Goal: Transaction & Acquisition: Purchase product/service

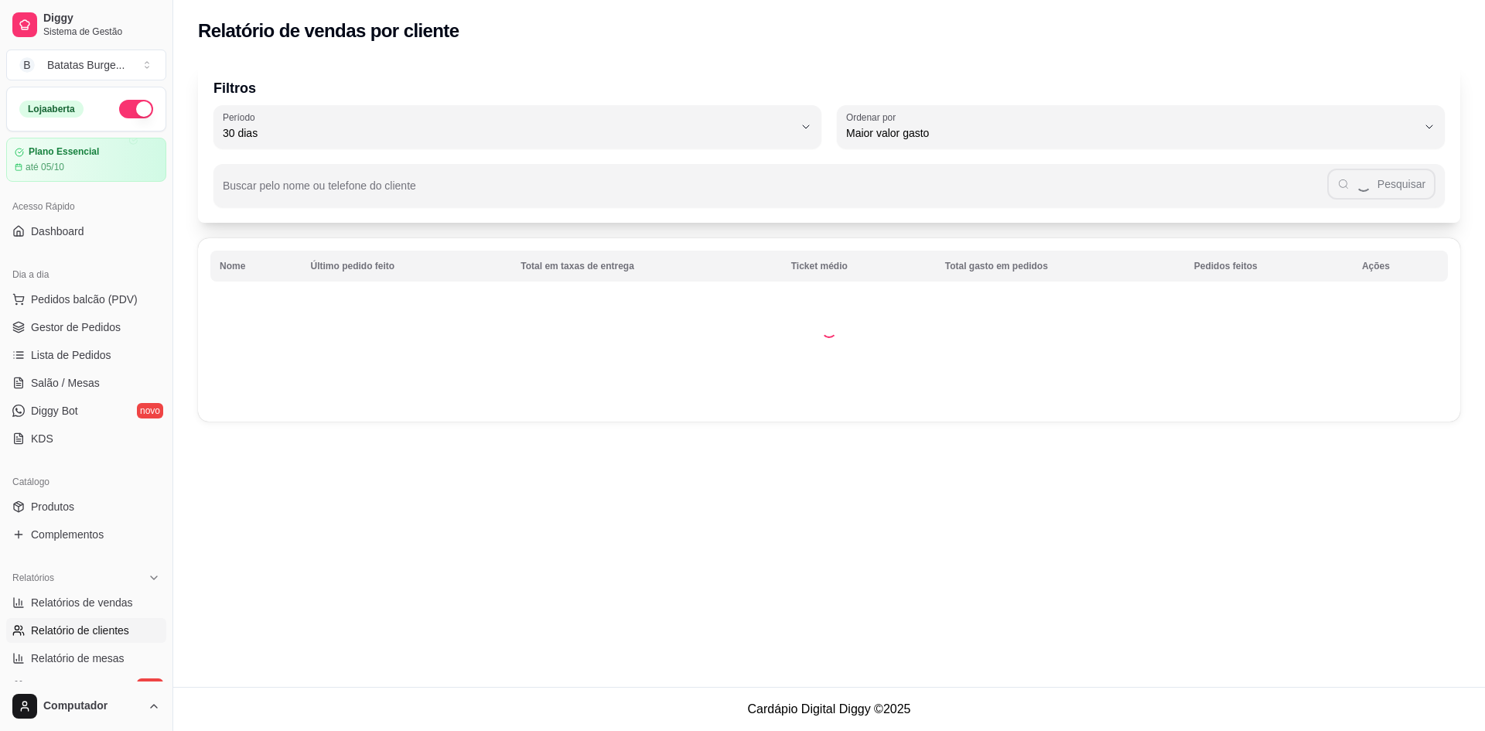
select select "30"
select select "HIGHEST_TOTAL_SPENT_WITH_ORDERS"
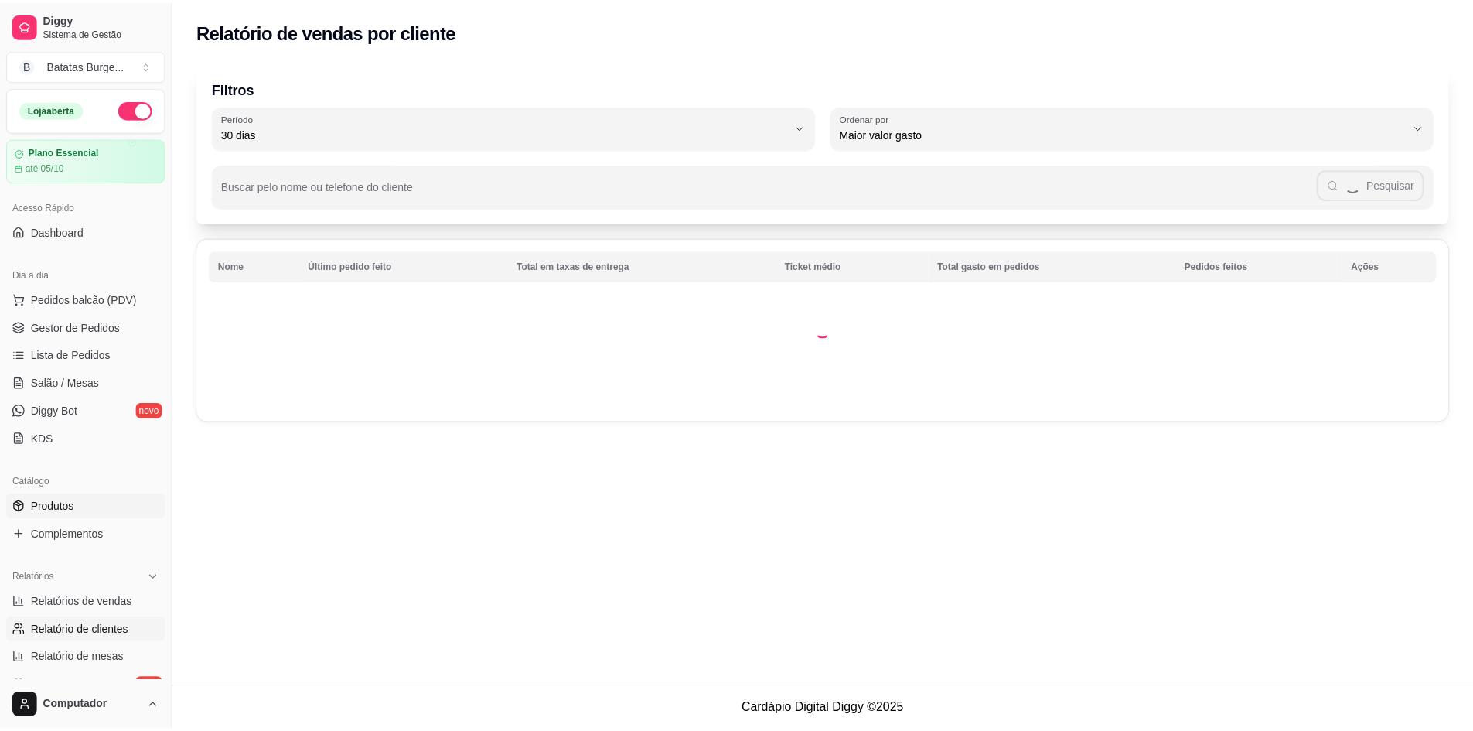
scroll to position [309, 0]
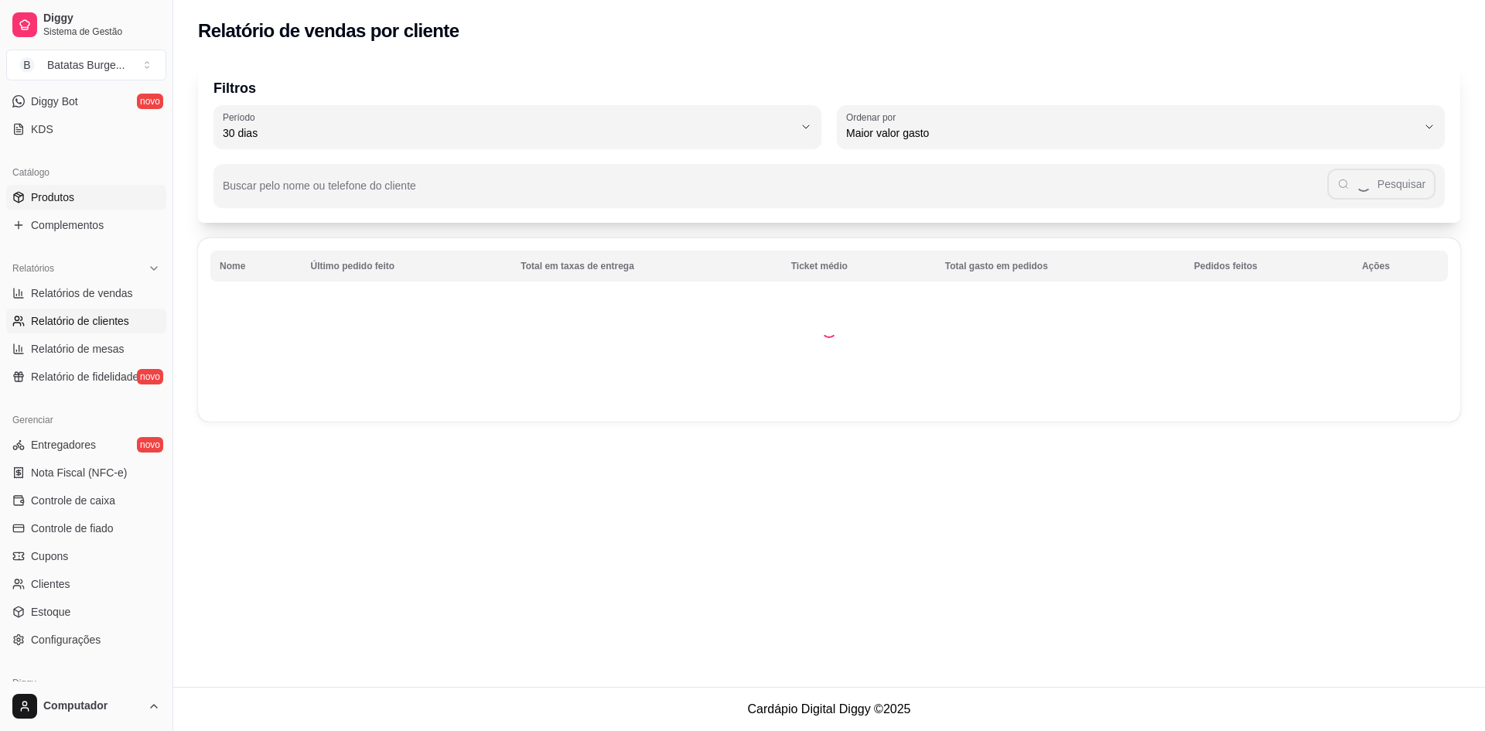
click at [74, 204] on link "Produtos" at bounding box center [86, 197] width 160 height 25
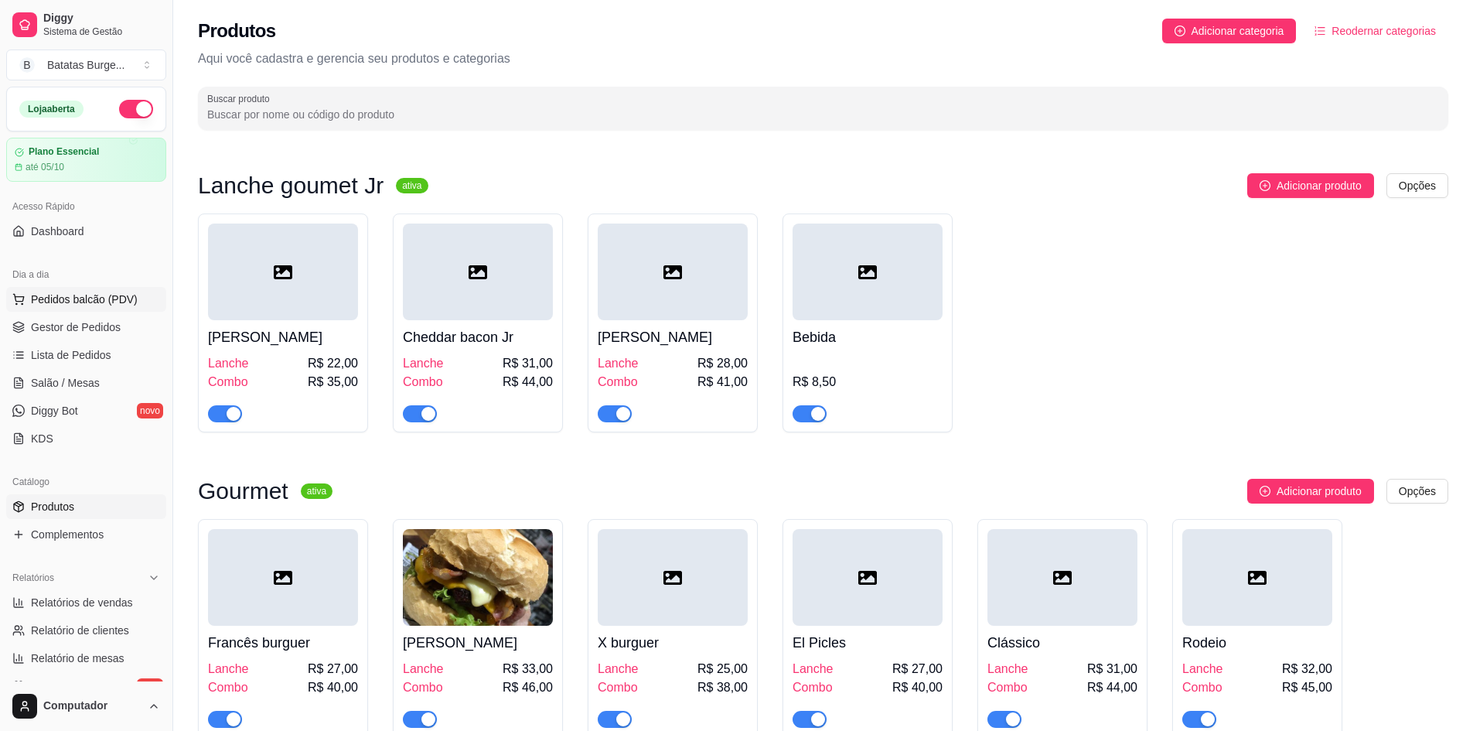
click at [83, 294] on span "Pedidos balcão (PDV)" at bounding box center [84, 299] width 107 height 15
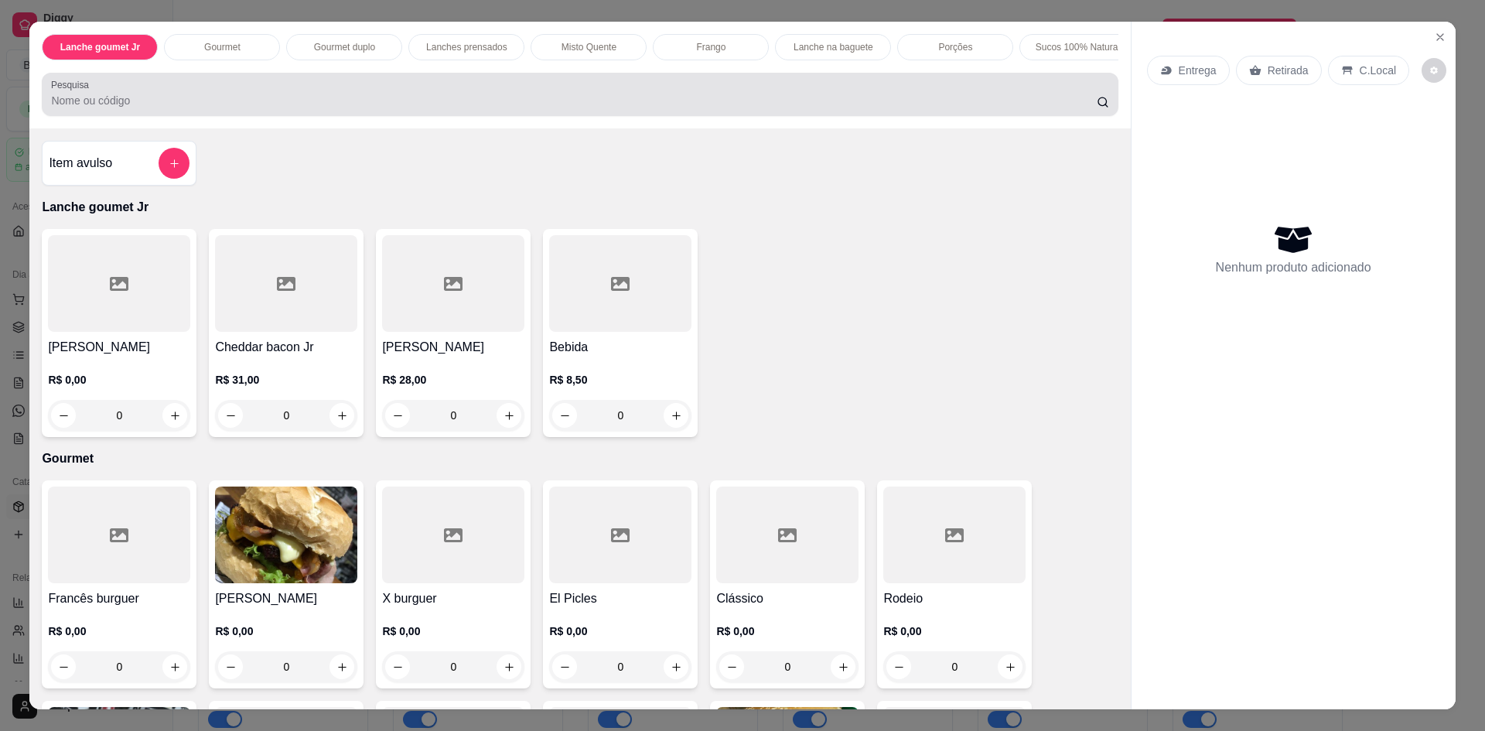
click at [248, 105] on input "Pesquisa" at bounding box center [573, 100] width 1045 height 15
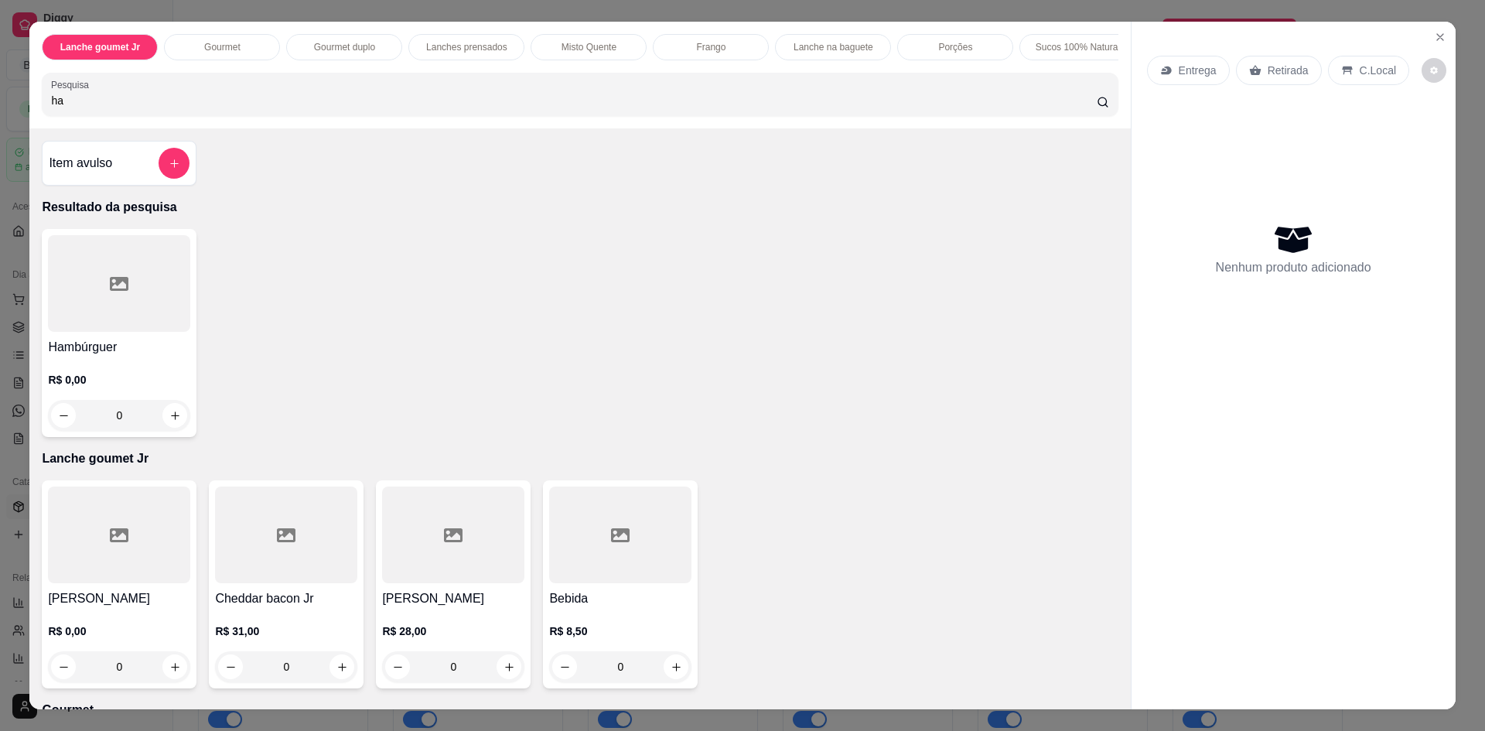
type input "ha"
click at [183, 421] on div "0" at bounding box center [119, 415] width 142 height 31
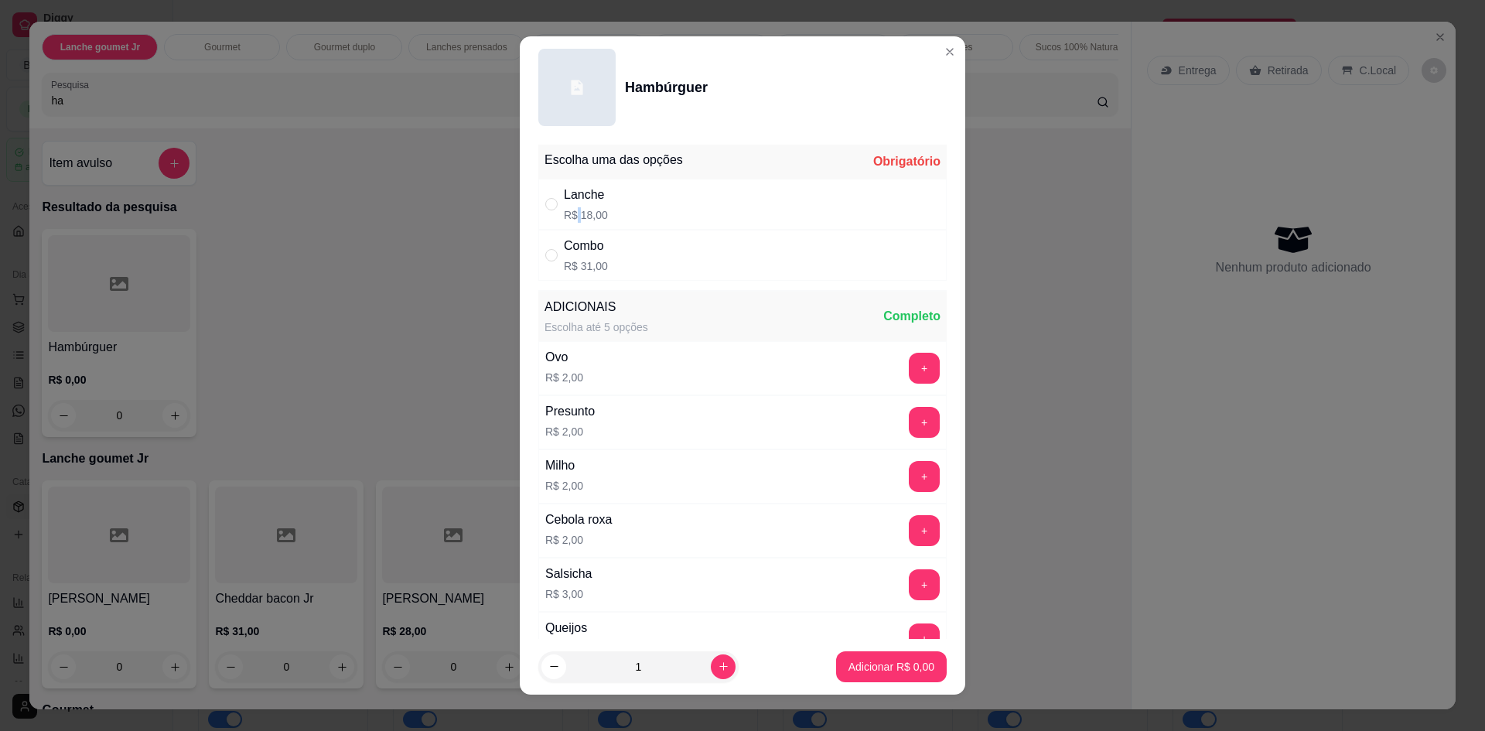
click at [572, 210] on p "R$ 18,00" at bounding box center [586, 214] width 44 height 15
radio input "true"
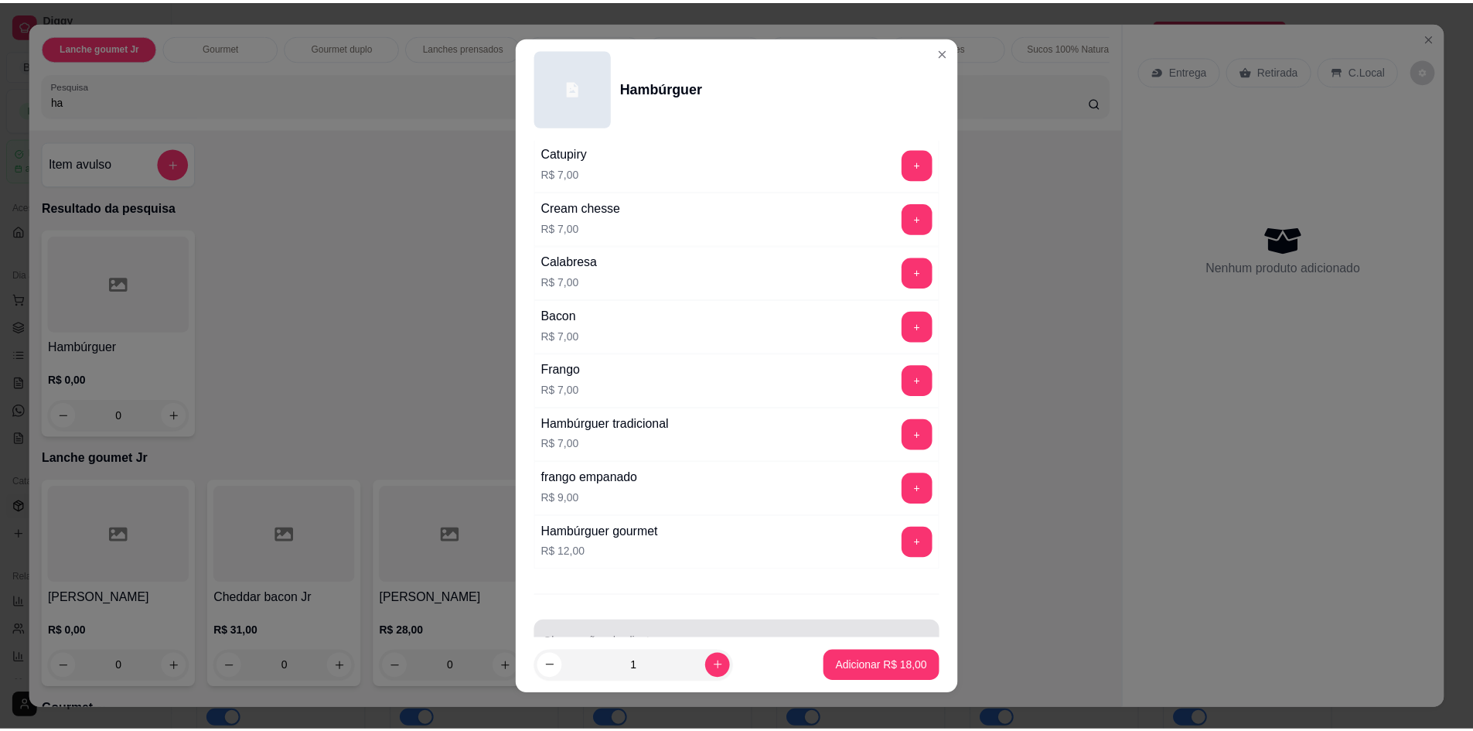
scroll to position [1009, 0]
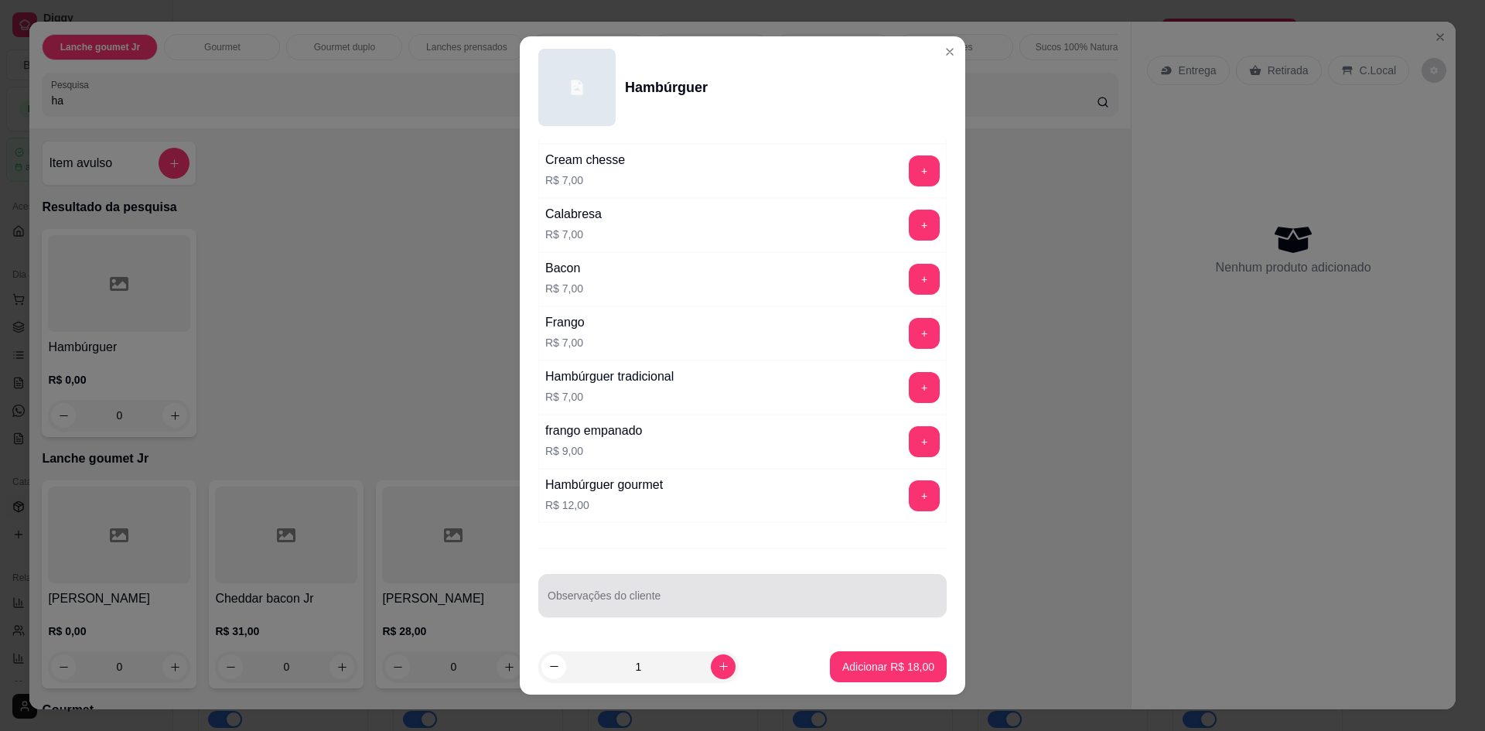
click at [648, 605] on input "Observações do cliente" at bounding box center [742, 601] width 390 height 15
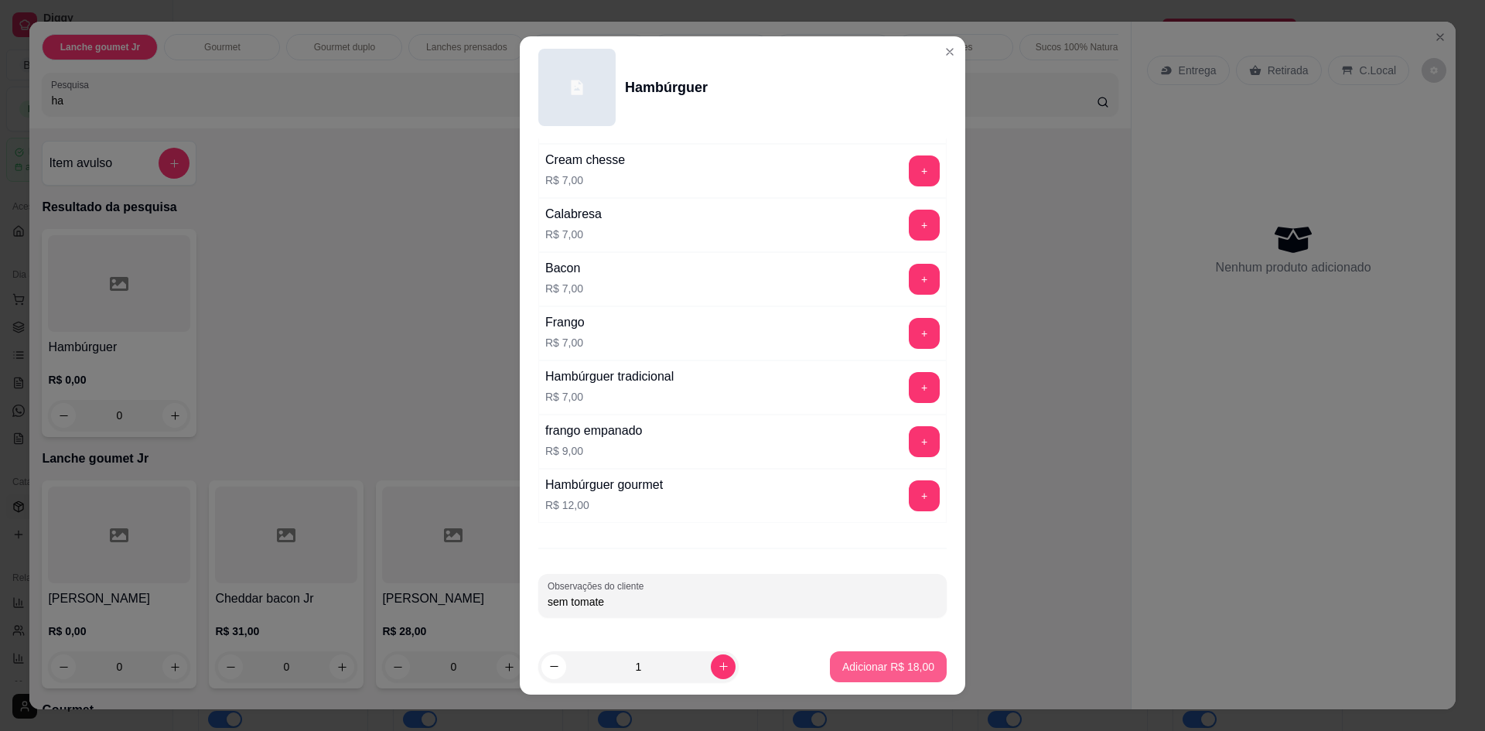
type input "sem tomate"
click at [847, 668] on p "Adicionar R$ 18,00" at bounding box center [888, 666] width 92 height 15
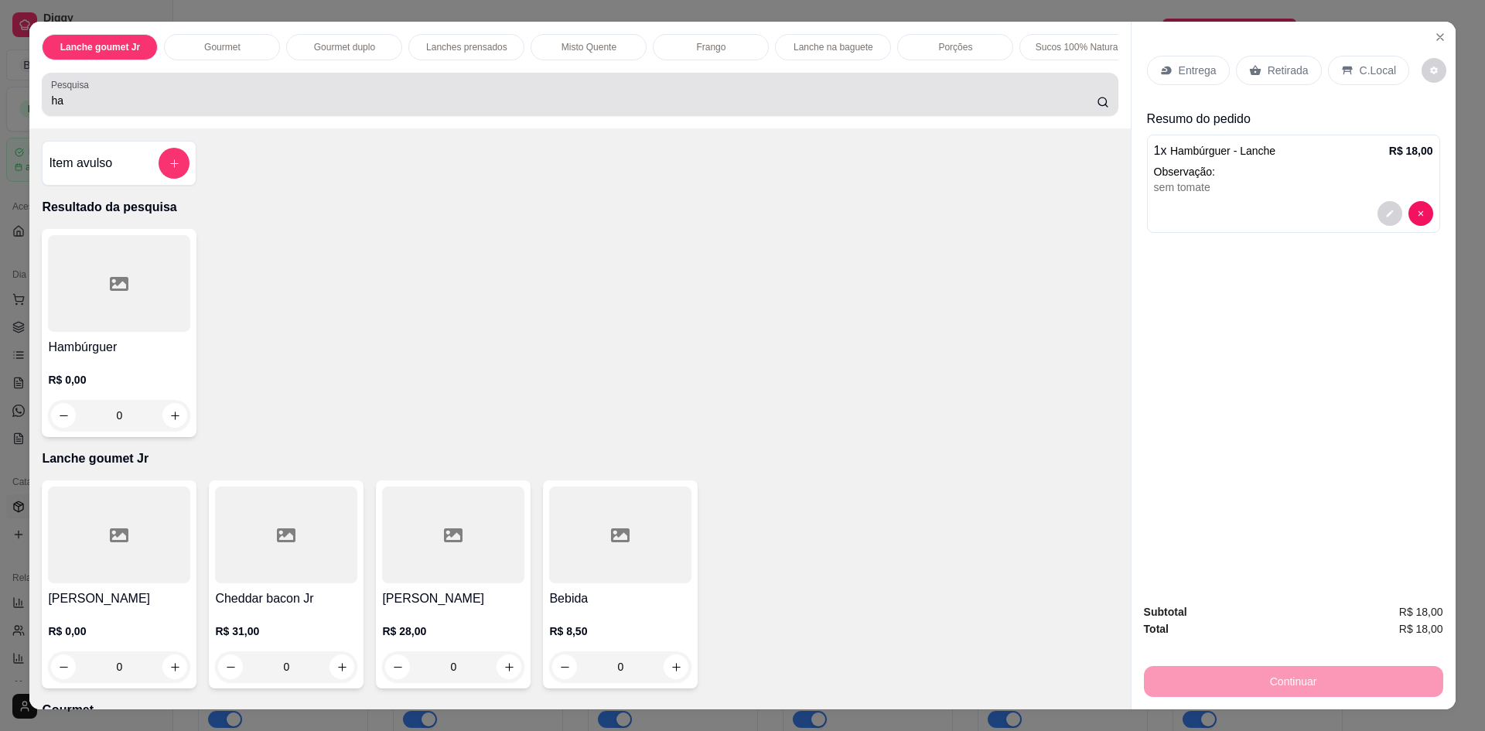
click at [90, 108] on input "ha" at bounding box center [573, 100] width 1045 height 15
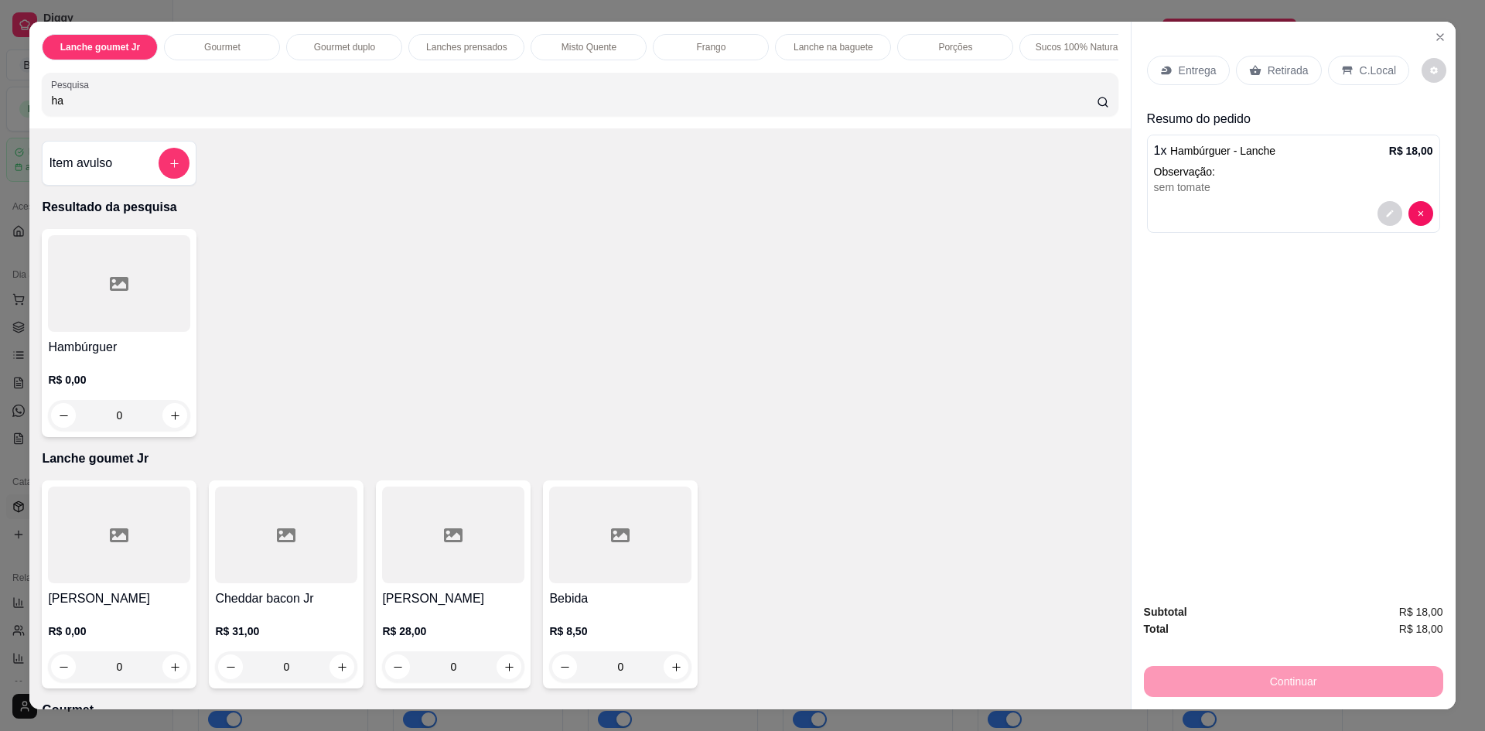
type input "h"
type input "x sala"
click at [171, 428] on div "0" at bounding box center [119, 415] width 142 height 31
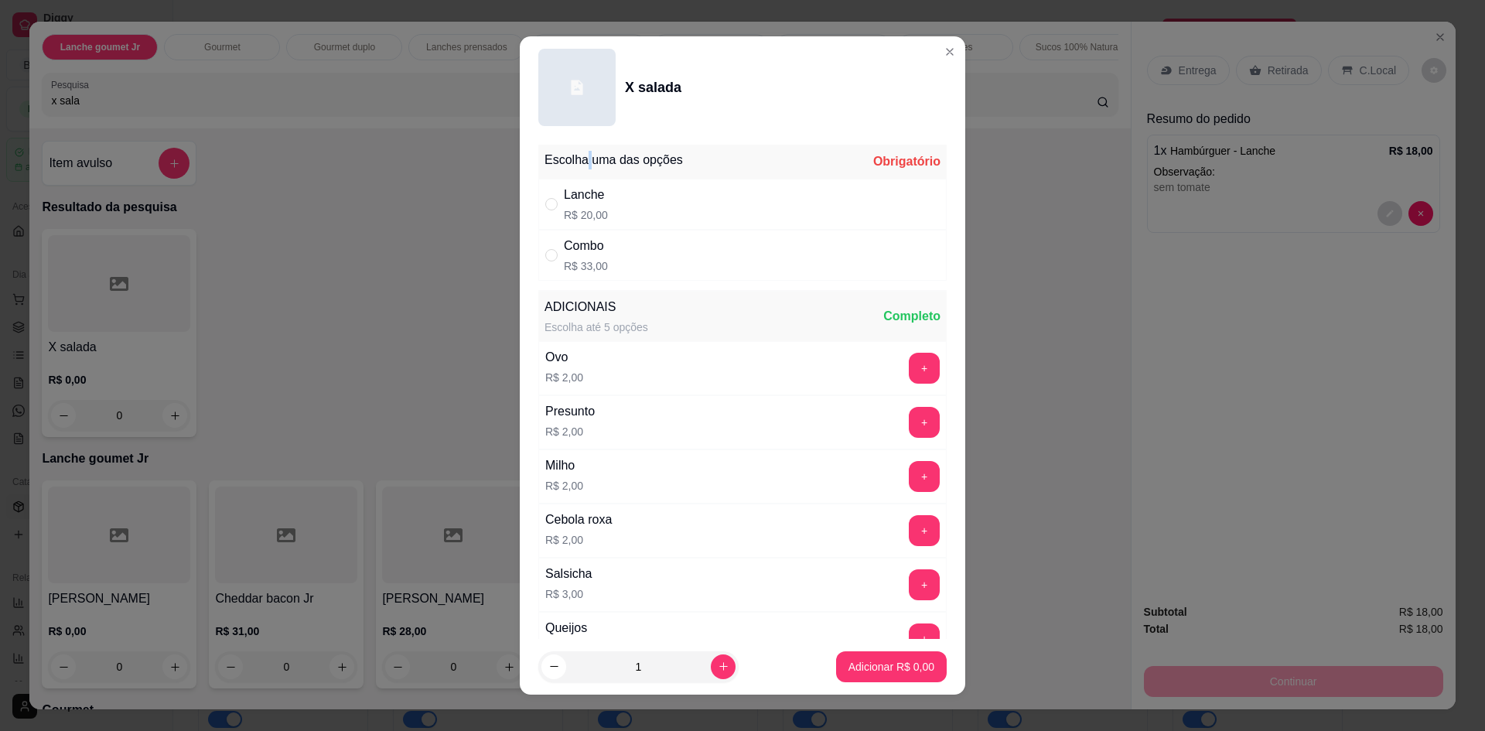
click at [584, 177] on div "Escolha uma das opções Obrigatório" at bounding box center [742, 162] width 408 height 34
click at [592, 201] on div "Lanche" at bounding box center [586, 195] width 44 height 19
radio input "true"
click at [860, 670] on p "Adicionar R$ 20,00" at bounding box center [888, 666] width 92 height 15
type input "1"
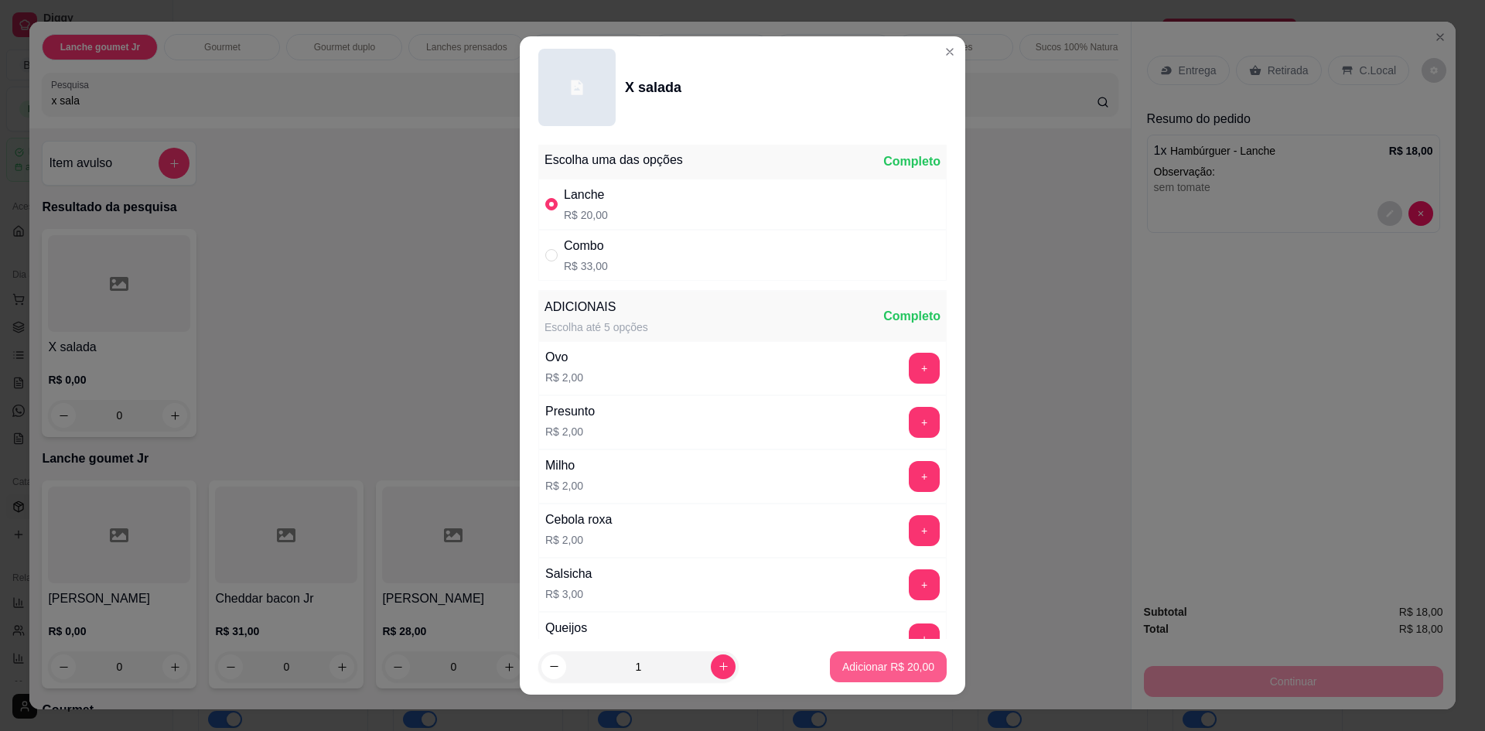
type input "1"
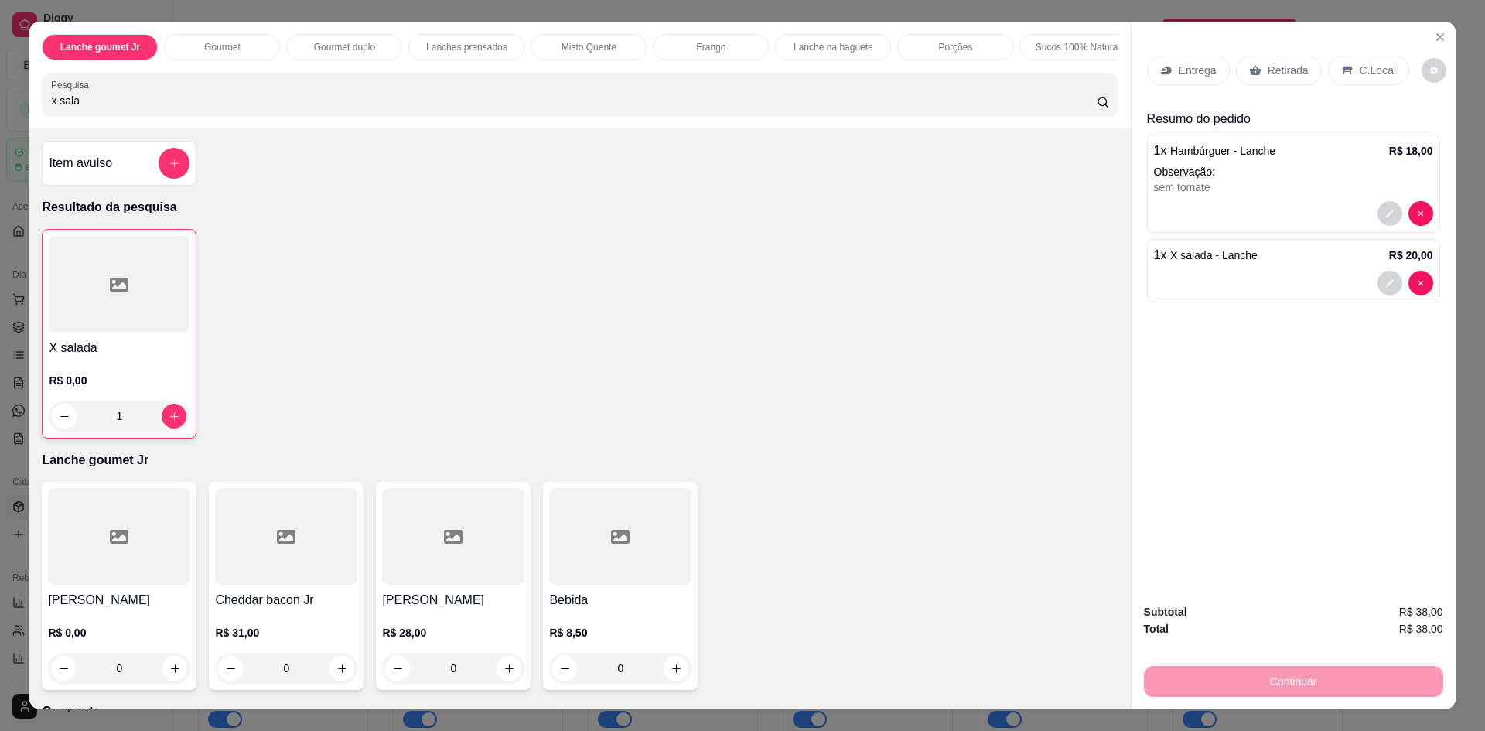
click at [1253, 70] on icon at bounding box center [1255, 70] width 12 height 12
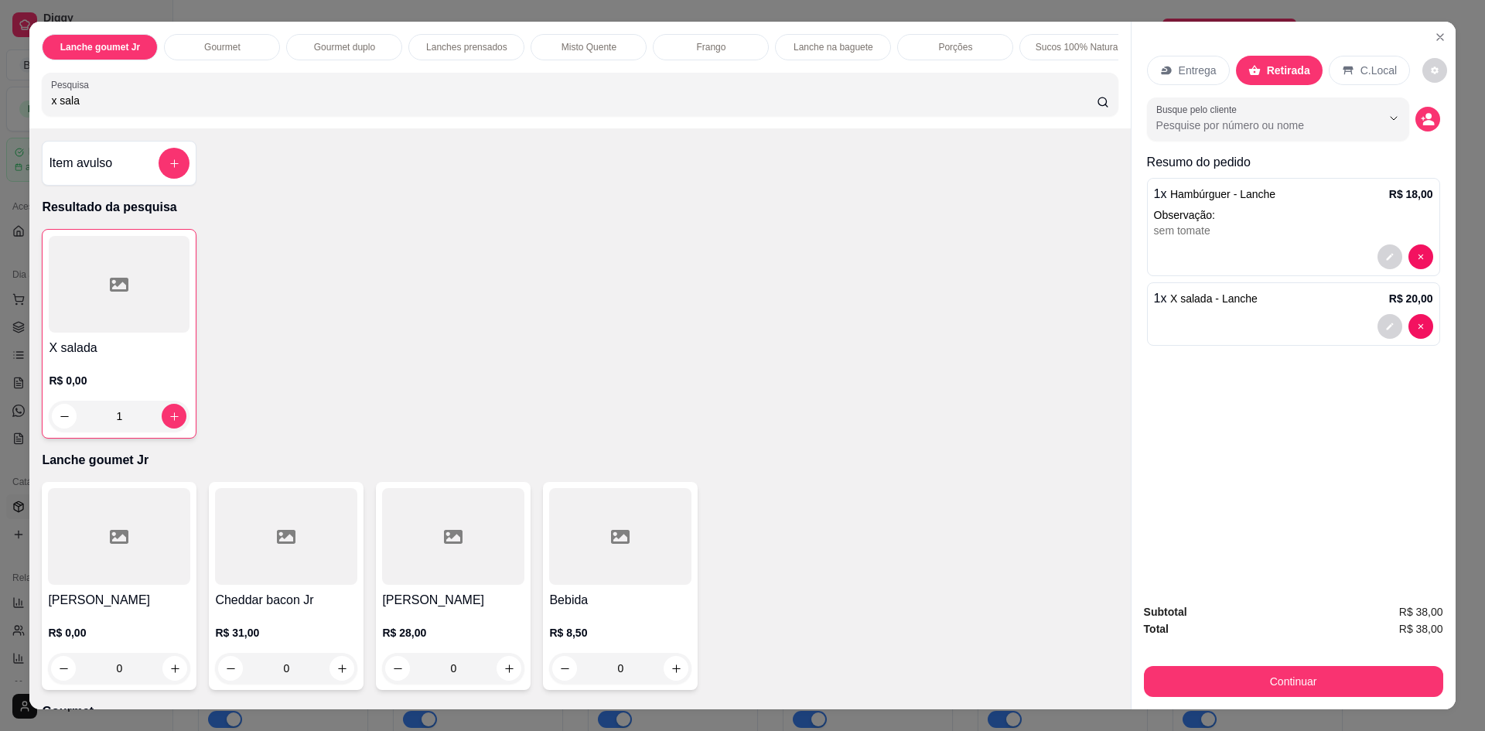
click at [1294, 701] on div "Subtotal R$ 38,00 Total R$ 38,00 Continuar" at bounding box center [1293, 650] width 324 height 118
click at [1277, 695] on button "Continuar" at bounding box center [1293, 681] width 299 height 31
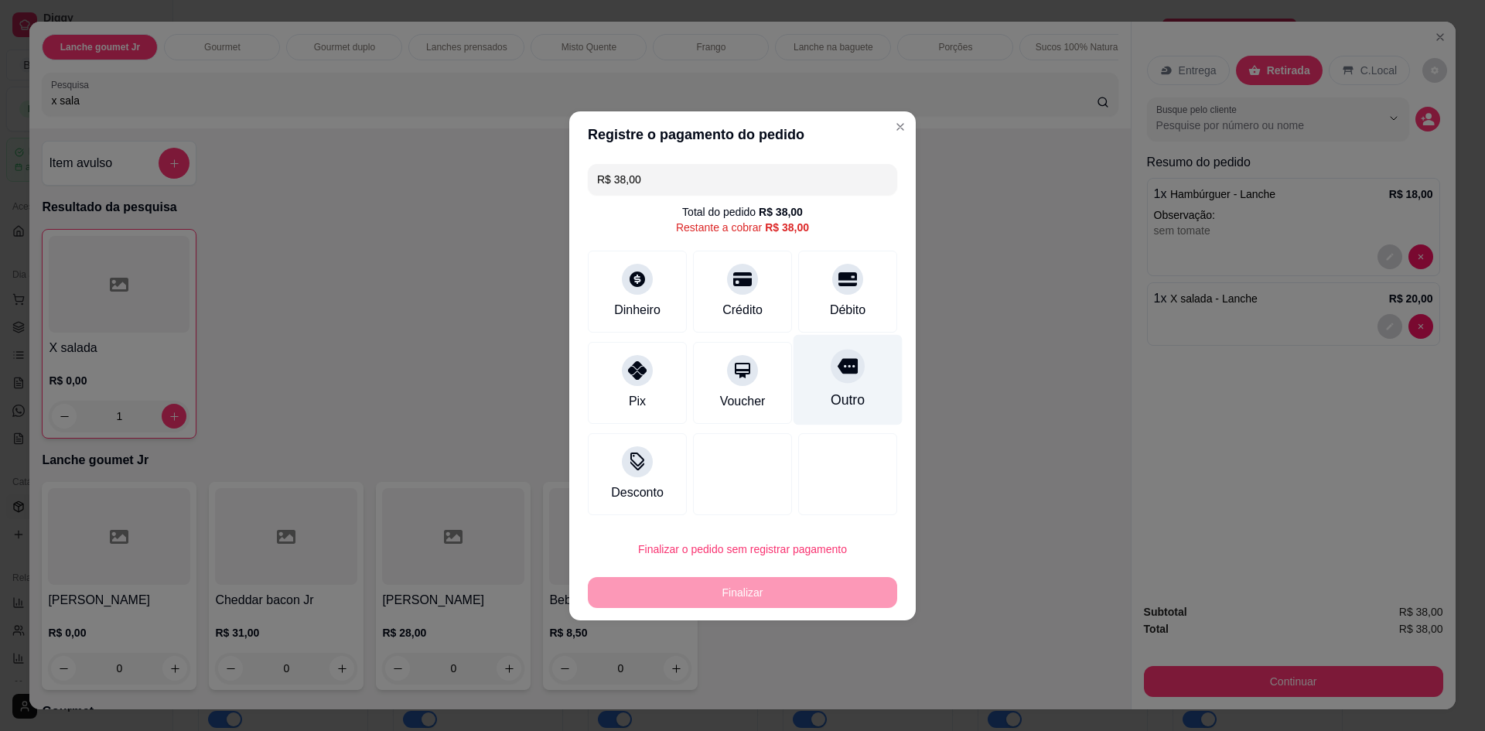
click at [831, 408] on div "Outro" at bounding box center [848, 400] width 34 height 20
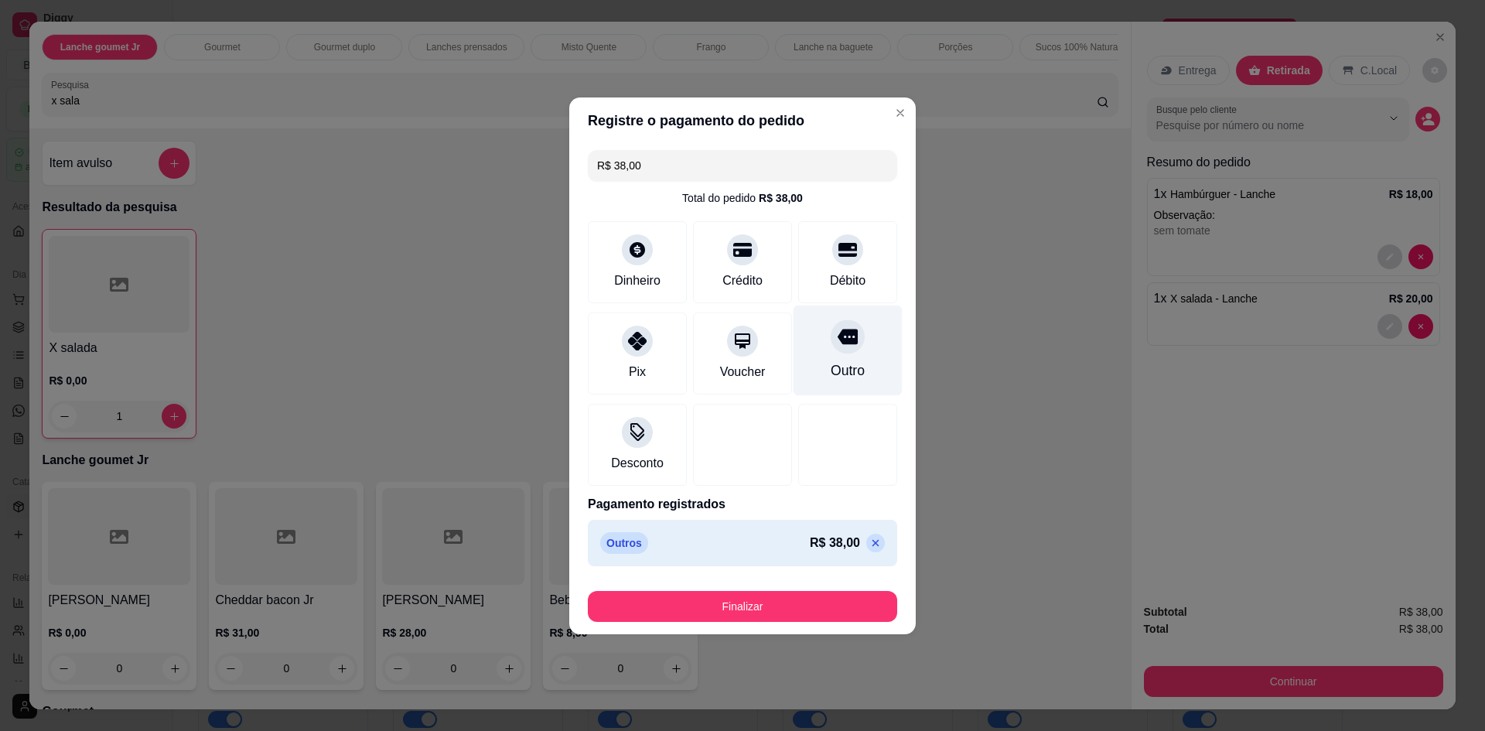
type input "R$ 0,00"
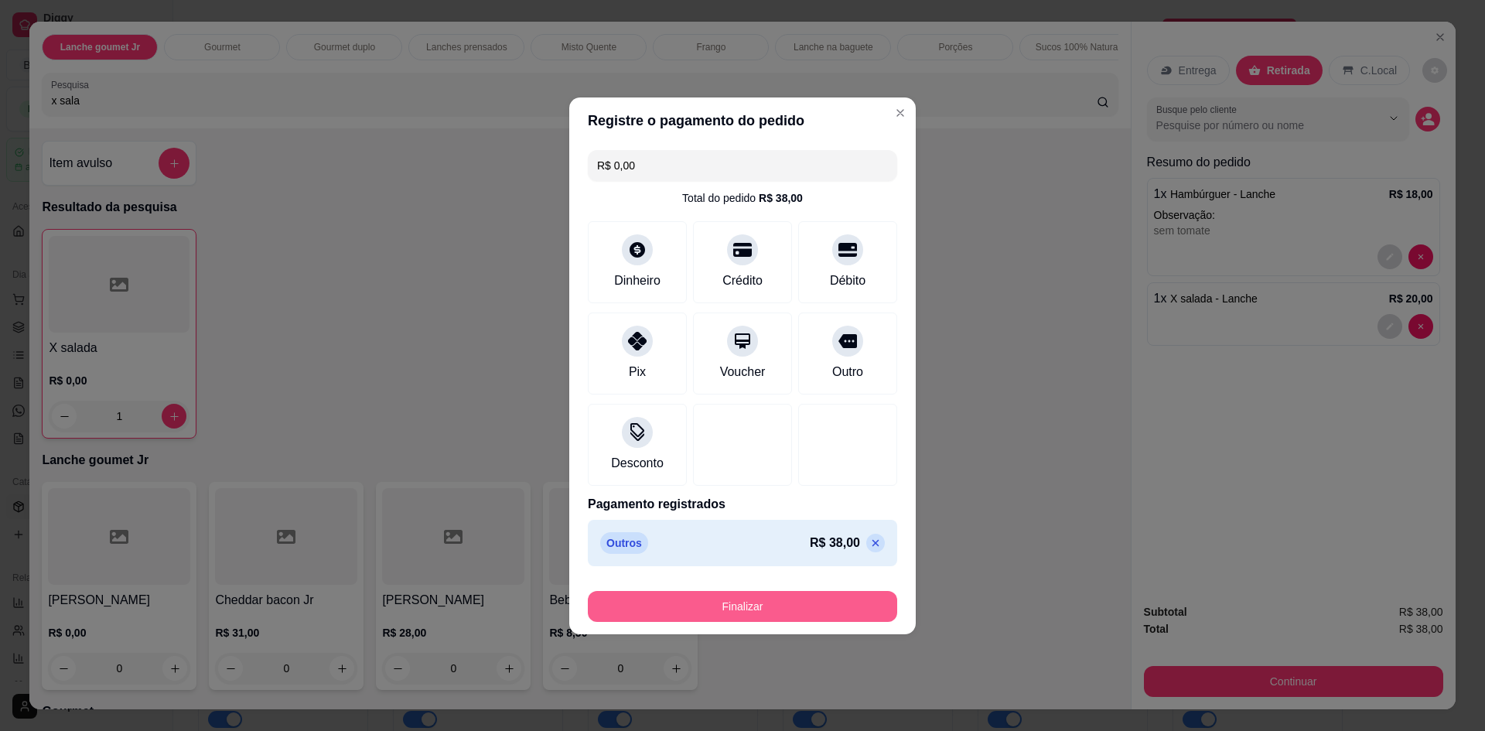
click at [774, 598] on button "Finalizar" at bounding box center [742, 606] width 309 height 31
type input "0"
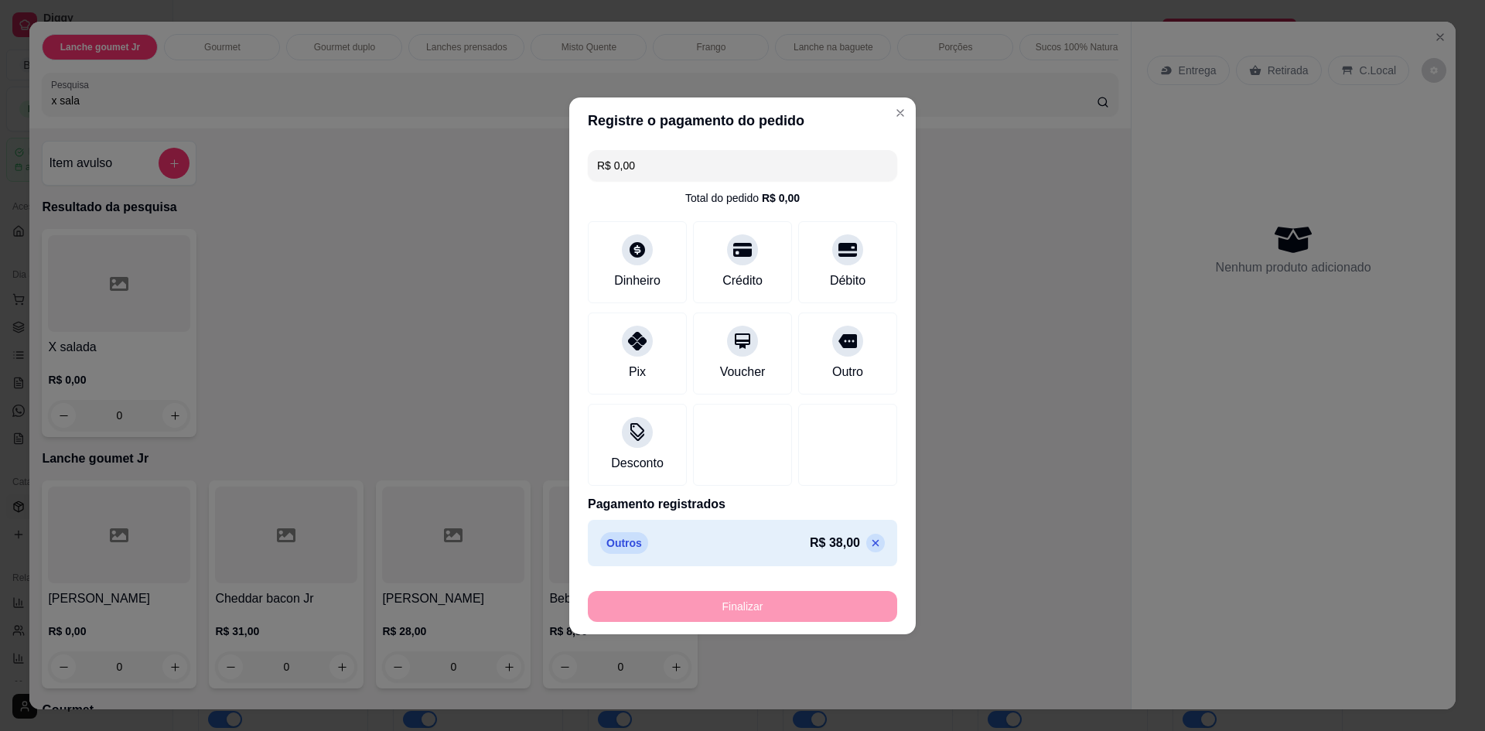
type input "-R$ 38,00"
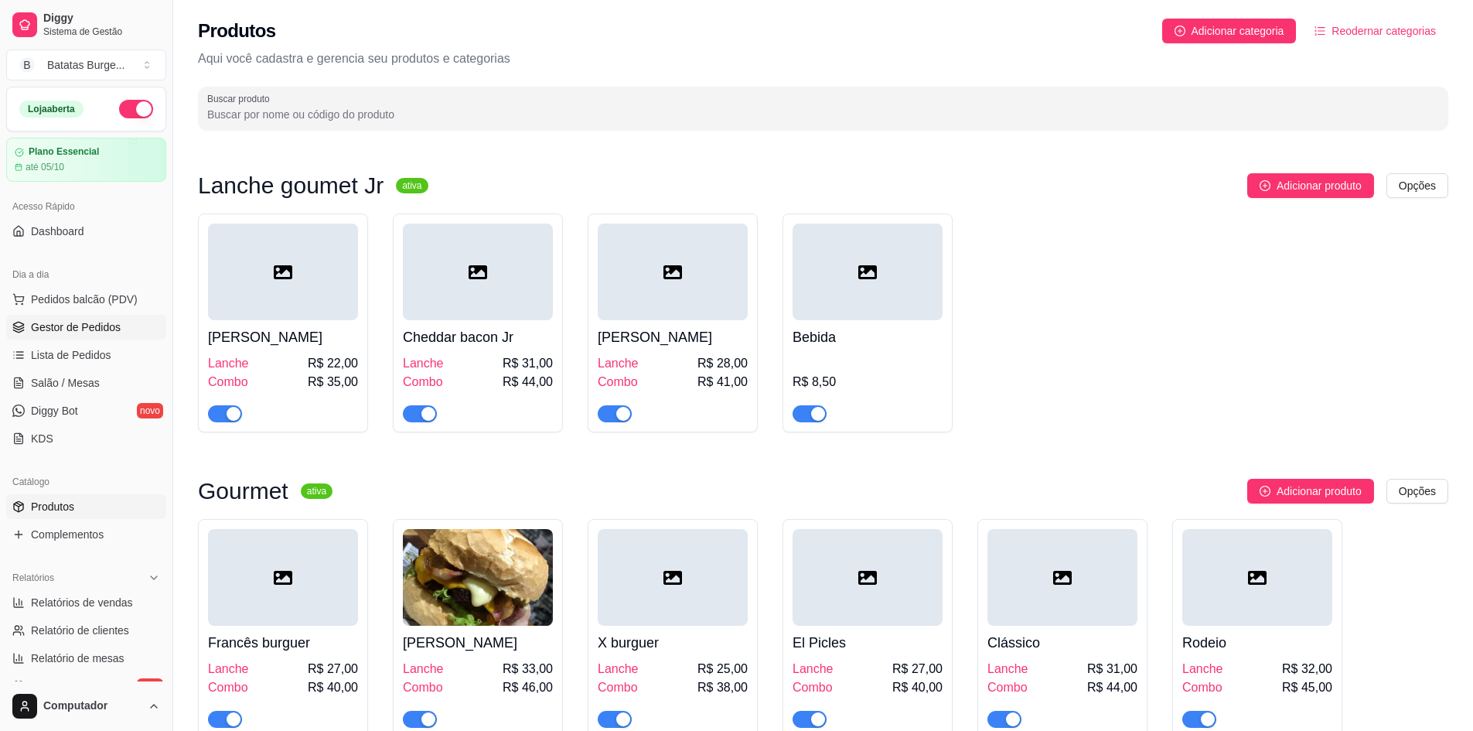
click at [29, 329] on link "Gestor de Pedidos" at bounding box center [86, 327] width 160 height 25
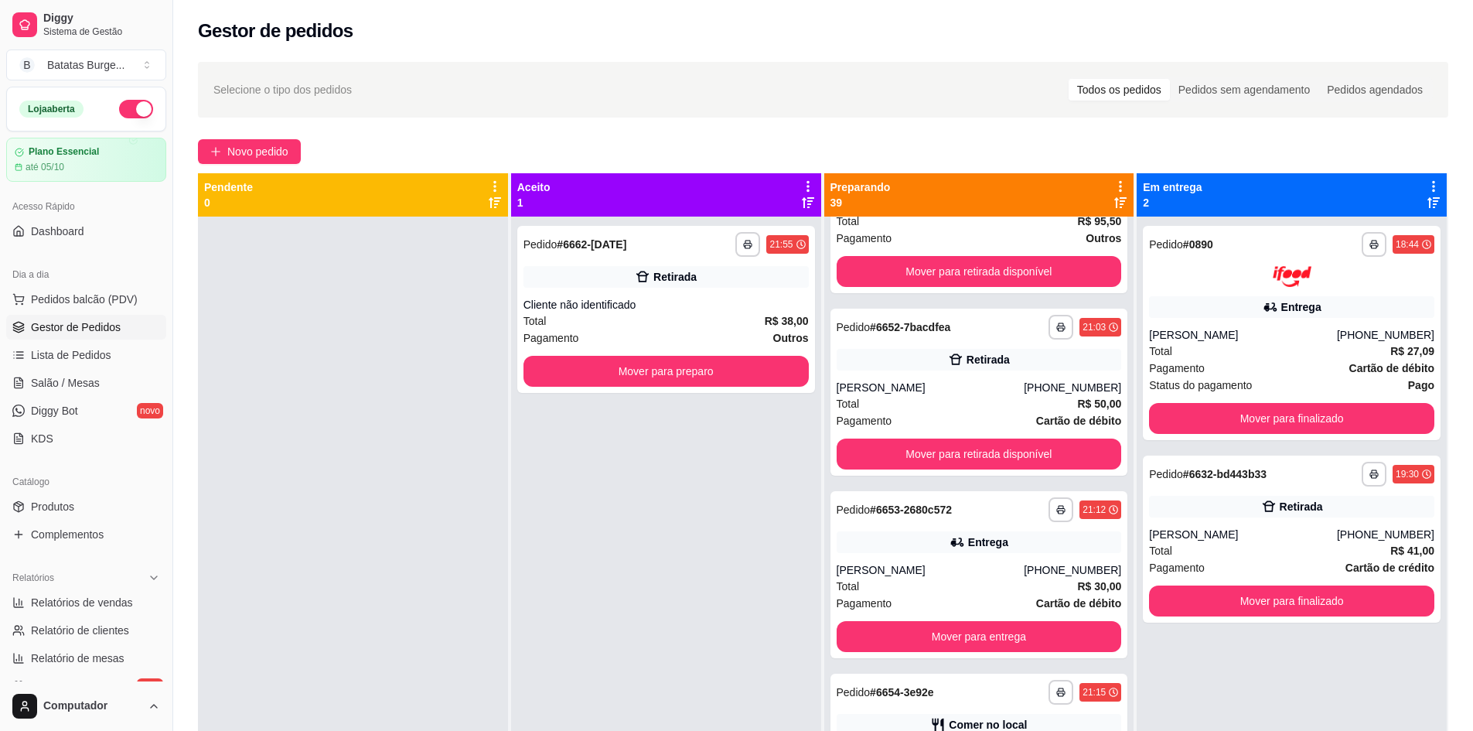
scroll to position [5026, 0]
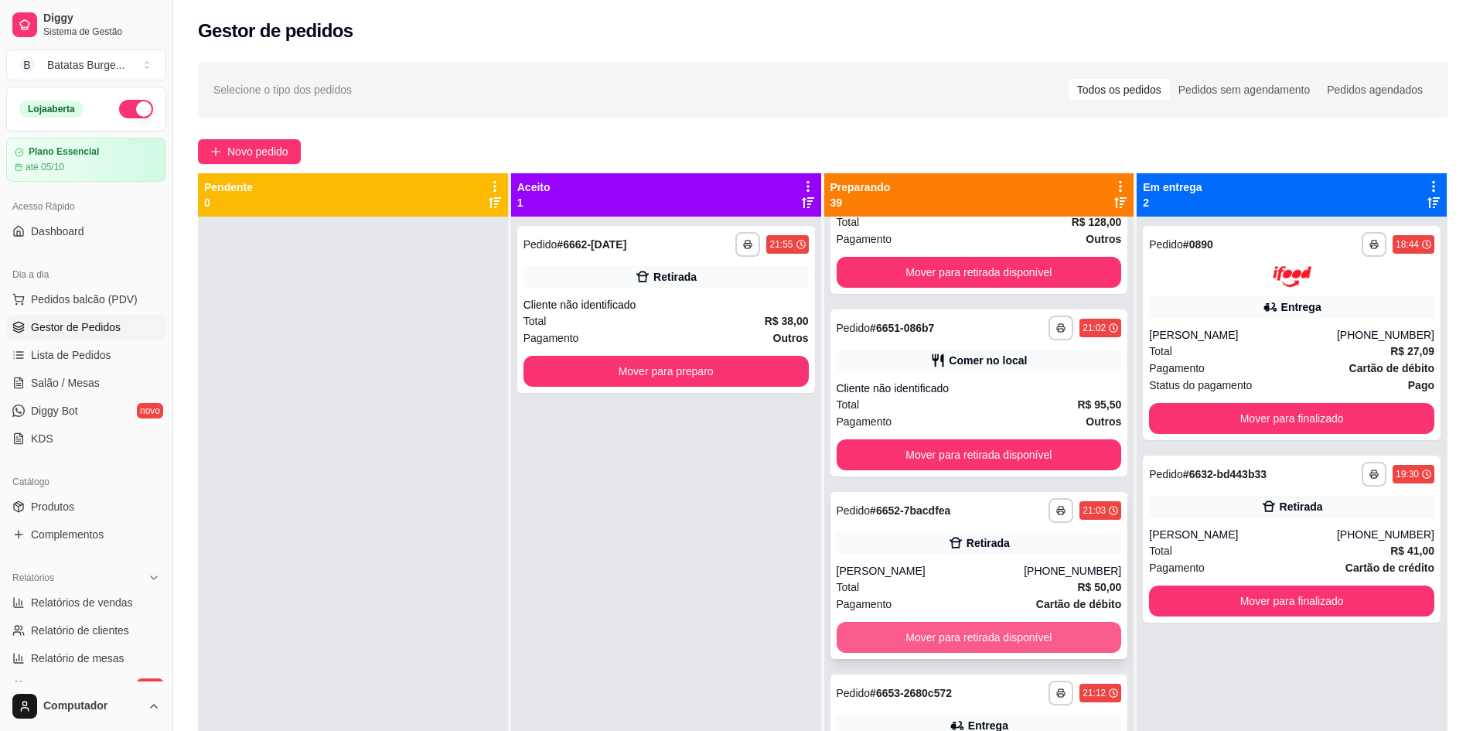
click at [951, 653] on button "Mover para retirada disponível" at bounding box center [979, 637] width 285 height 31
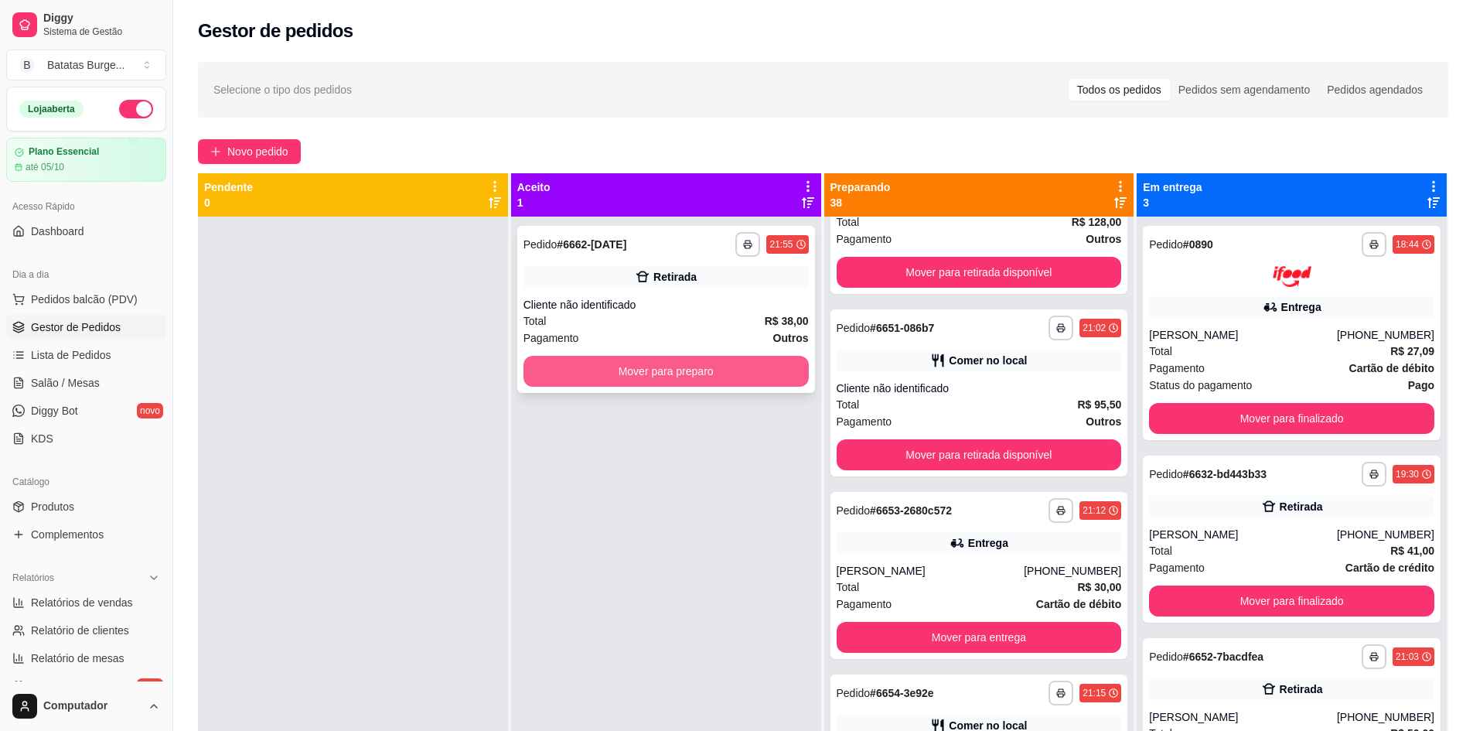
click at [685, 370] on button "Mover para preparo" at bounding box center [666, 371] width 285 height 31
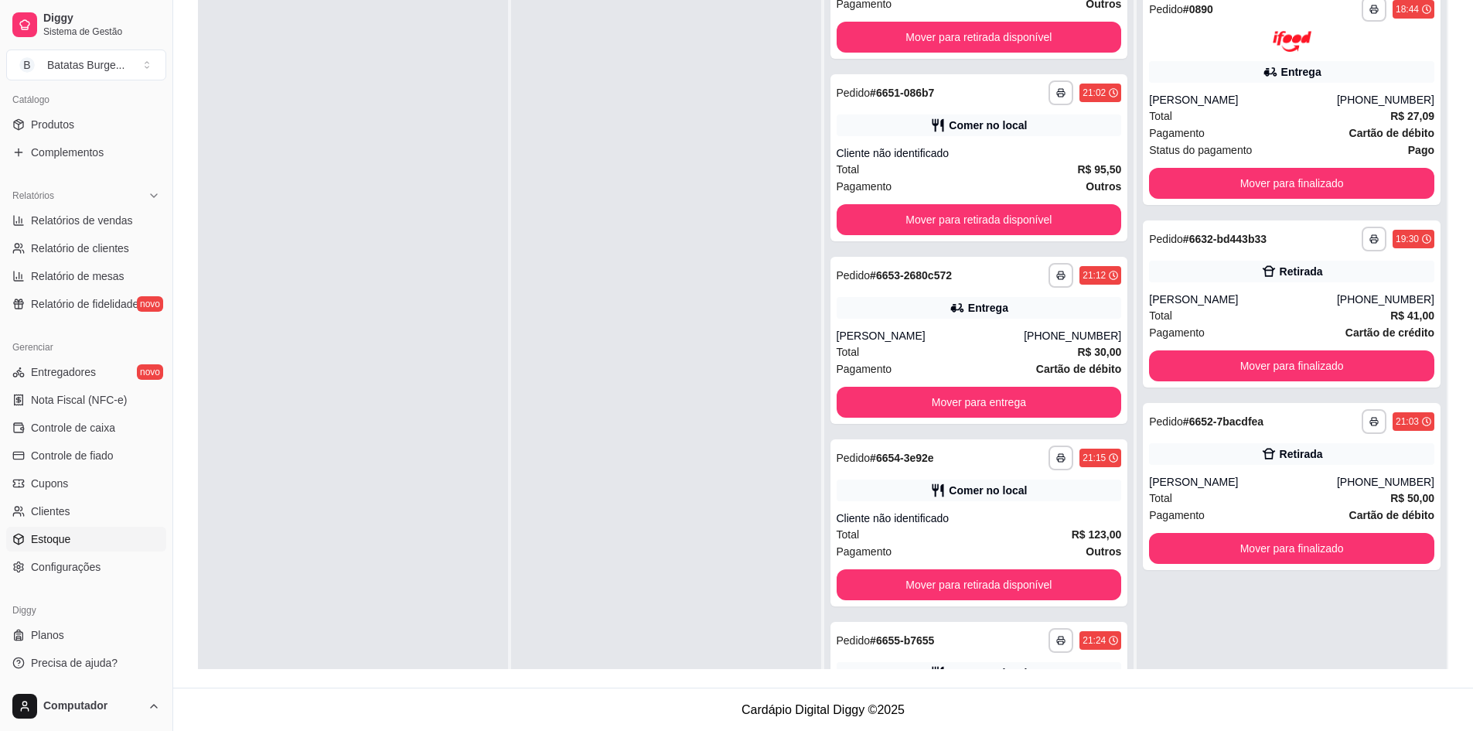
scroll to position [236, 0]
click at [121, 564] on link "Configurações" at bounding box center [86, 566] width 160 height 25
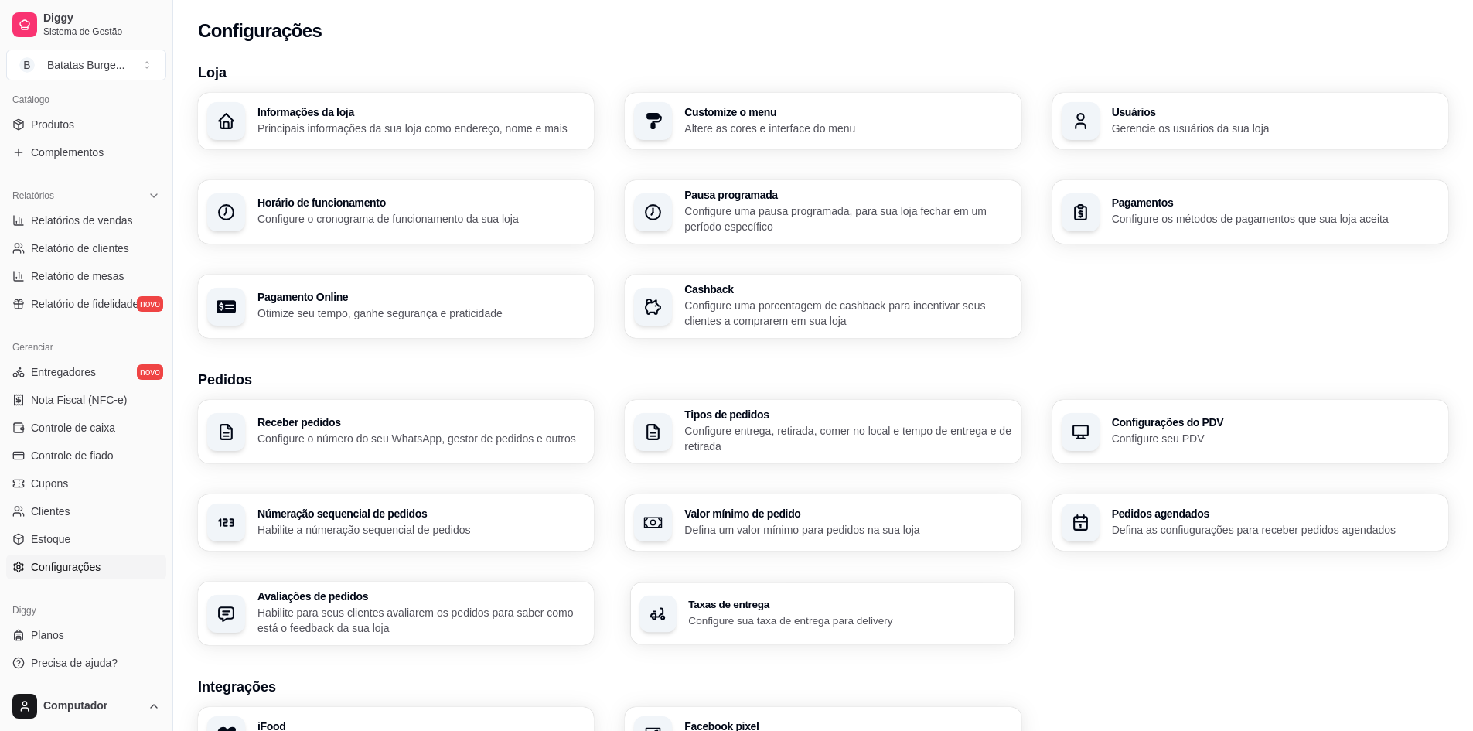
click at [769, 622] on p "Configure sua taxa de entrega para delivery" at bounding box center [848, 619] width 318 height 15
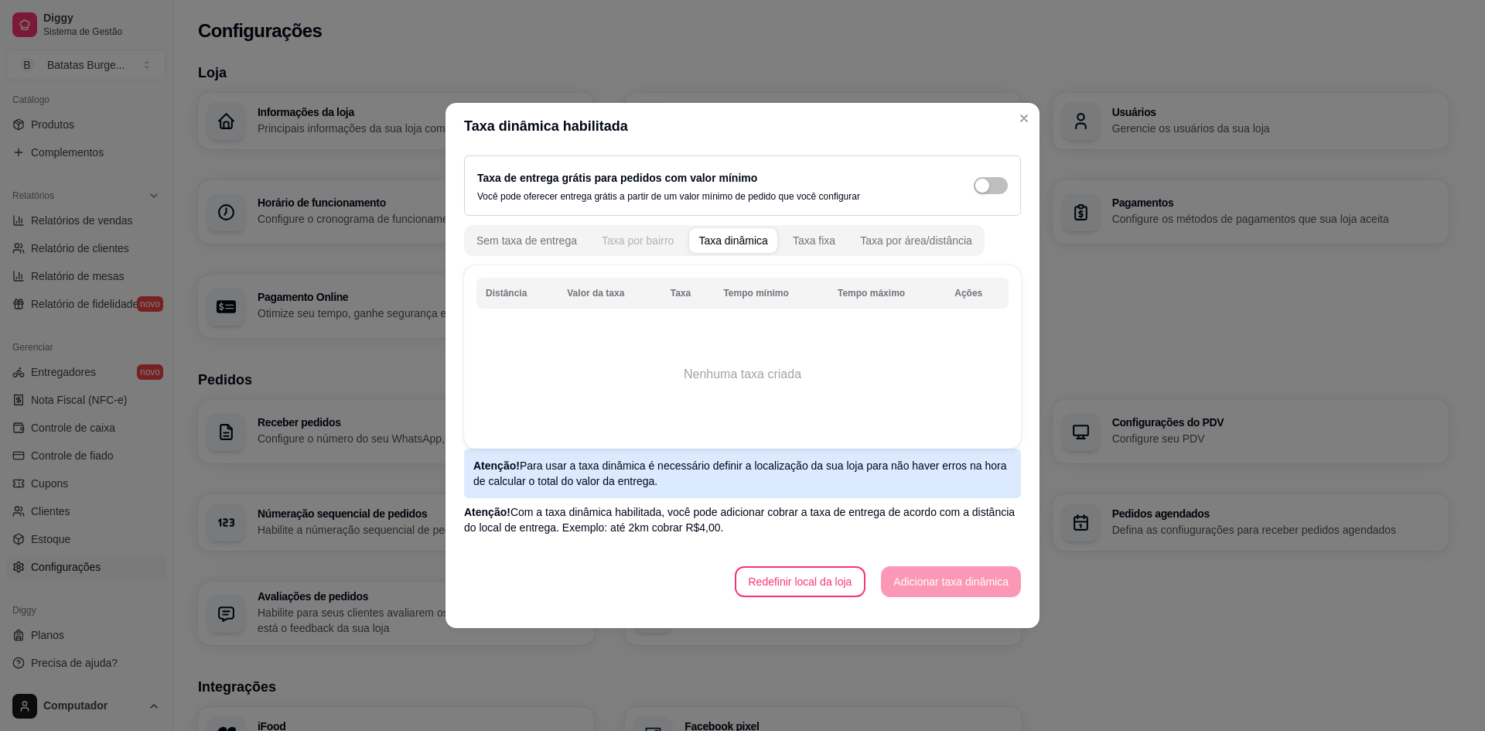
click at [657, 234] on div "Taxa por bairro" at bounding box center [638, 240] width 72 height 15
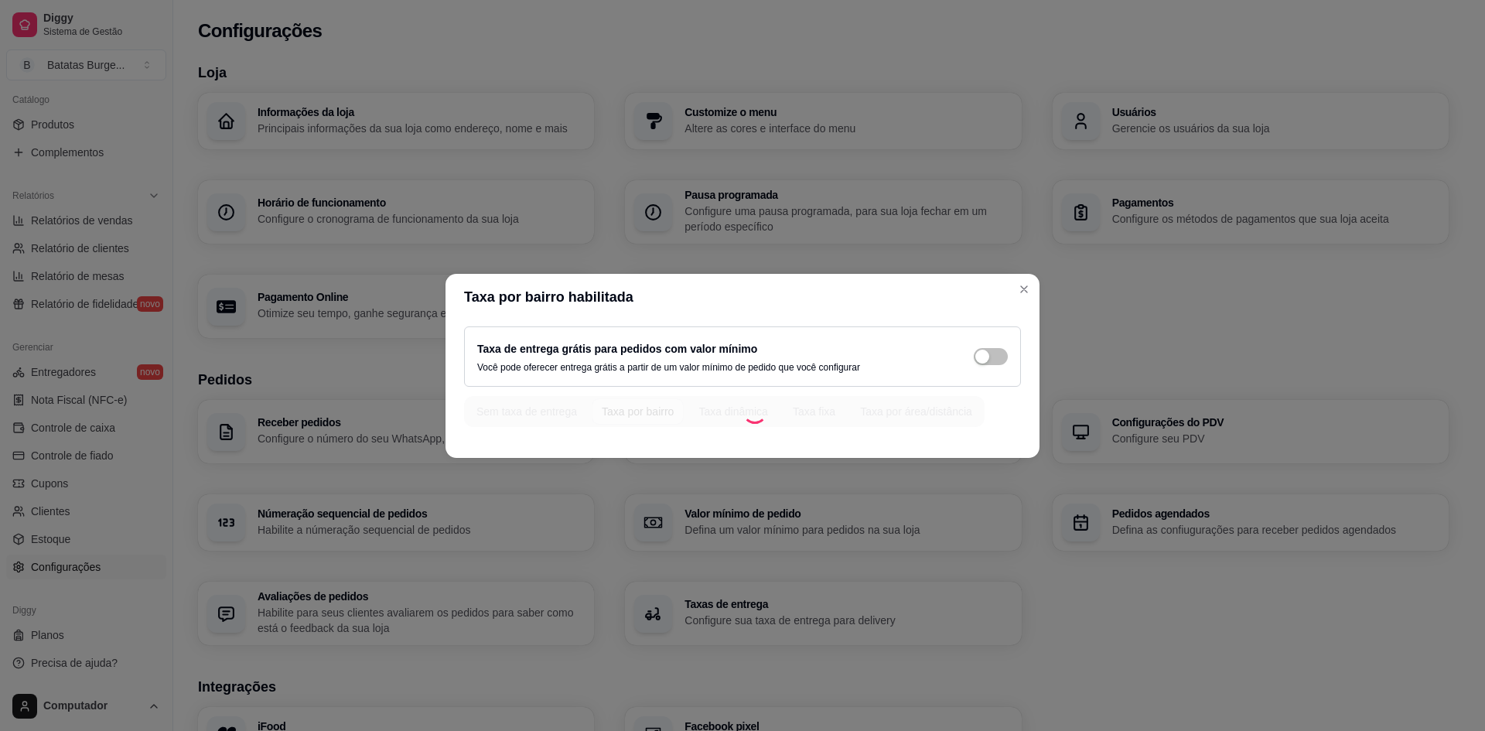
click at [1027, 285] on section "Taxa por bairro habilitada Taxa de entrega grátis para pedidos com valor mínimo…" at bounding box center [742, 366] width 594 height 184
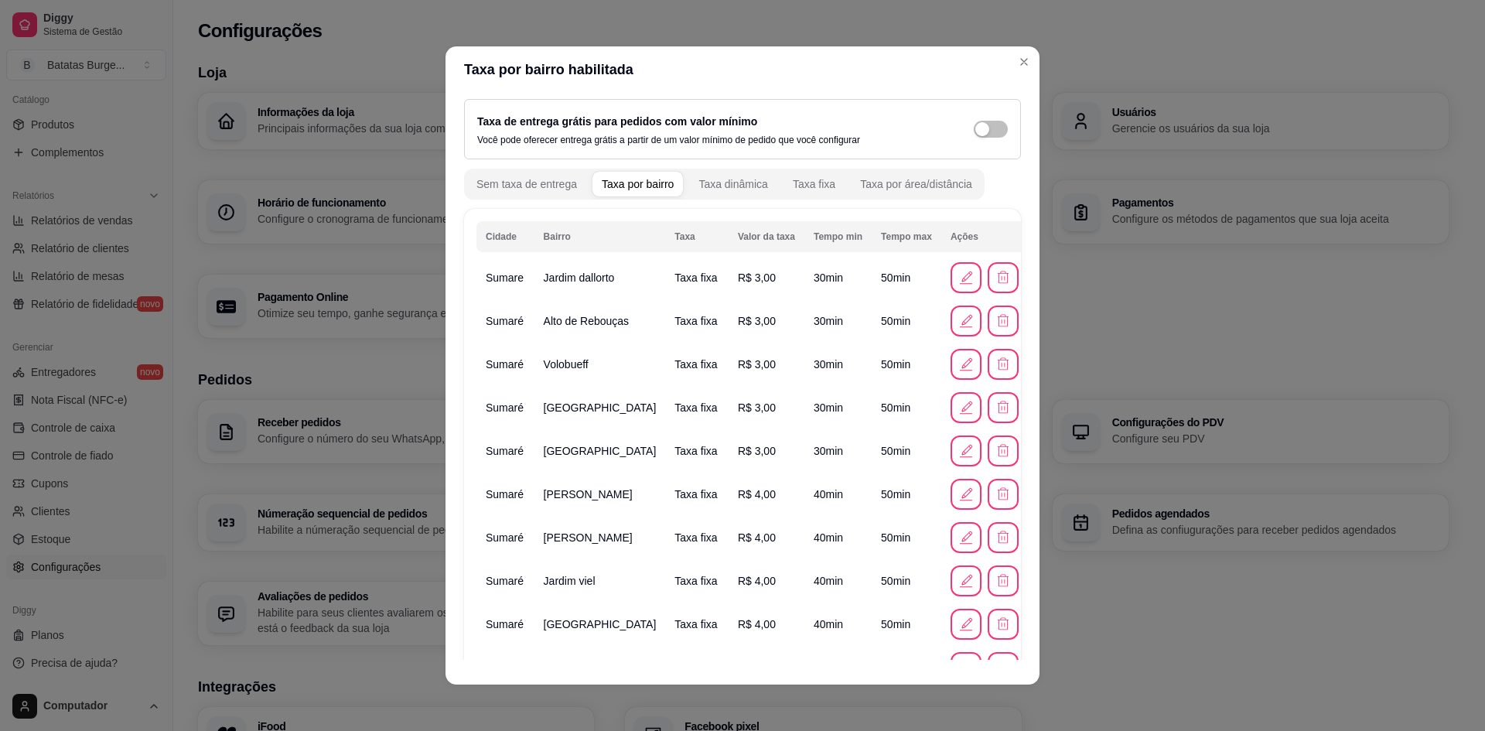
click at [512, 263] on td "Sumare" at bounding box center [505, 277] width 58 height 43
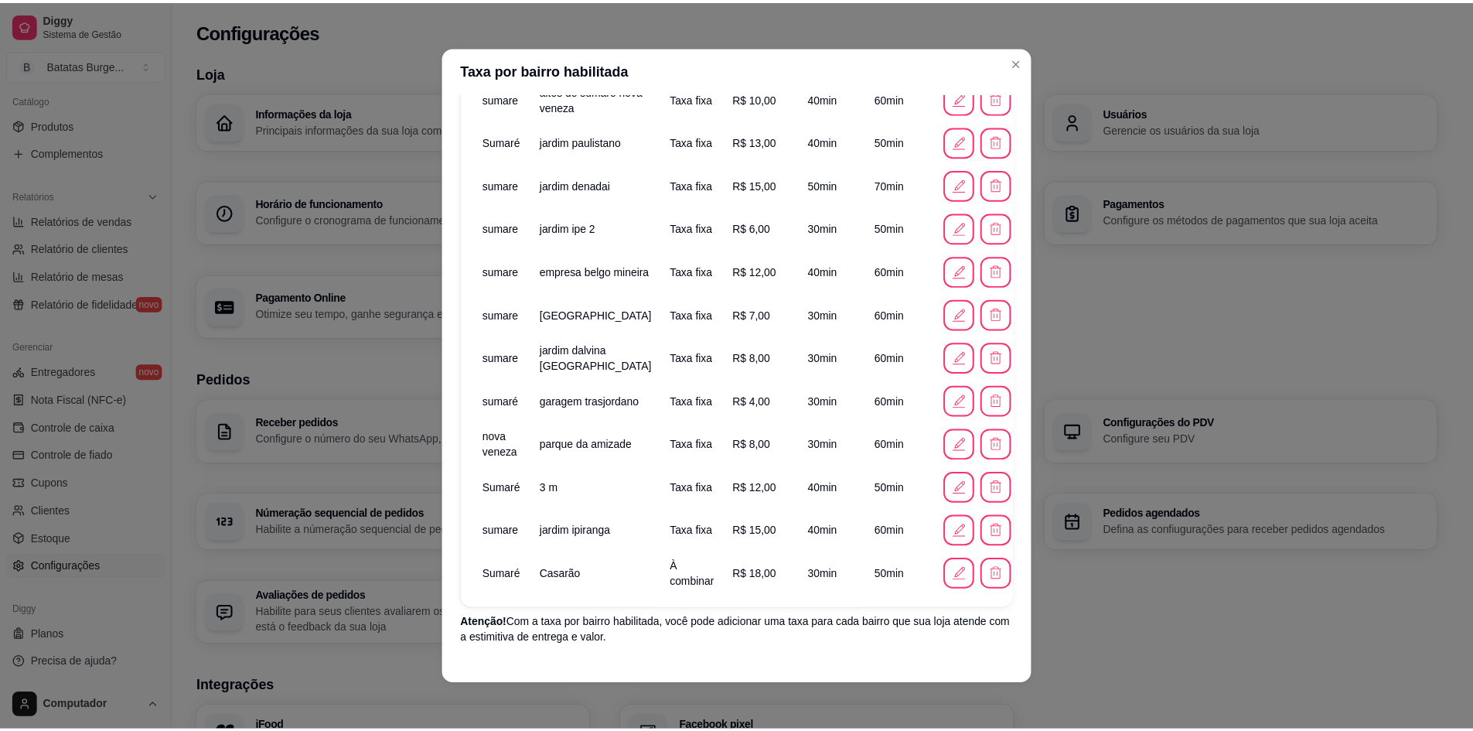
scroll to position [2761, 0]
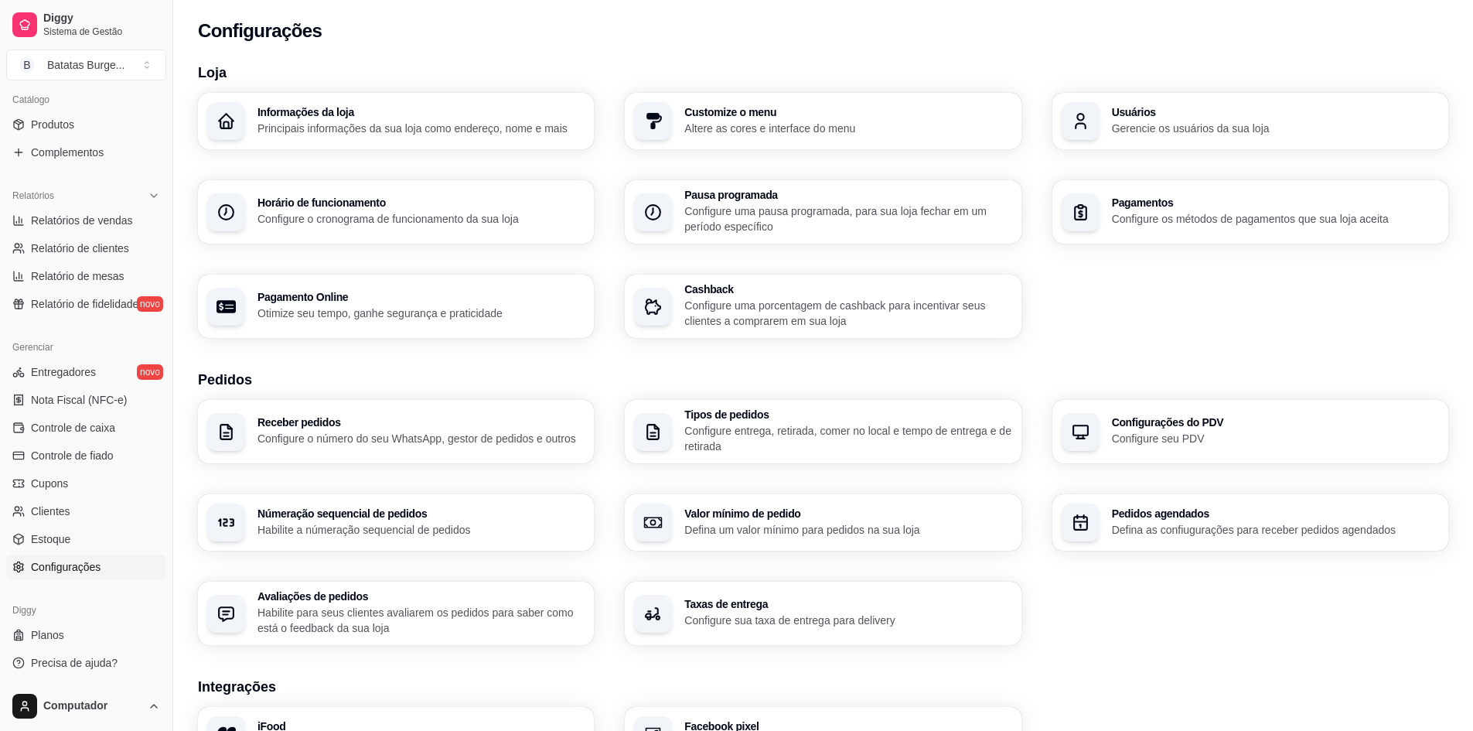
click at [107, 198] on div "Relatórios" at bounding box center [86, 195] width 160 height 25
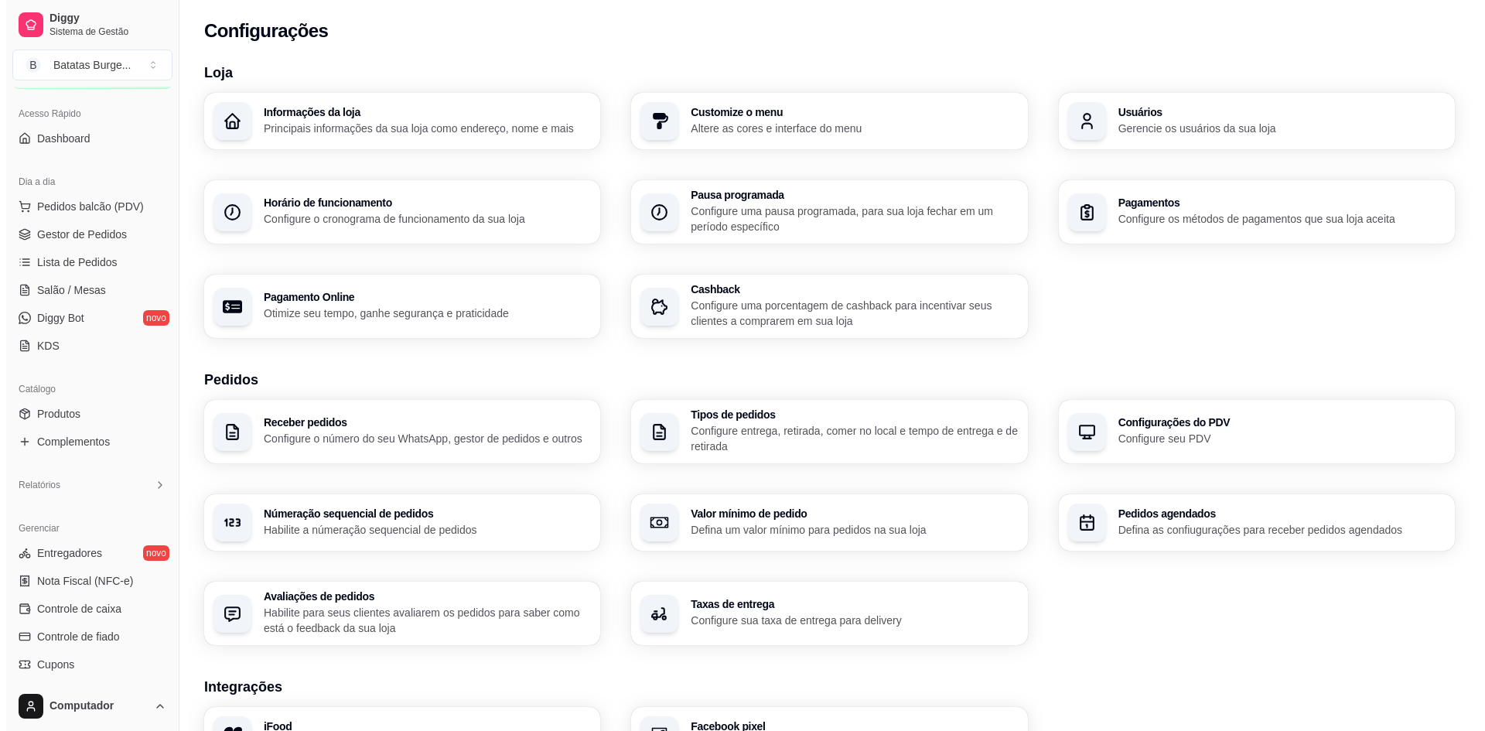
scroll to position [0, 0]
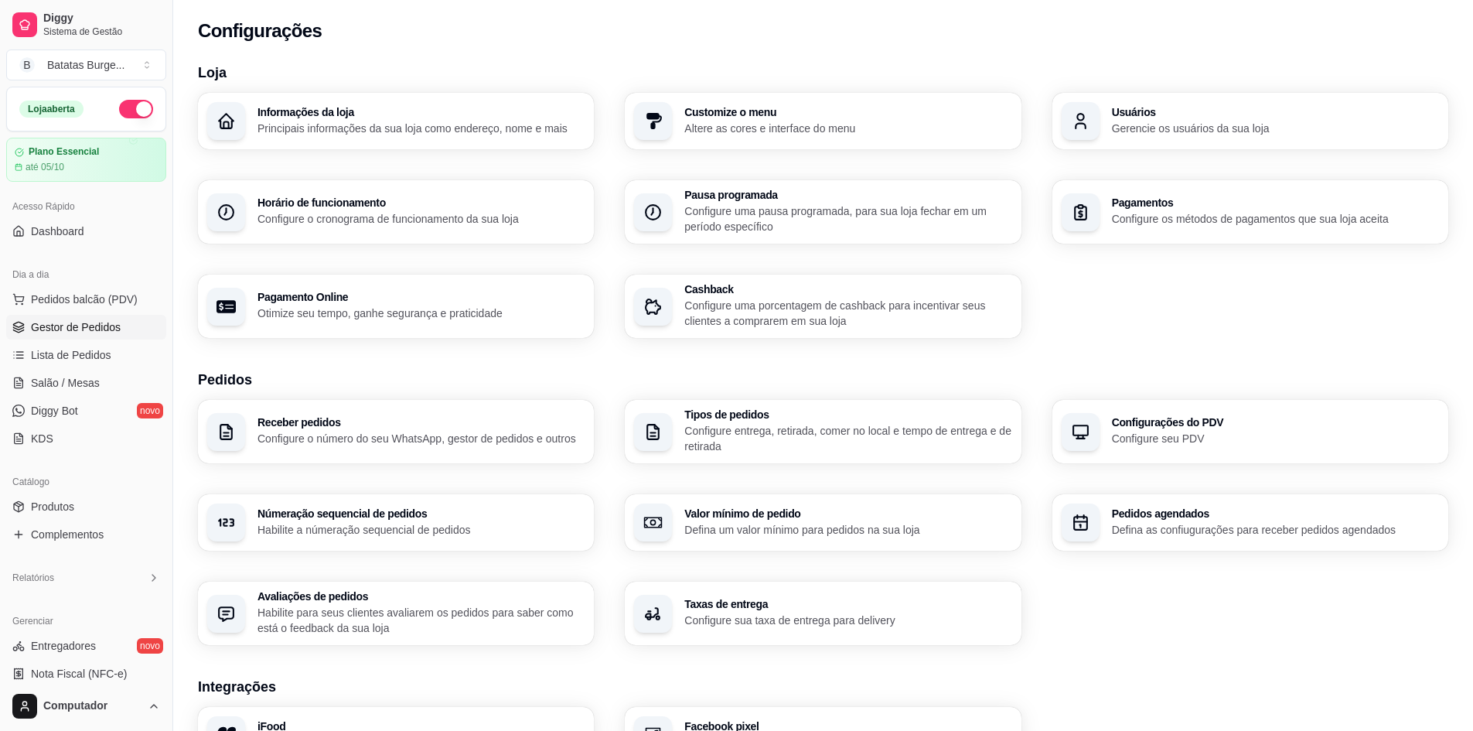
click at [100, 317] on link "Gestor de Pedidos" at bounding box center [86, 327] width 160 height 25
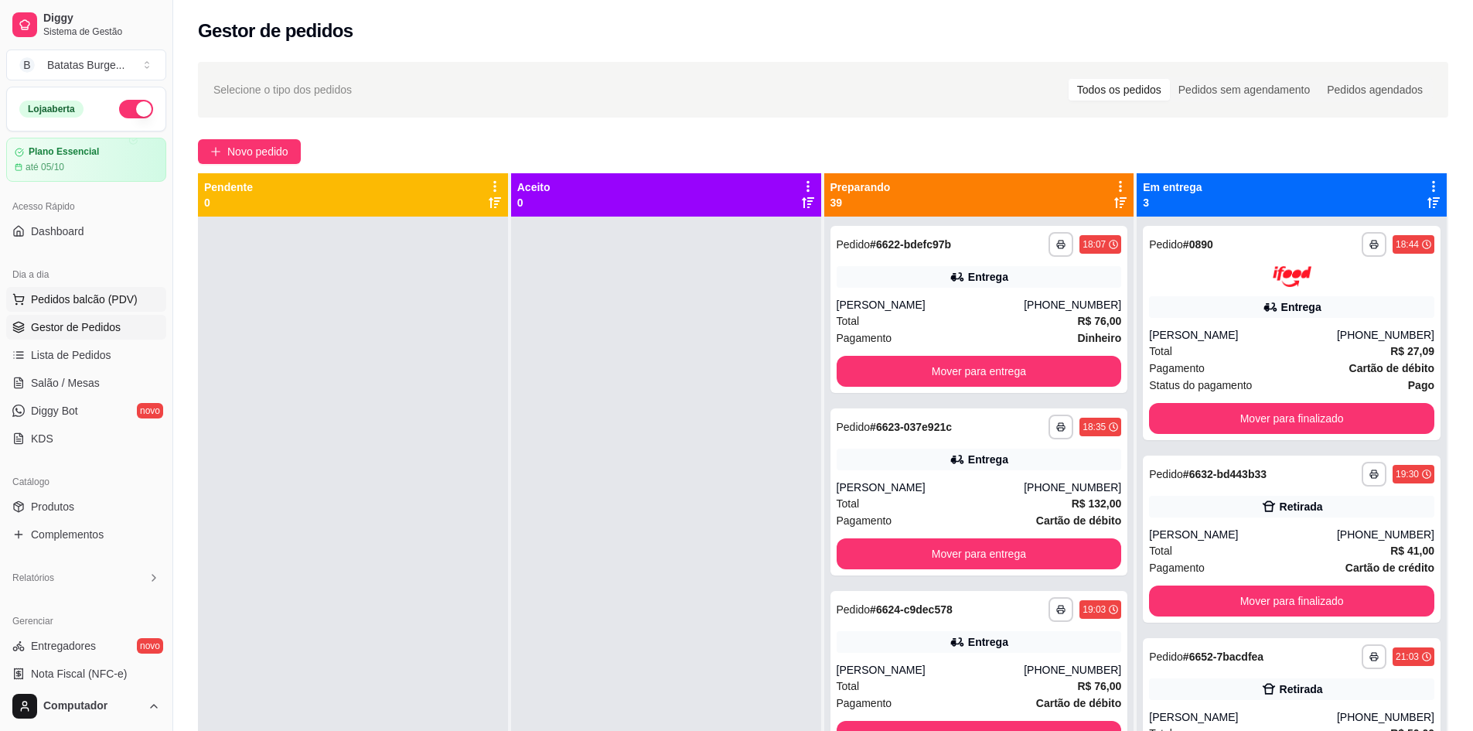
click at [82, 301] on span "Pedidos balcão (PDV)" at bounding box center [84, 299] width 107 height 15
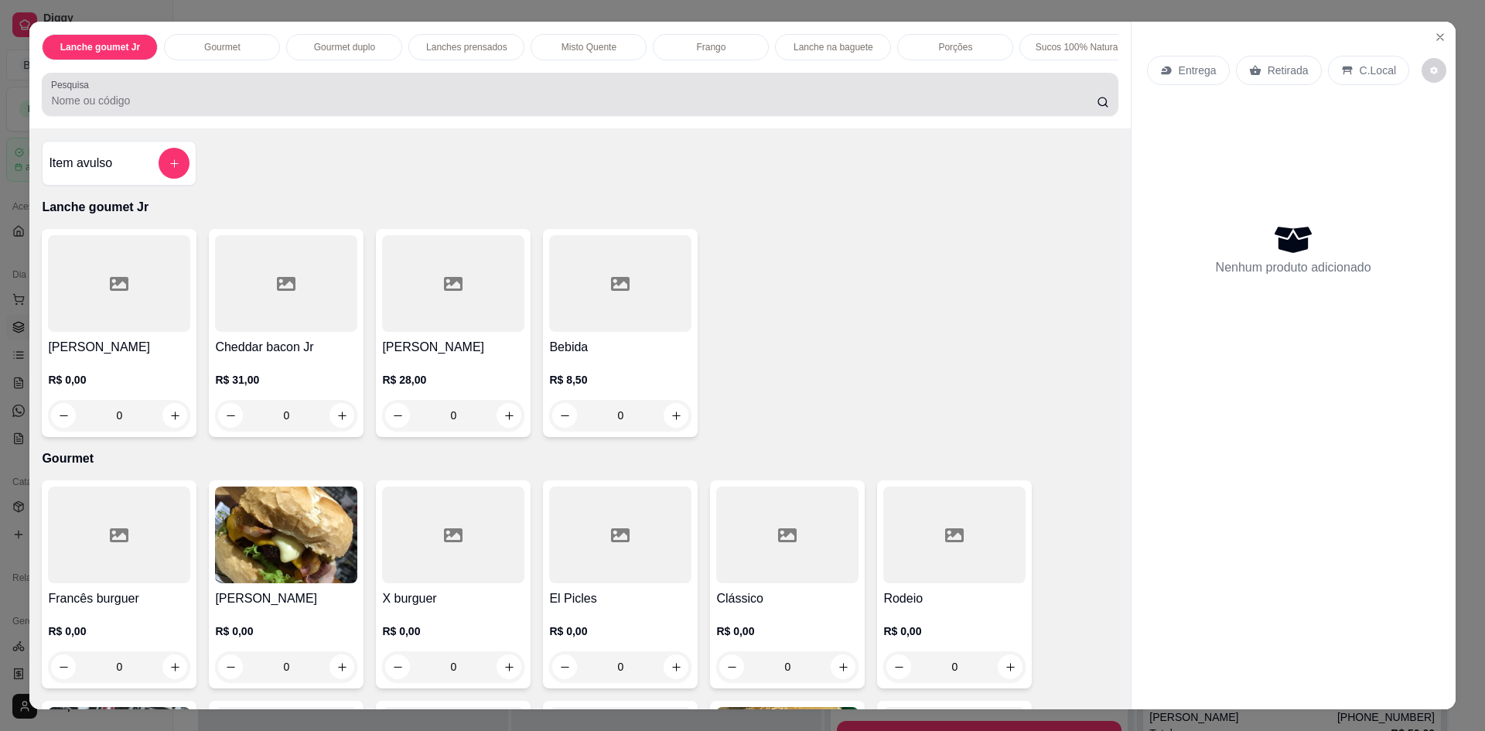
click at [278, 110] on div at bounding box center [579, 94] width 1057 height 31
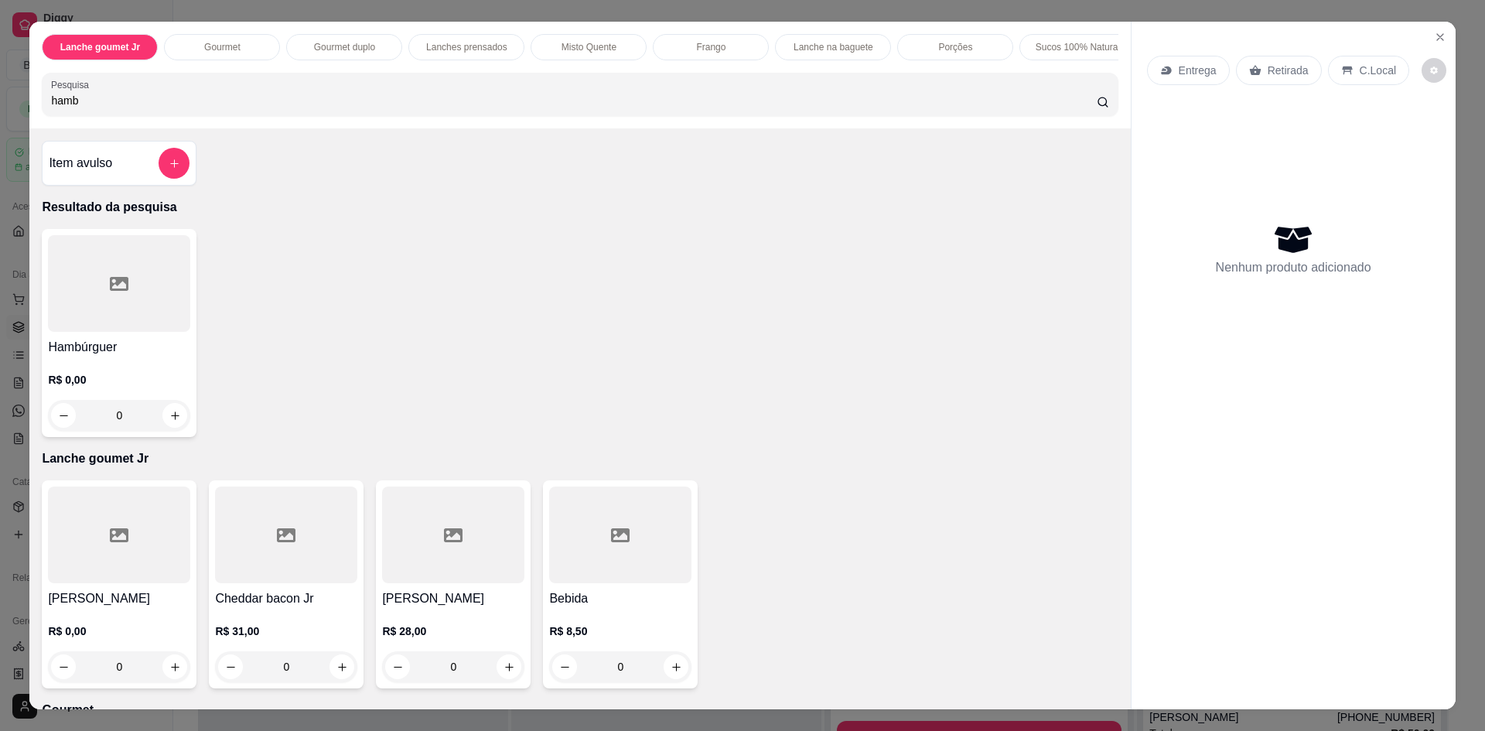
type input "hamb"
click at [164, 428] on div "0" at bounding box center [119, 415] width 142 height 31
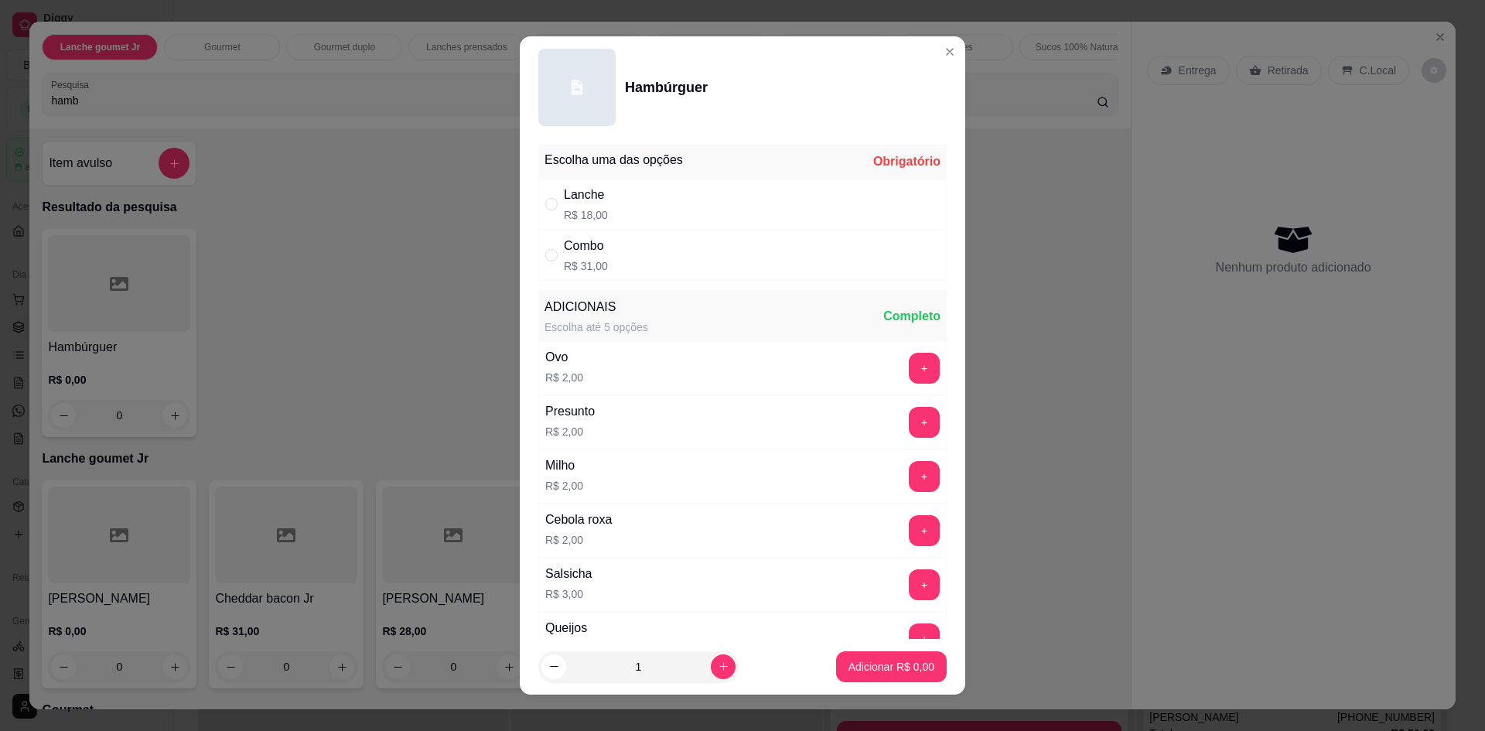
click at [613, 206] on div "Lanche R$ 18,00" at bounding box center [742, 204] width 408 height 51
radio input "true"
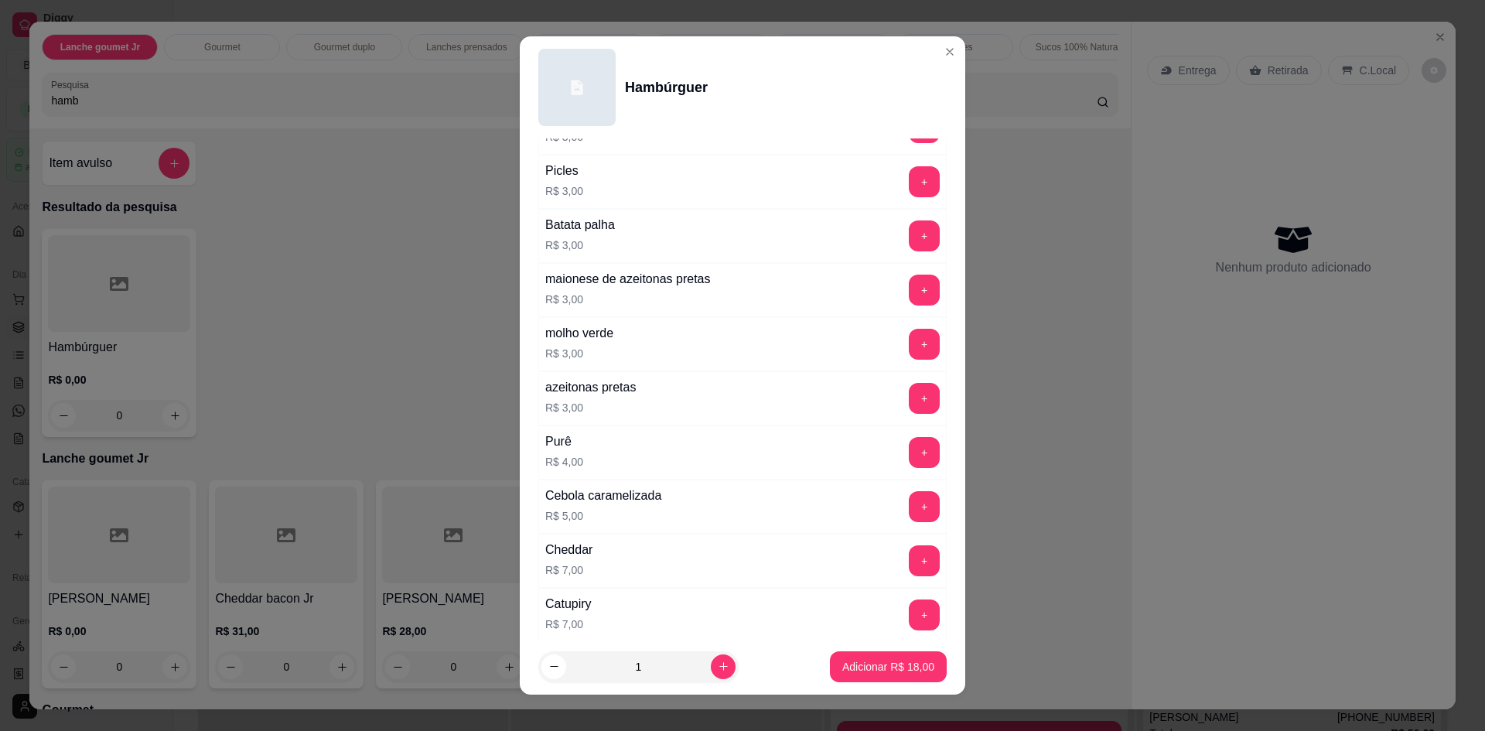
scroll to position [619, 0]
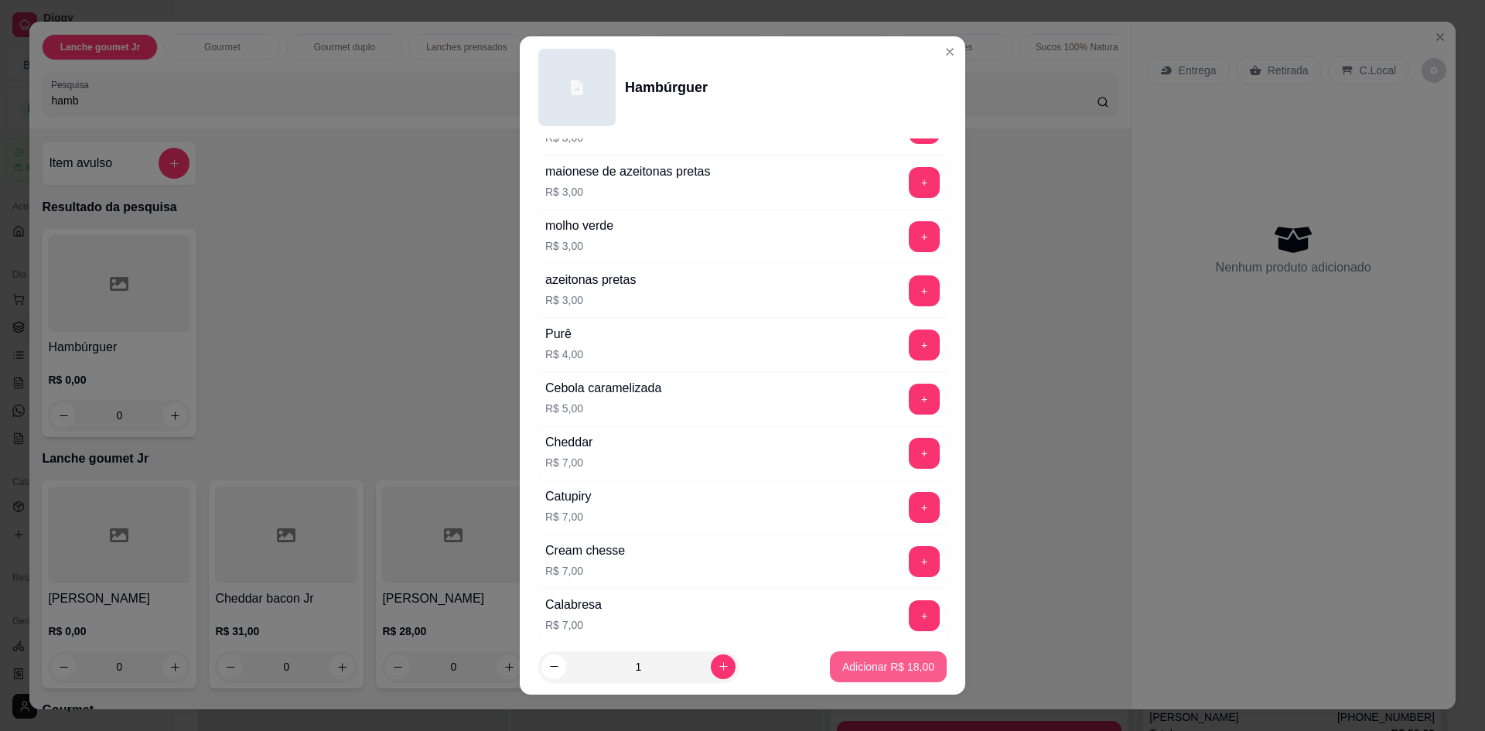
click at [904, 673] on p "Adicionar R$ 18,00" at bounding box center [888, 666] width 92 height 15
type input "1"
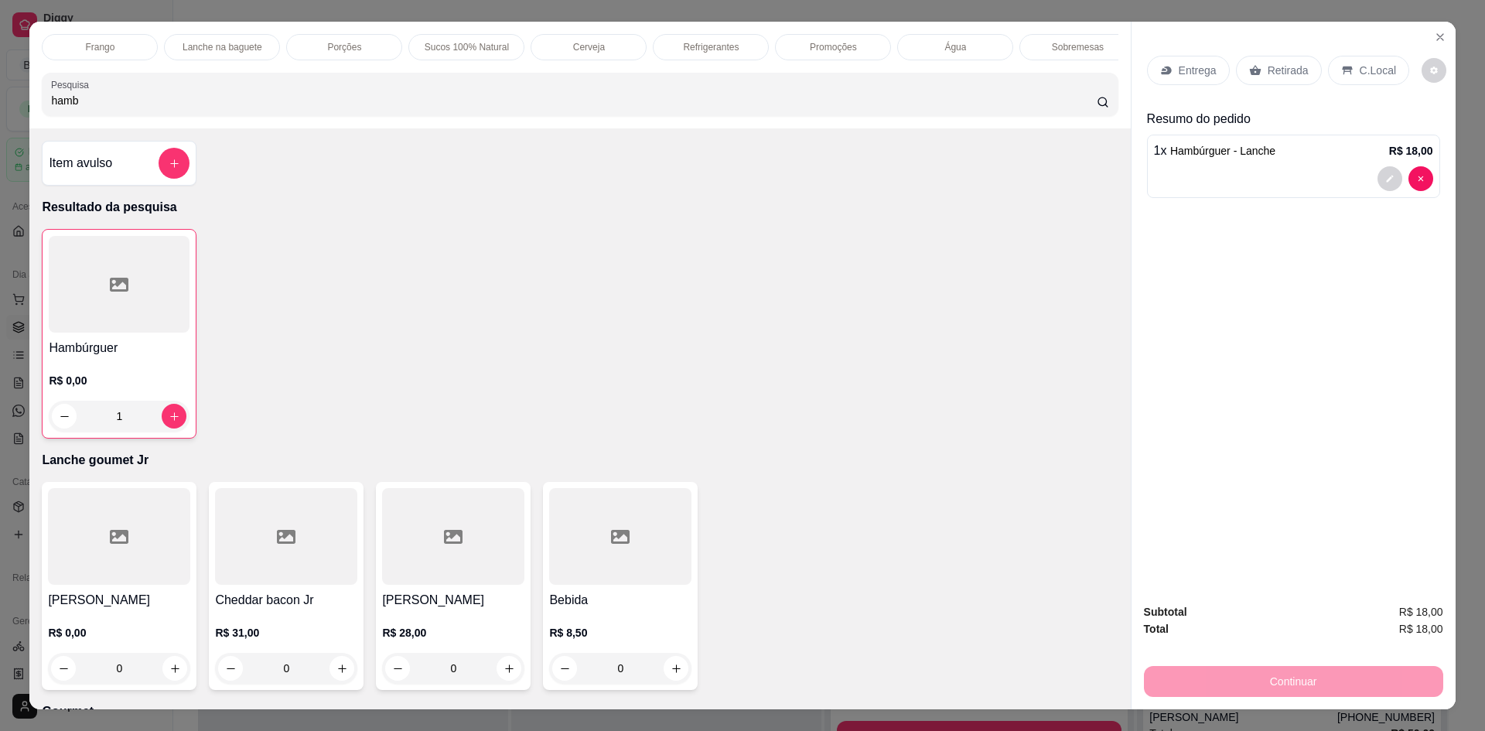
scroll to position [0, 629]
drag, startPoint x: 669, startPoint y: 46, endPoint x: 592, endPoint y: 96, distance: 91.2
click at [670, 46] on p "Refrigerantes" at bounding box center [693, 47] width 56 height 12
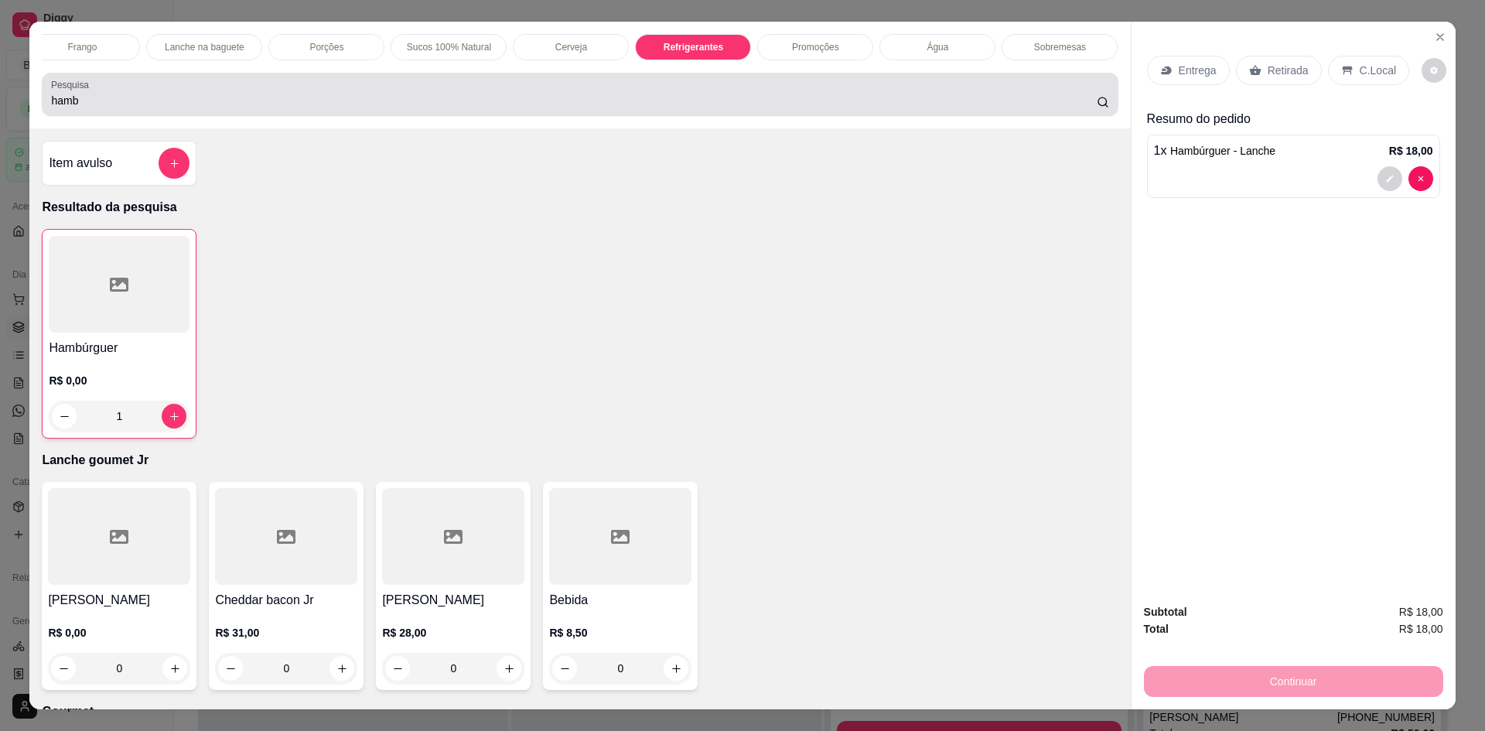
scroll to position [28, 0]
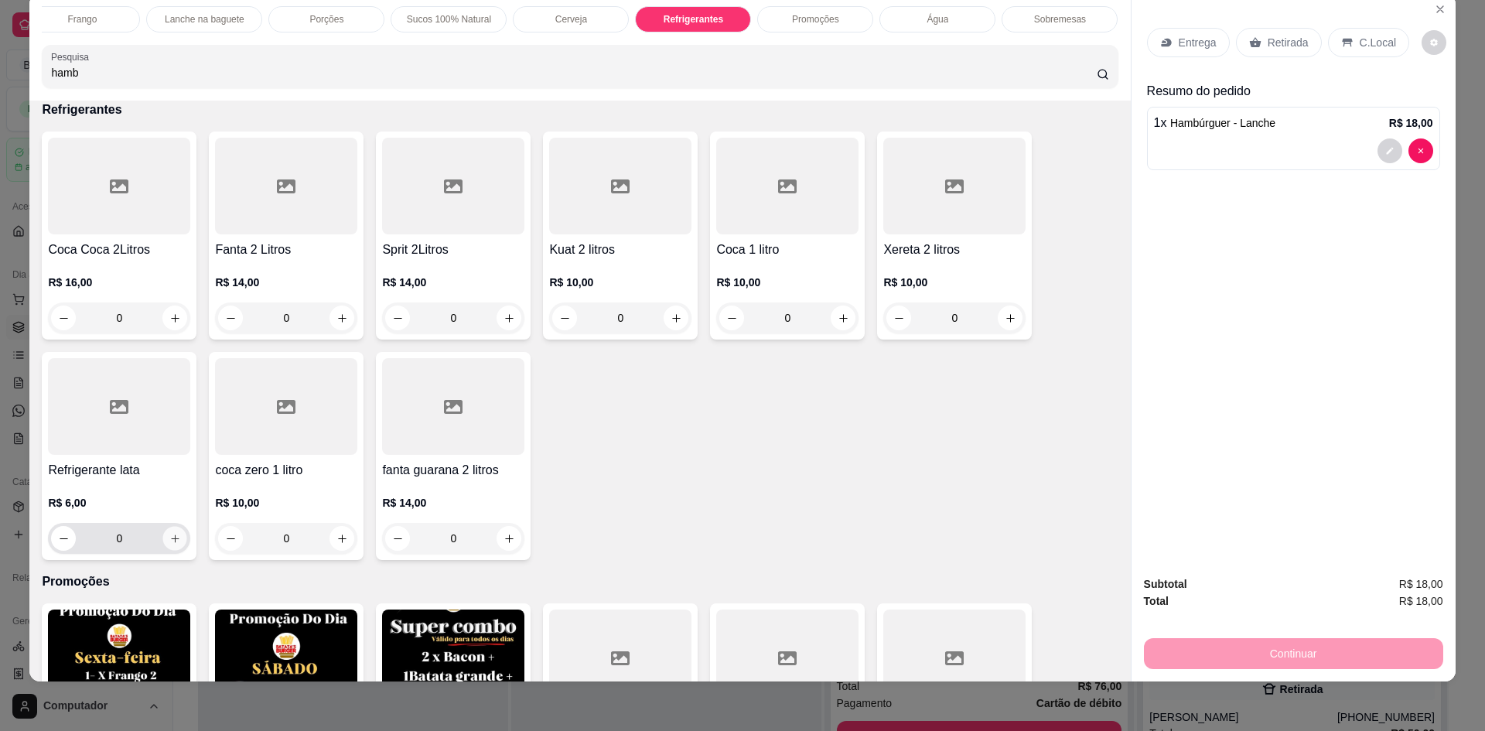
click at [165, 543] on button "increase-product-quantity" at bounding box center [175, 539] width 24 height 24
type input "1"
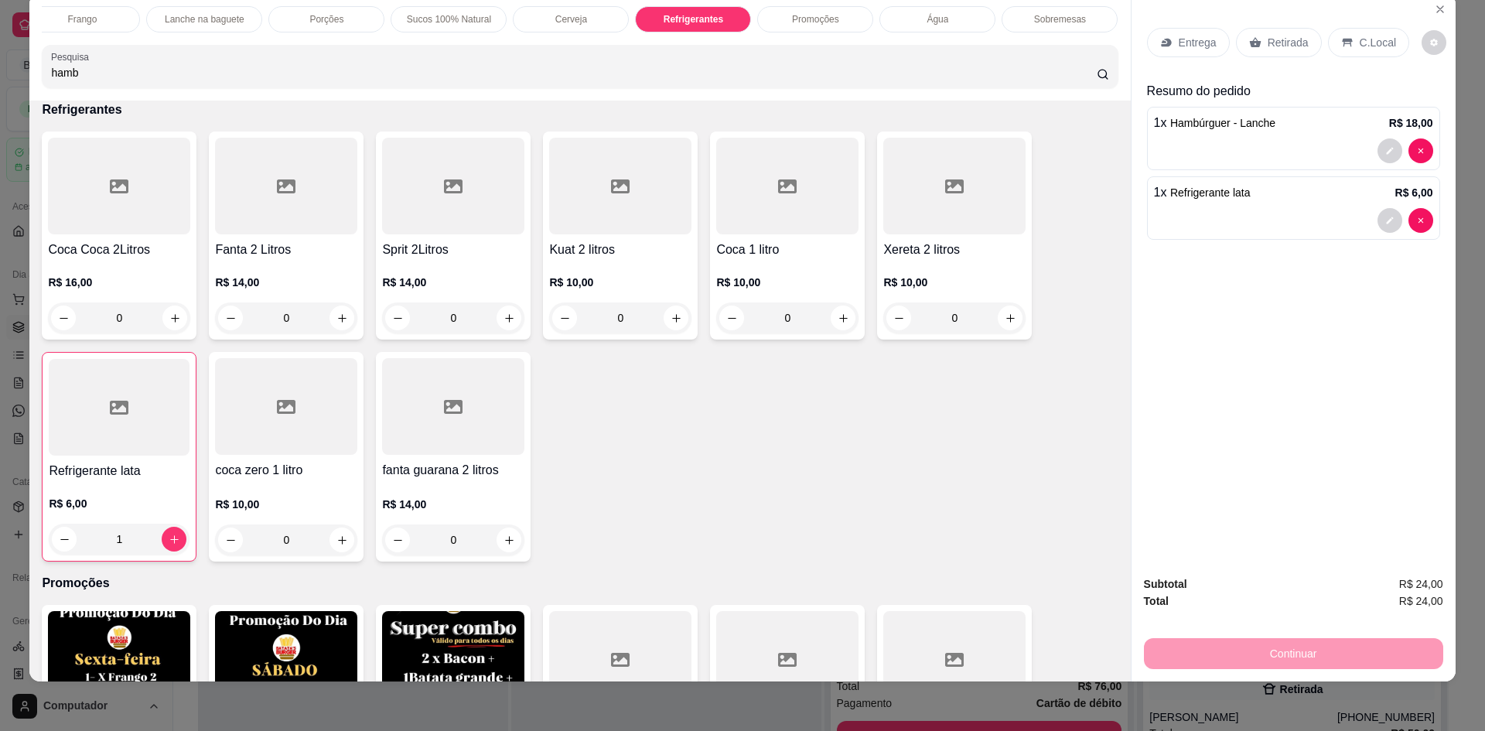
click at [1359, 45] on p "C.Local" at bounding box center [1377, 42] width 36 height 15
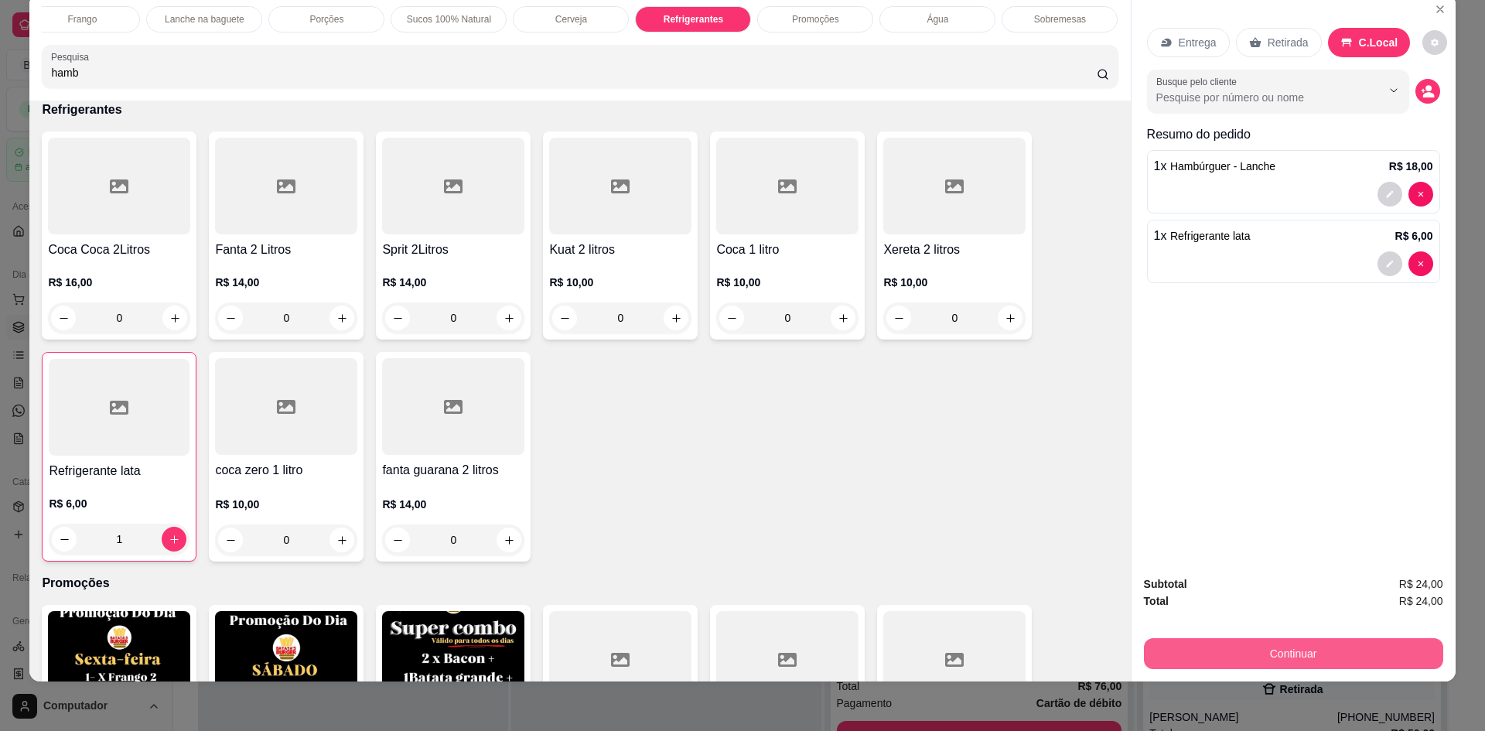
click at [1270, 650] on button "Continuar" at bounding box center [1293, 653] width 299 height 31
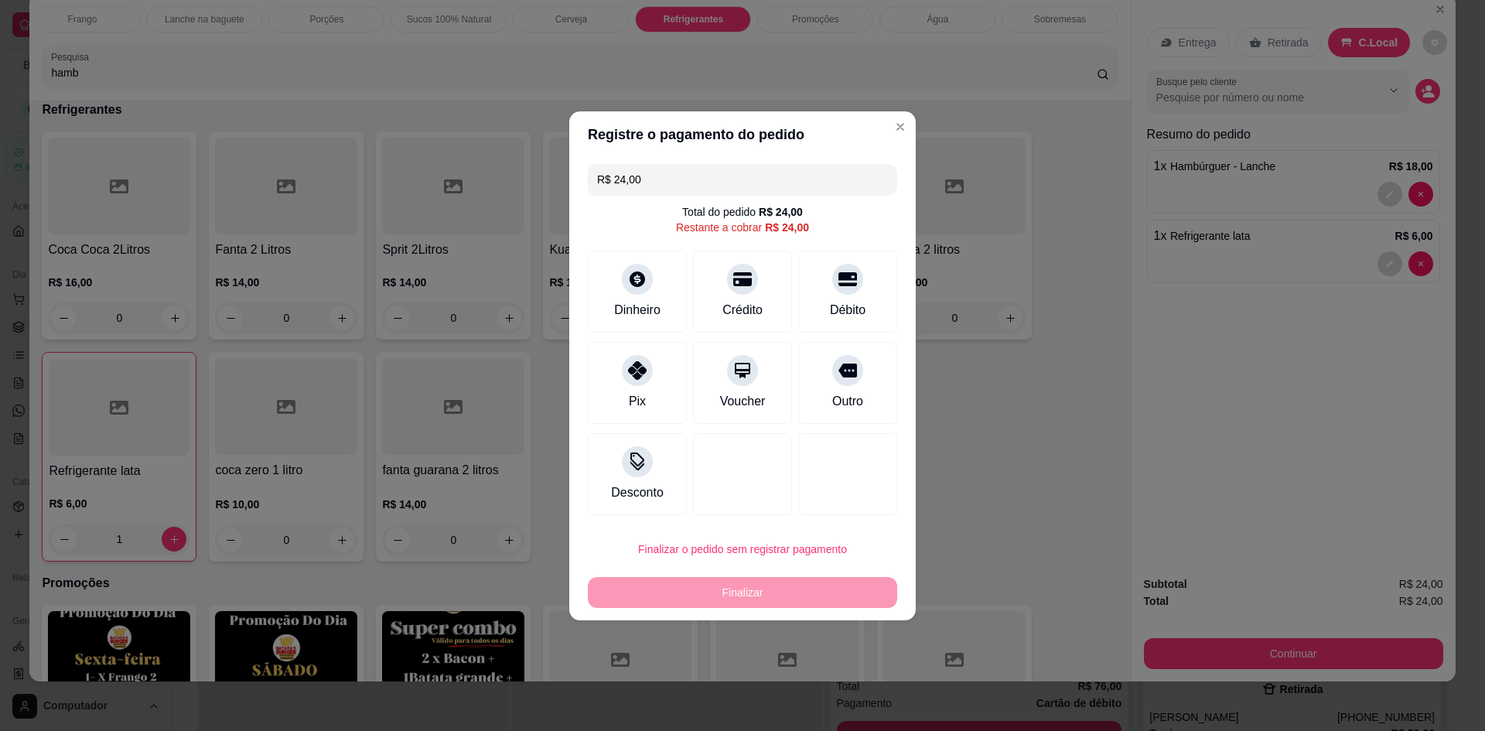
click at [849, 401] on div "Outro" at bounding box center [847, 401] width 31 height 19
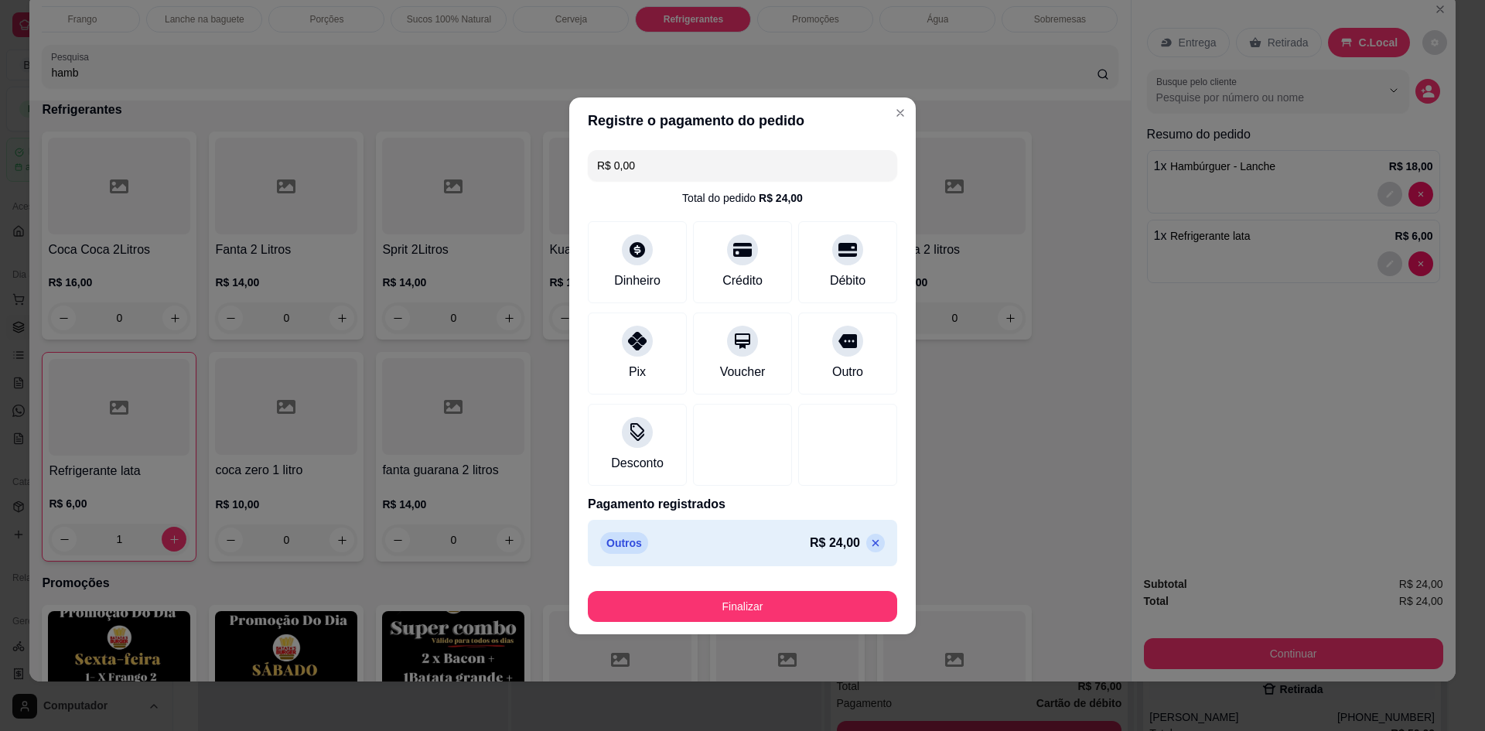
type input "R$ 0,00"
click at [769, 613] on button "Finalizar" at bounding box center [742, 606] width 300 height 30
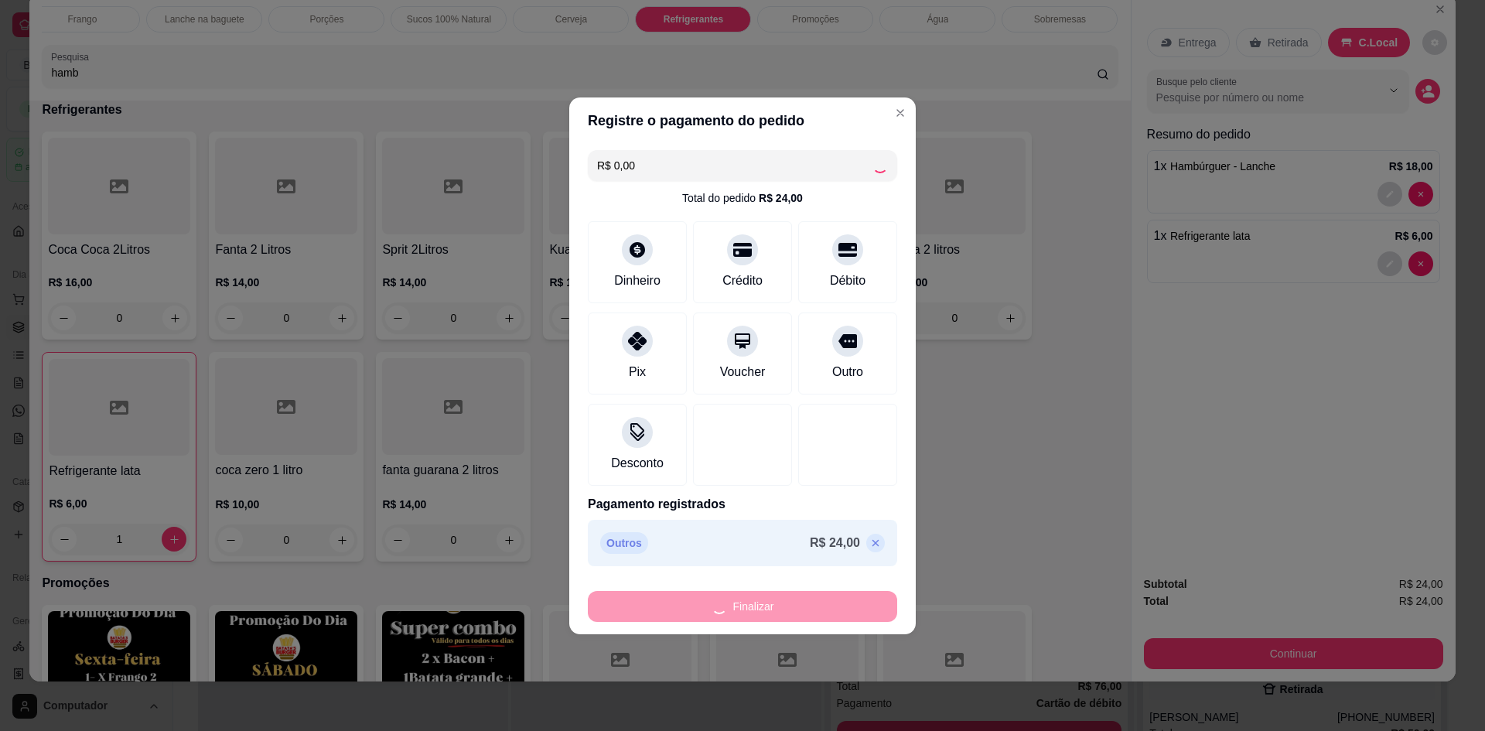
type input "0"
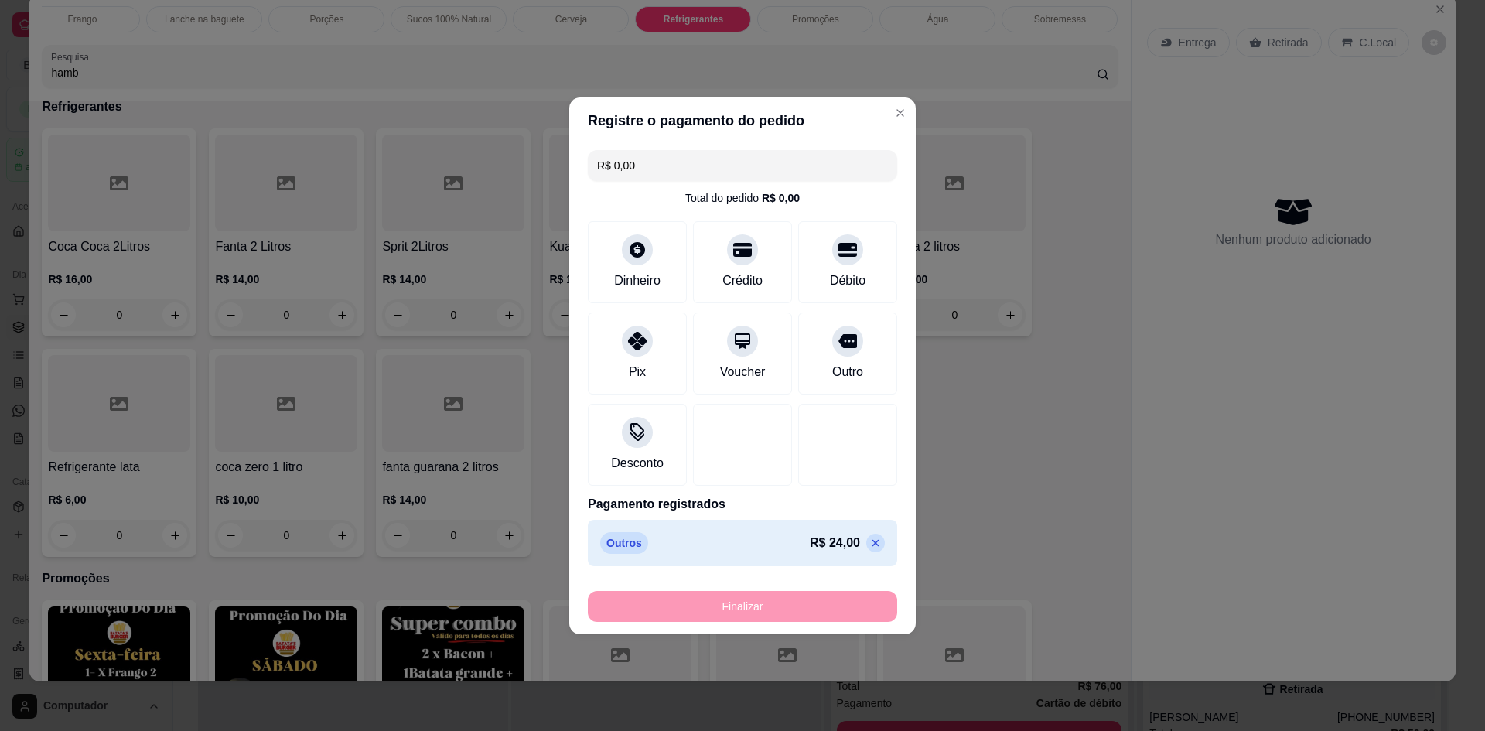
type input "-R$ 24,00"
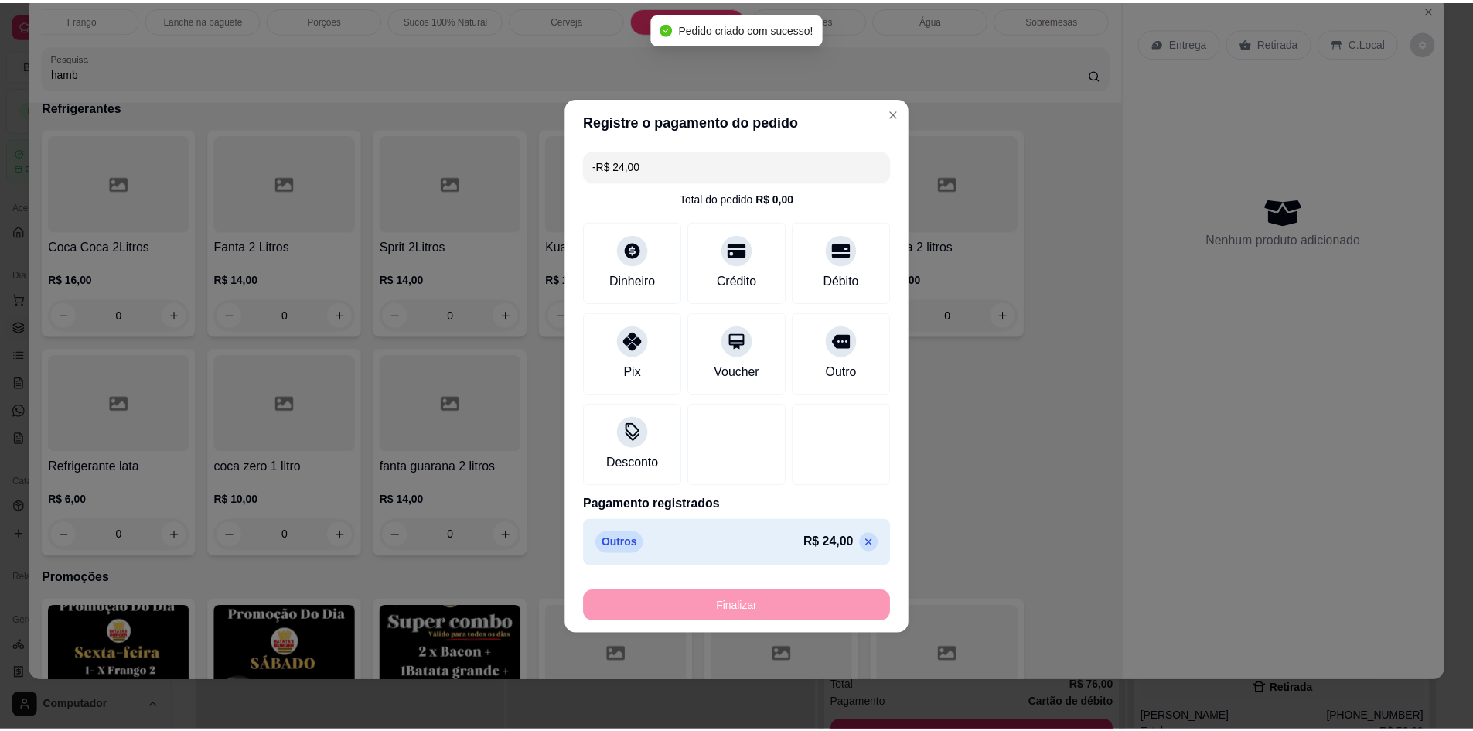
scroll to position [3973, 0]
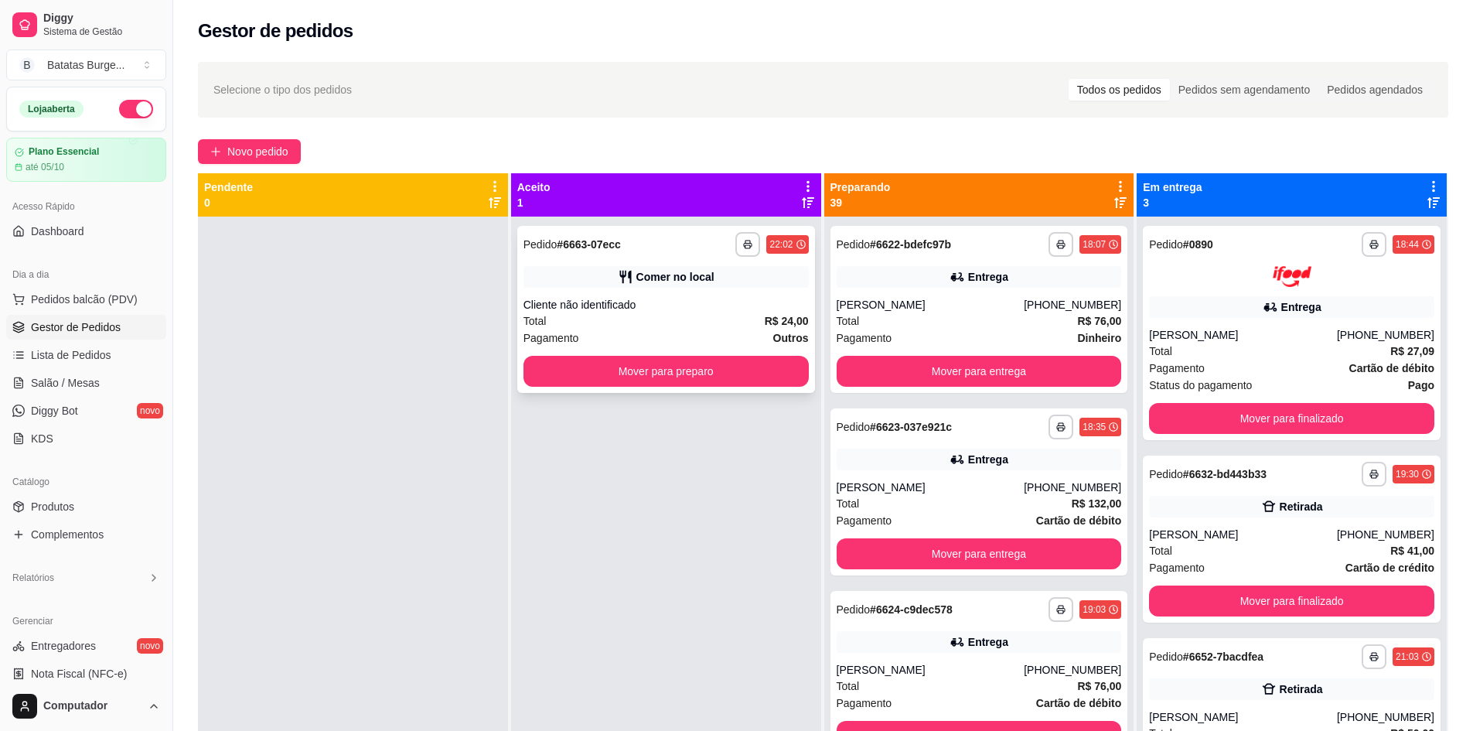
click at [608, 386] on button "Mover para preparo" at bounding box center [666, 371] width 285 height 31
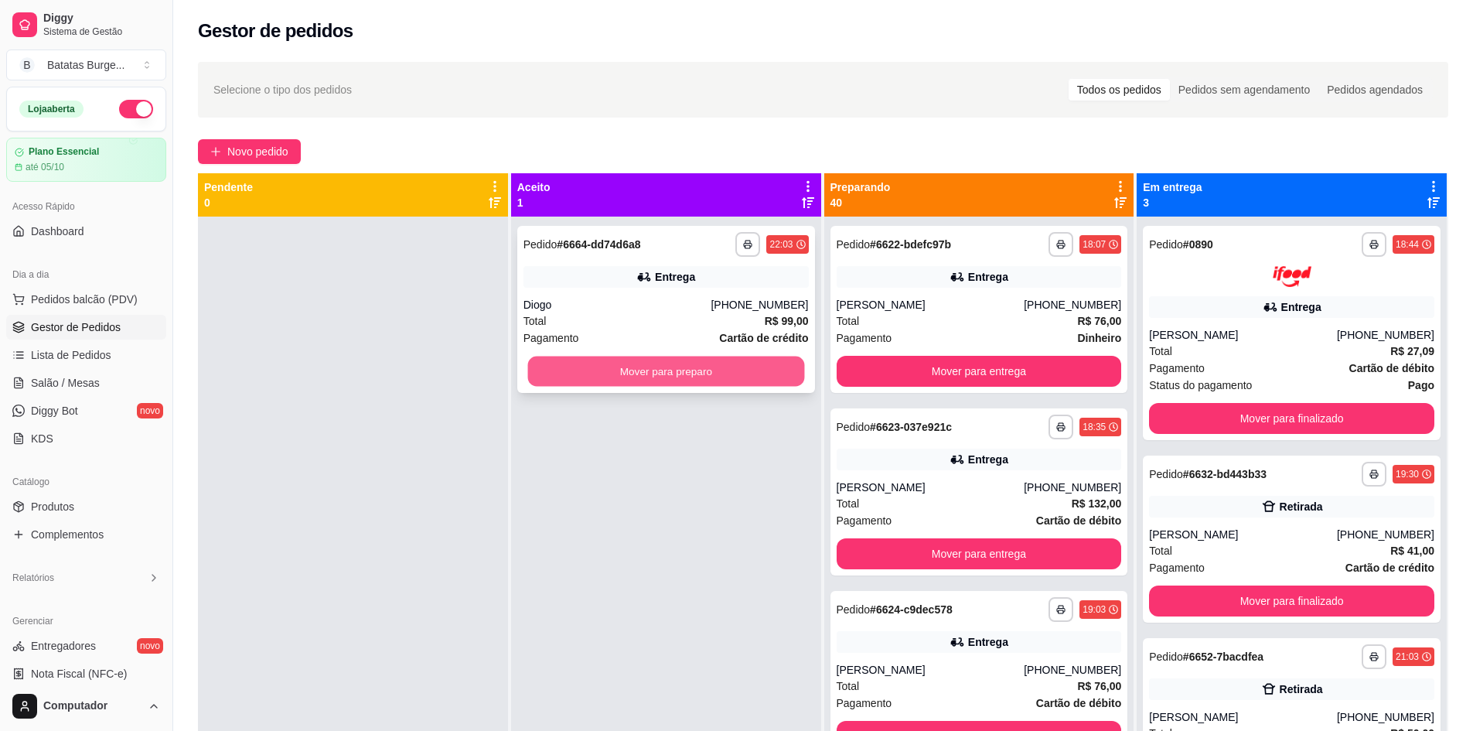
click at [654, 373] on button "Mover para preparo" at bounding box center [665, 371] width 277 height 30
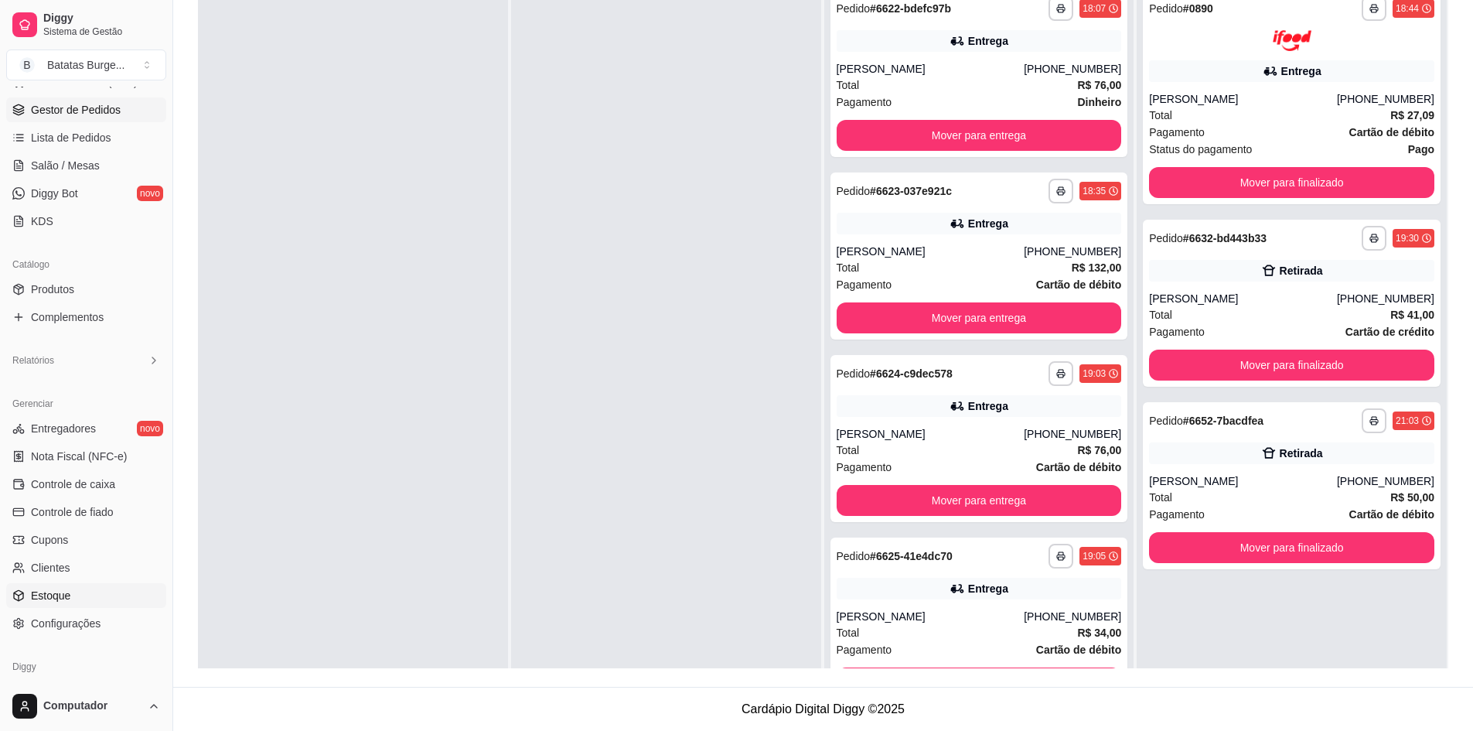
scroll to position [274, 0]
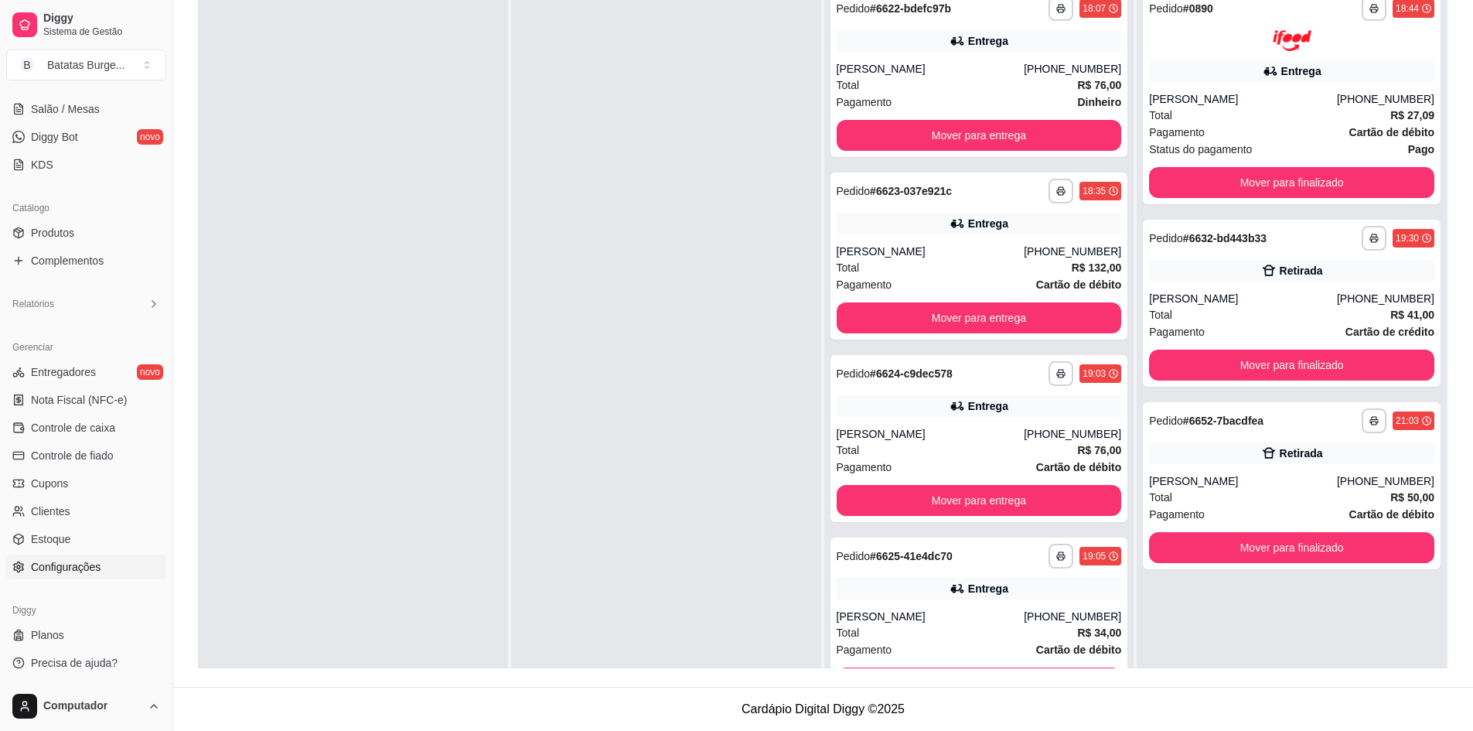
click at [70, 565] on span "Configurações" at bounding box center [66, 566] width 70 height 15
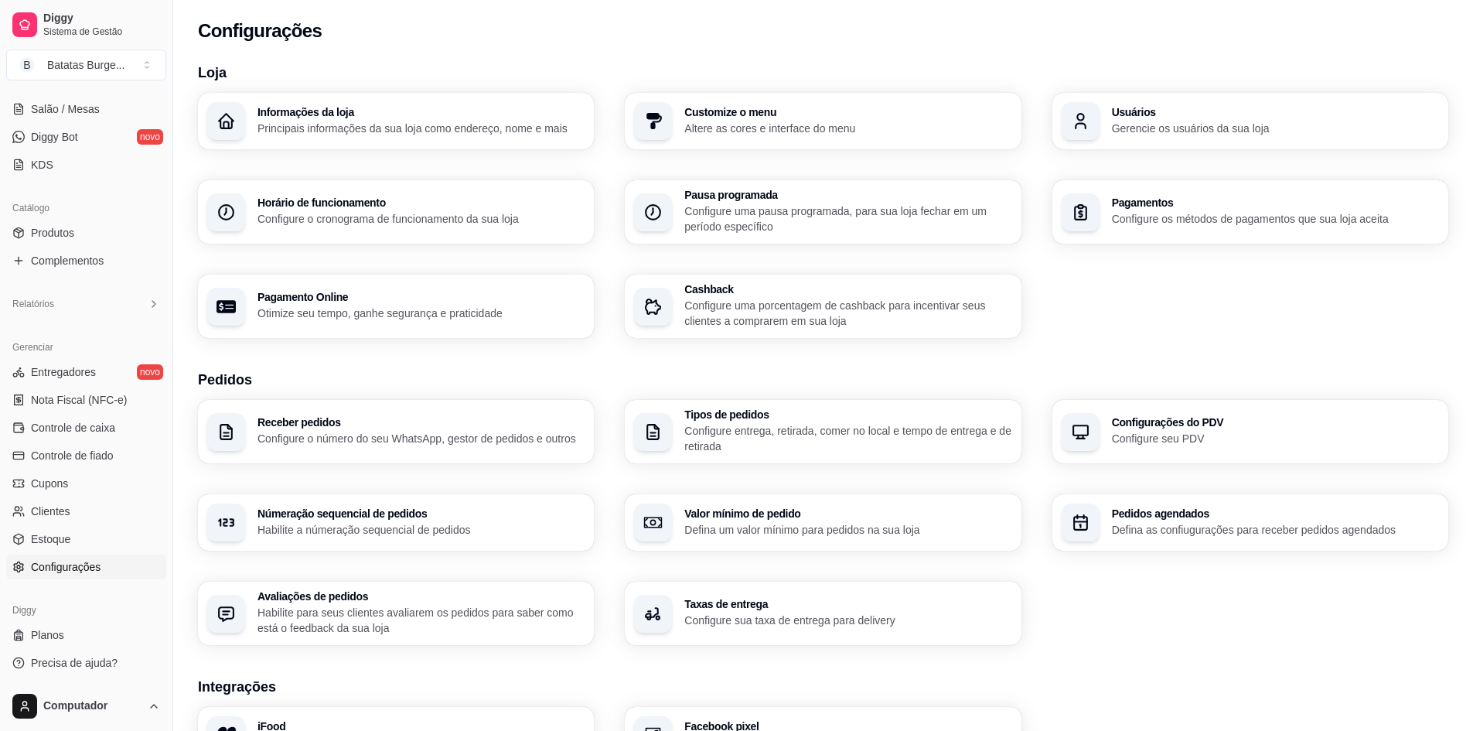
click at [721, 600] on h3 "Taxas de entrega" at bounding box center [847, 604] width 327 height 11
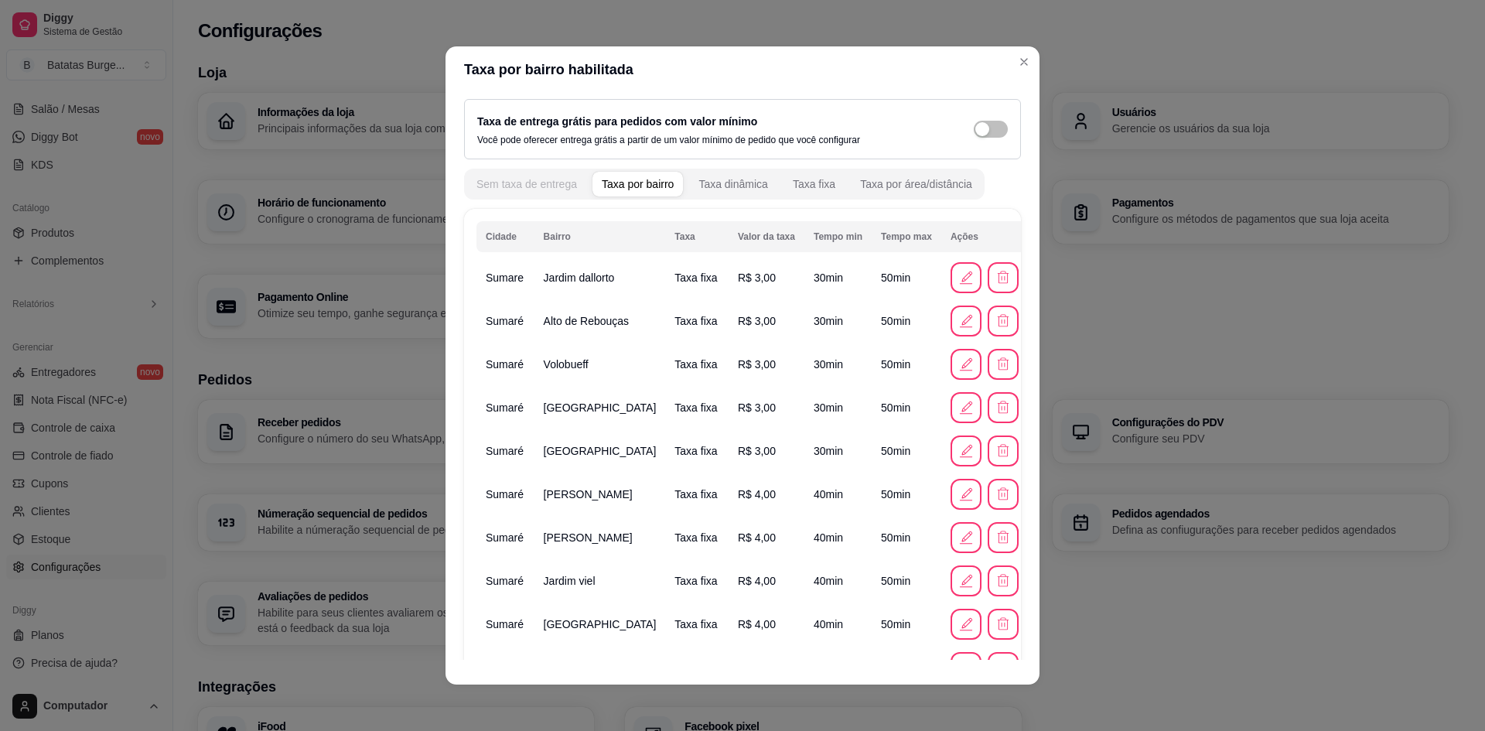
click at [531, 193] on button "Sem taxa de entrega" at bounding box center [526, 184] width 119 height 25
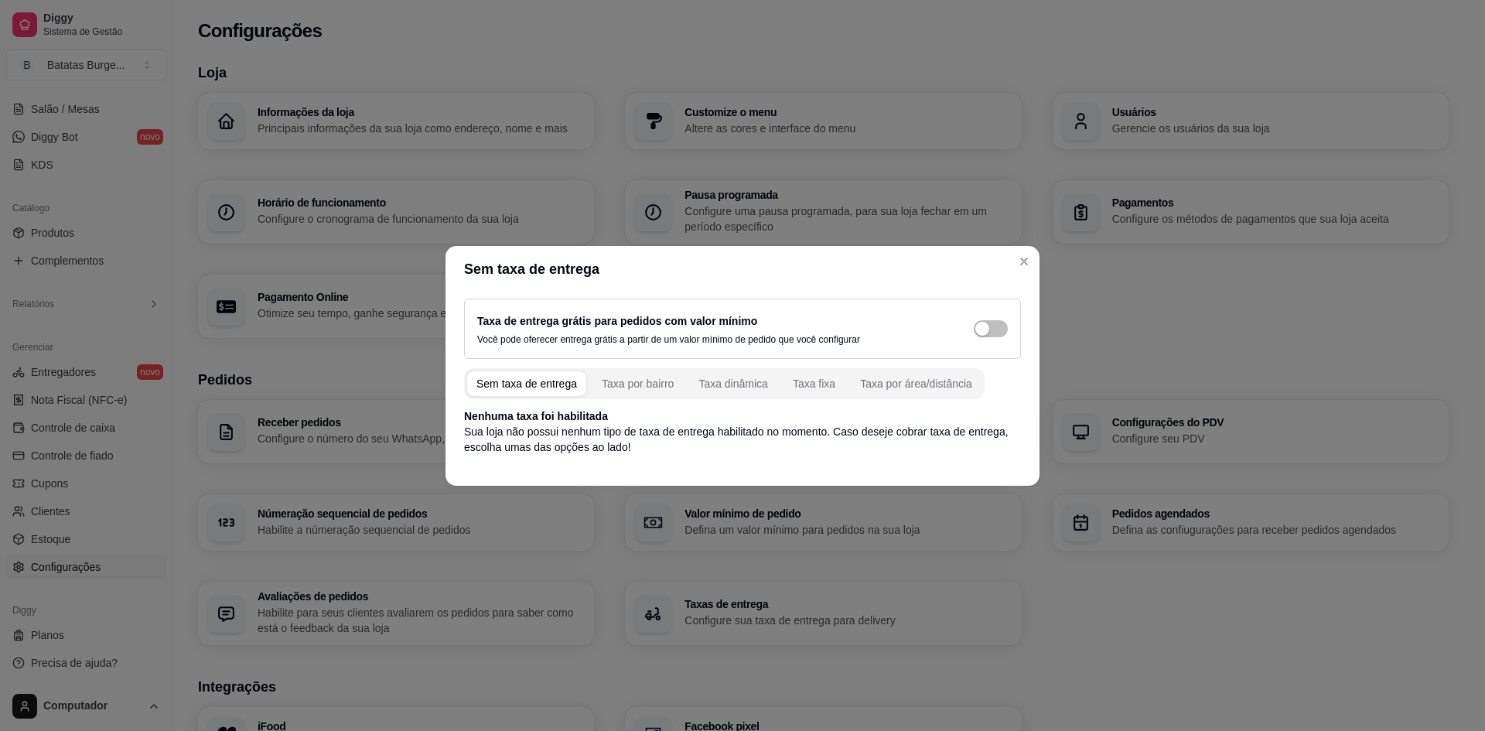
click at [1025, 285] on header "Sem taxa de entrega" at bounding box center [742, 269] width 594 height 46
click at [902, 377] on div "Taxa por área/distância" at bounding box center [916, 383] width 112 height 15
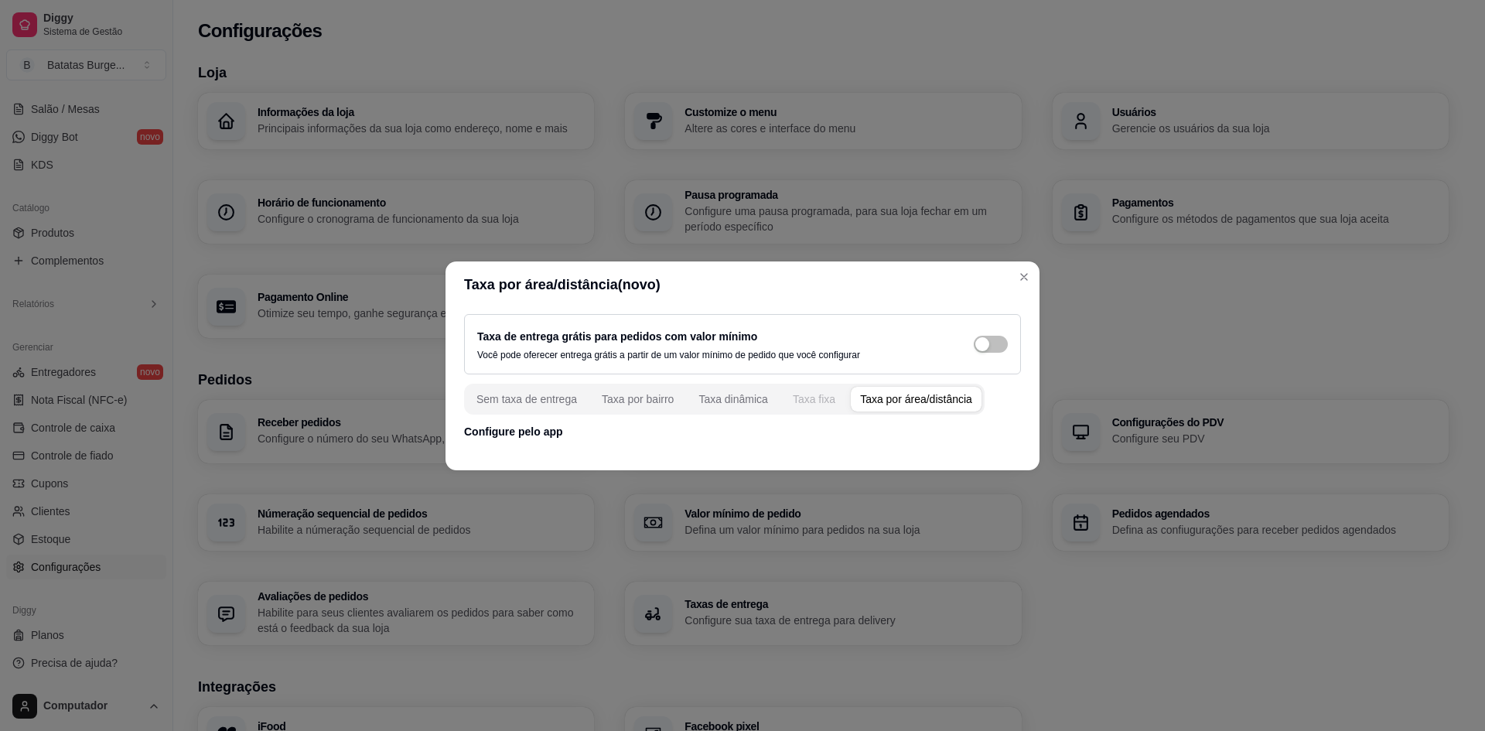
click at [784, 397] on button "Taxa fixa" at bounding box center [813, 399] width 61 height 25
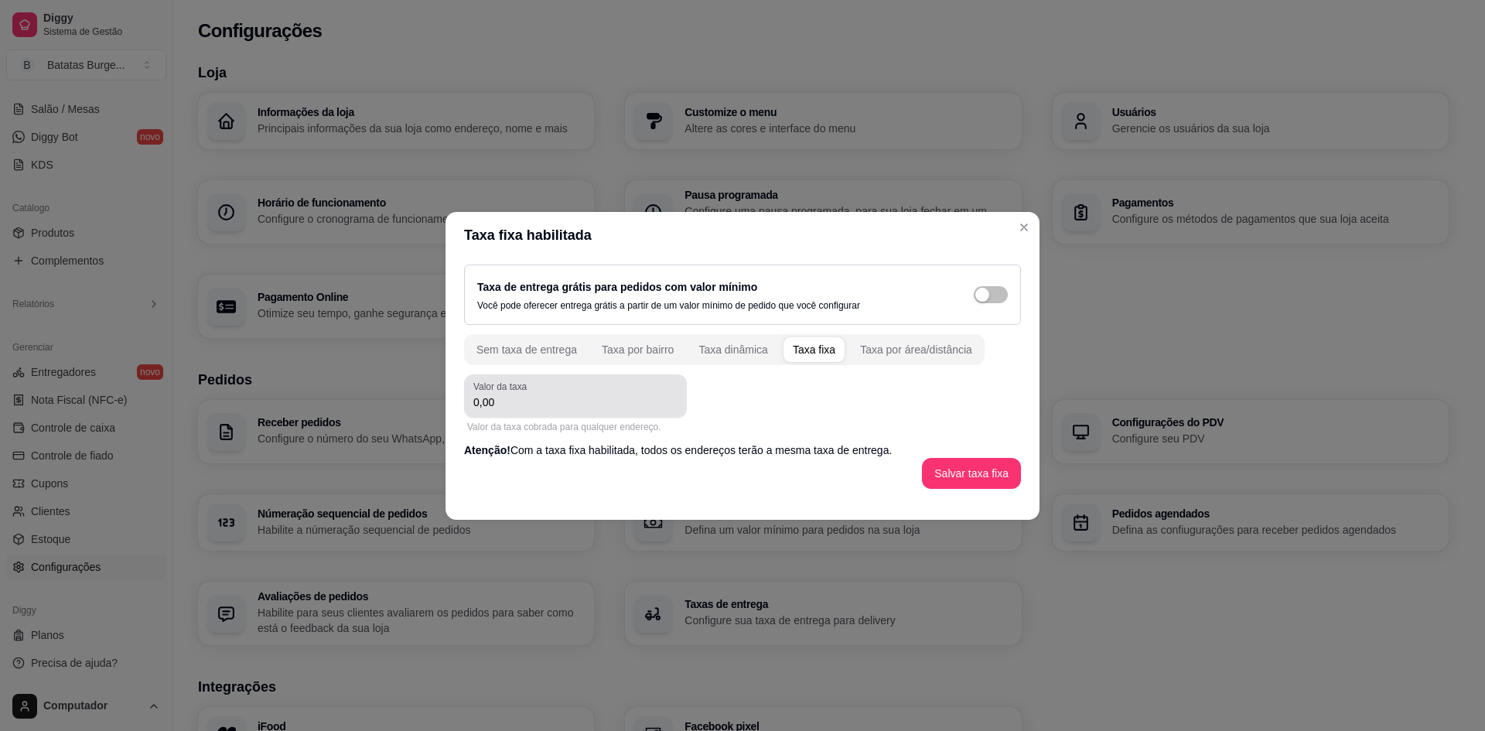
click at [501, 410] on div "0,00" at bounding box center [575, 395] width 204 height 31
drag, startPoint x: 500, startPoint y: 407, endPoint x: 446, endPoint y: 407, distance: 53.4
click at [446, 407] on div "Taxa de entrega grátis para pedidos com valor mínimo Você pode oferecer entrega…" at bounding box center [742, 376] width 594 height 237
type input "0,00"
click at [666, 355] on div "Taxa por bairro" at bounding box center [638, 349] width 72 height 15
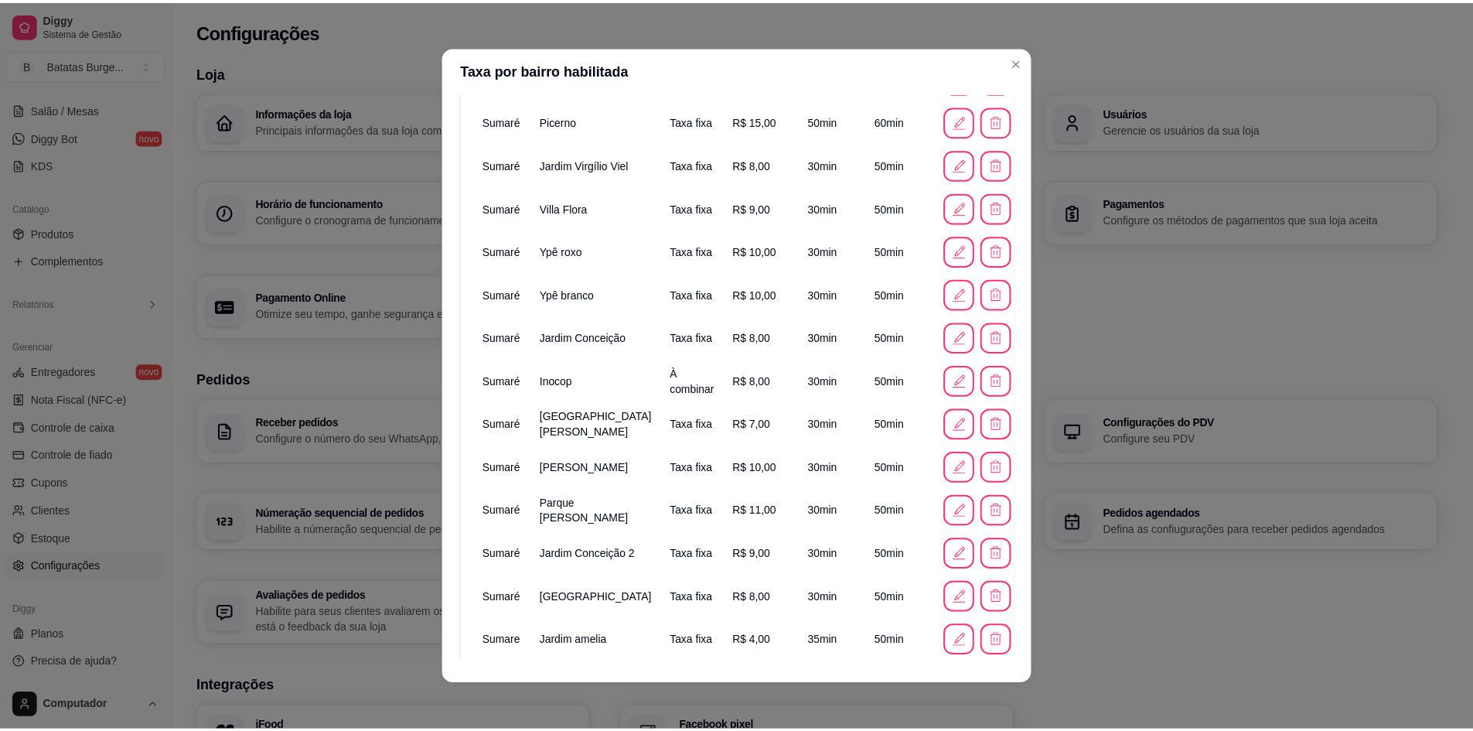
scroll to position [2761, 0]
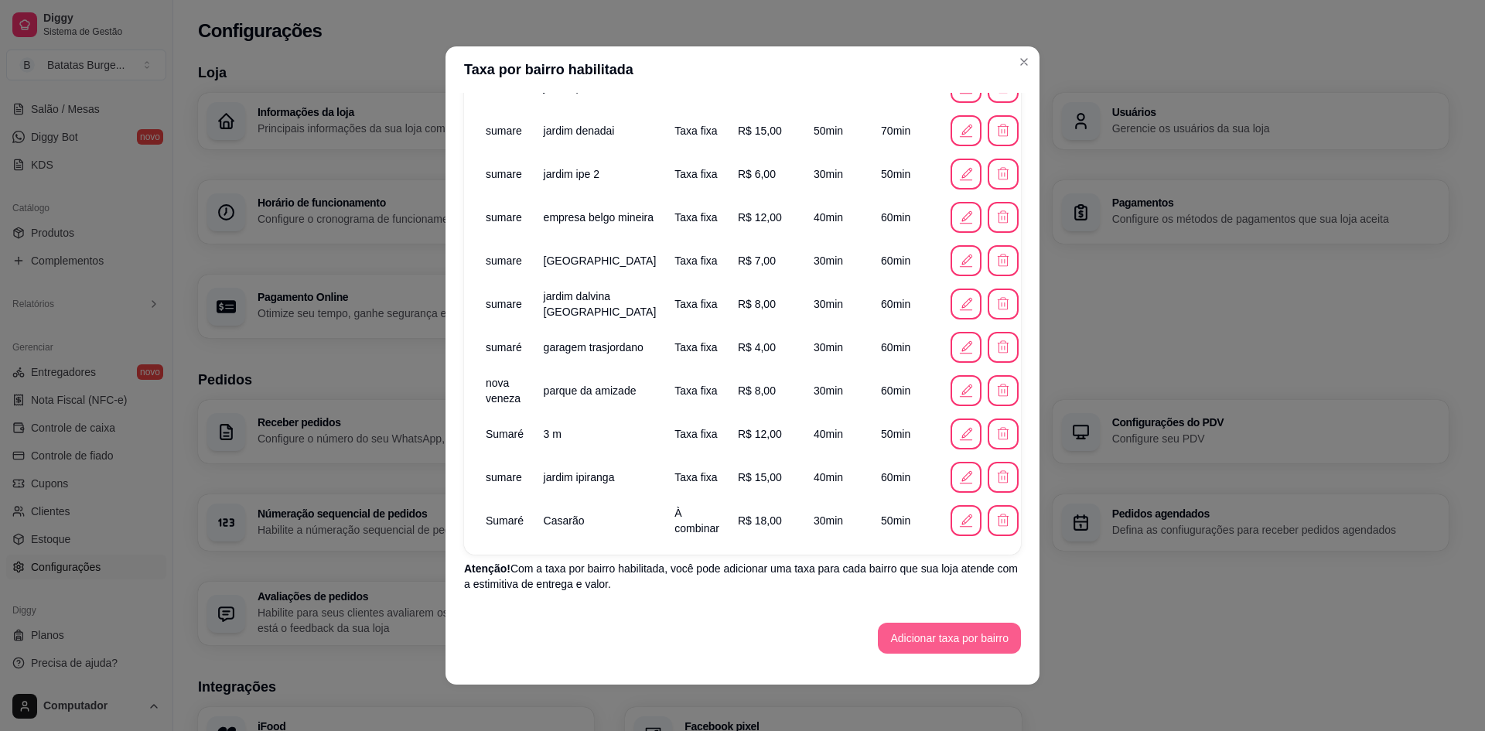
click at [920, 630] on button "Adicionar taxa por bairro" at bounding box center [949, 637] width 143 height 31
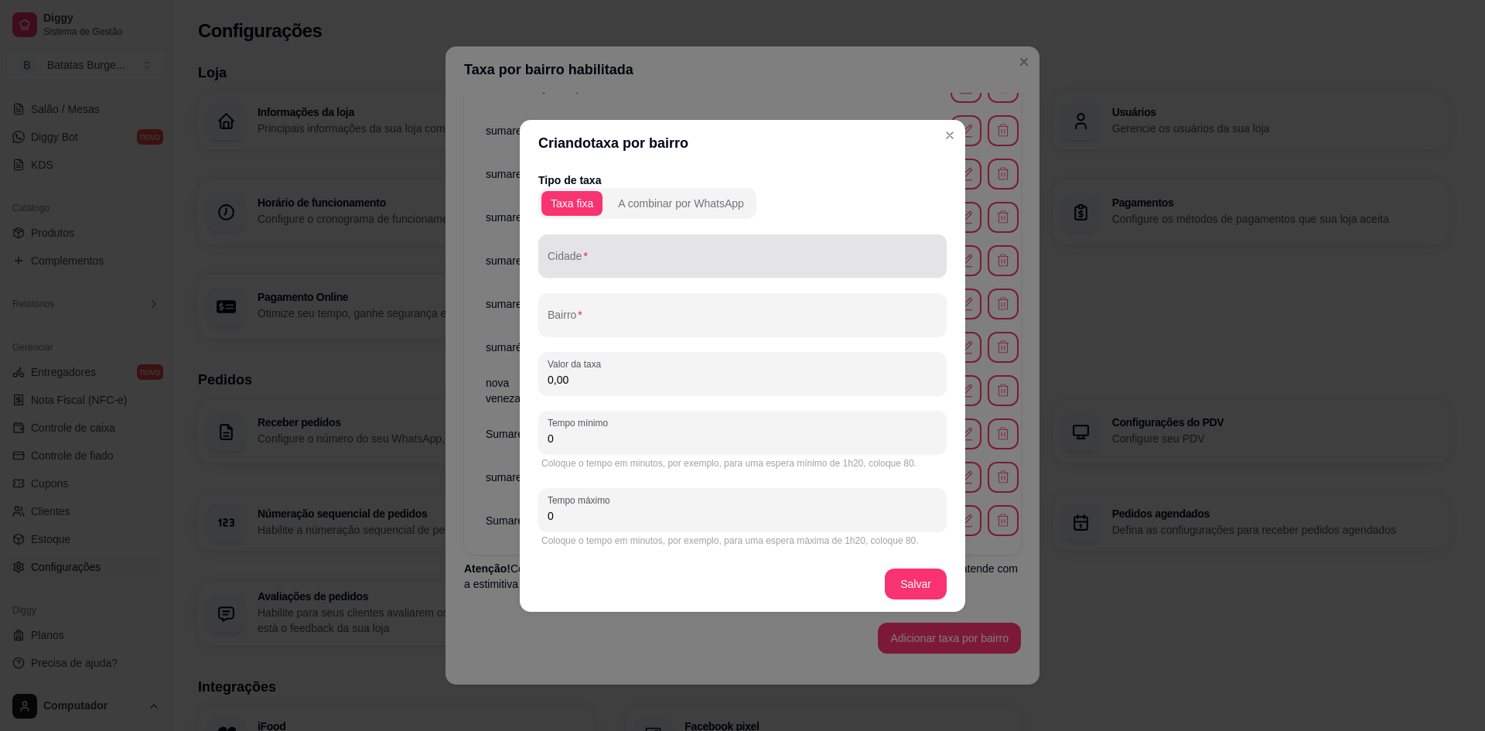
click at [641, 259] on input "Cidade" at bounding box center [742, 261] width 390 height 15
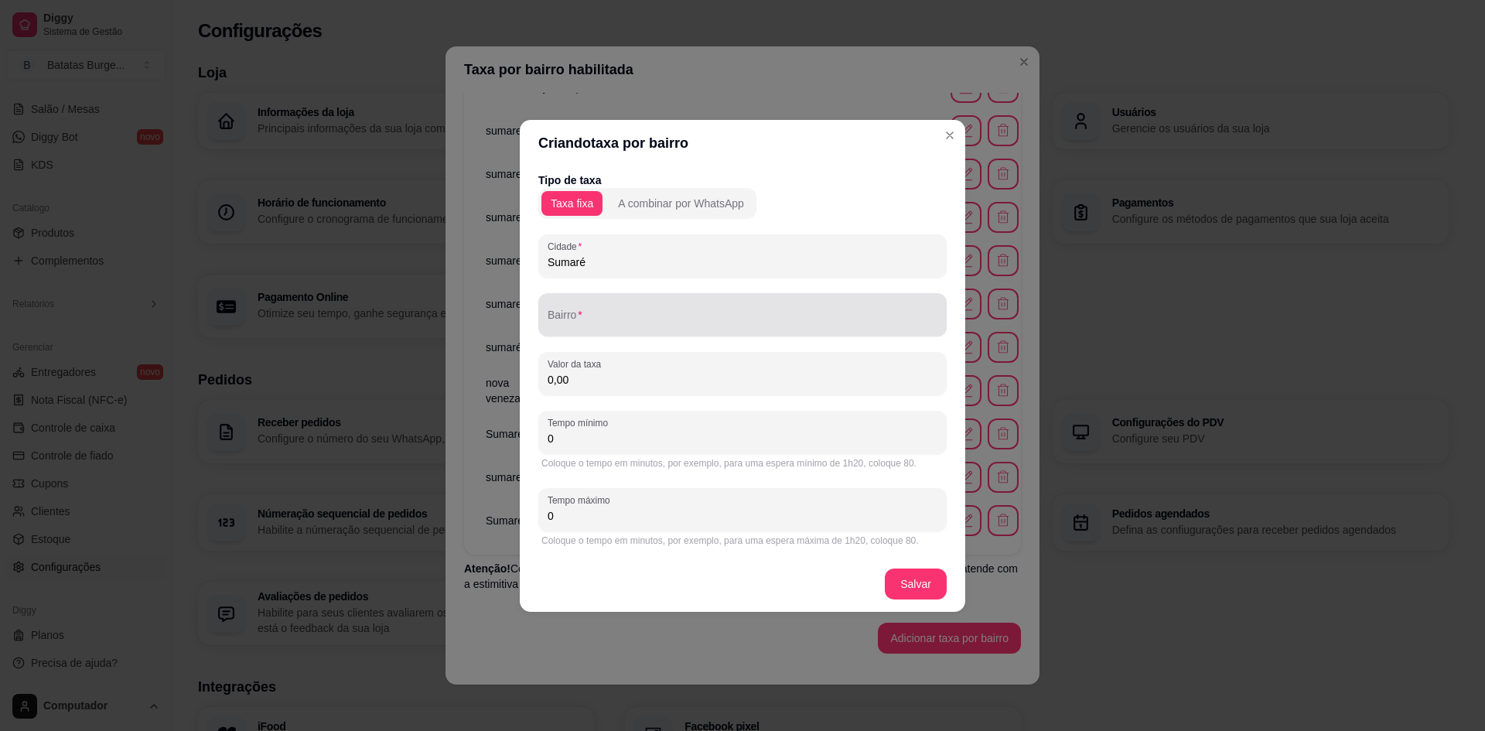
type input "Sumaré"
click at [726, 316] on input "Bairro" at bounding box center [742, 320] width 390 height 15
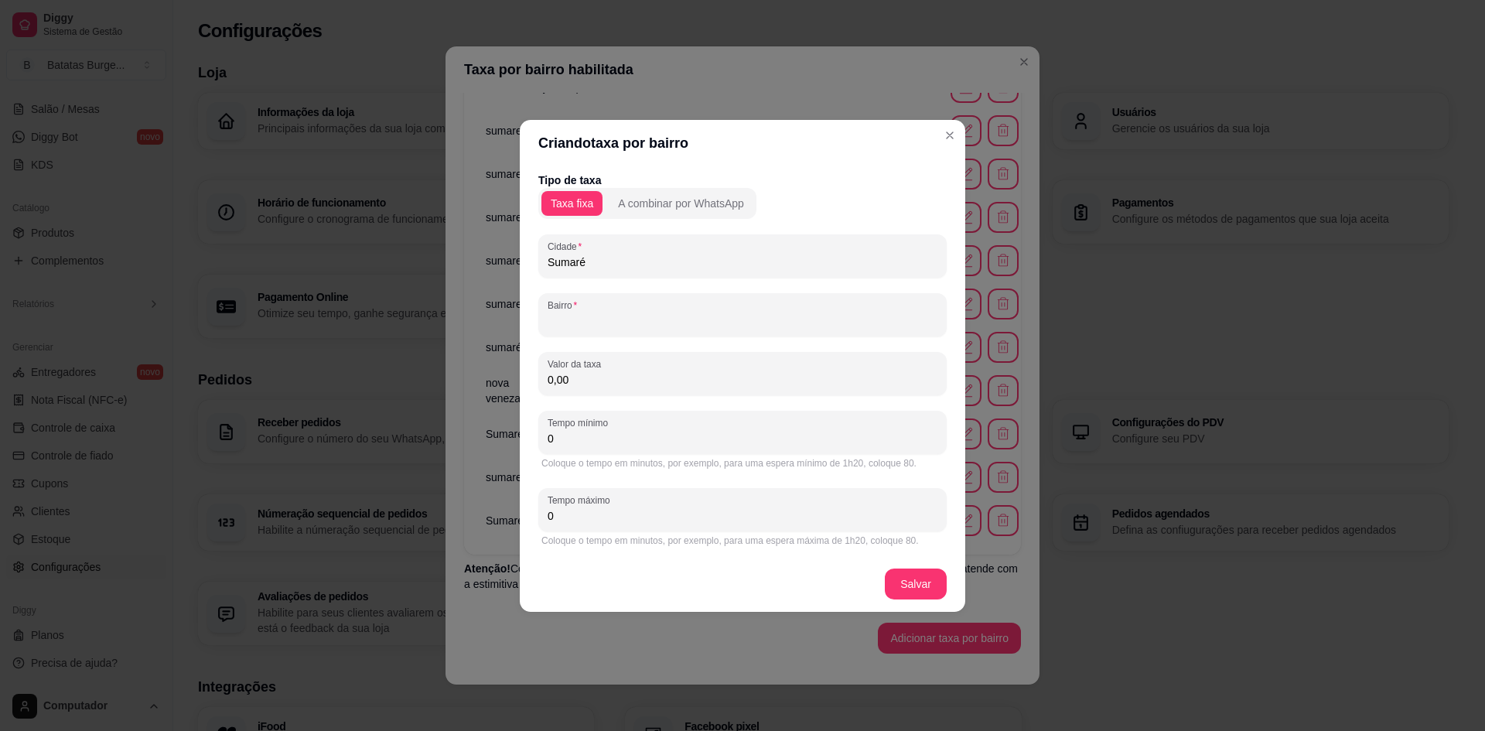
type input "B"
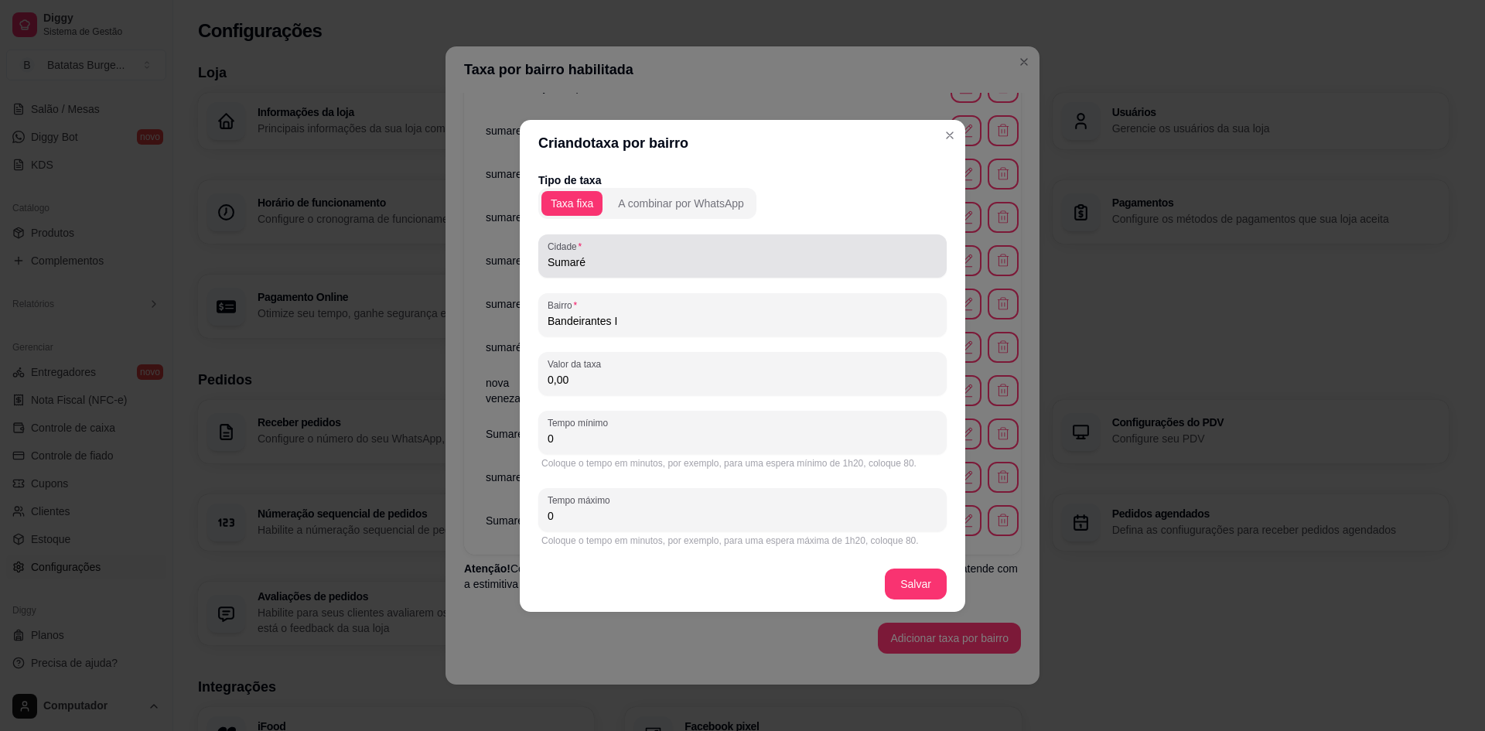
type input "Bandeirantes I"
click at [657, 267] on input "Sumaré" at bounding box center [742, 261] width 390 height 15
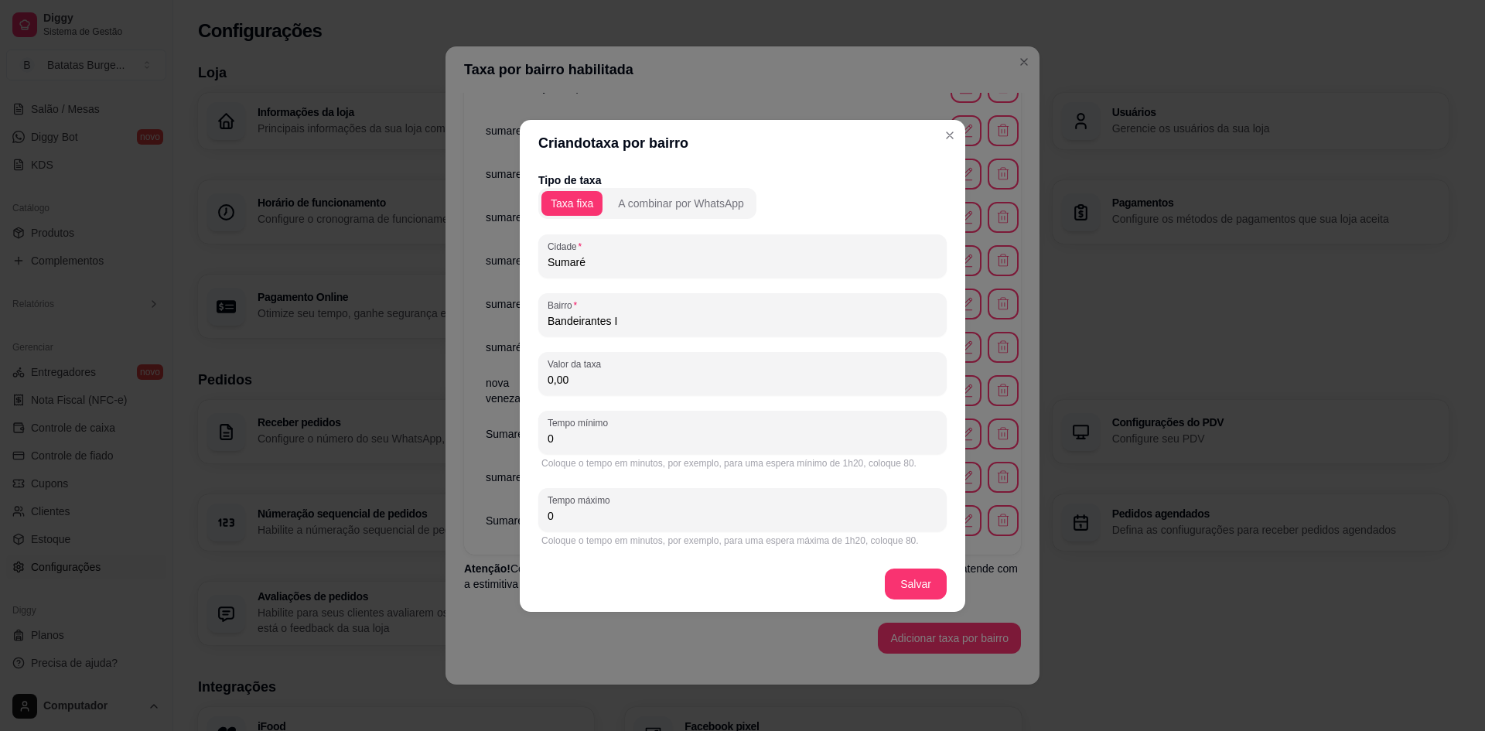
drag, startPoint x: 652, startPoint y: 266, endPoint x: 236, endPoint y: 321, distance: 419.6
click at [236, 321] on div "Criando taxa por bairro Tipo de taxa Taxa fixa A combinar por WhatsApp Cidade S…" at bounding box center [742, 365] width 1485 height 731
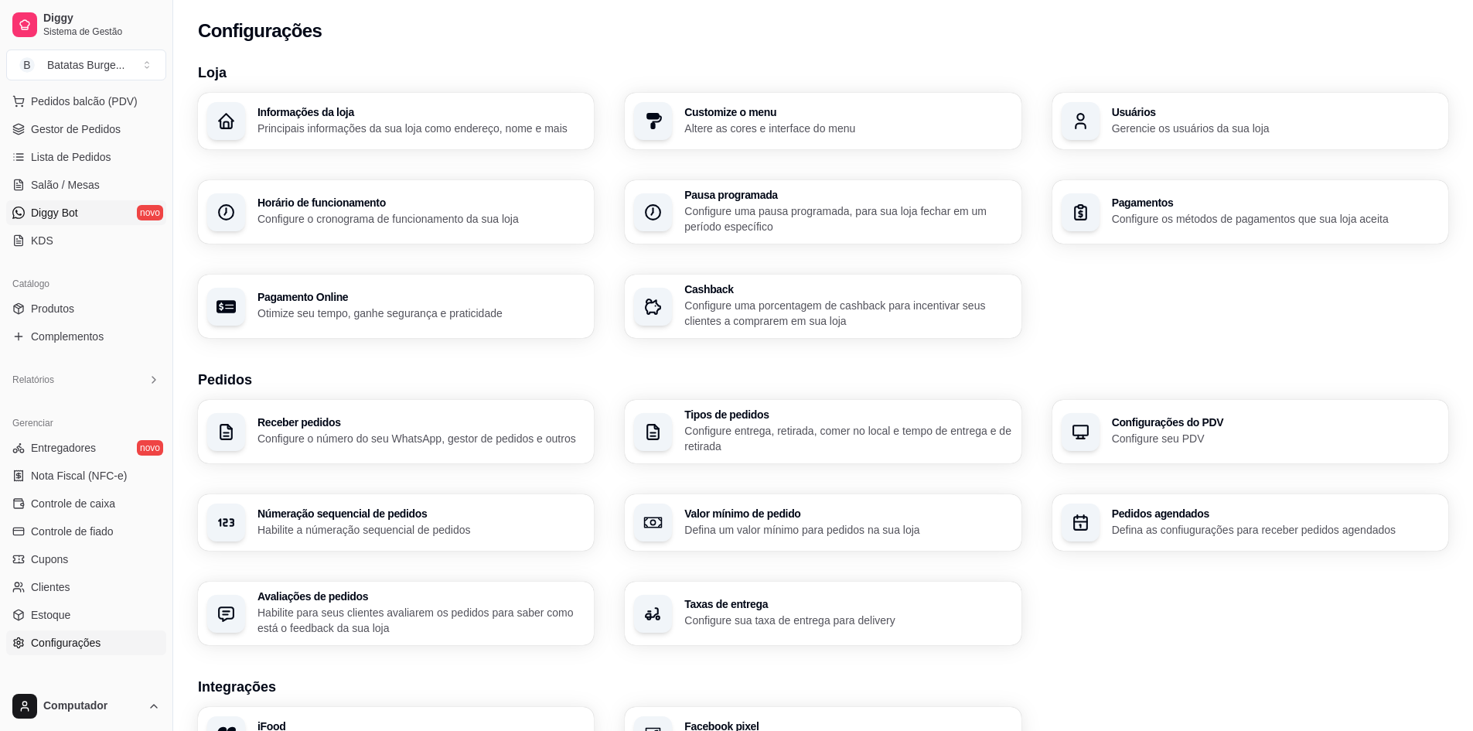
scroll to position [119, 0]
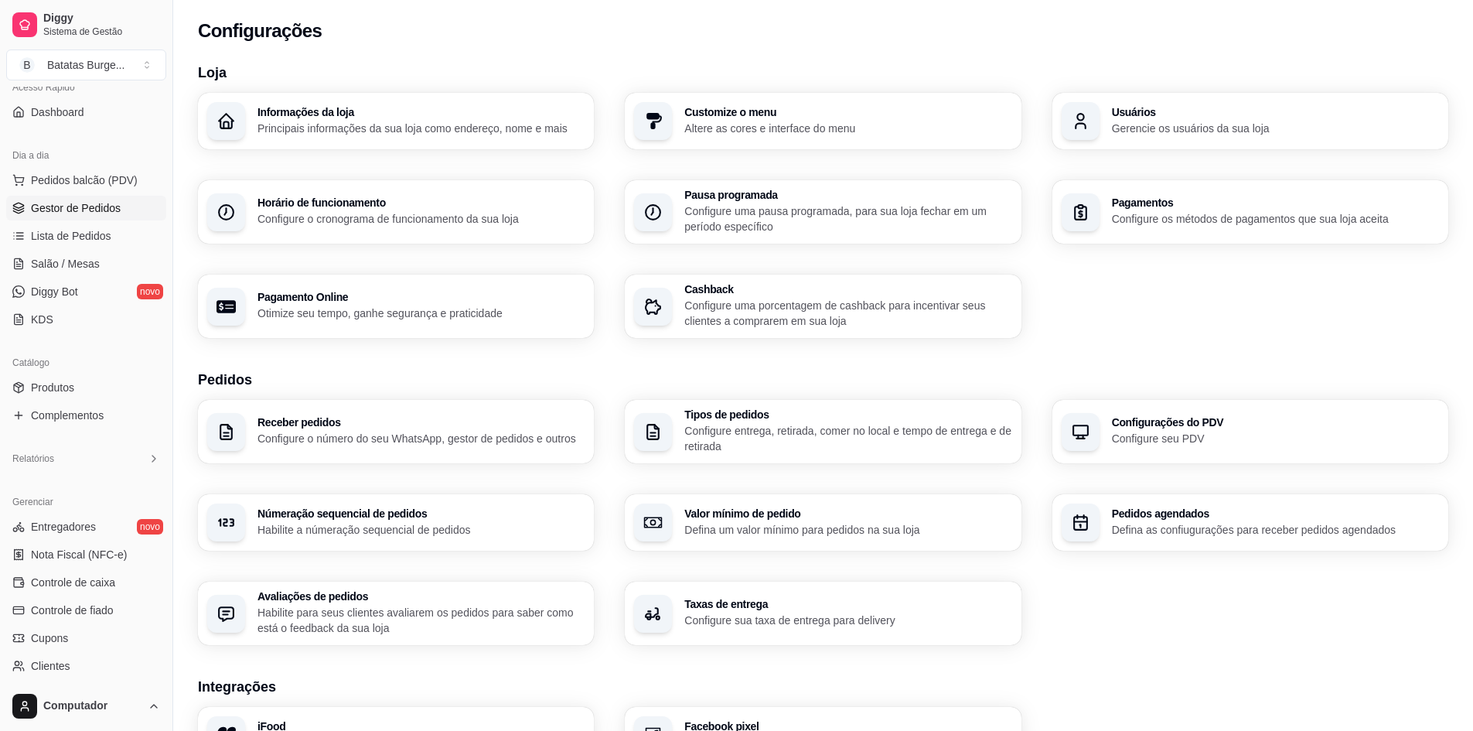
click at [88, 212] on span "Gestor de Pedidos" at bounding box center [76, 207] width 90 height 15
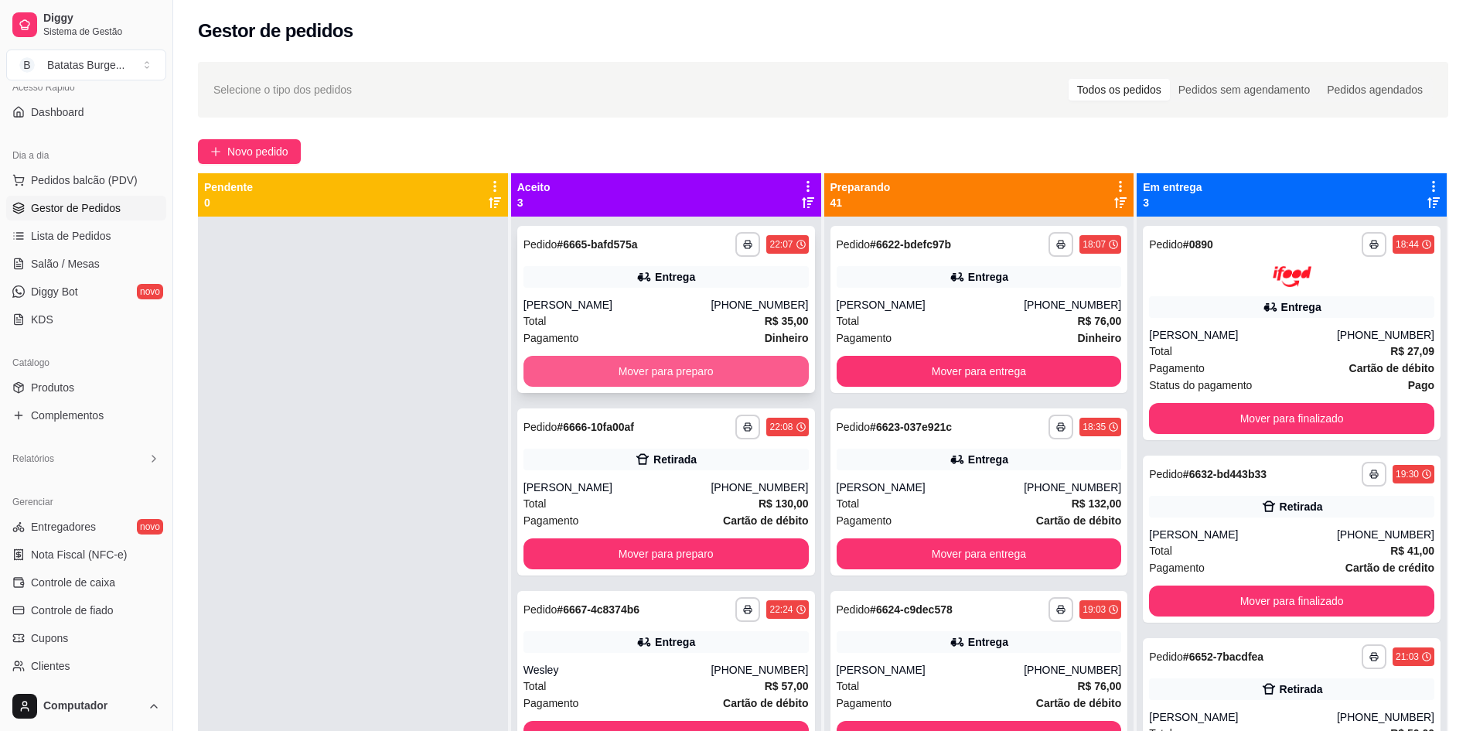
click at [684, 370] on button "Mover para preparo" at bounding box center [666, 371] width 285 height 31
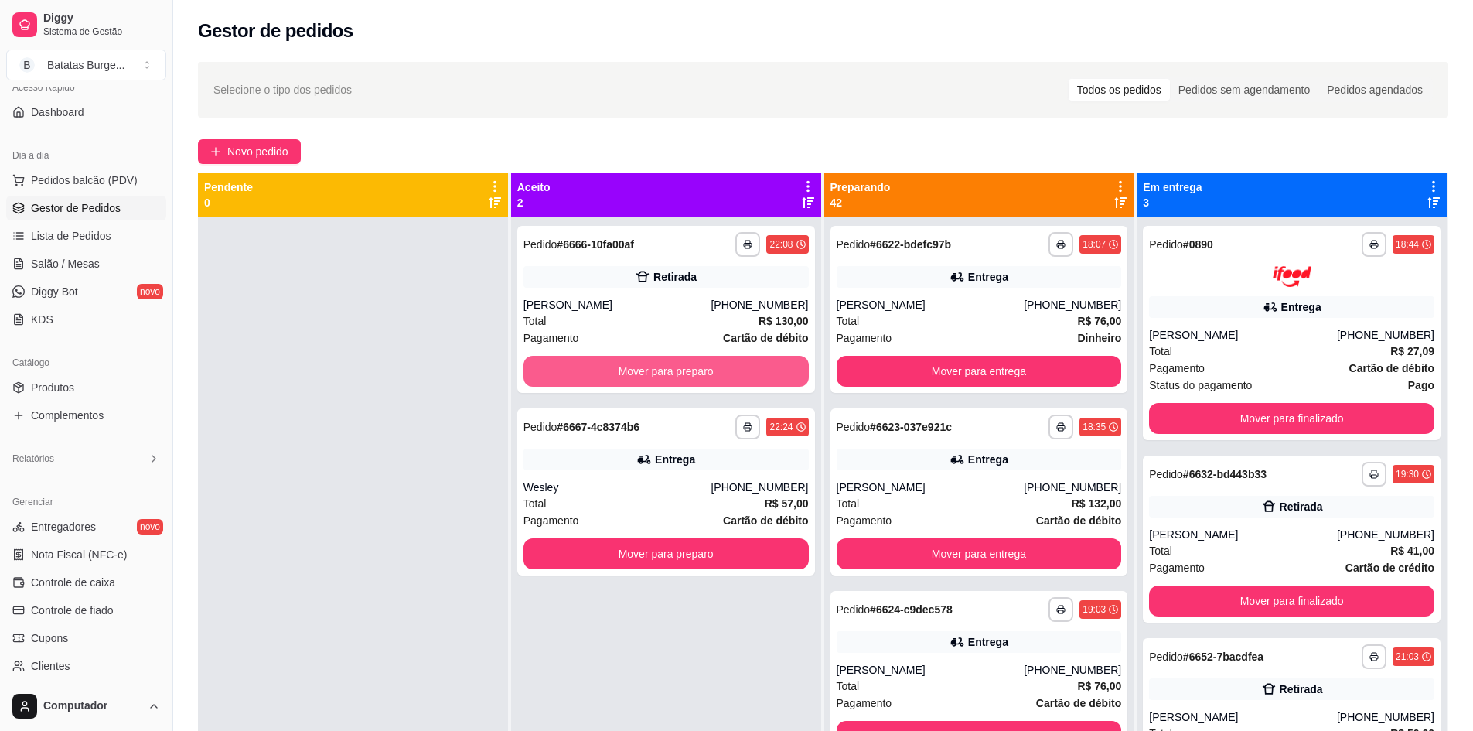
click at [684, 370] on button "Mover para preparo" at bounding box center [666, 371] width 285 height 31
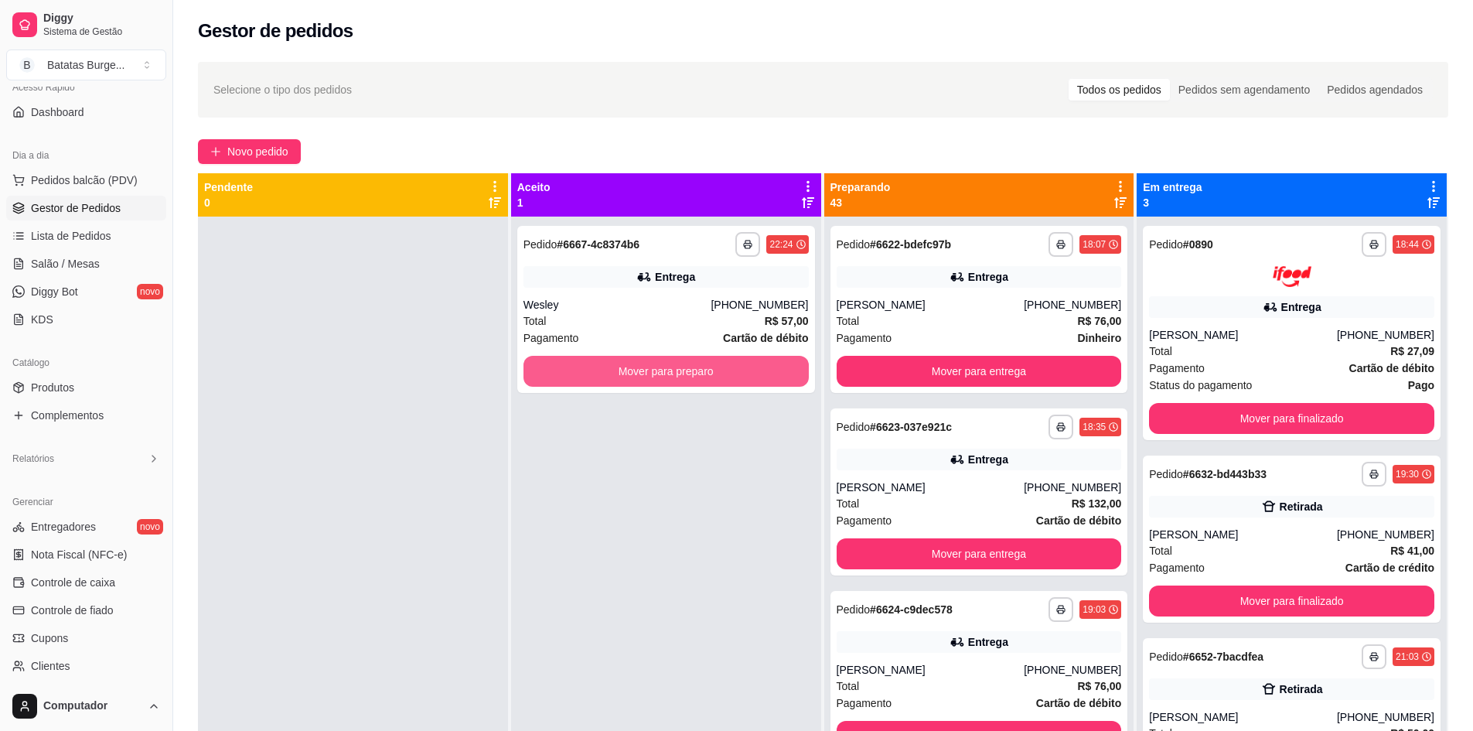
click at [684, 370] on button "Mover para preparo" at bounding box center [666, 371] width 285 height 31
click at [618, 364] on button "Mover para preparo" at bounding box center [666, 371] width 285 height 31
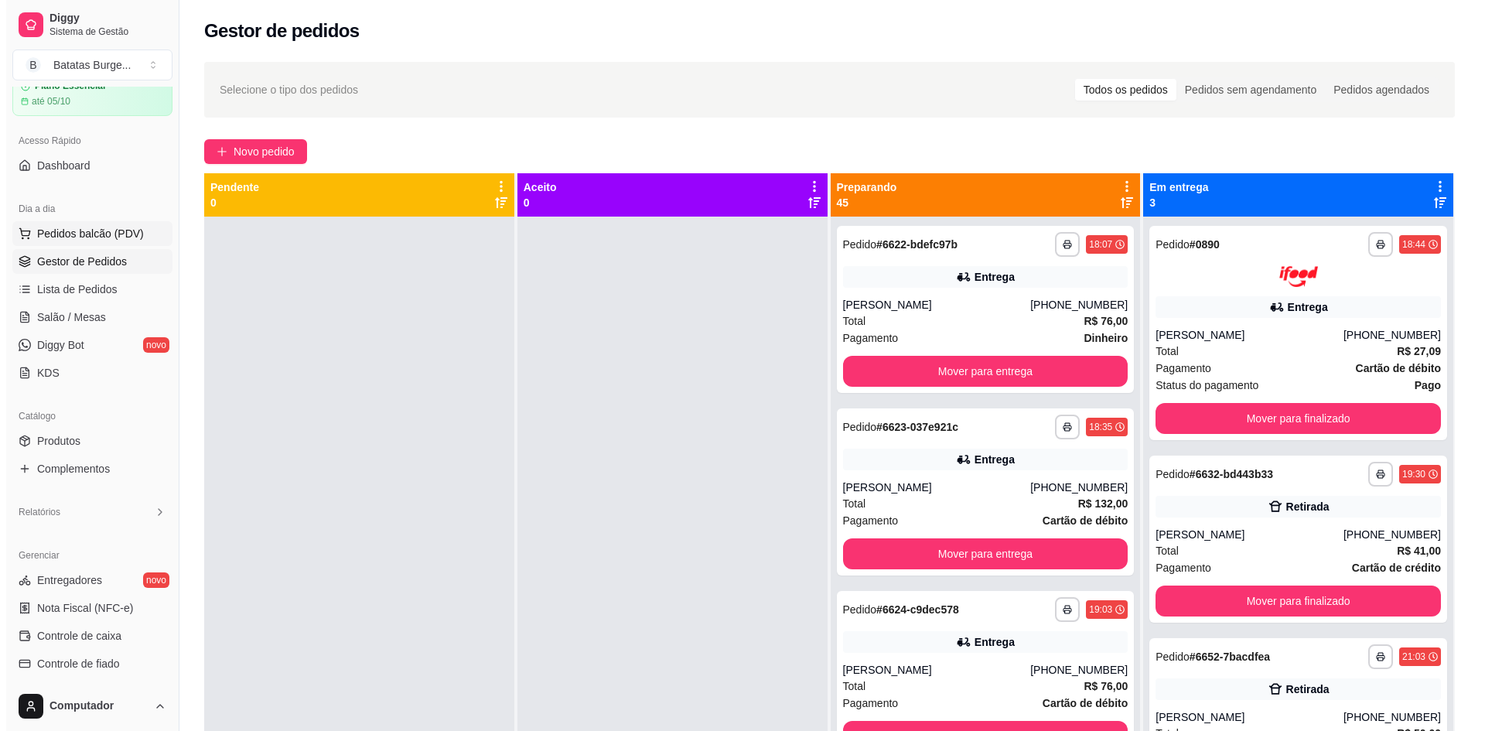
scroll to position [42, 0]
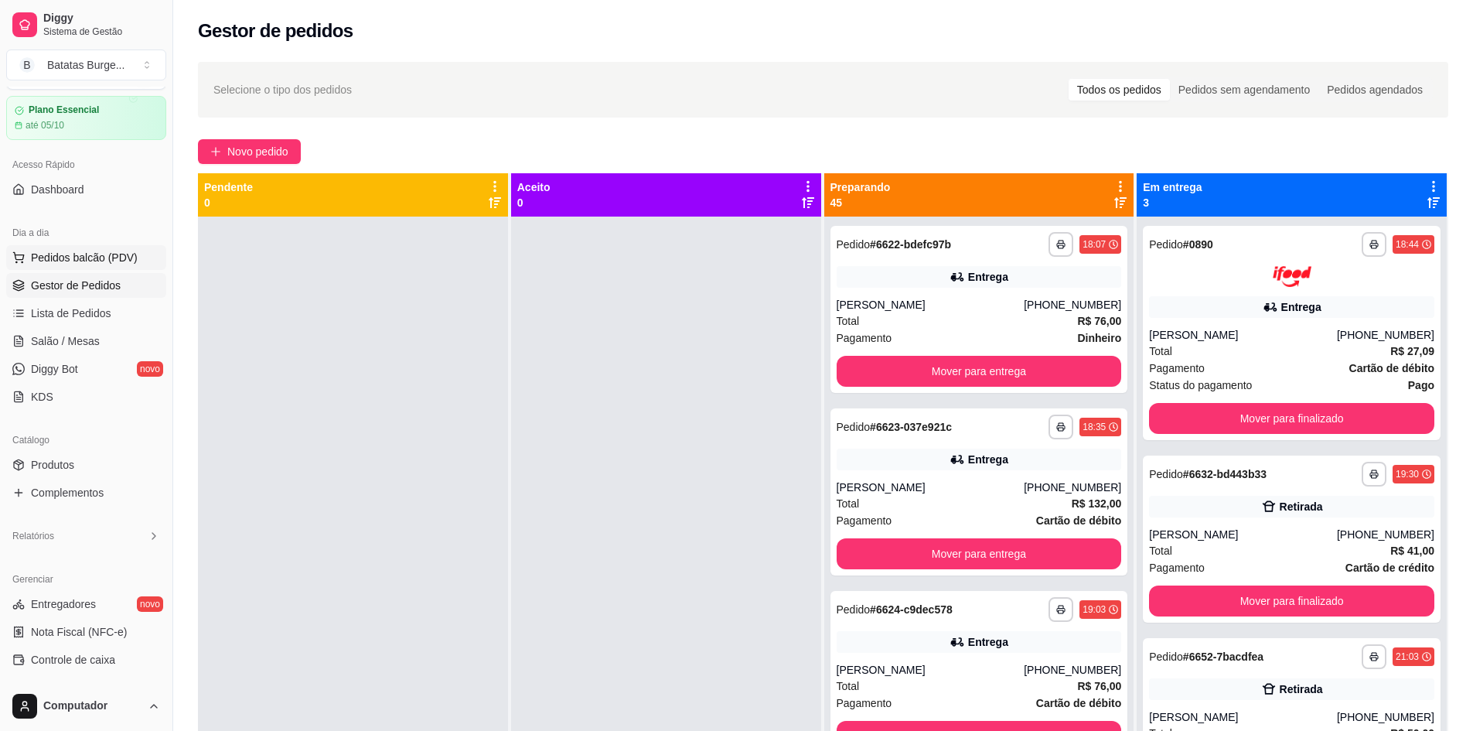
click at [95, 252] on span "Pedidos balcão (PDV)" at bounding box center [84, 257] width 107 height 15
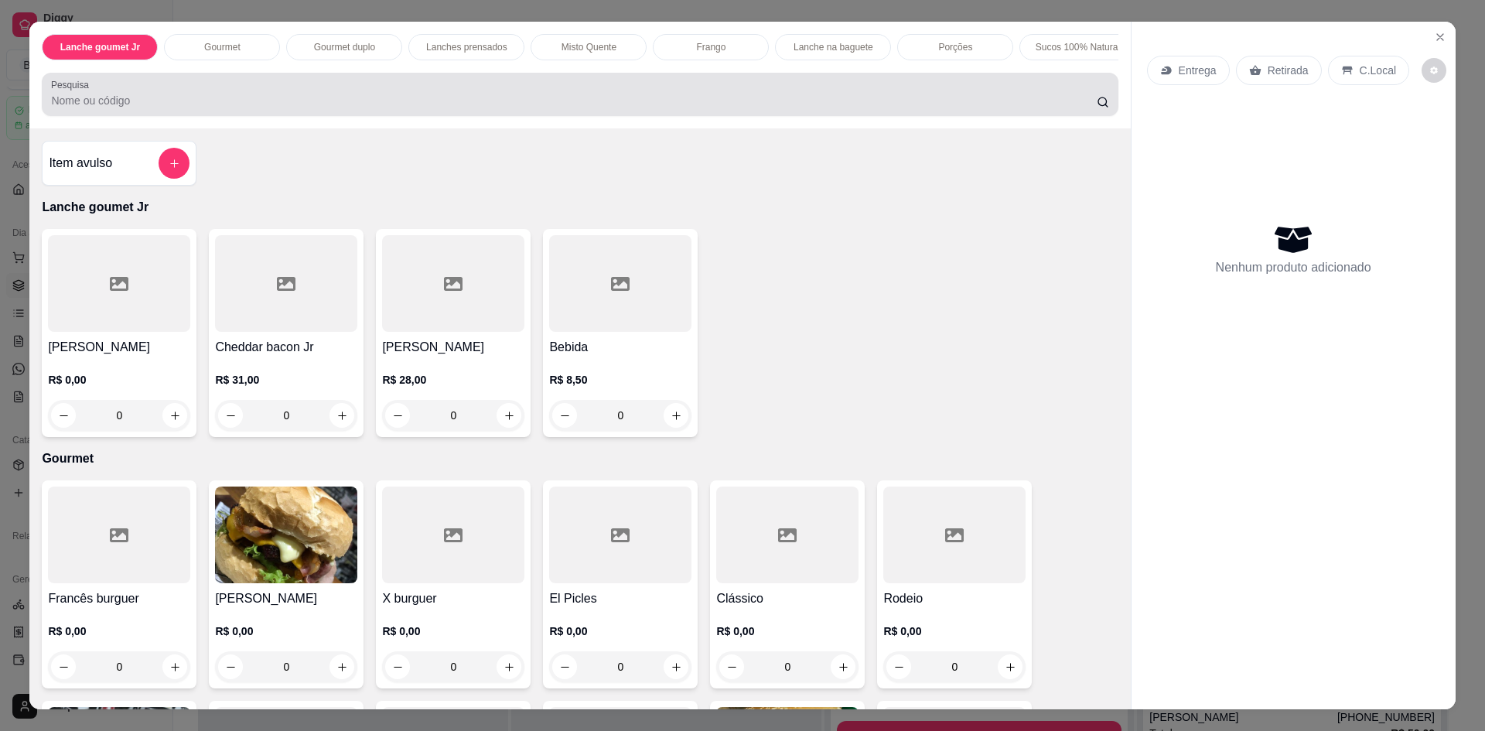
click at [201, 90] on div at bounding box center [579, 94] width 1057 height 31
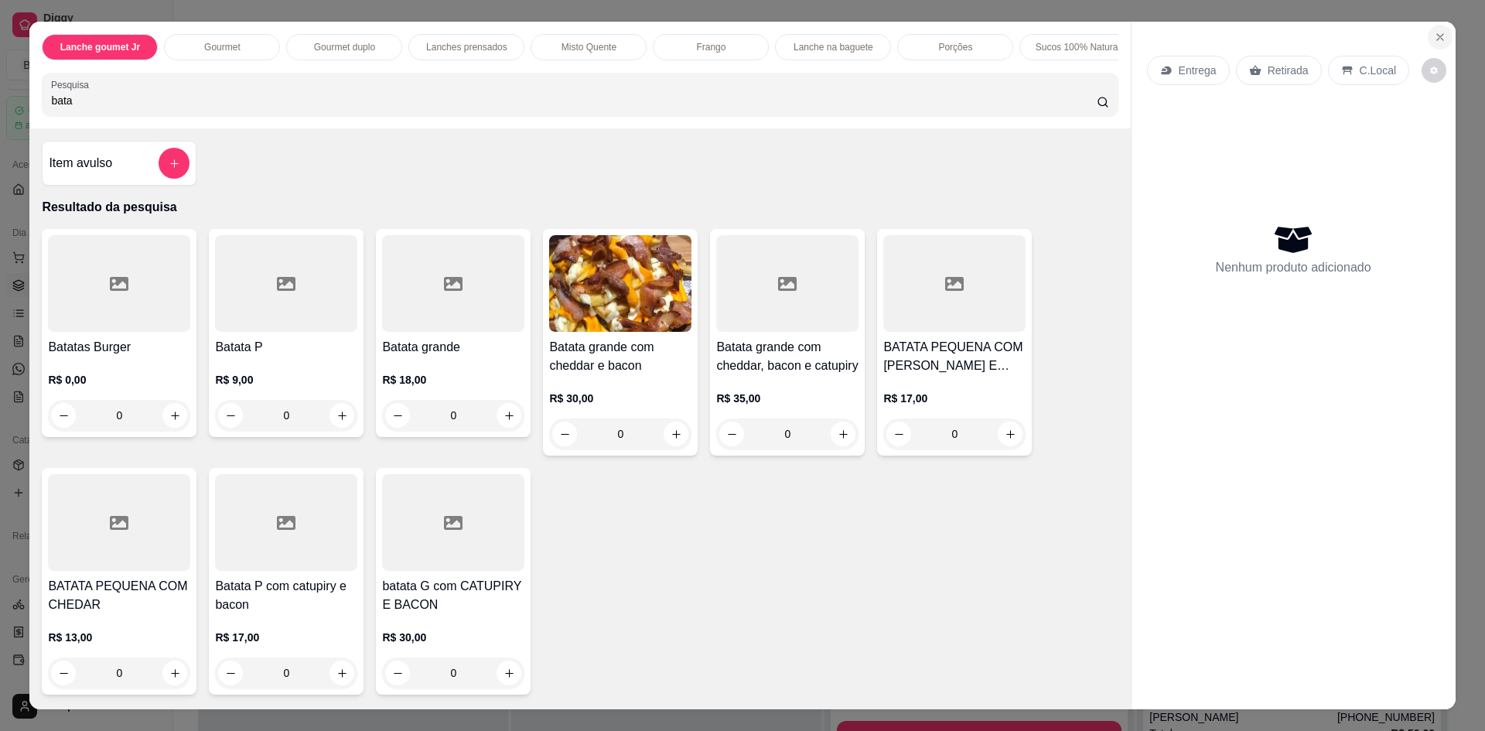
type input "bata"
click at [1438, 38] on icon "Close" at bounding box center [1440, 37] width 12 height 12
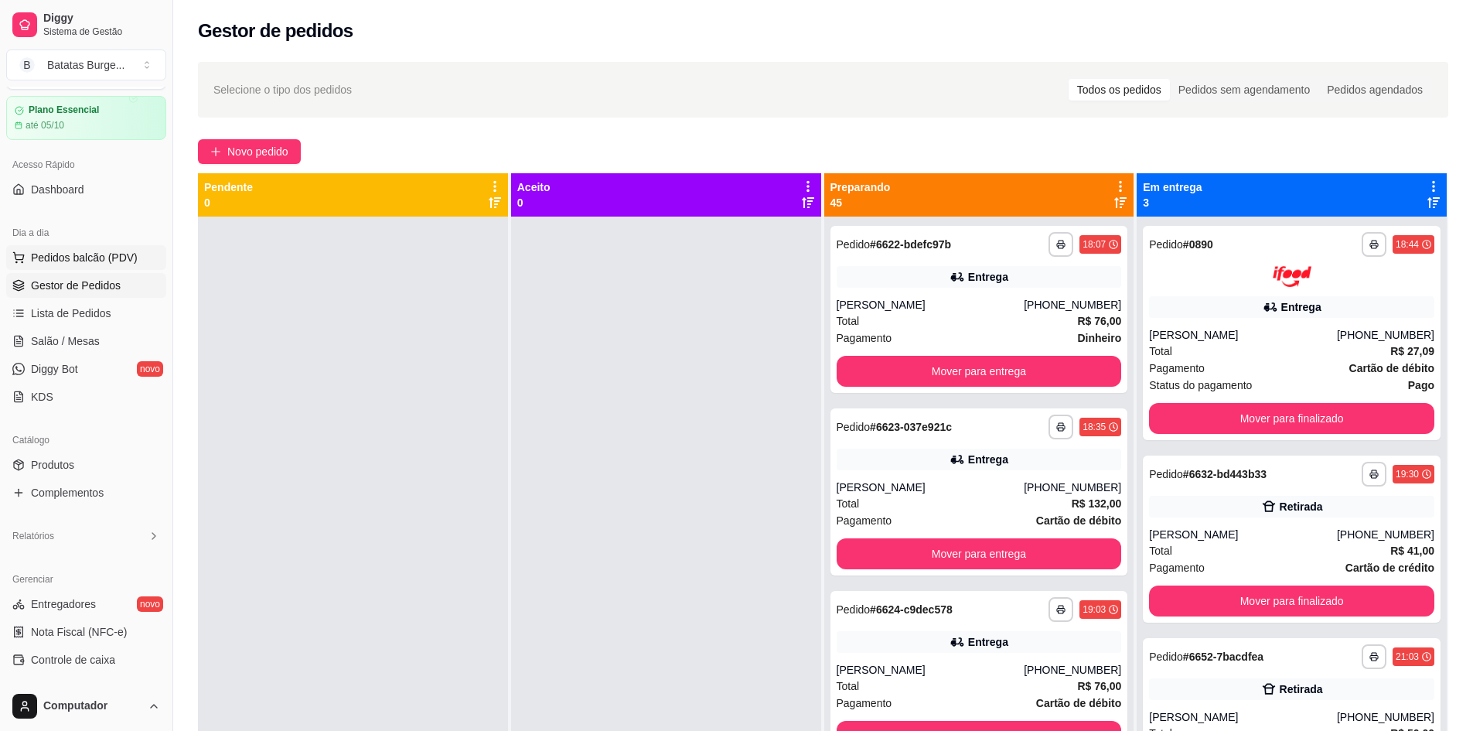
click at [102, 263] on span "Pedidos balcão (PDV)" at bounding box center [84, 257] width 107 height 15
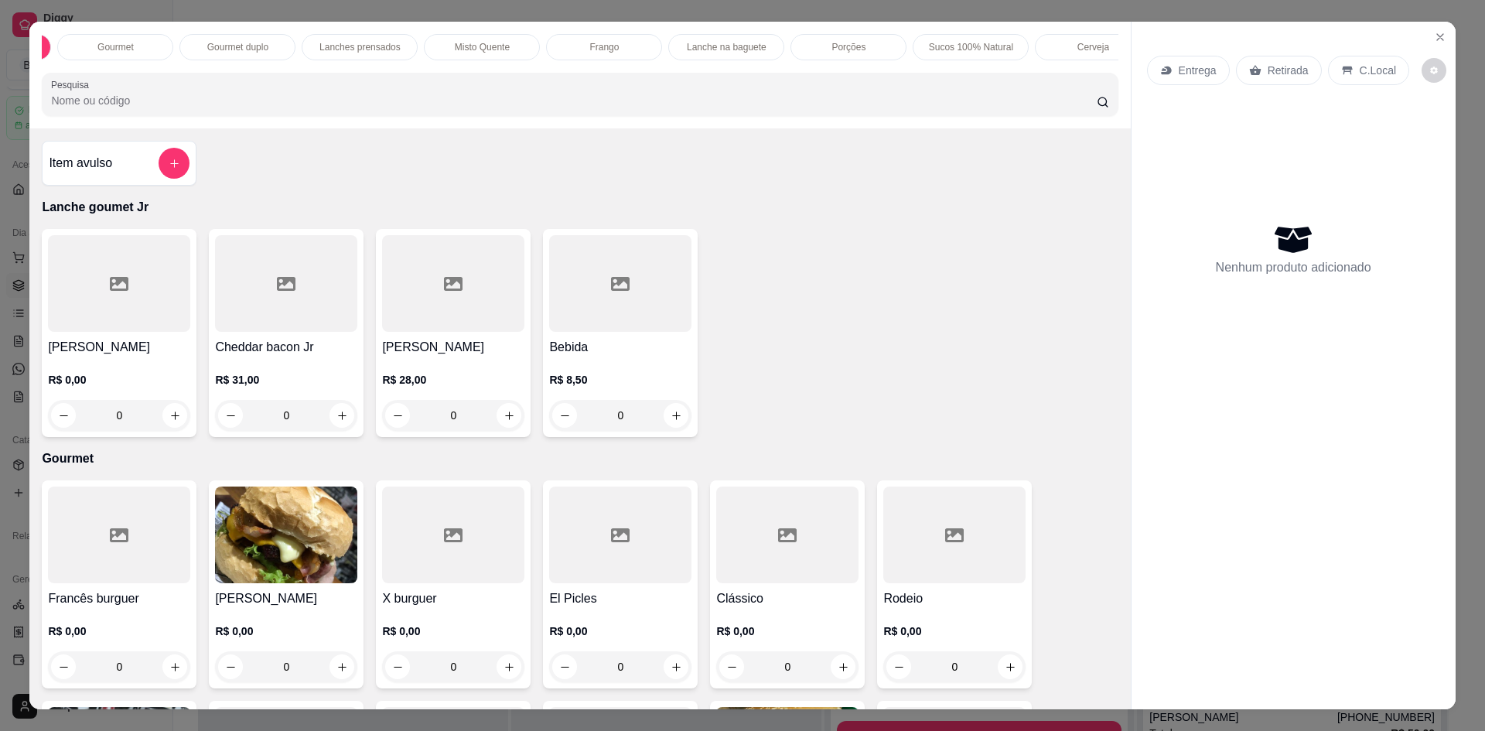
scroll to position [0, 629]
click at [792, 53] on p "Promoções" at bounding box center [815, 47] width 47 height 12
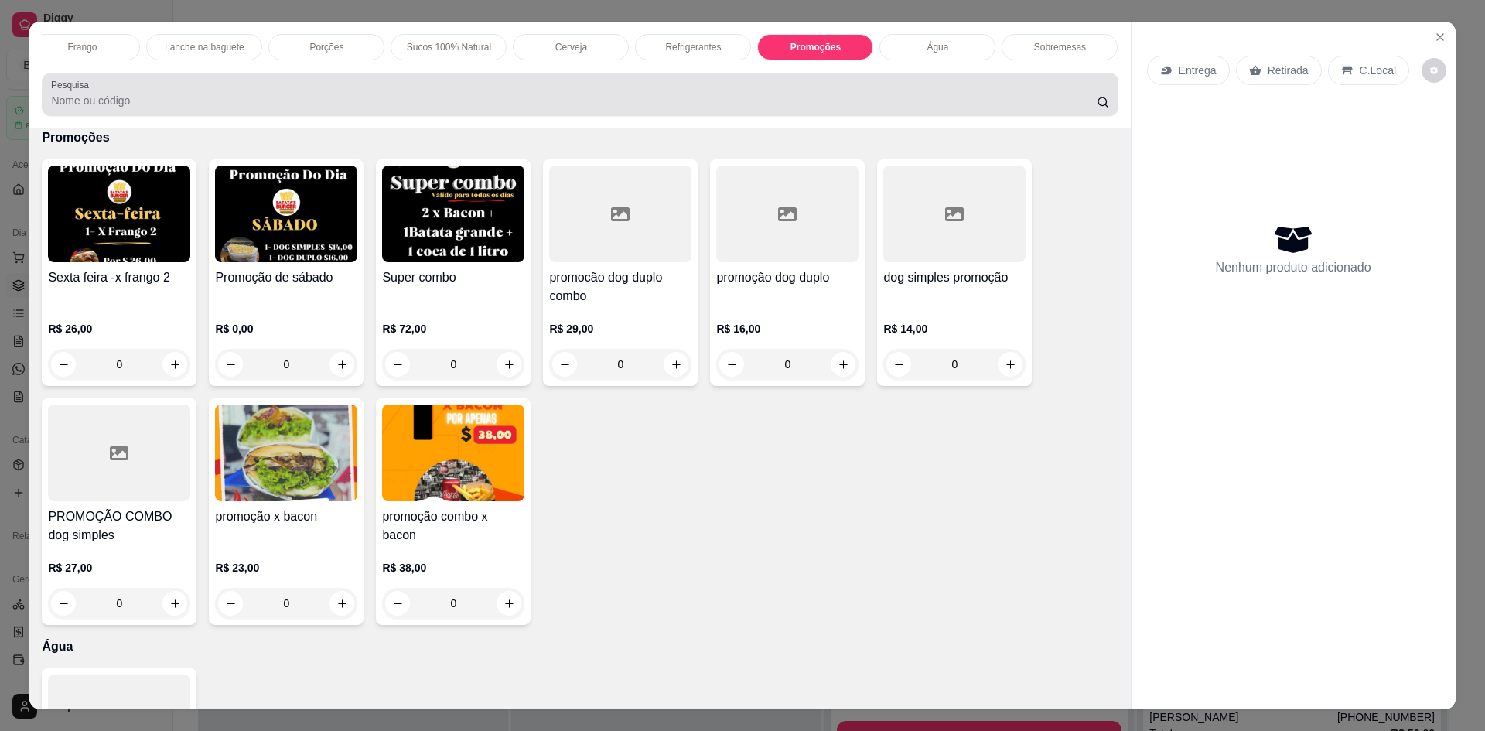
scroll to position [28, 0]
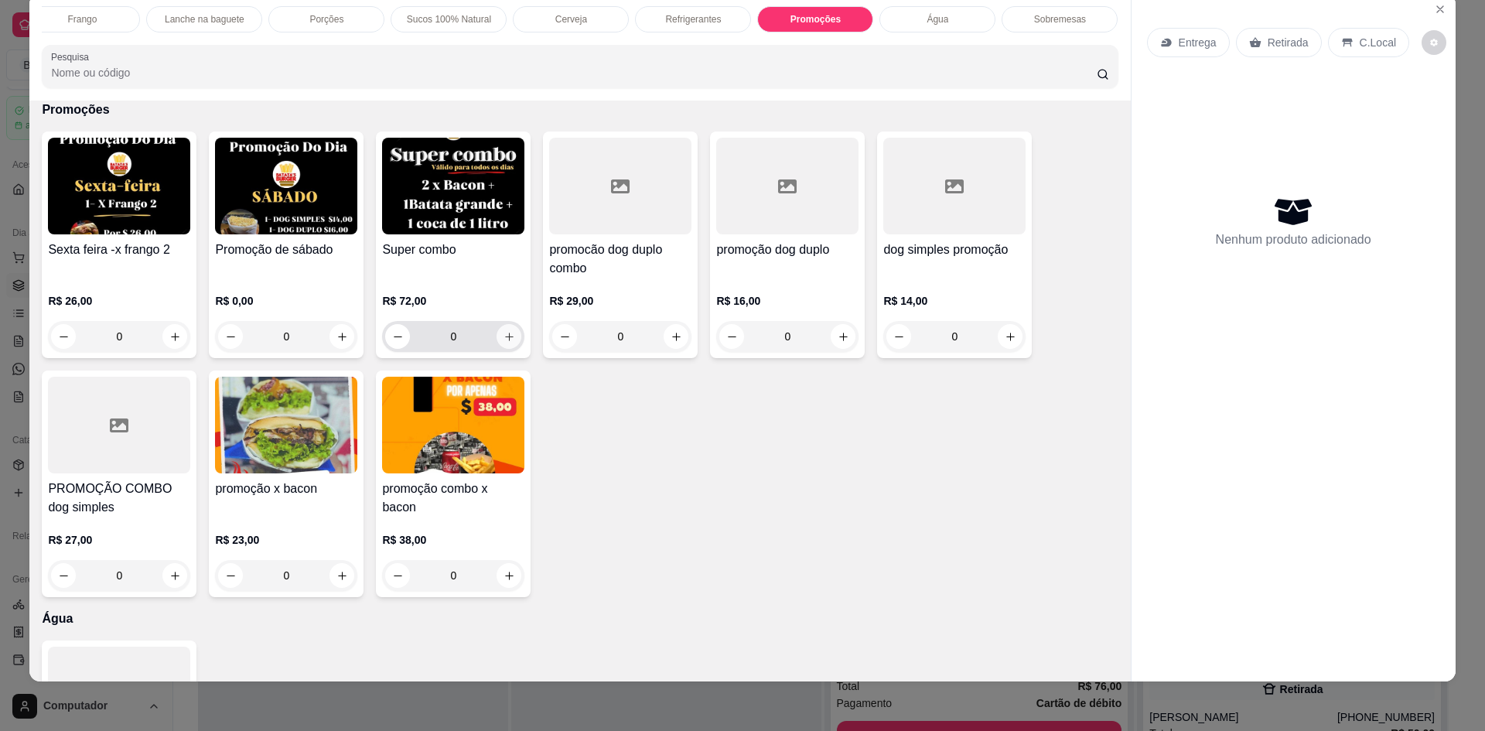
click at [501, 349] on button "increase-product-quantity" at bounding box center [508, 336] width 25 height 25
type input "1"
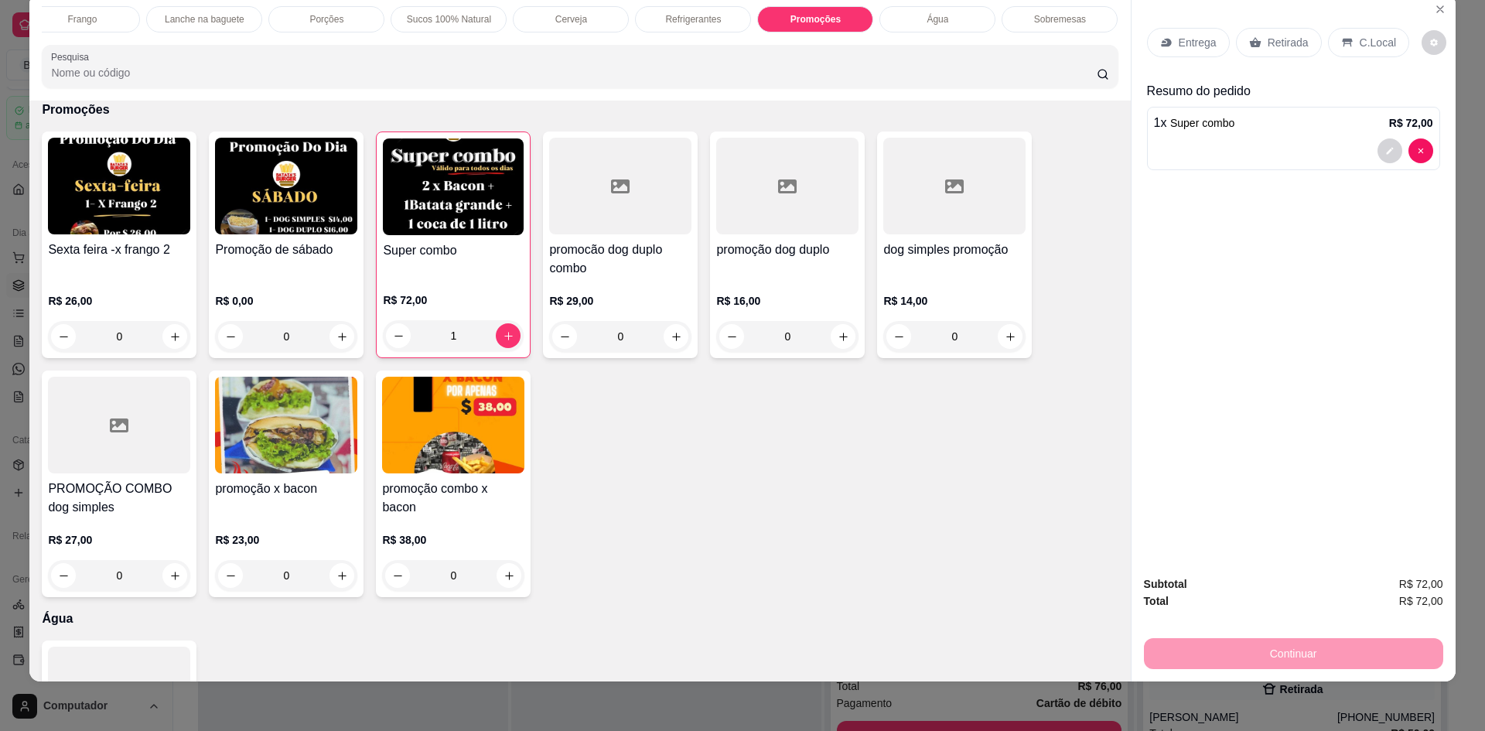
click at [1183, 46] on p "Entrega" at bounding box center [1197, 42] width 38 height 15
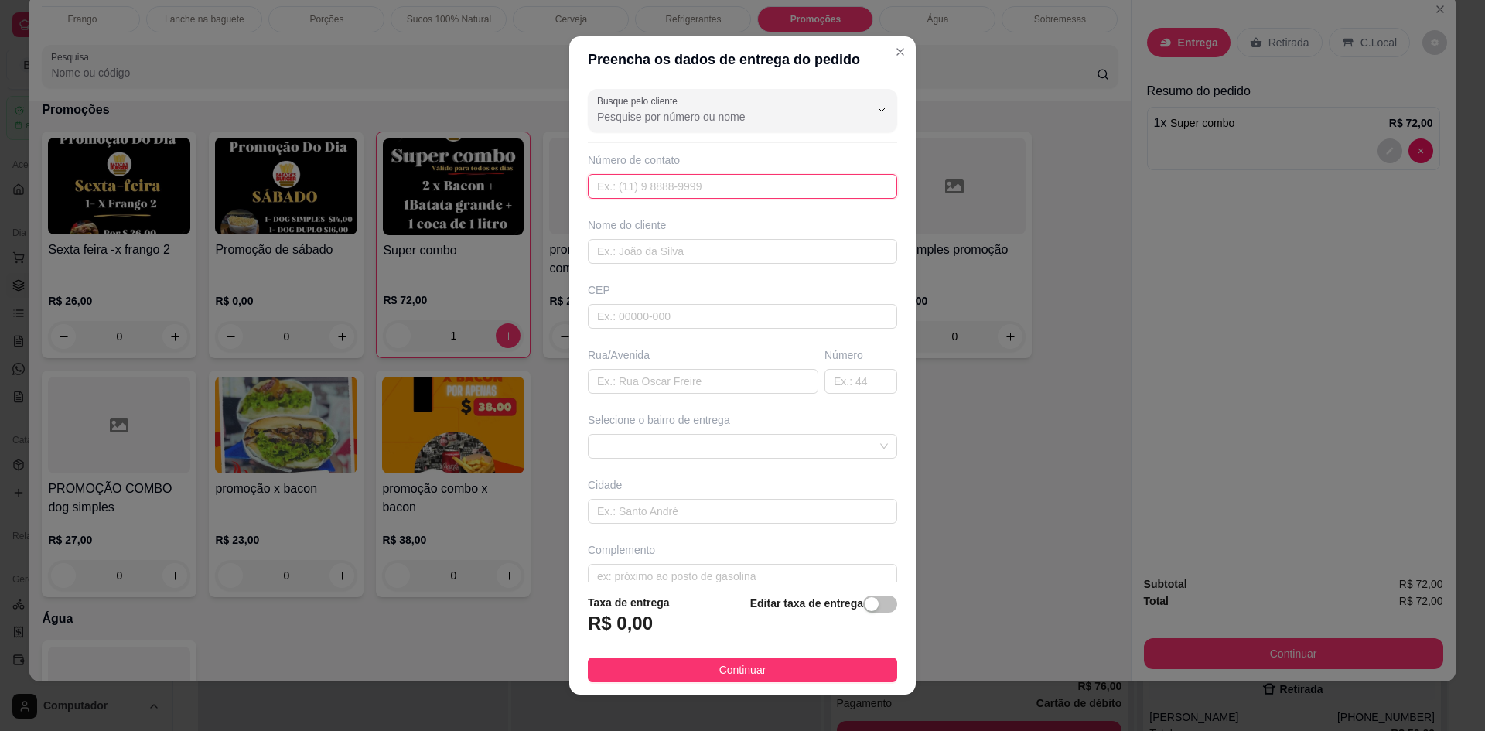
click at [672, 186] on input "text" at bounding box center [742, 186] width 309 height 25
type input "r"
type input "Rua [PERSON_NAME]"
type input "5"
type input "251"
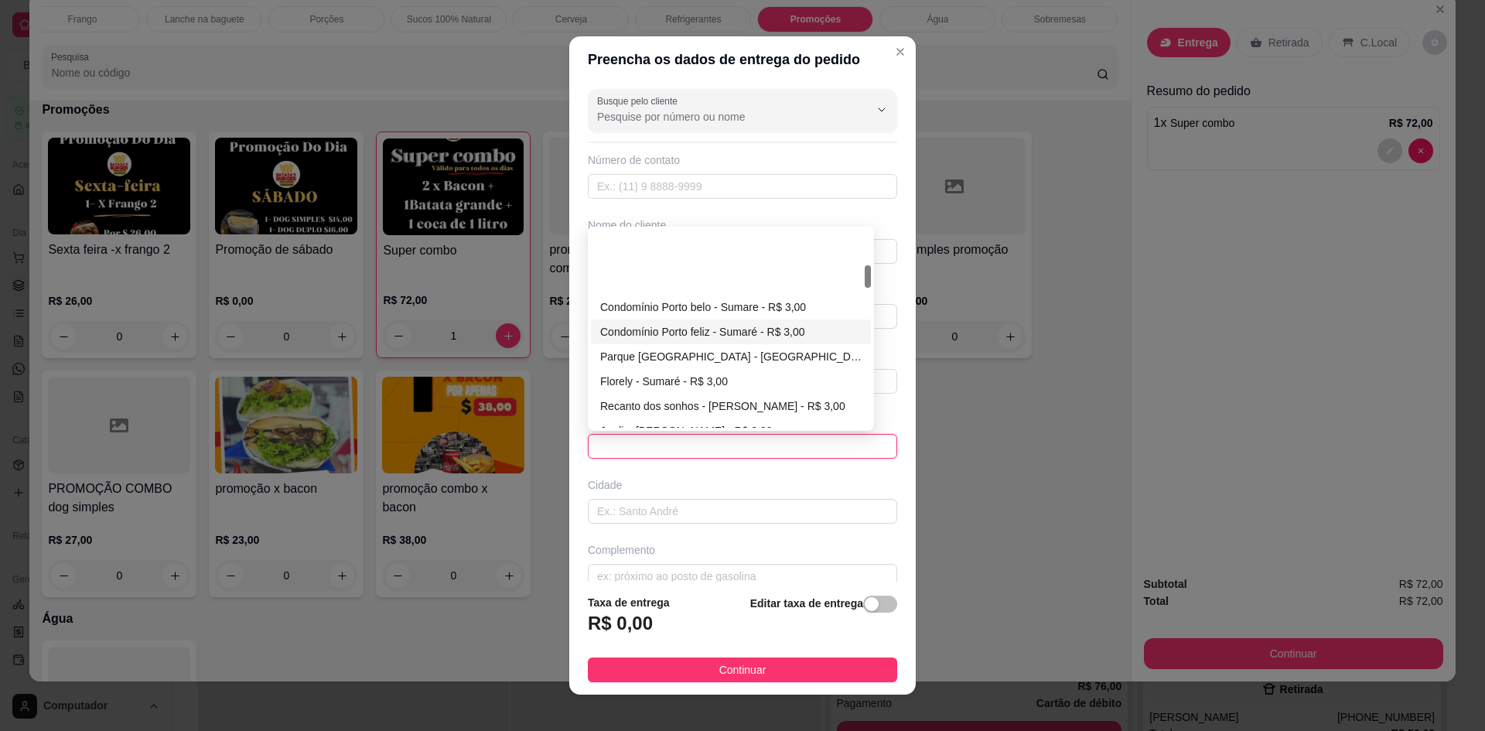
scroll to position [309, 0]
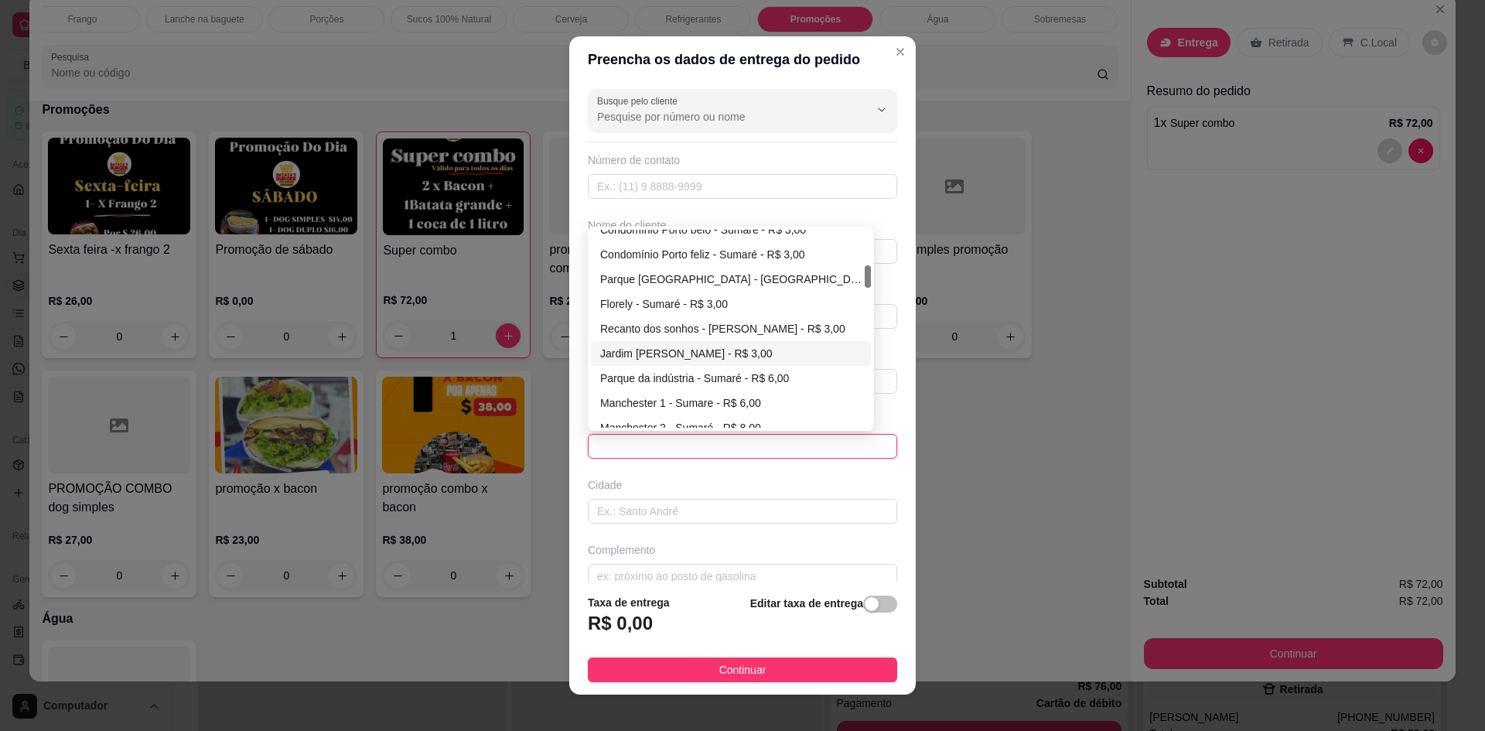
click at [663, 350] on div "Jardim [PERSON_NAME] - R$ 3,00" at bounding box center [730, 353] width 261 height 17
type input "Sumare"
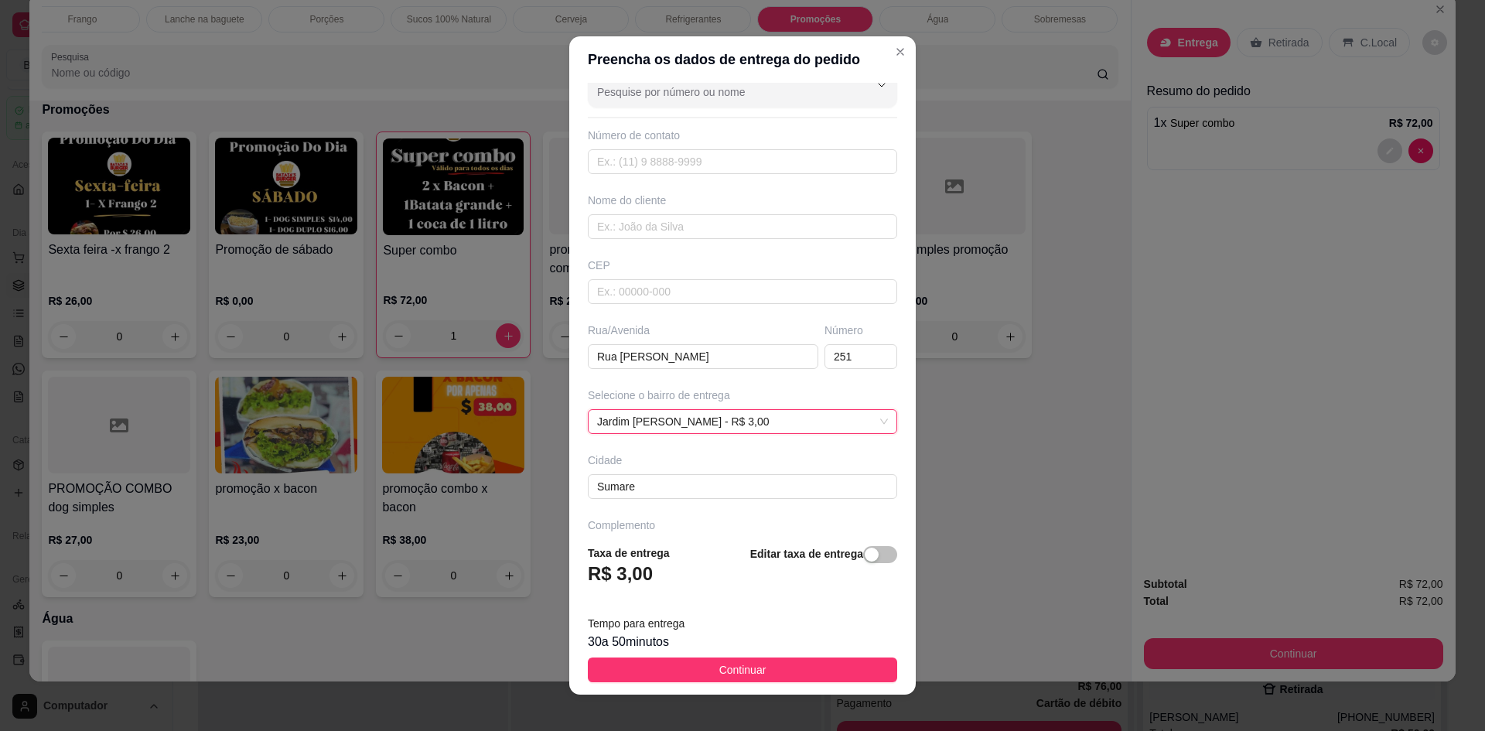
scroll to position [0, 0]
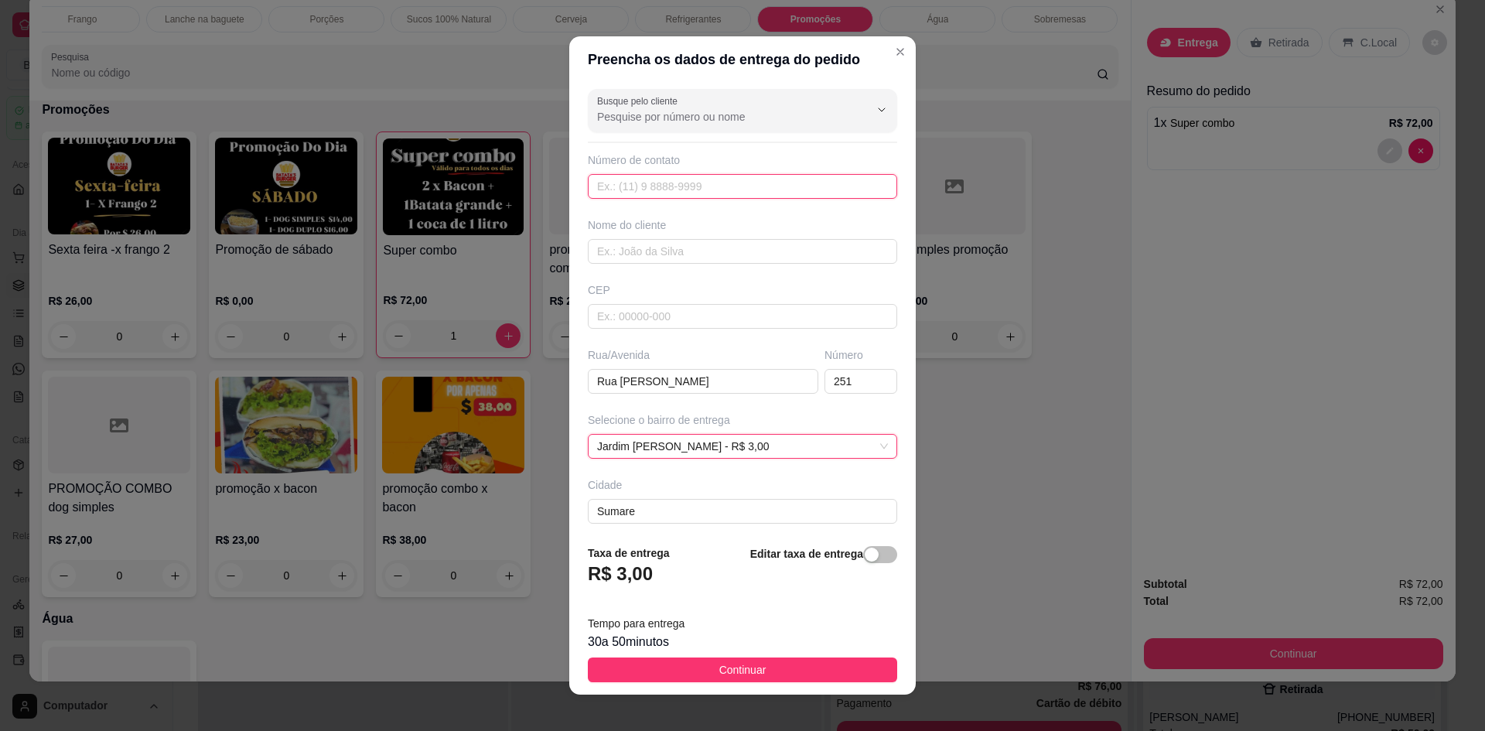
click at [605, 193] on input "text" at bounding box center [742, 186] width 309 height 25
type input "[PERSON_NAME]"
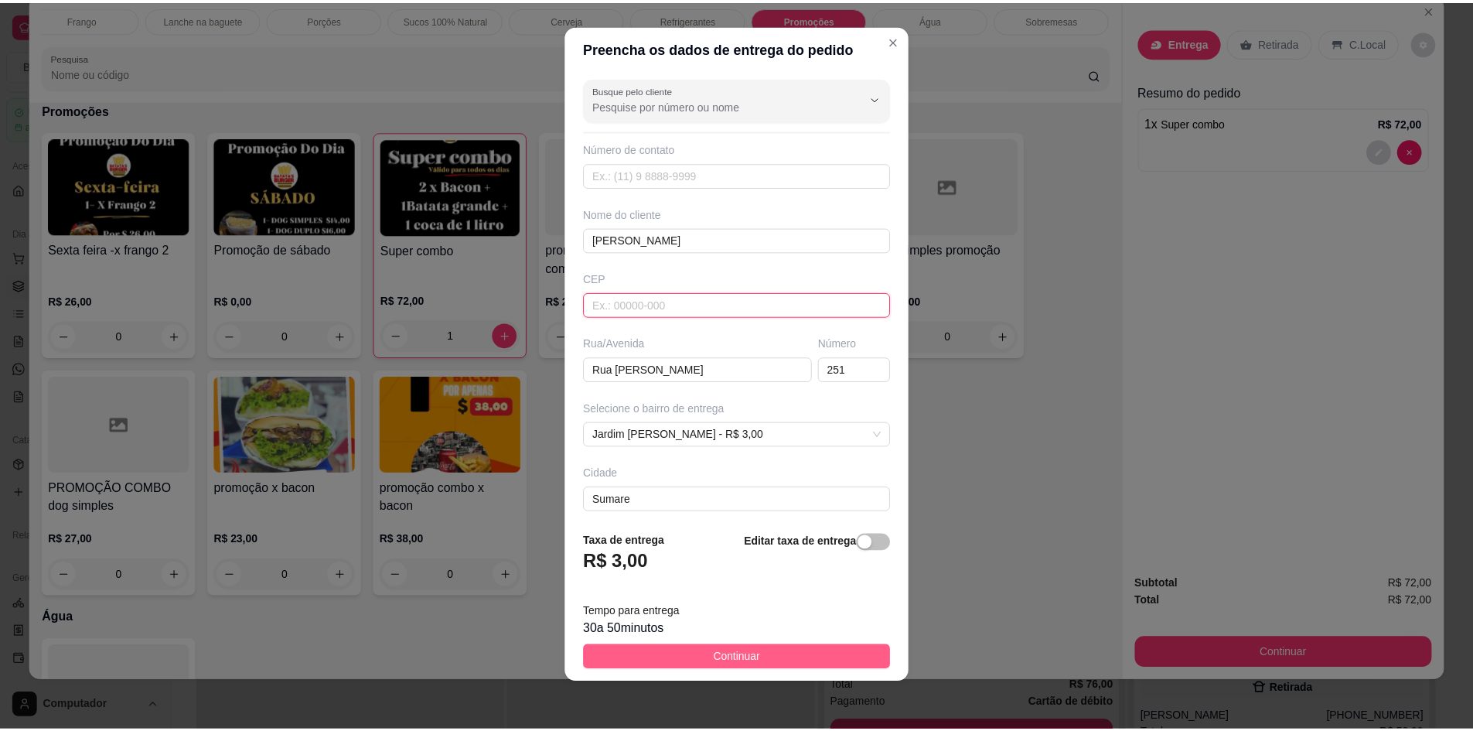
scroll to position [13, 0]
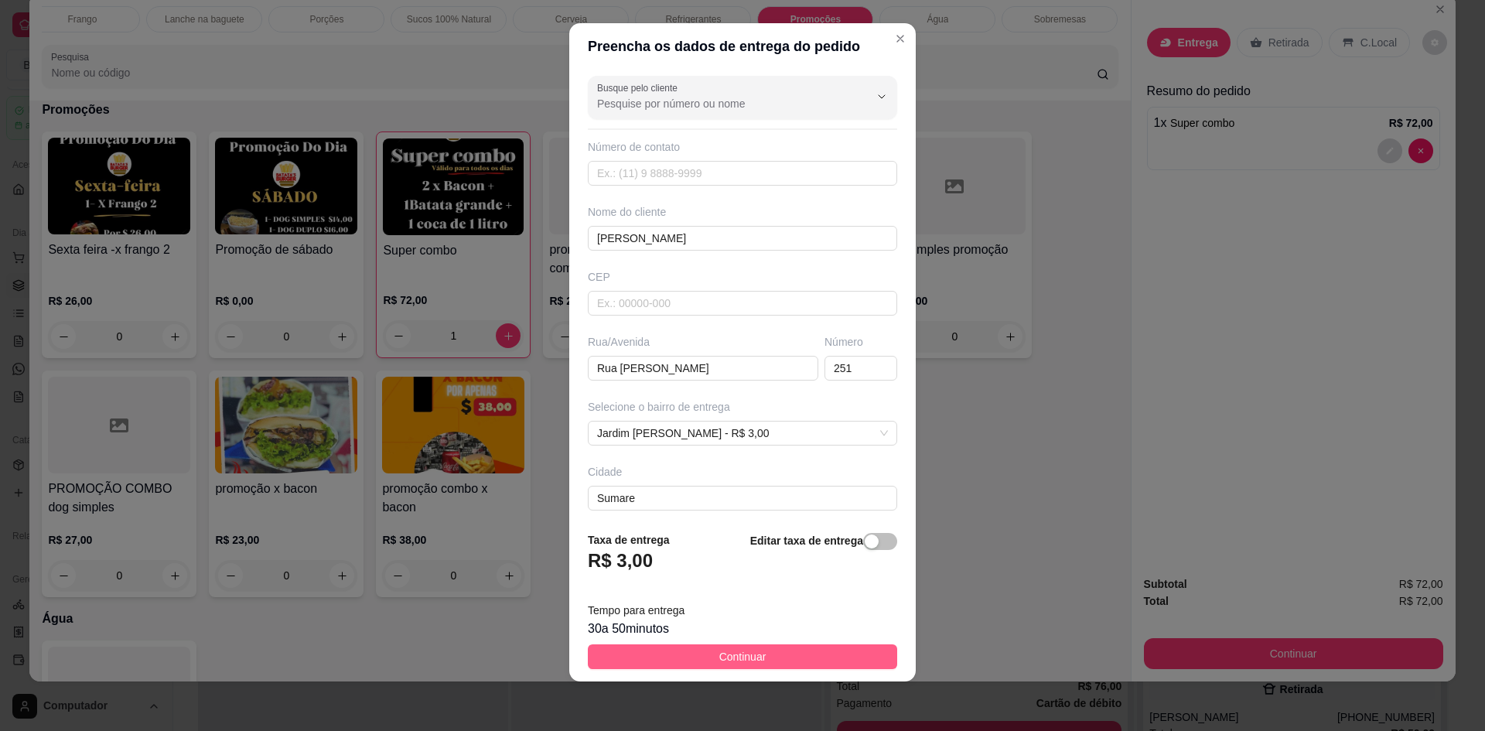
click at [759, 663] on button "Continuar" at bounding box center [742, 656] width 309 height 25
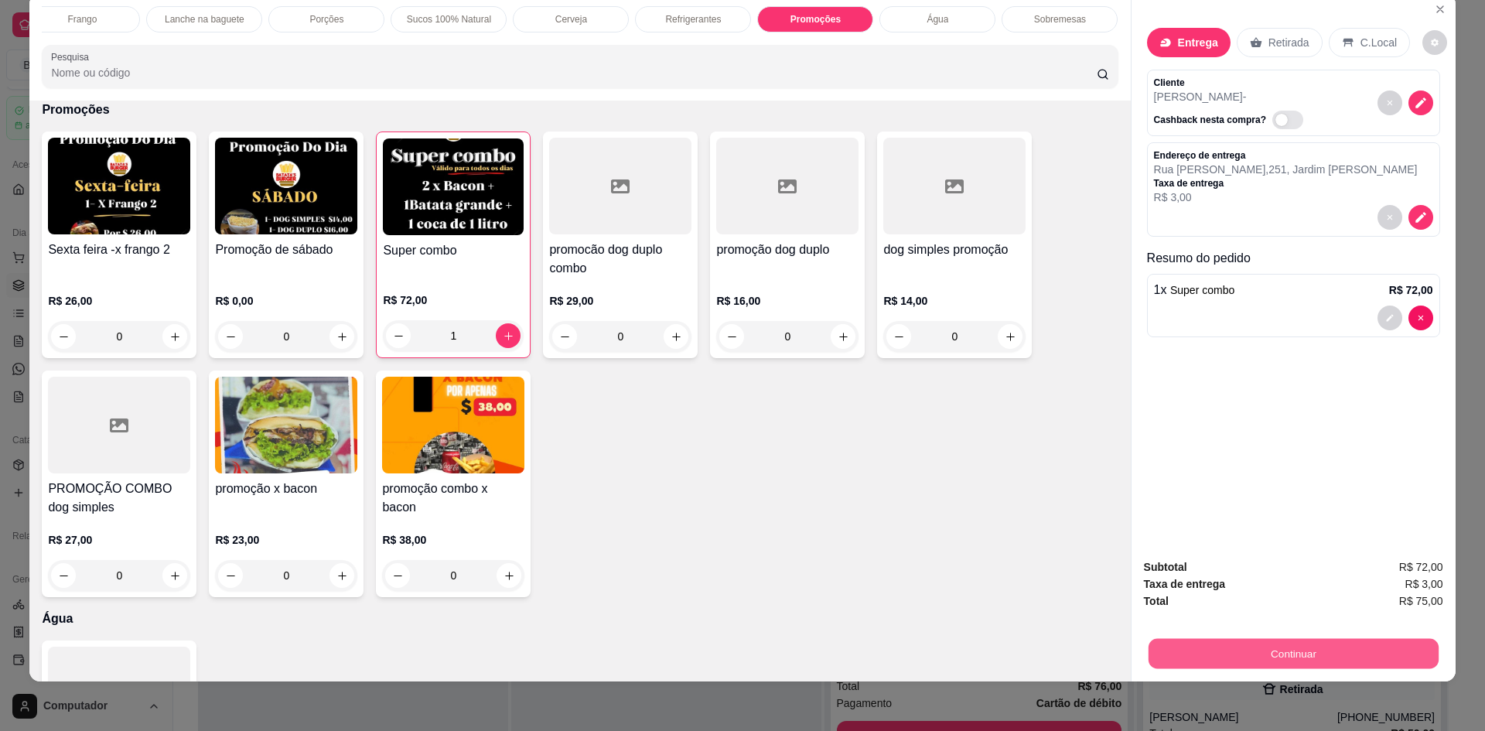
click at [1301, 649] on button "Continuar" at bounding box center [1293, 653] width 290 height 30
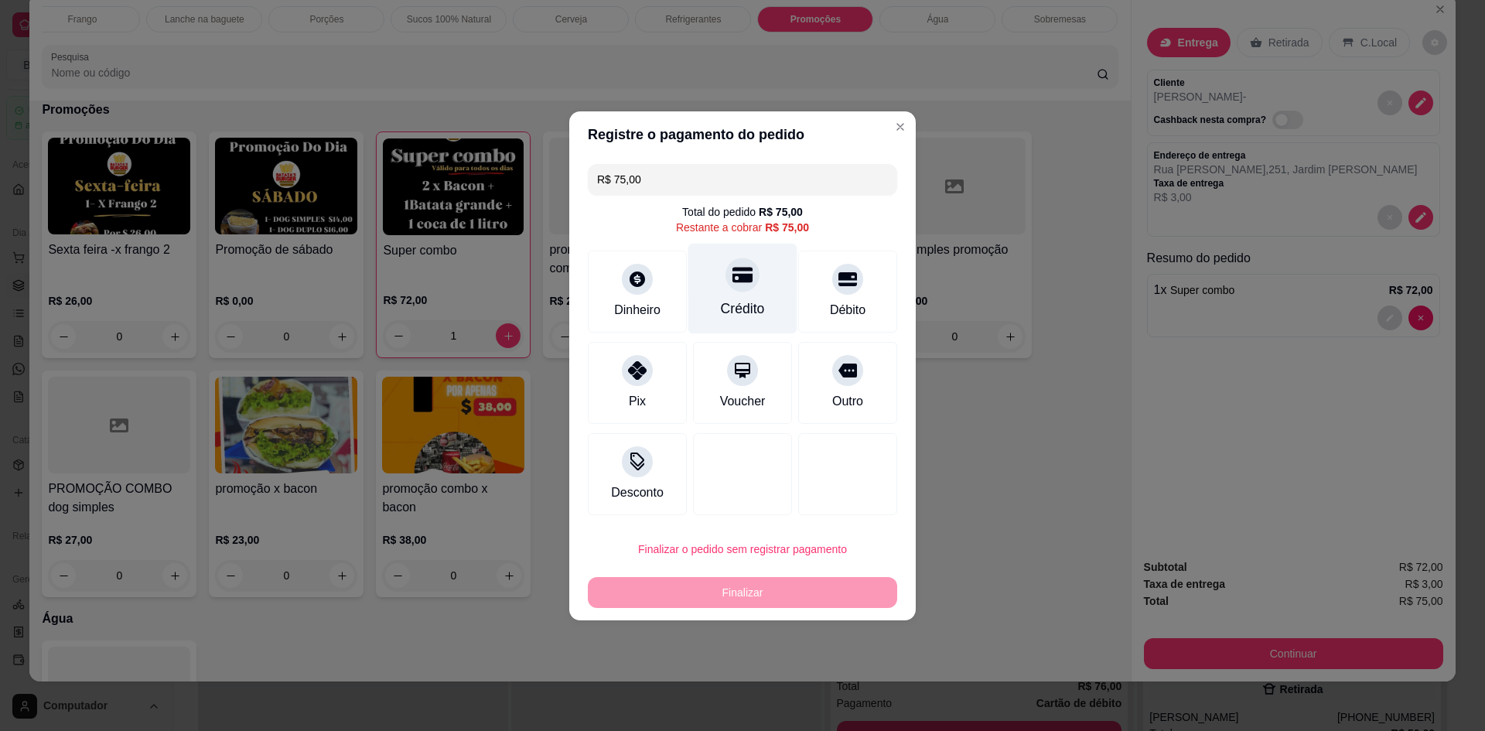
click at [765, 305] on div "Crédito" at bounding box center [742, 288] width 109 height 90
type input "R$ 0,00"
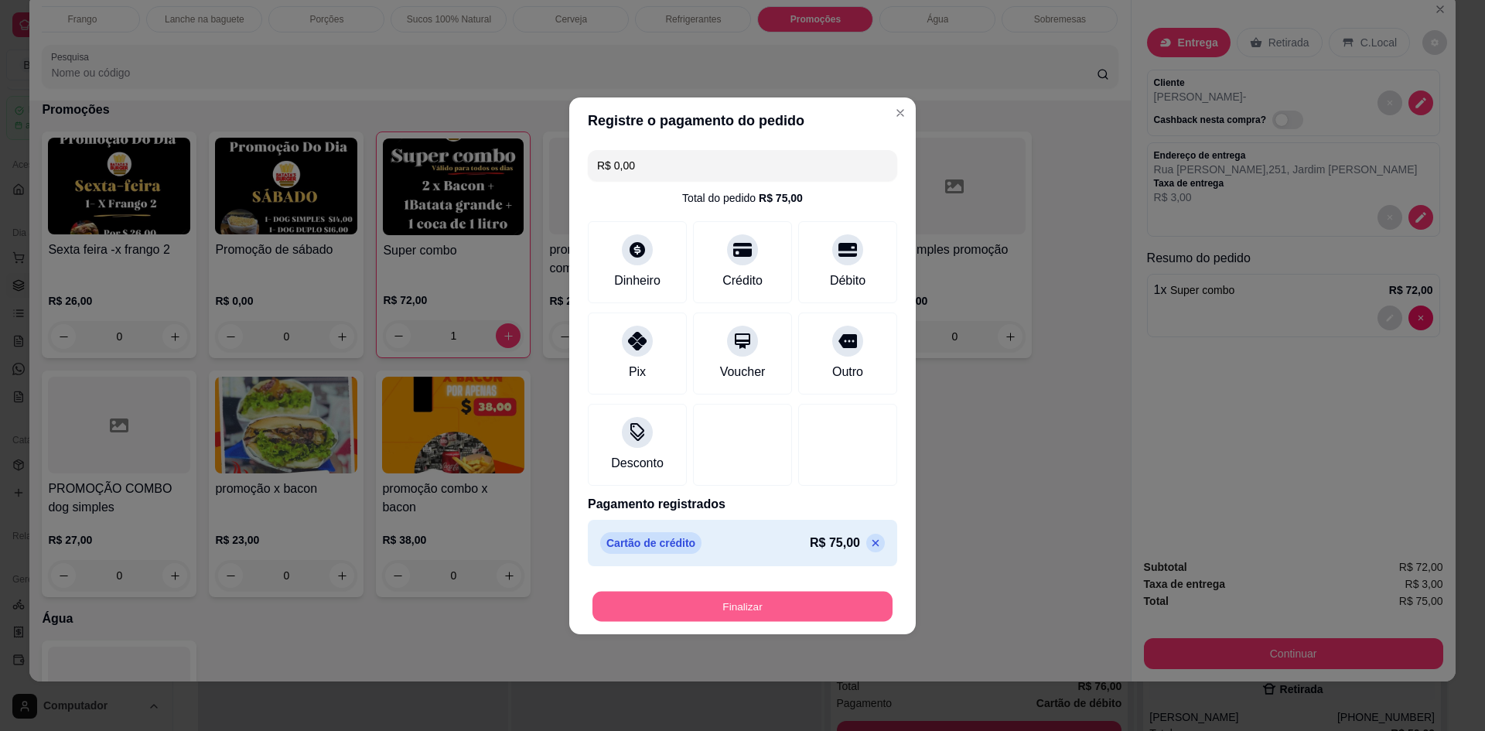
click at [781, 609] on button "Finalizar" at bounding box center [742, 606] width 300 height 30
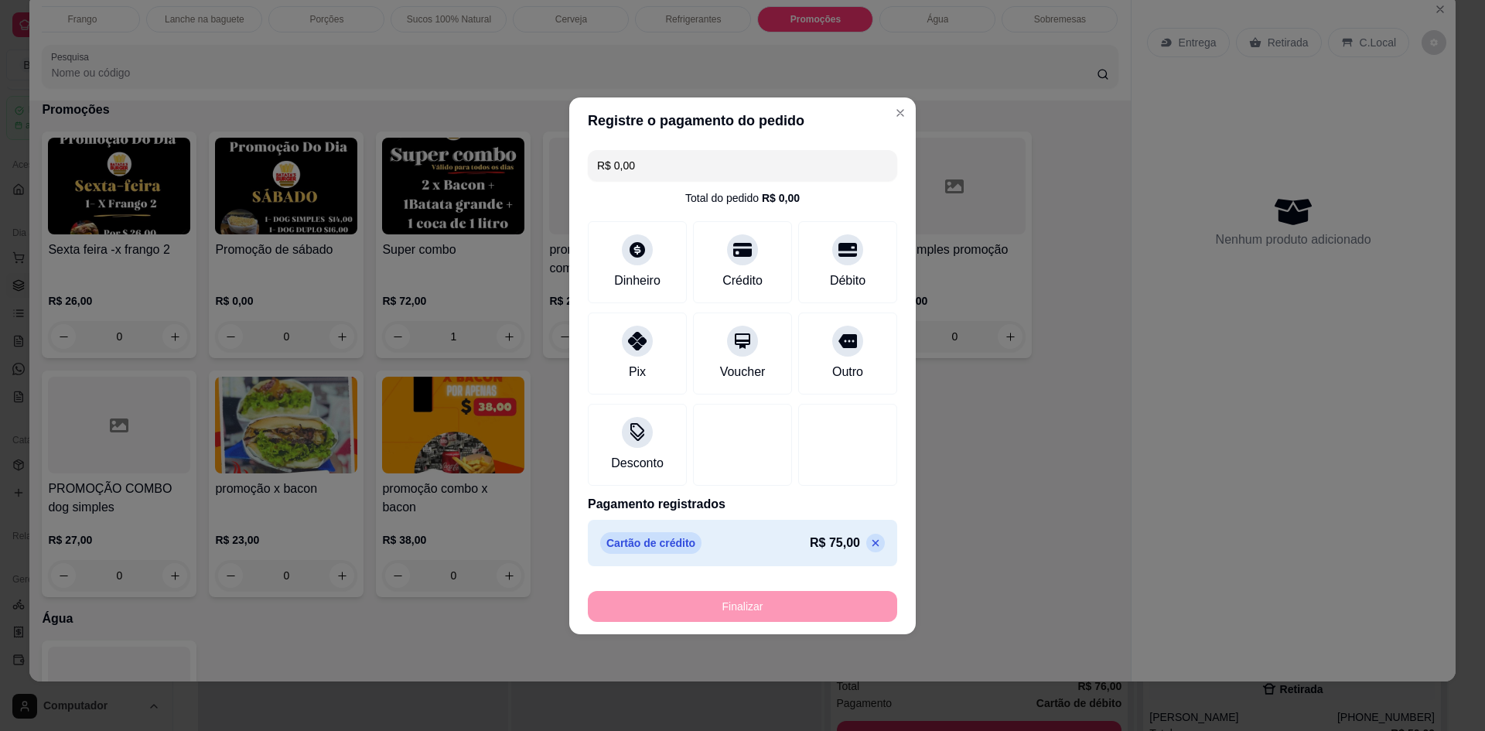
type input "0"
type input "-R$ 75,00"
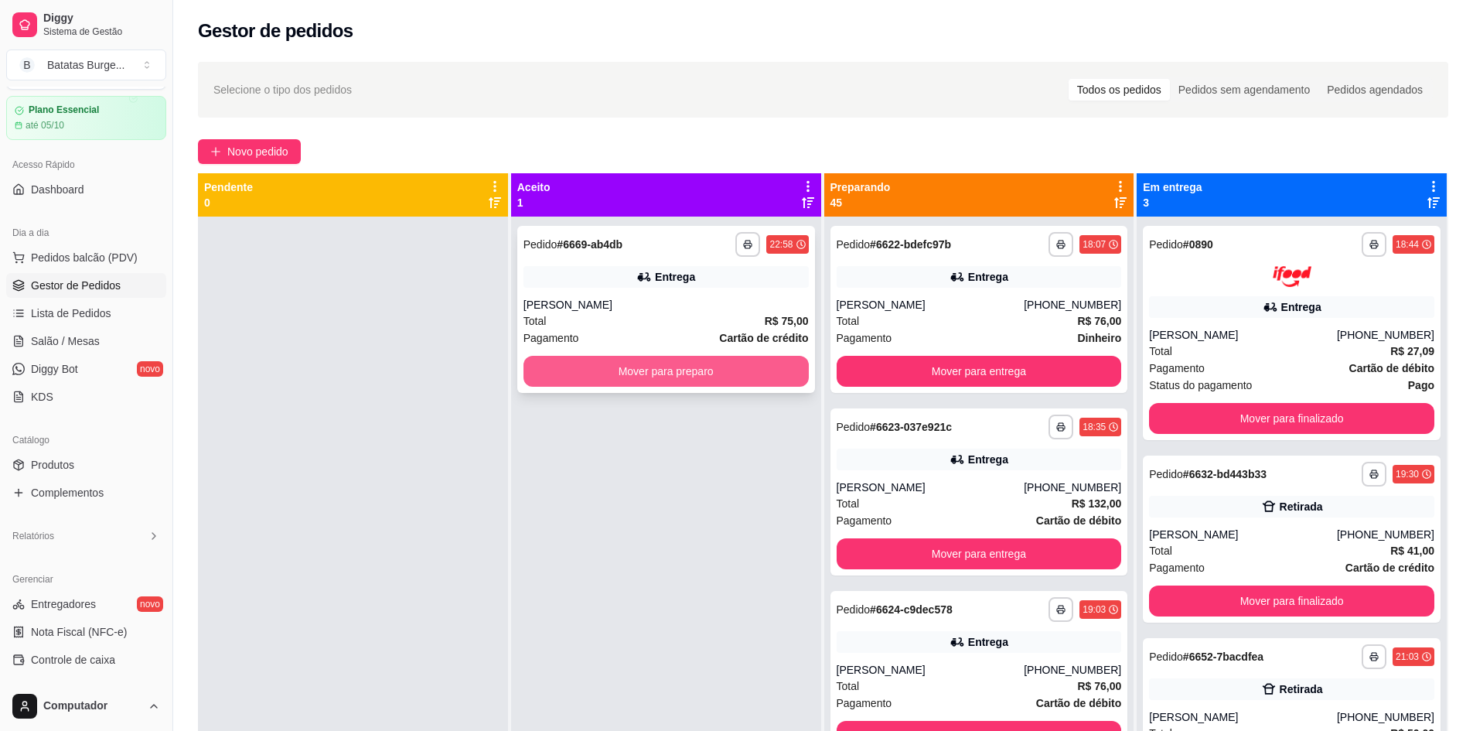
click at [677, 373] on button "Mover para preparo" at bounding box center [666, 371] width 285 height 31
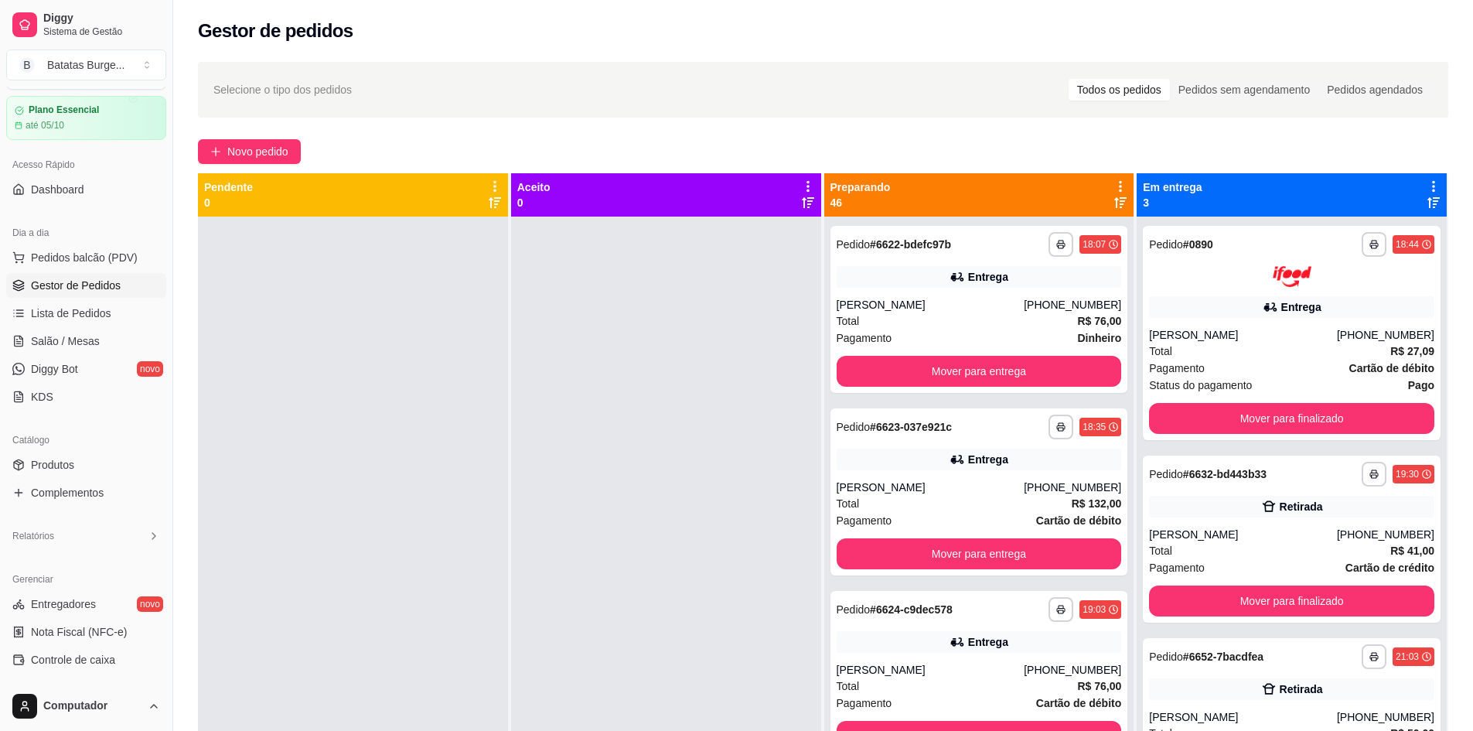
click at [591, 408] on div at bounding box center [666, 582] width 310 height 731
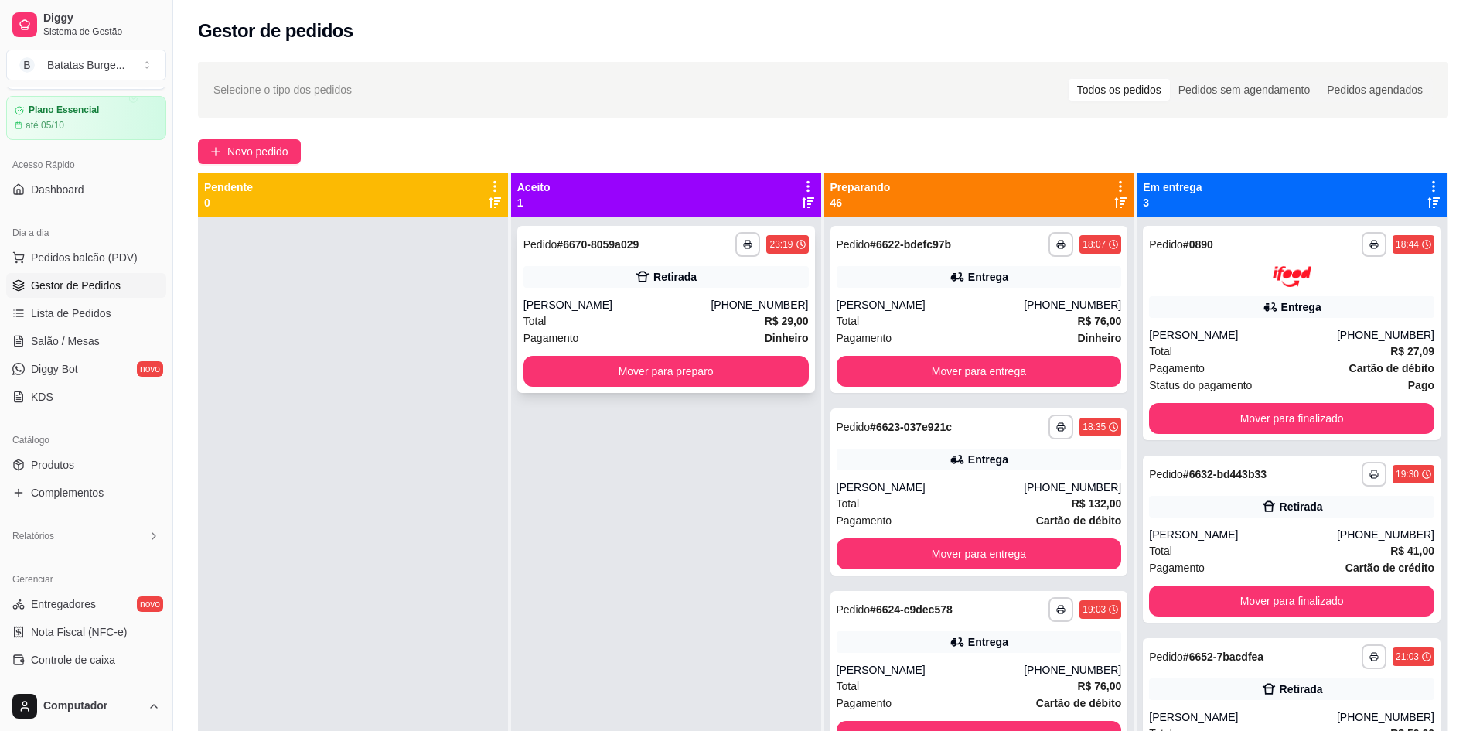
click at [617, 370] on button "Mover para preparo" at bounding box center [666, 371] width 285 height 31
click at [594, 365] on button "Mover para preparo" at bounding box center [666, 371] width 285 height 31
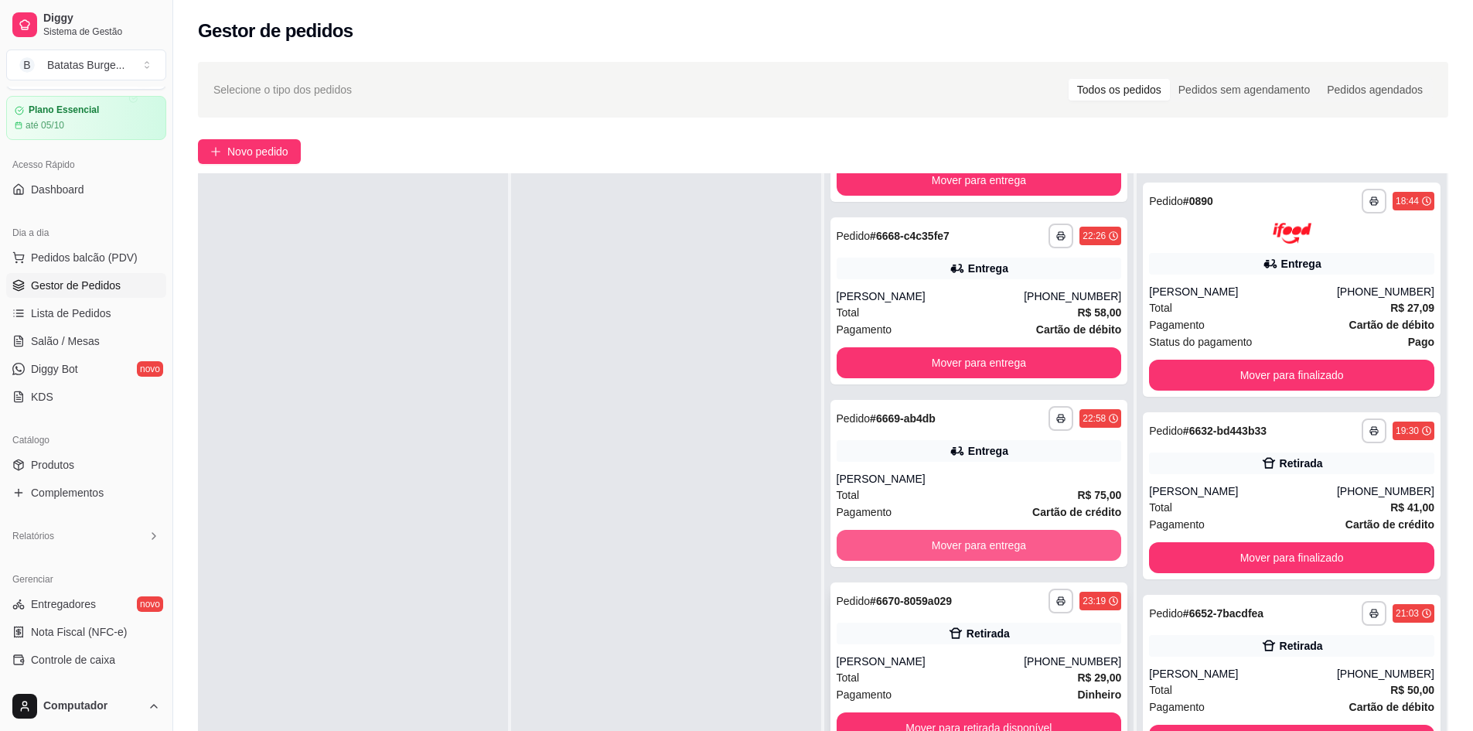
scroll to position [8060, 0]
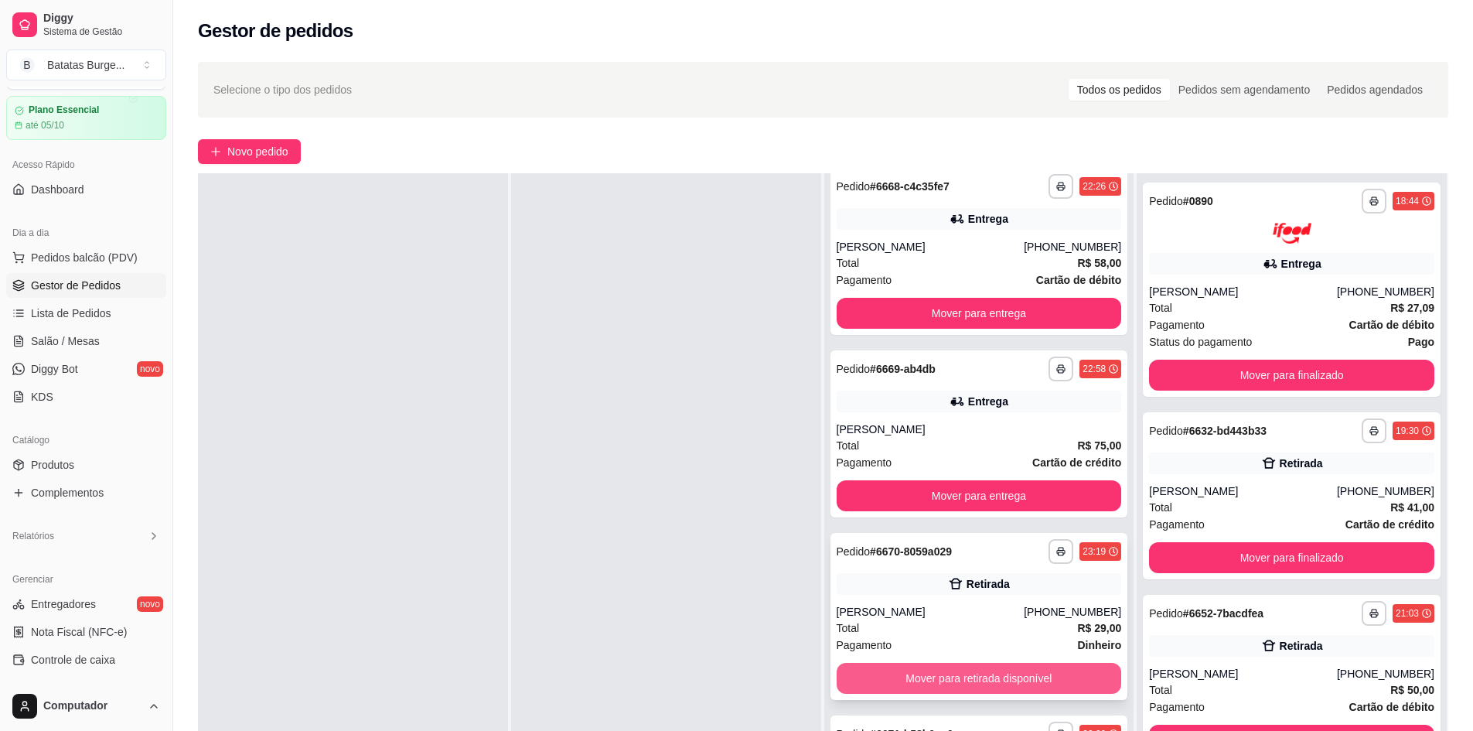
click at [978, 688] on button "Mover para retirada disponível" at bounding box center [979, 678] width 285 height 31
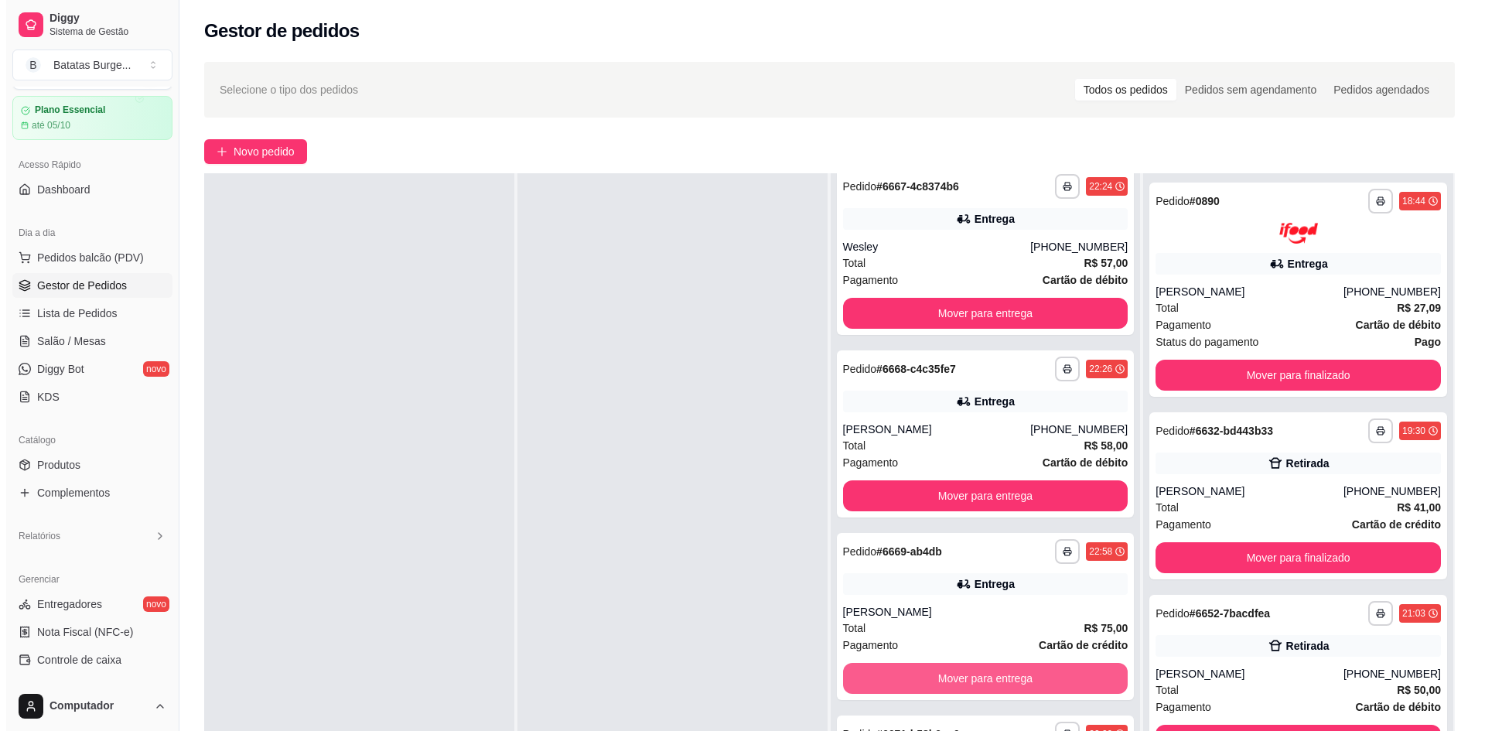
scroll to position [7877, 0]
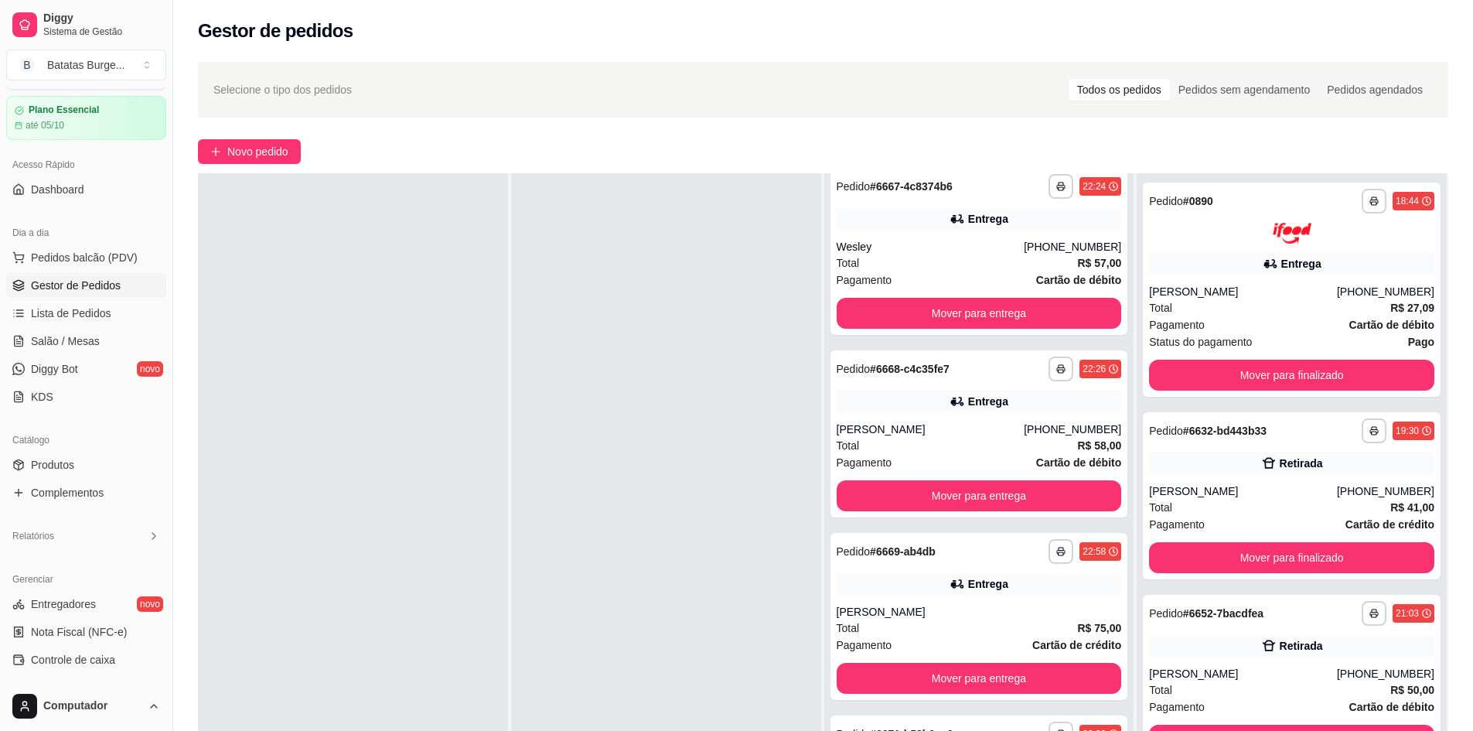
click at [1455, 551] on div "**********" at bounding box center [736, 483] width 1473 height 967
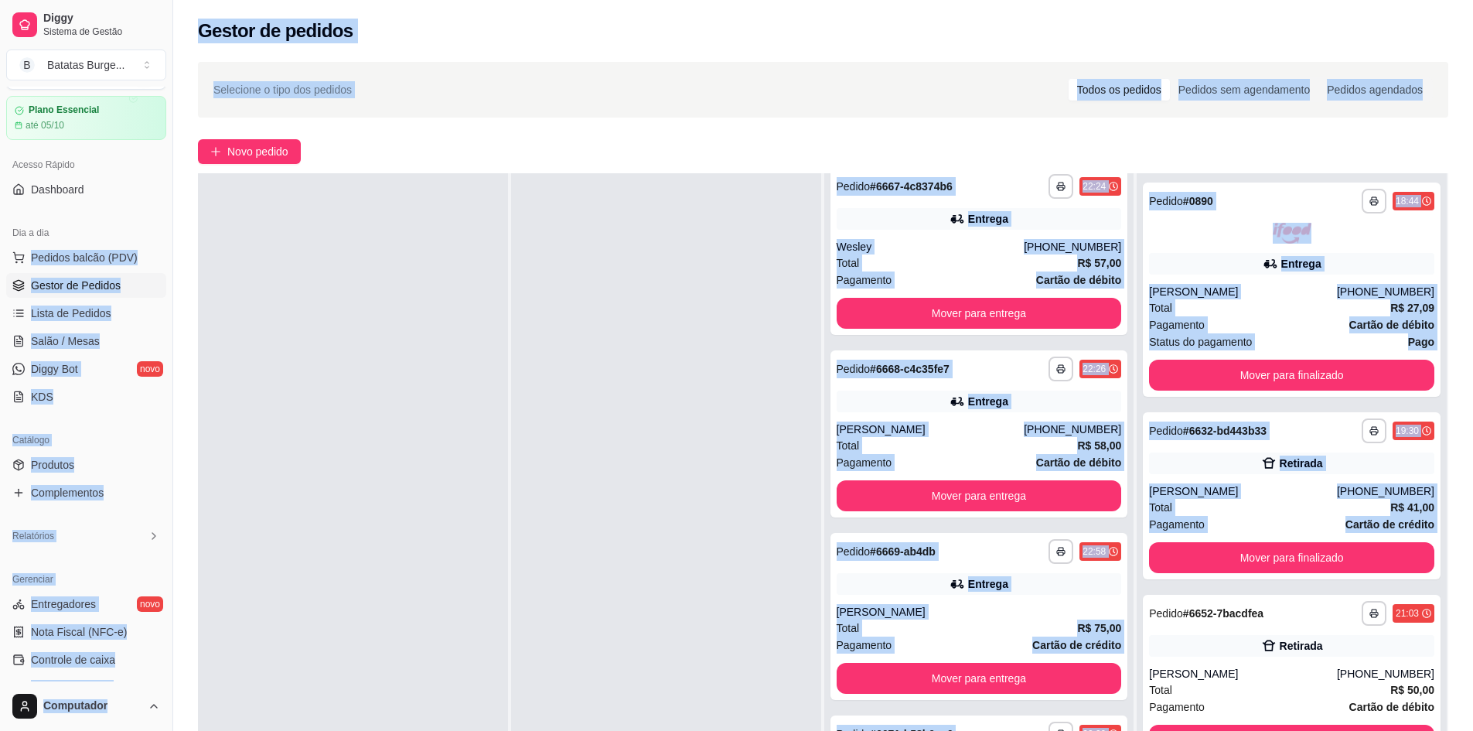
drag, startPoint x: 554, startPoint y: 98, endPoint x: 448, endPoint y: 125, distance: 110.1
click at [553, 98] on div "Selecione o tipo dos pedidos Todos os pedidos Pedidos sem agendamento Pedidos a…" at bounding box center [822, 89] width 1219 height 25
click at [107, 264] on span "Pedidos balcão (PDV)" at bounding box center [84, 257] width 107 height 15
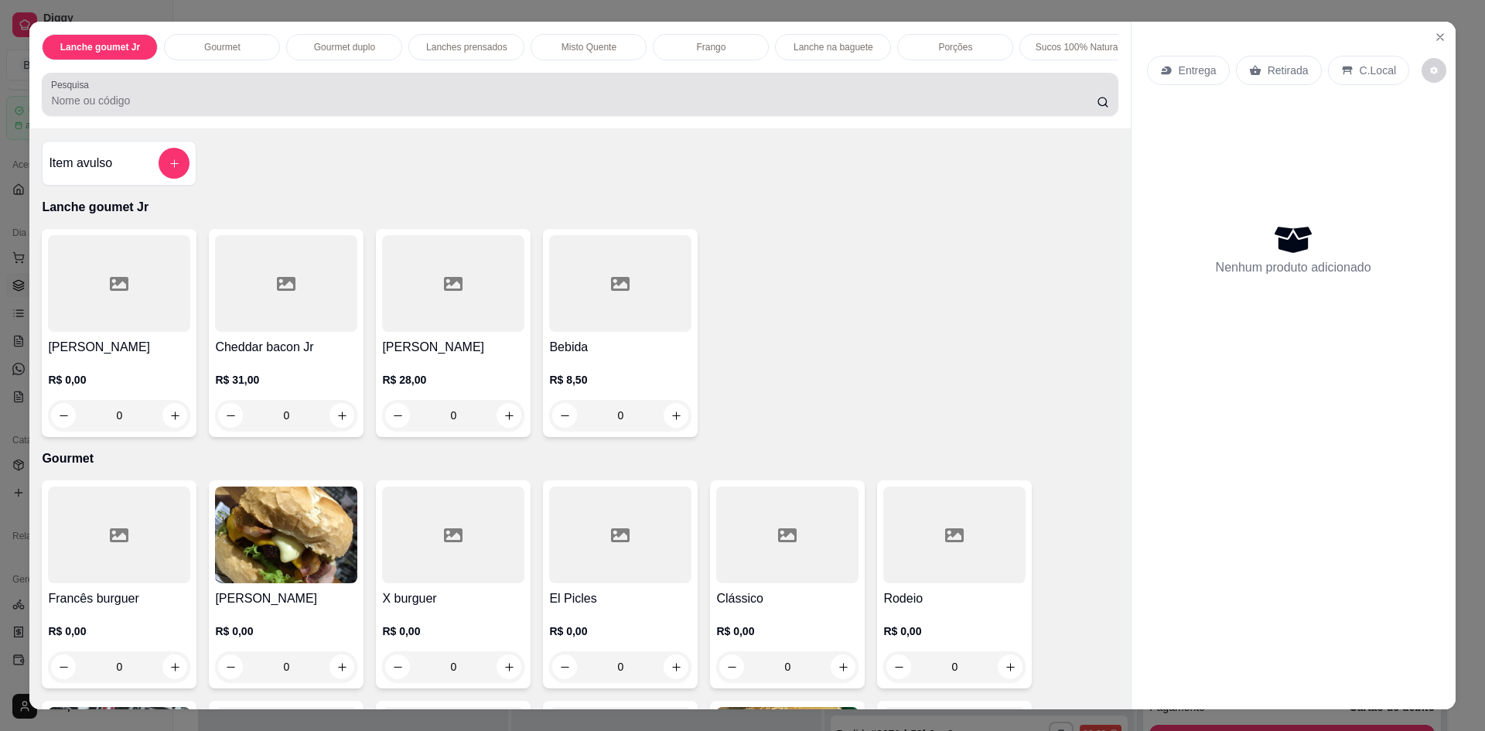
click at [157, 116] on div "Pesquisa" at bounding box center [580, 94] width 1076 height 43
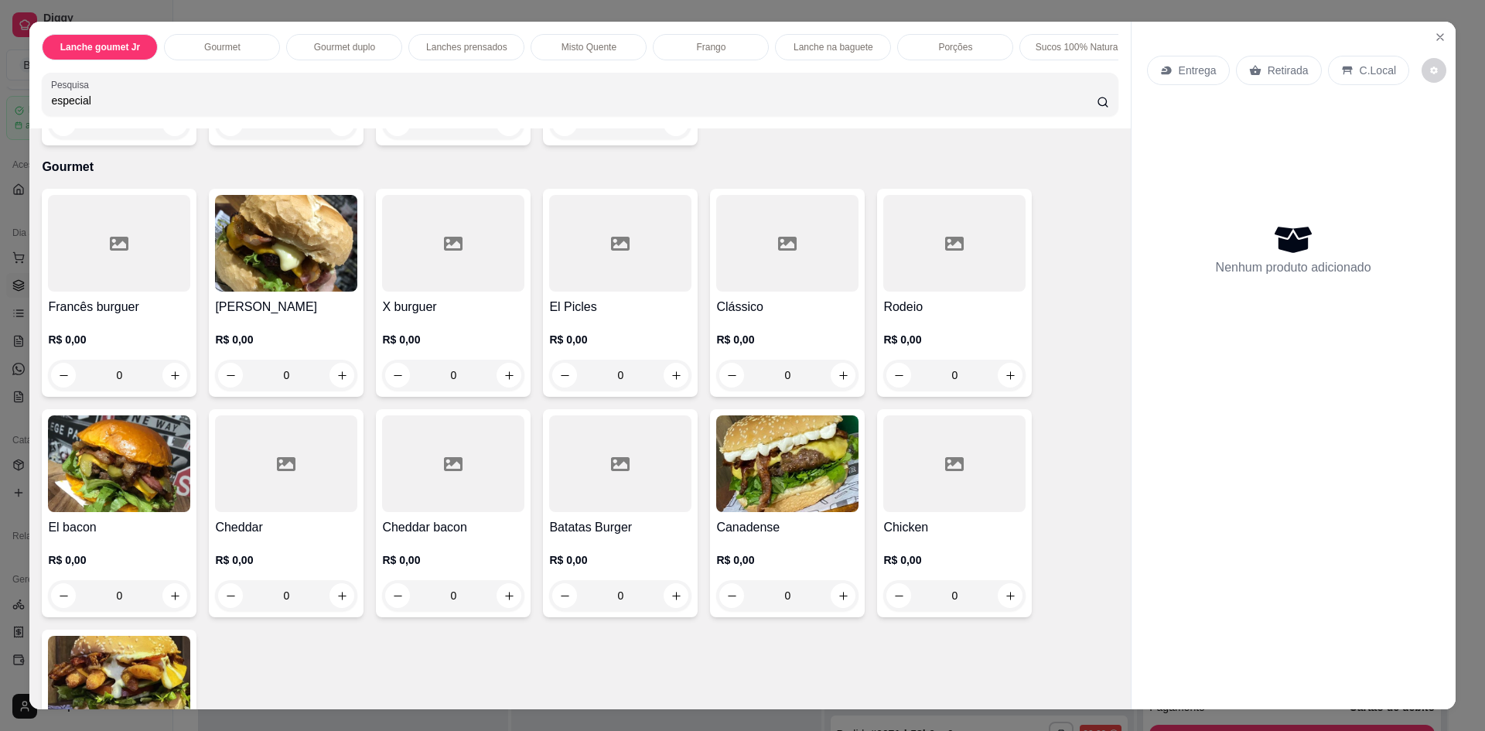
scroll to position [387, 0]
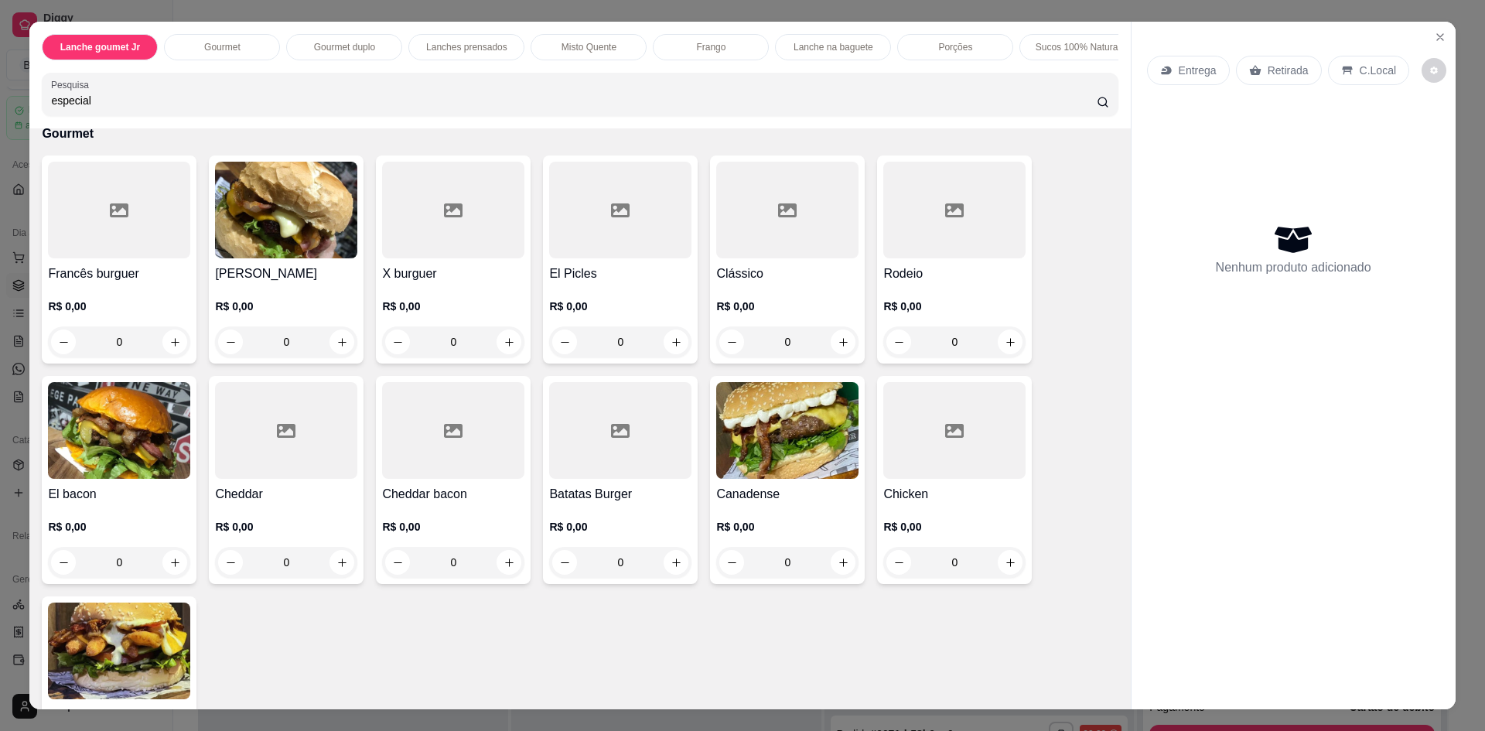
type input "especial"
click at [1013, 578] on div "0" at bounding box center [954, 562] width 142 height 31
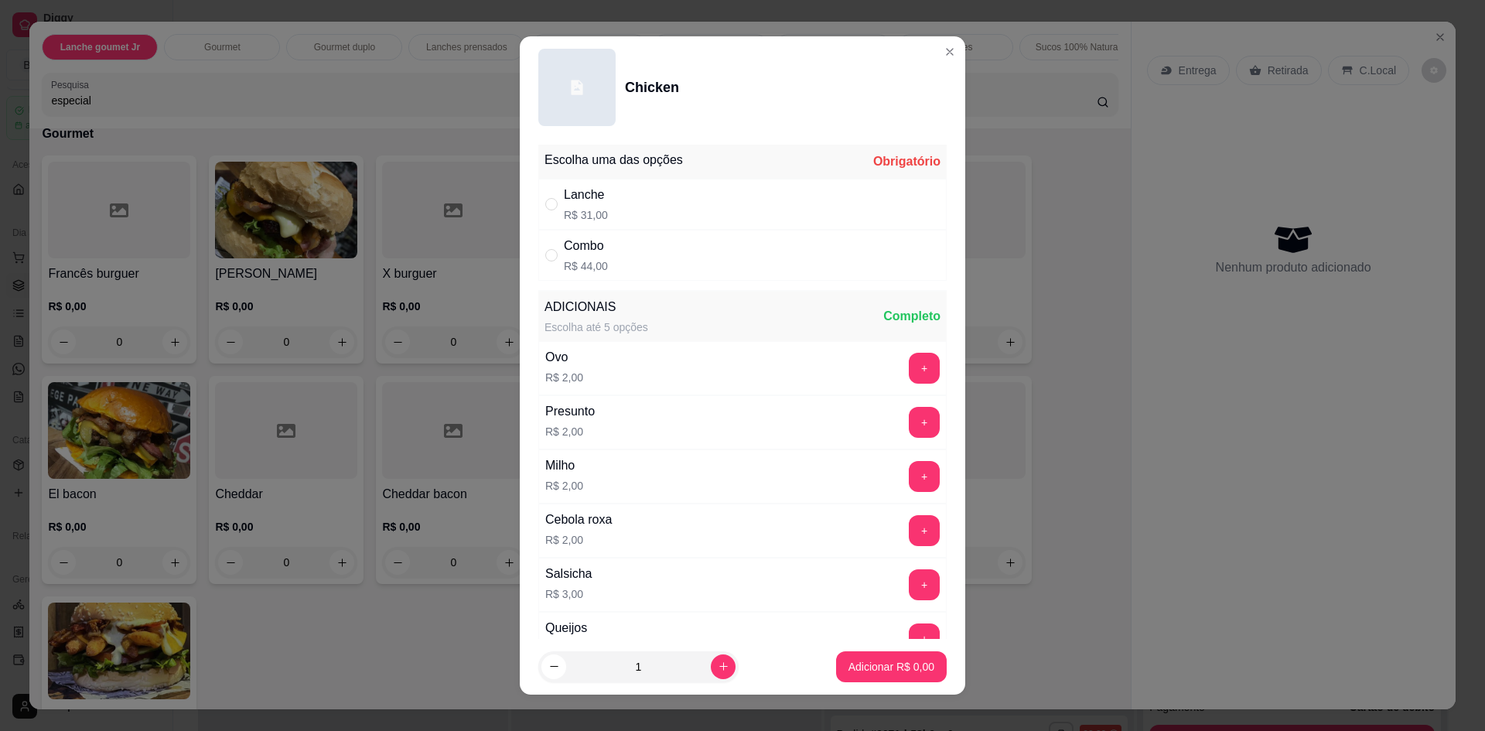
click at [602, 237] on div "Combo R$ 44,00" at bounding box center [742, 255] width 408 height 51
radio input "true"
click at [846, 671] on p "Adicionar R$ 44,00" at bounding box center [889, 666] width 90 height 15
type input "1"
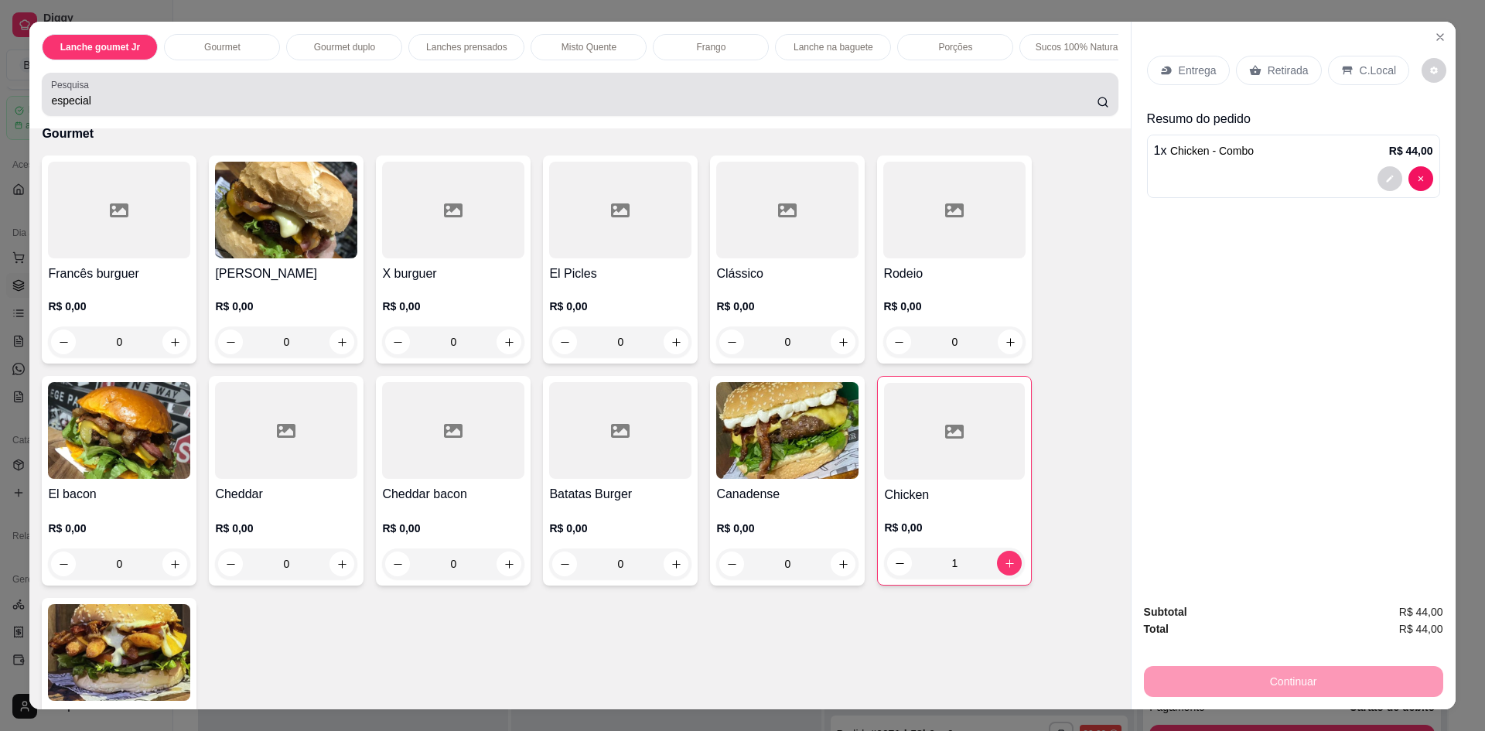
click at [165, 108] on input "especial" at bounding box center [573, 100] width 1045 height 15
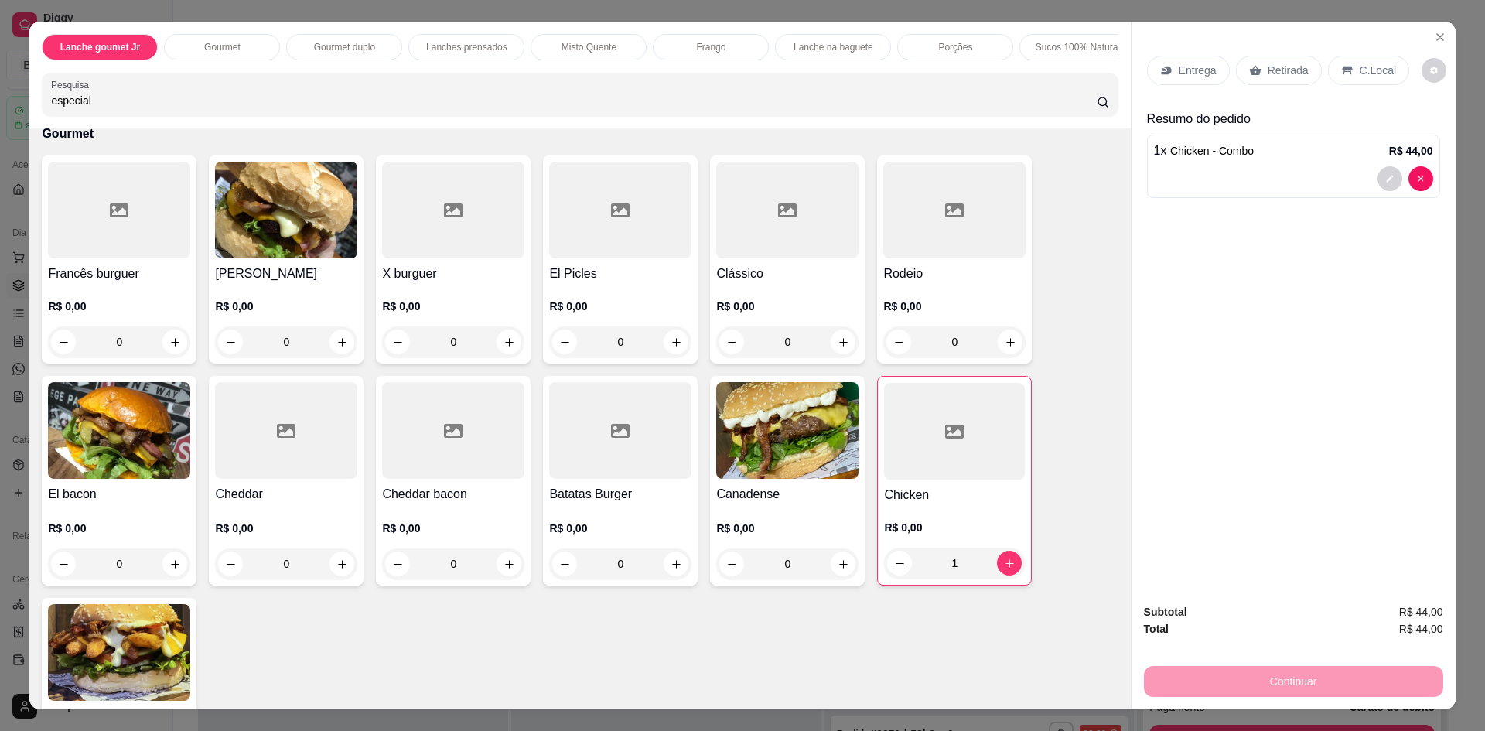
click at [164, 108] on input "especial" at bounding box center [573, 100] width 1045 height 15
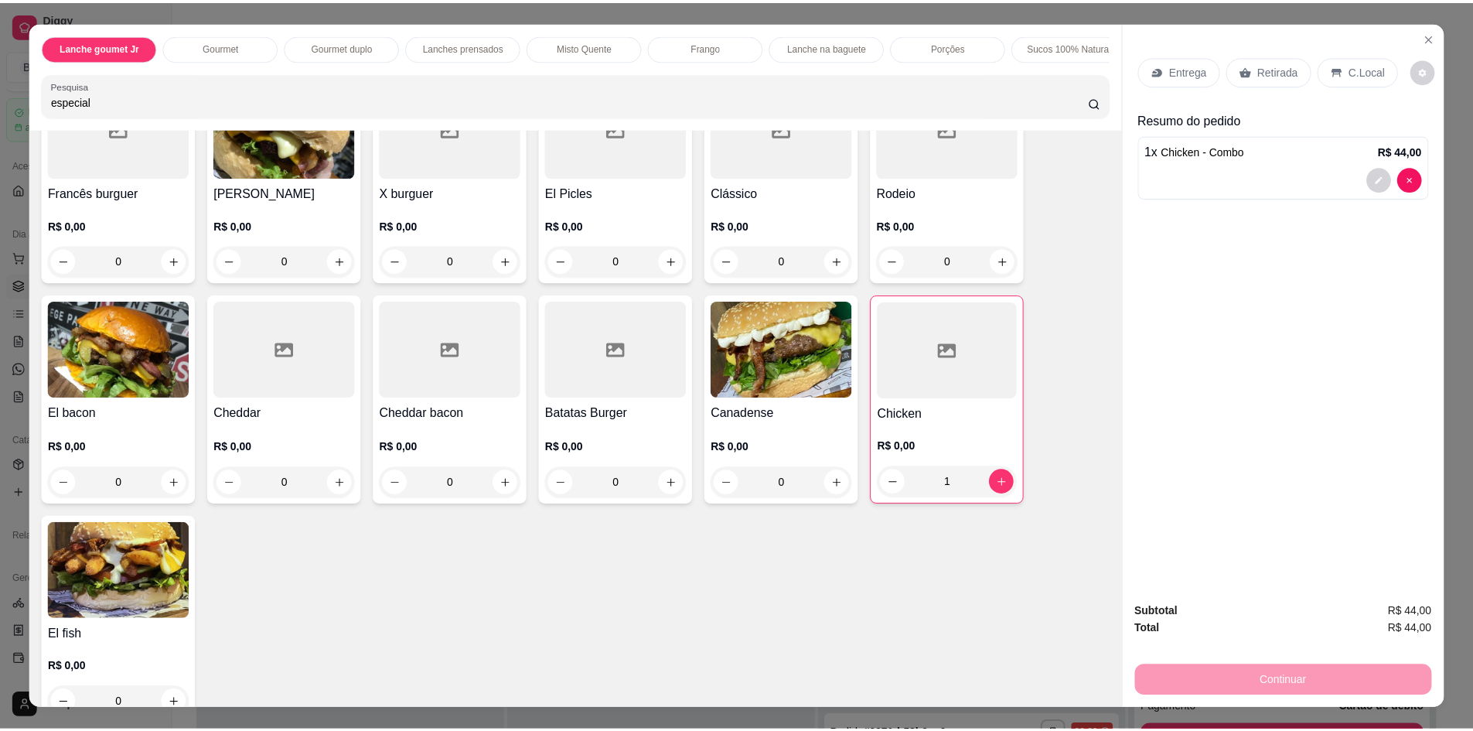
scroll to position [619, 0]
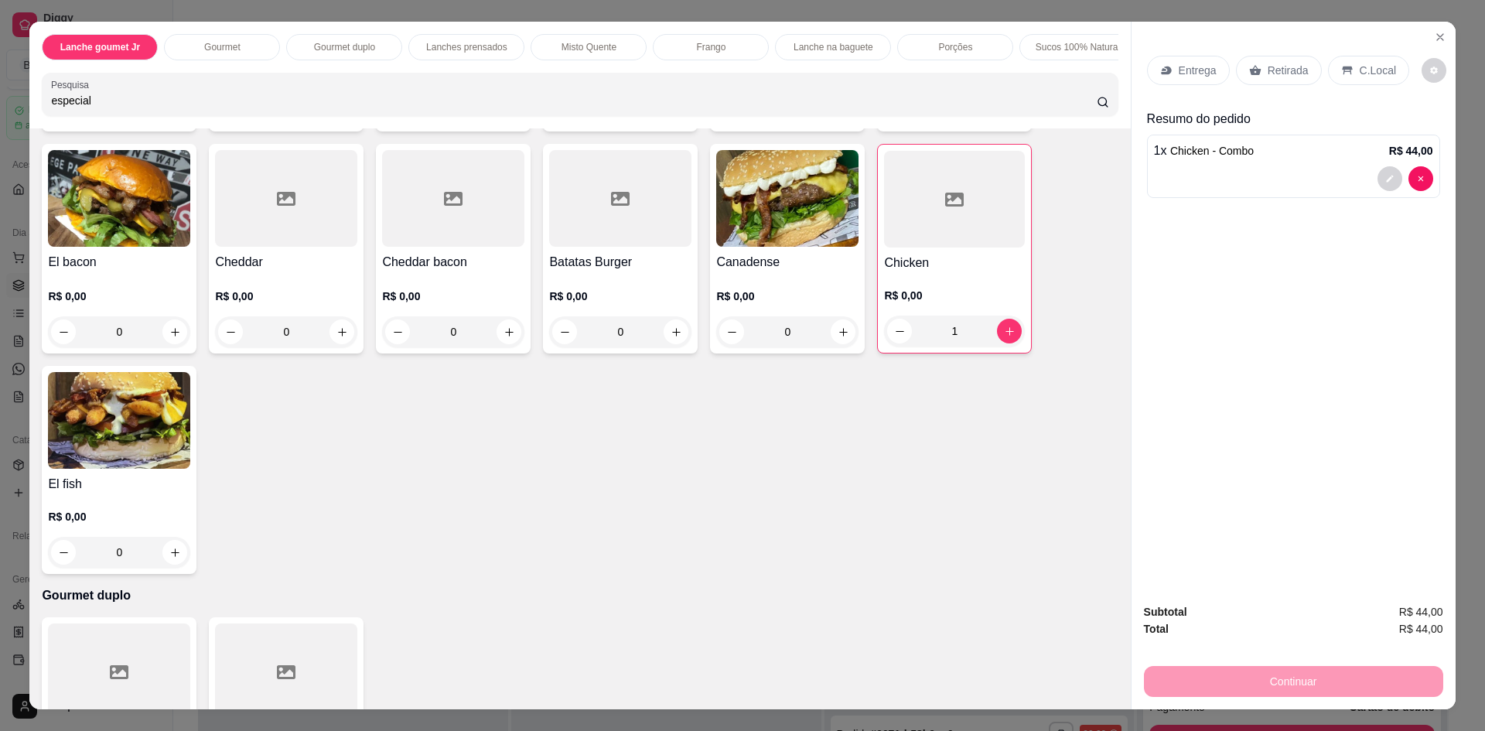
click at [168, 558] on div "0" at bounding box center [119, 552] width 142 height 31
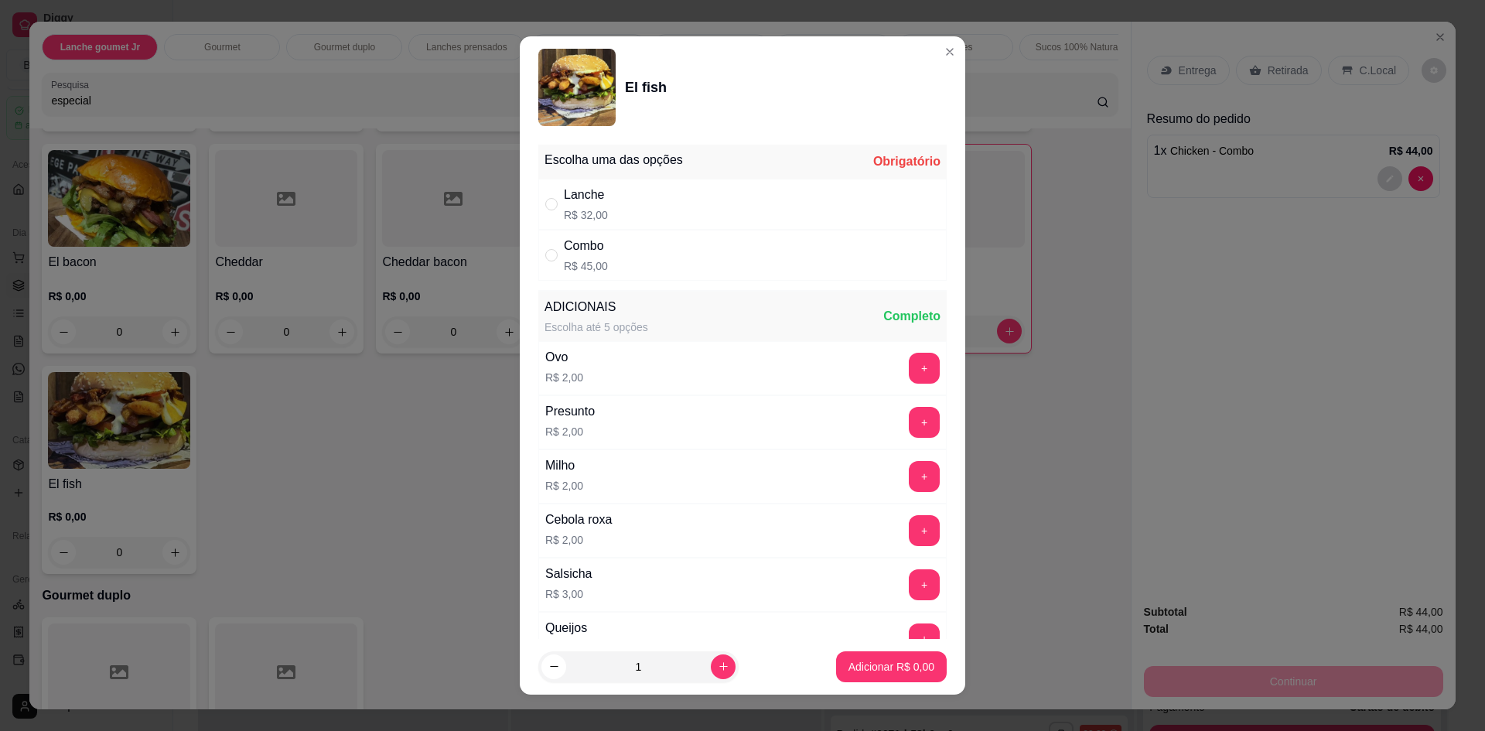
drag, startPoint x: 566, startPoint y: 254, endPoint x: 564, endPoint y: 267, distance: 13.3
click at [567, 254] on div "Combo" at bounding box center [586, 246] width 44 height 19
radio input "true"
click at [903, 664] on p "Adicionar R$ 45,00" at bounding box center [888, 666] width 92 height 15
type input "1"
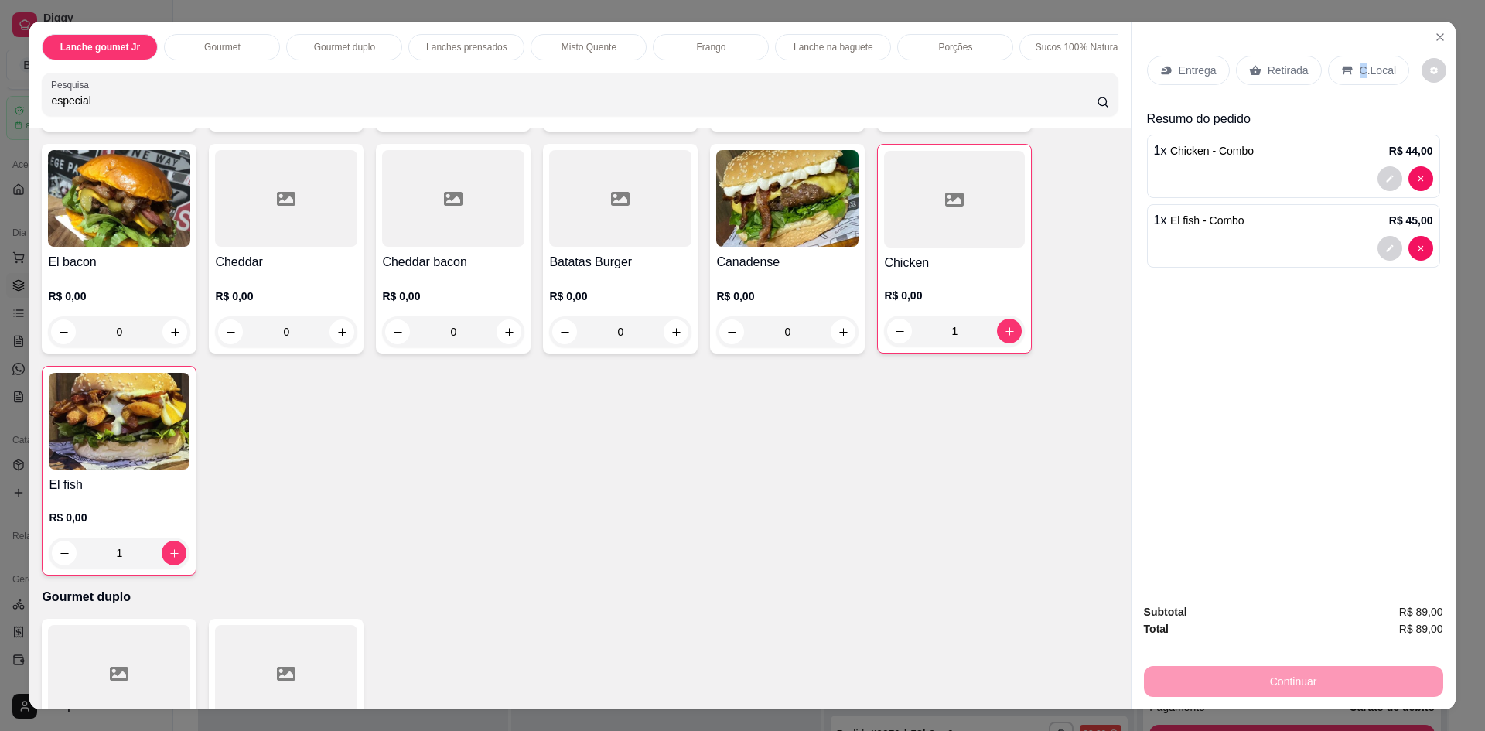
click at [1354, 61] on div "C.Local" at bounding box center [1368, 70] width 81 height 29
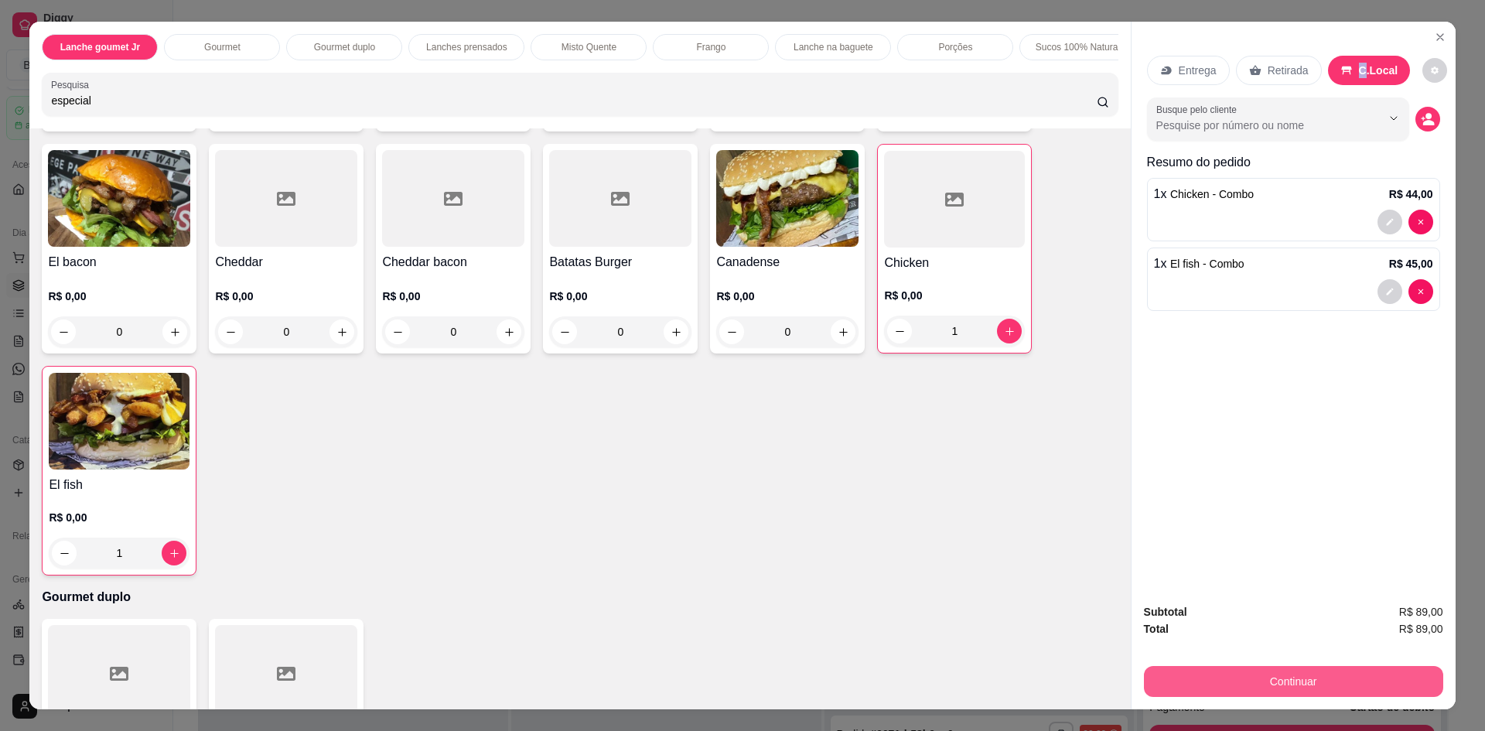
click at [1284, 674] on button "Continuar" at bounding box center [1293, 681] width 299 height 31
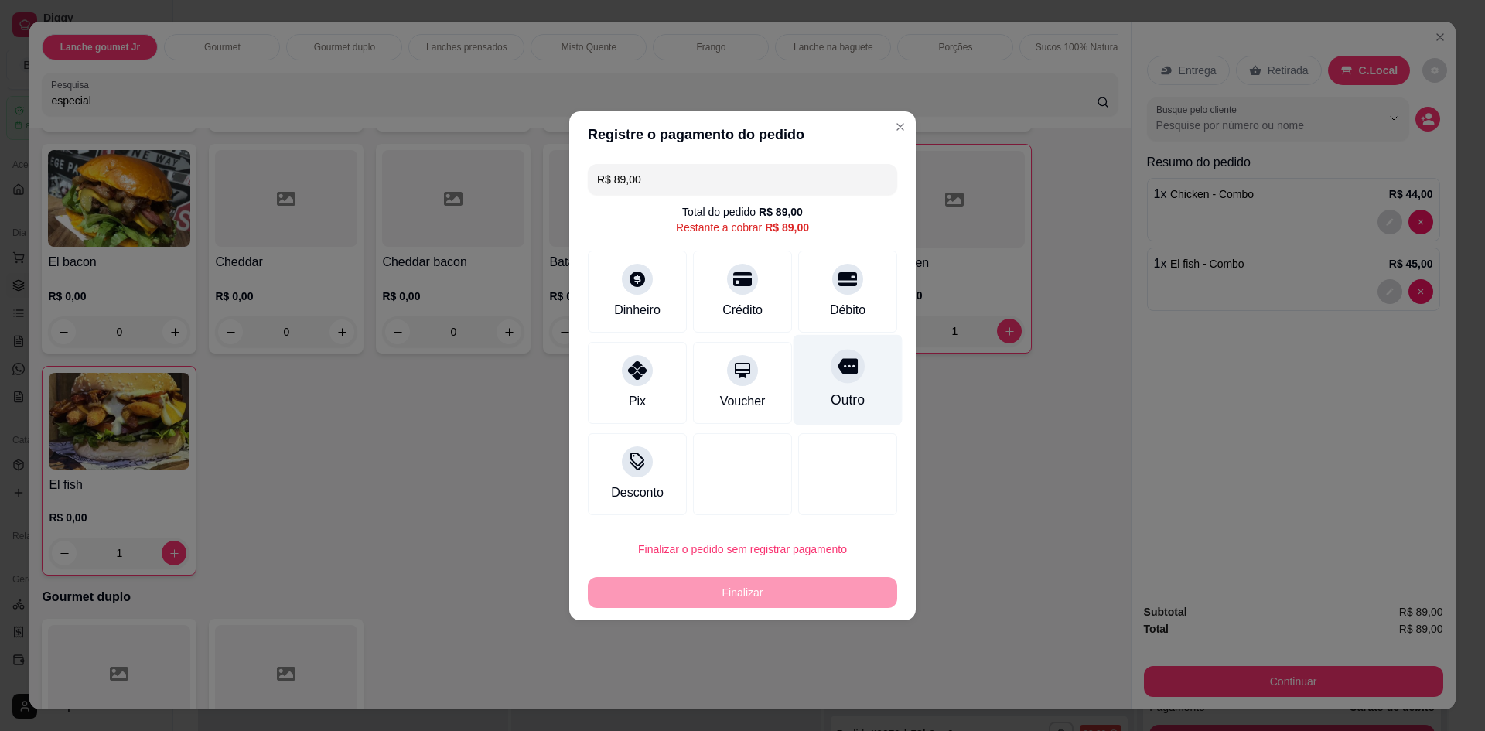
click at [855, 398] on div "Outro" at bounding box center [848, 400] width 34 height 20
type input "R$ 0,00"
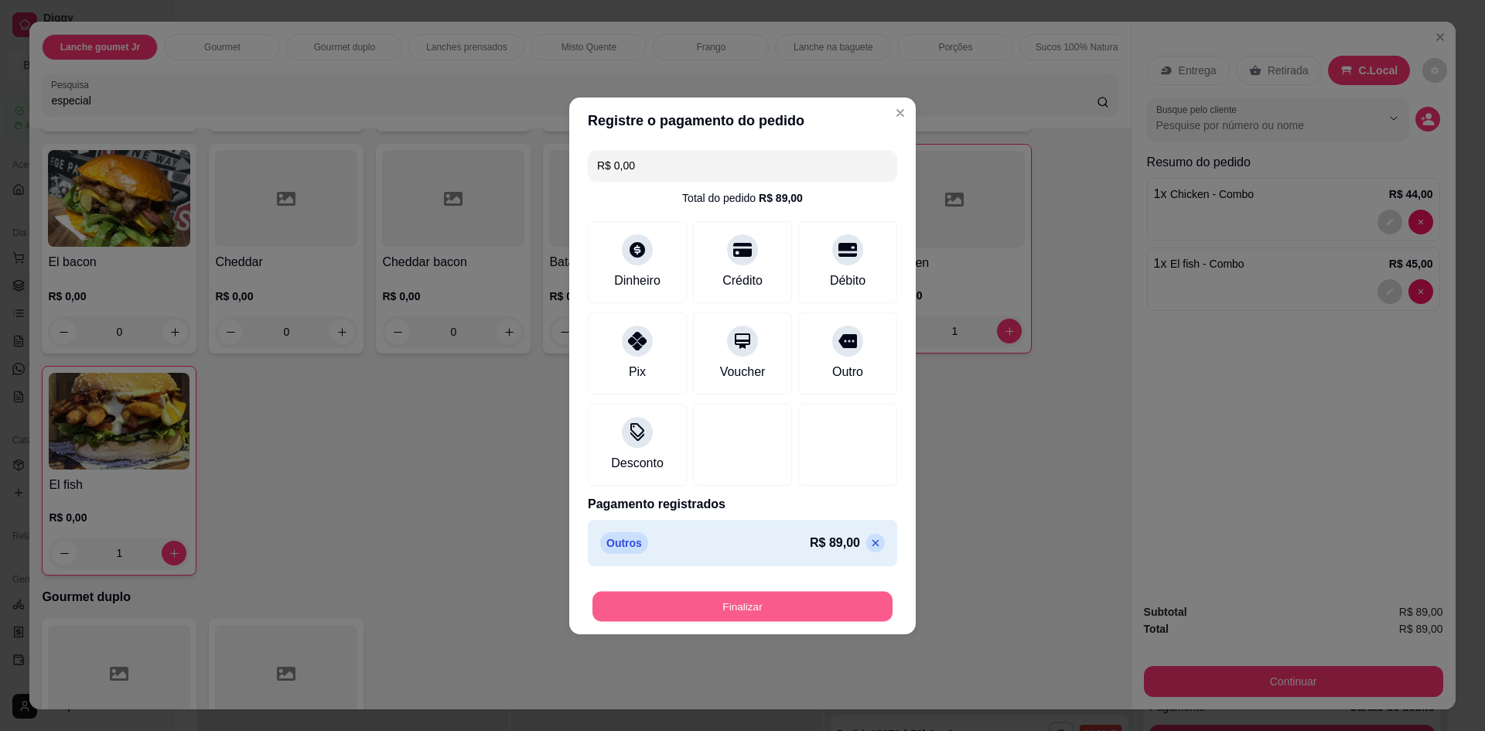
click at [817, 607] on button "Finalizar" at bounding box center [742, 606] width 300 height 30
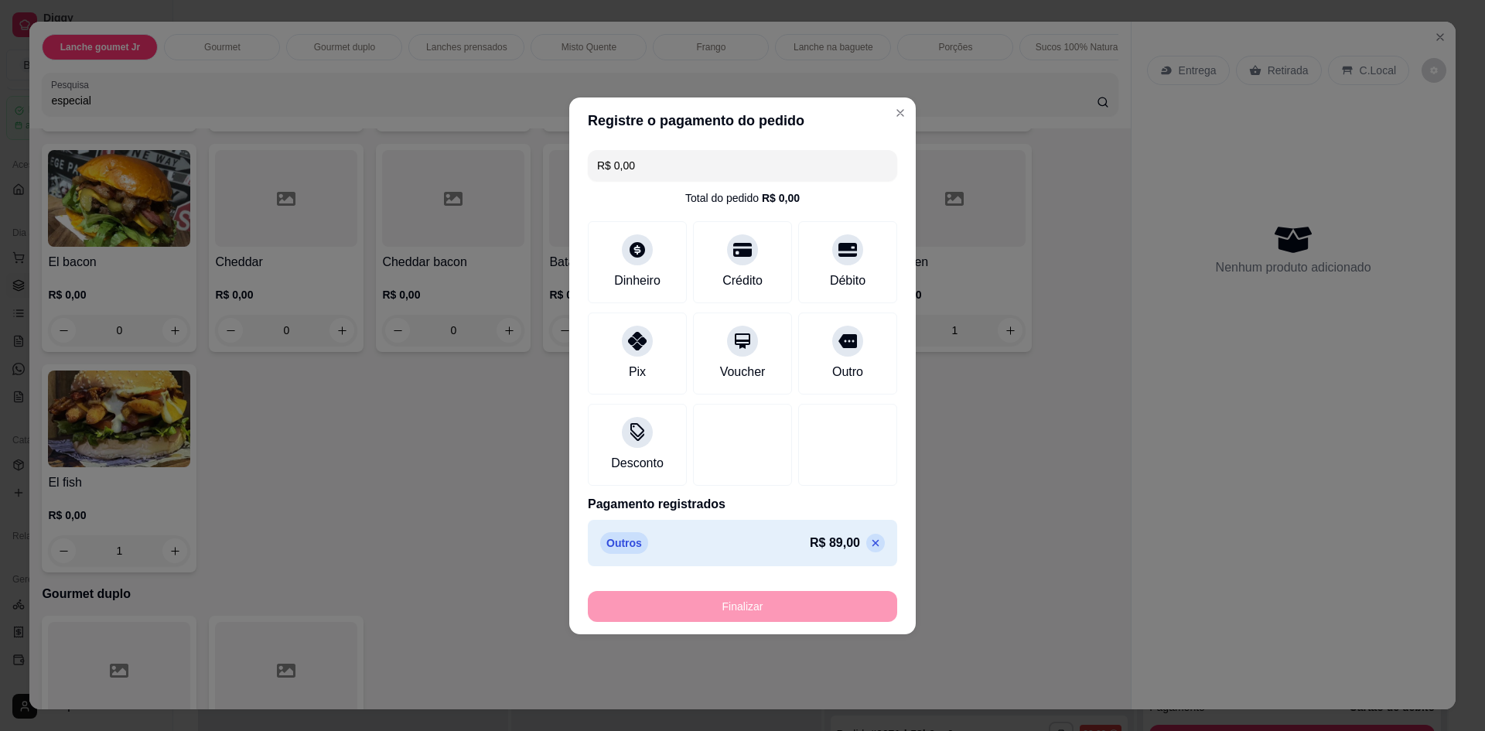
type input "0"
type input "-R$ 89,00"
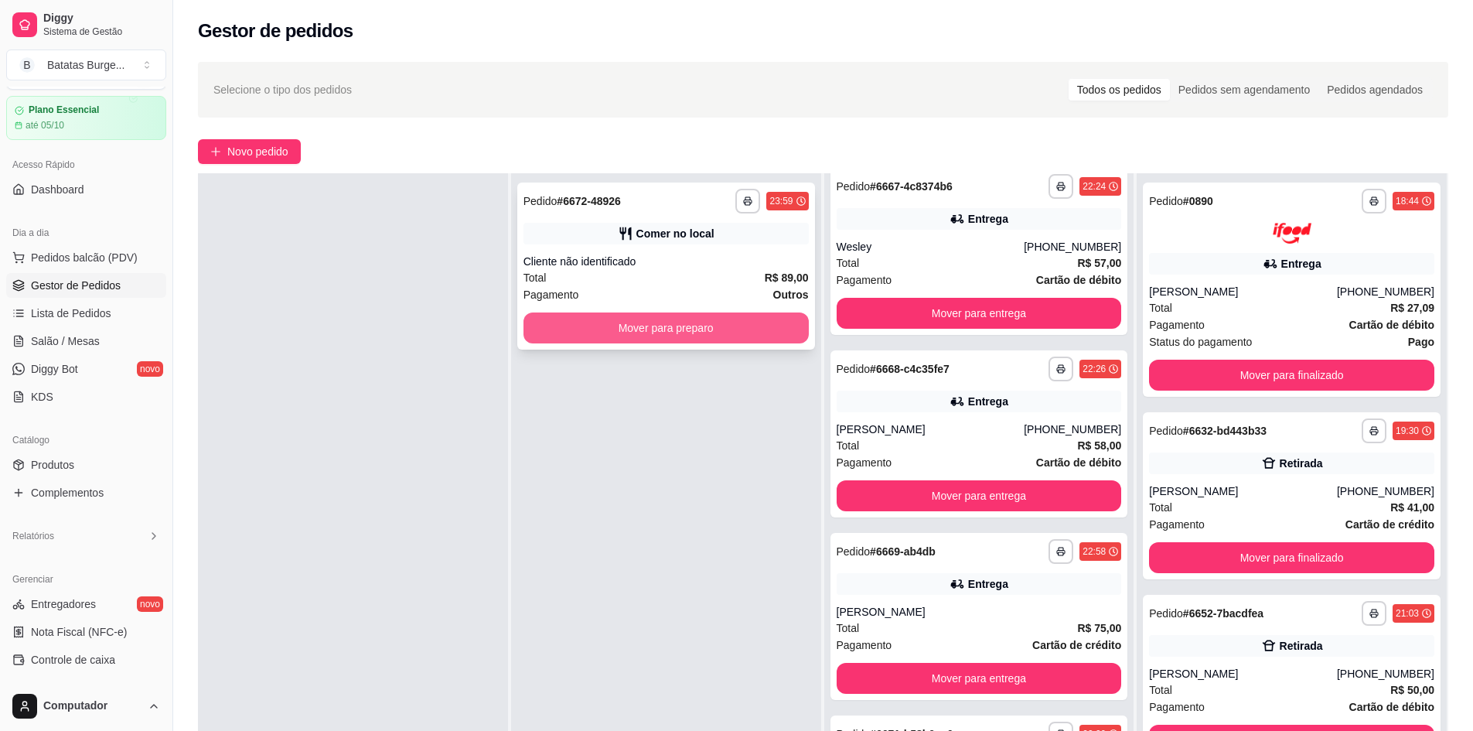
click at [638, 317] on button "Mover para preparo" at bounding box center [666, 327] width 285 height 31
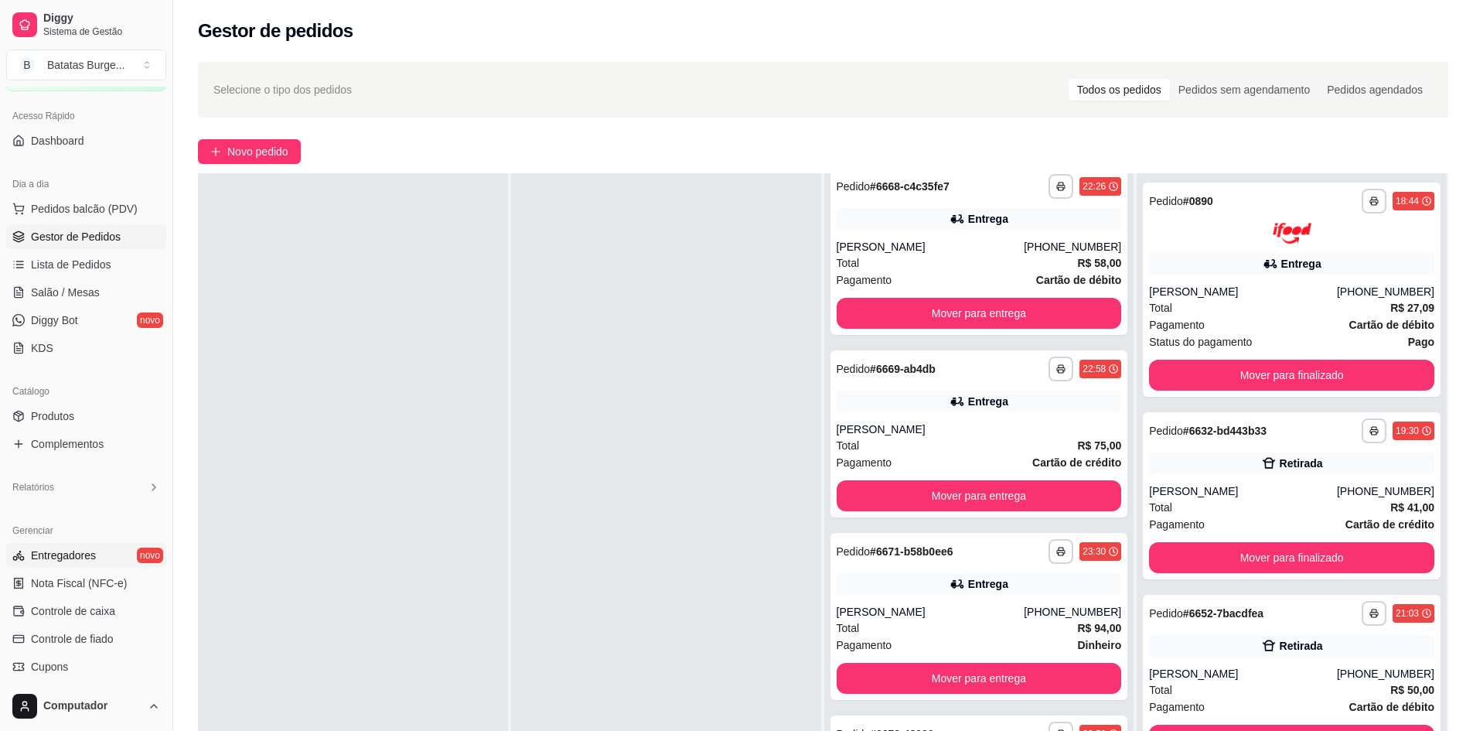
scroll to position [274, 0]
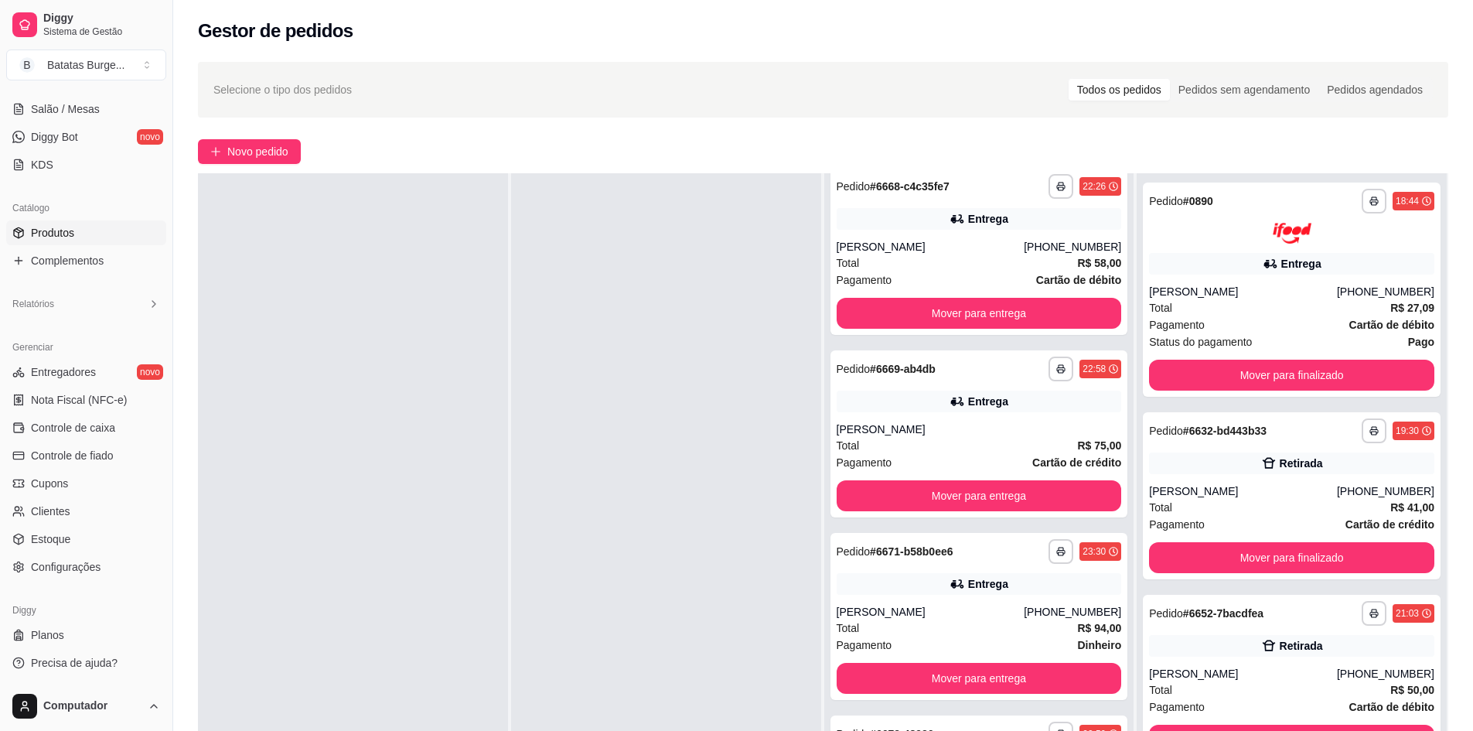
click at [75, 235] on link "Produtos" at bounding box center [86, 232] width 160 height 25
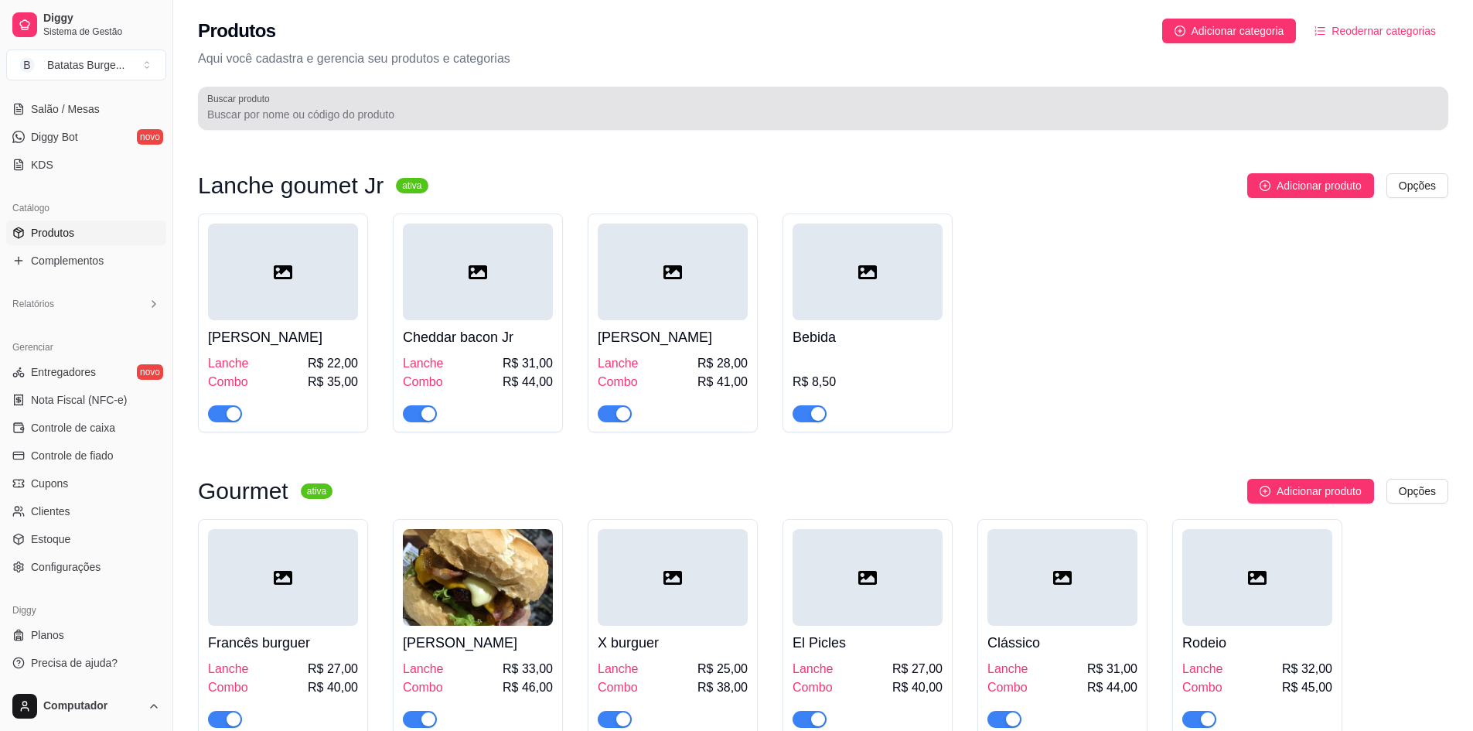
click at [302, 108] on input "Buscar produto" at bounding box center [823, 114] width 1232 height 15
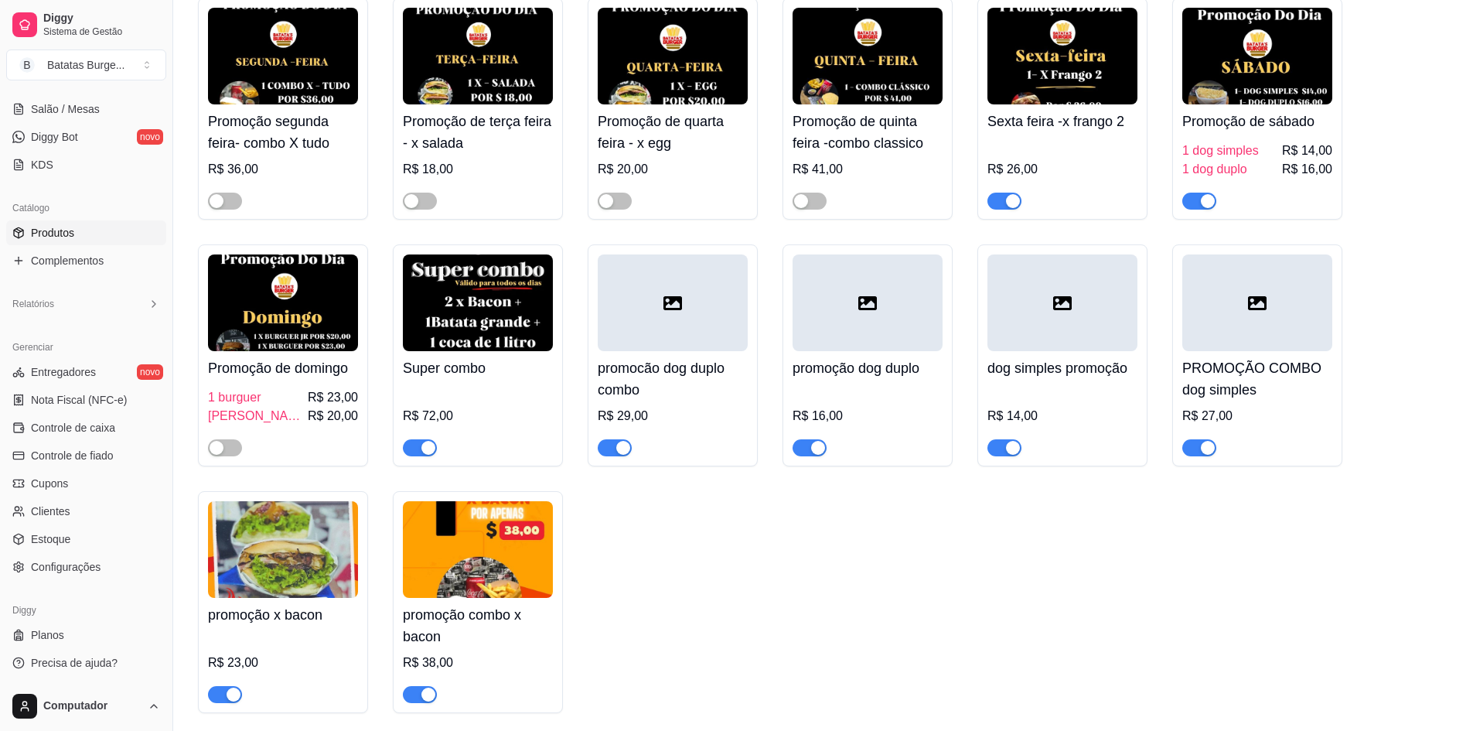
scroll to position [5568, 0]
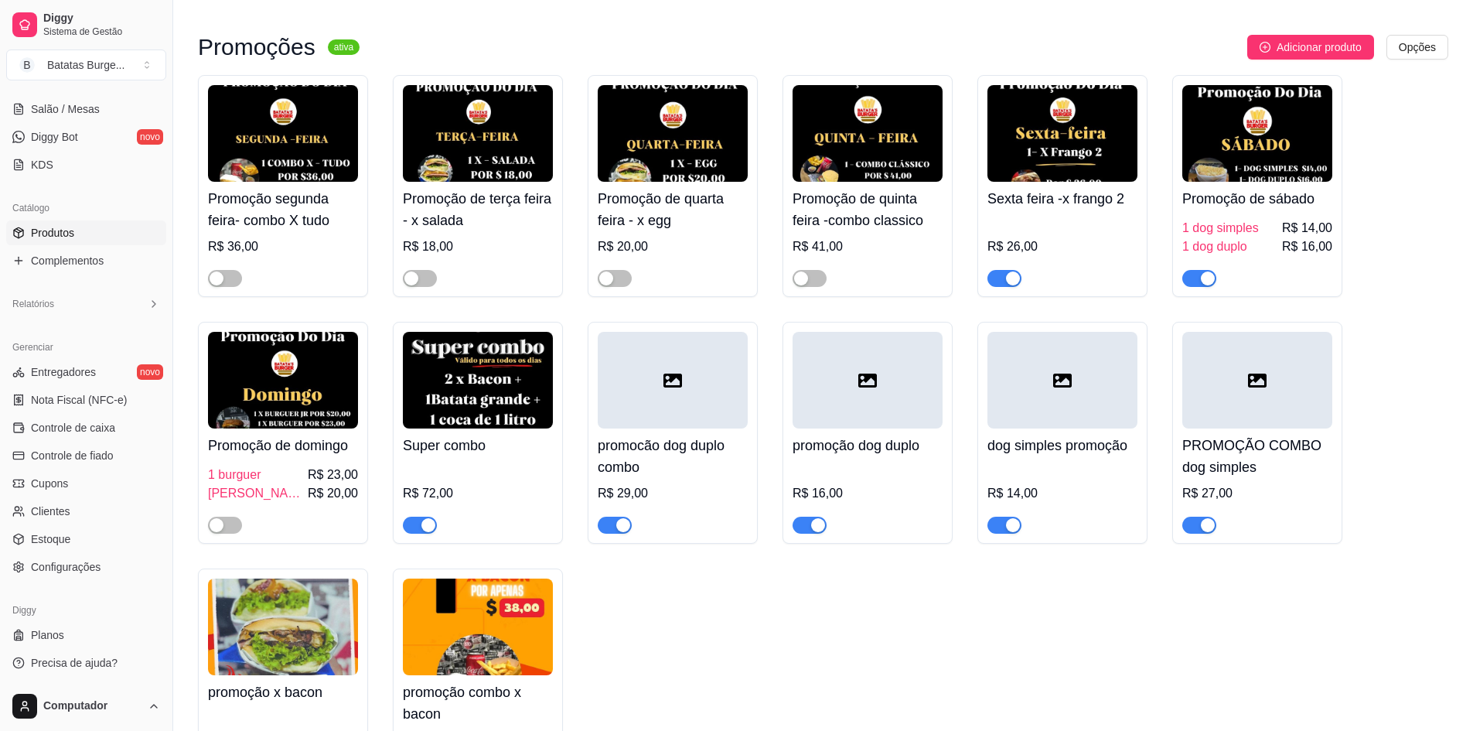
click at [1011, 297] on div "Sexta feira -x frango 2 R$ 26,00" at bounding box center [1062, 186] width 170 height 222
click at [1007, 285] on div "button" at bounding box center [1013, 278] width 14 height 14
click at [1209, 285] on div "button" at bounding box center [1208, 278] width 14 height 14
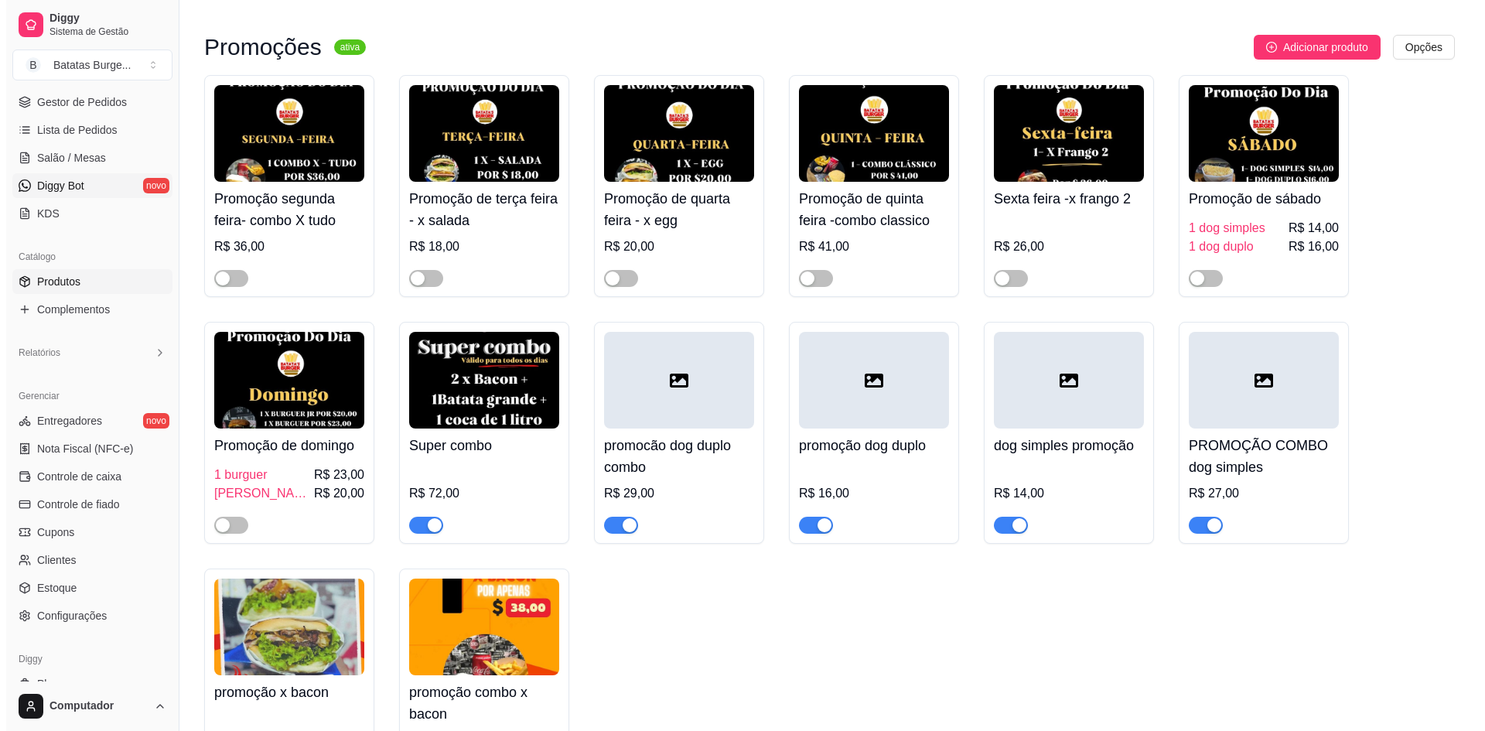
scroll to position [42, 0]
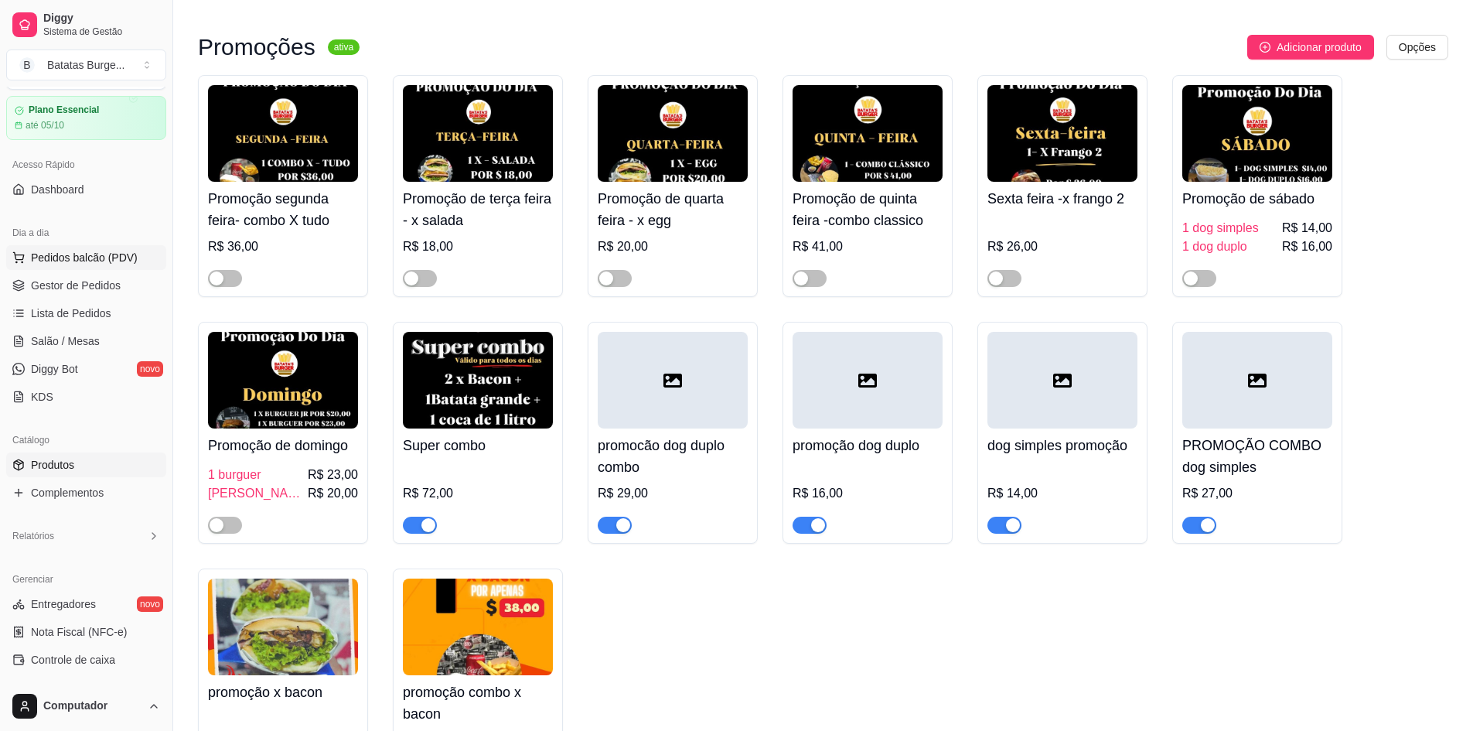
click at [77, 258] on span "Pedidos balcão (PDV)" at bounding box center [84, 257] width 107 height 15
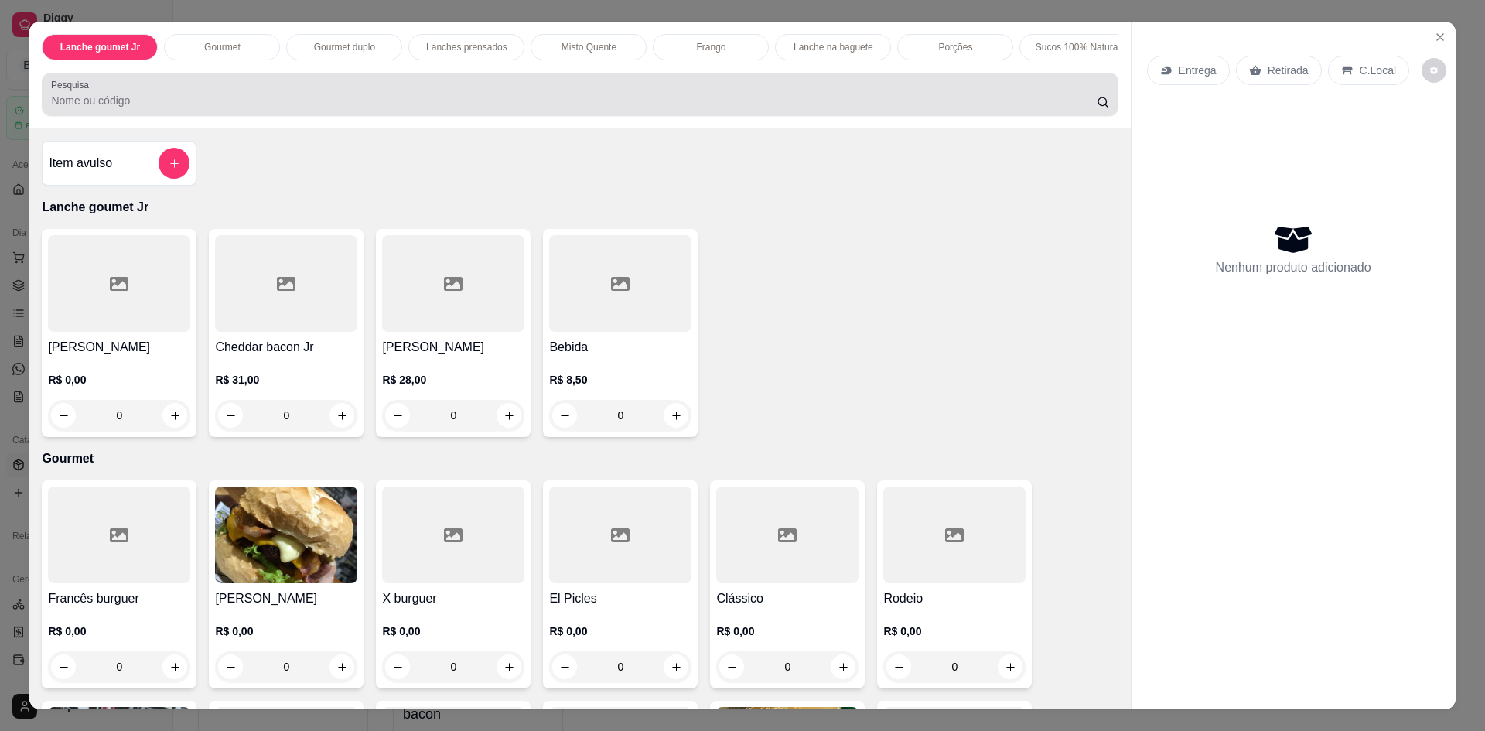
click at [160, 97] on div at bounding box center [579, 94] width 1057 height 31
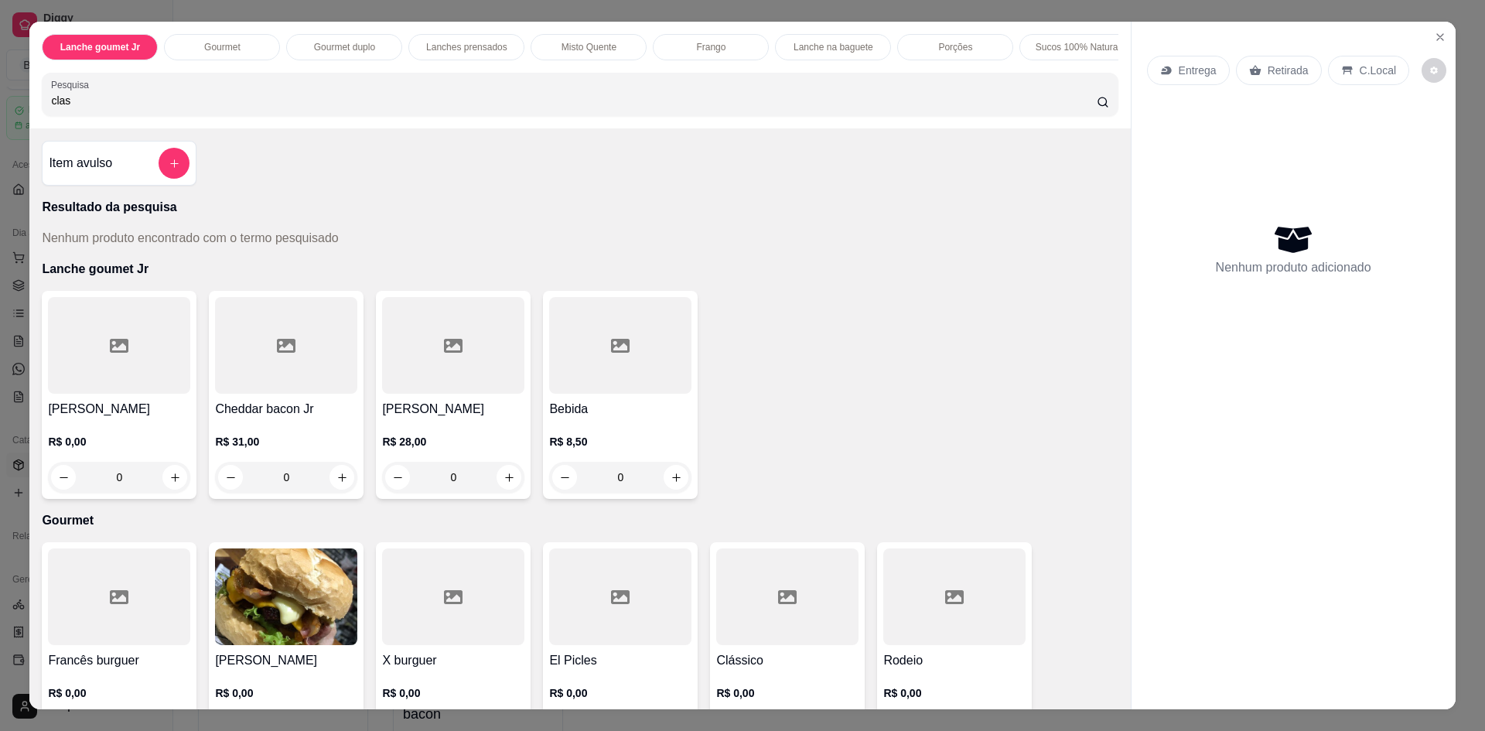
type input "clas"
click at [497, 492] on div "0" at bounding box center [453, 477] width 142 height 31
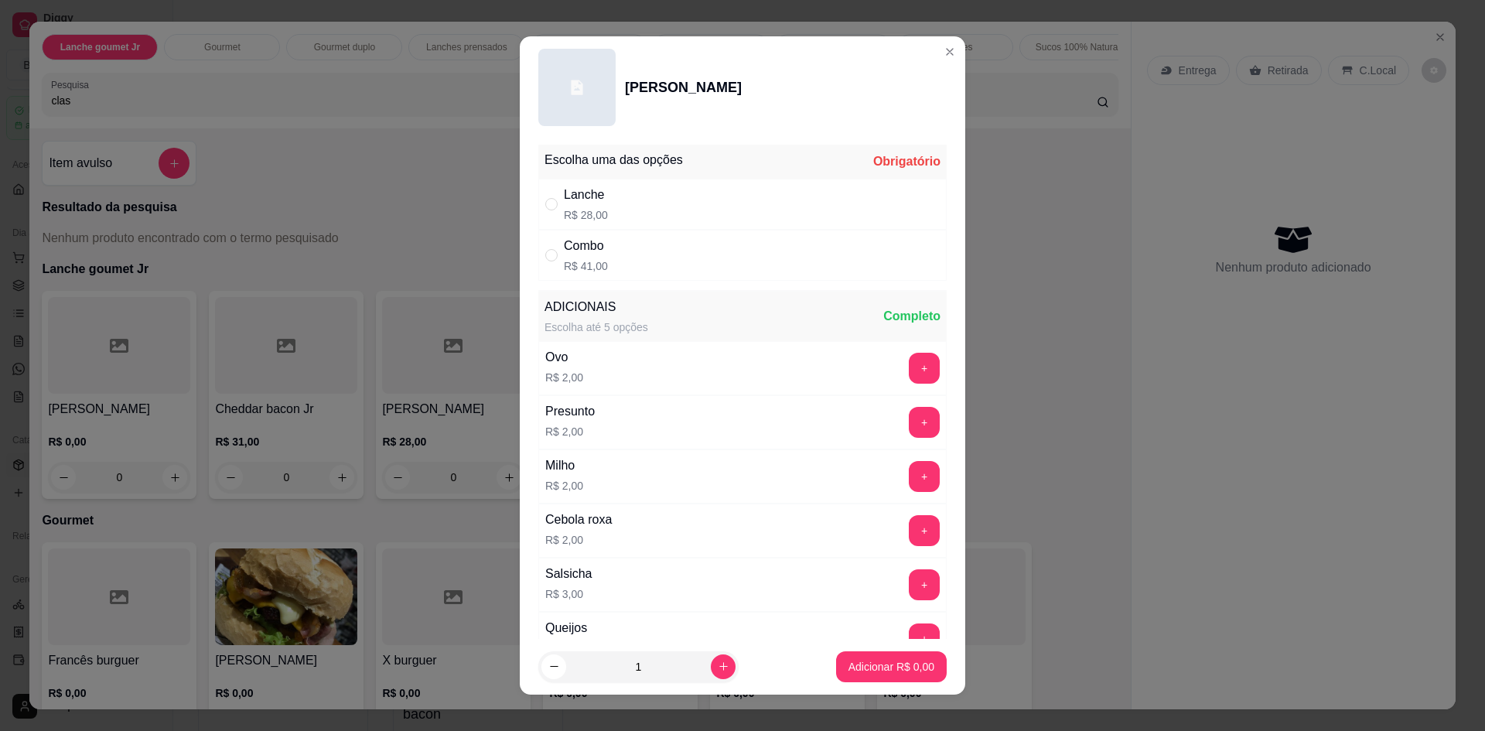
click at [605, 260] on div "Combo R$ 41,00" at bounding box center [742, 255] width 408 height 51
radio input "true"
click at [855, 658] on button "Adicionar R$ 41,00" at bounding box center [888, 666] width 114 height 30
type input "1"
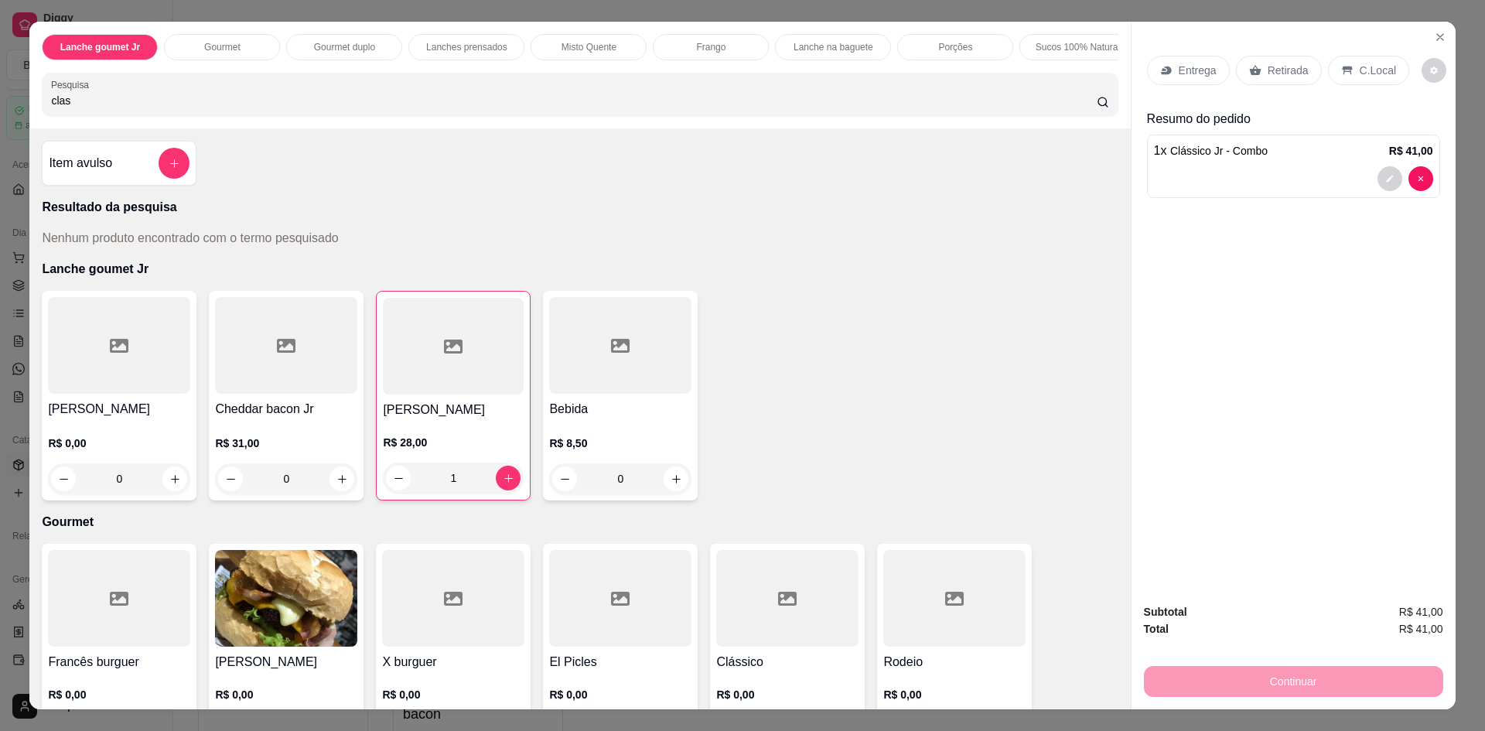
click at [1288, 87] on div "Entrega Retirada C.Local" at bounding box center [1293, 70] width 293 height 54
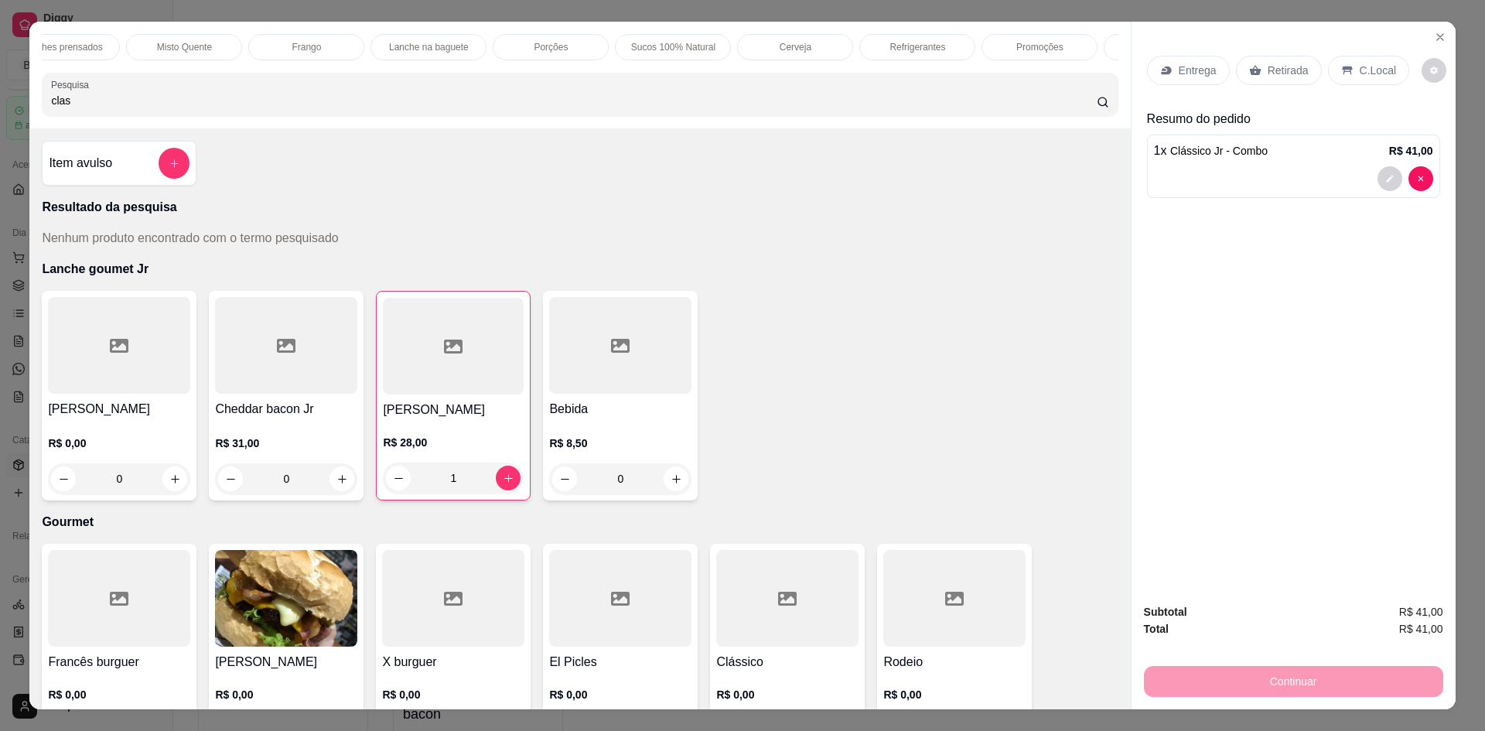
scroll to position [0, 418]
click at [922, 43] on p "Refrigerantes" at bounding box center [903, 47] width 56 height 12
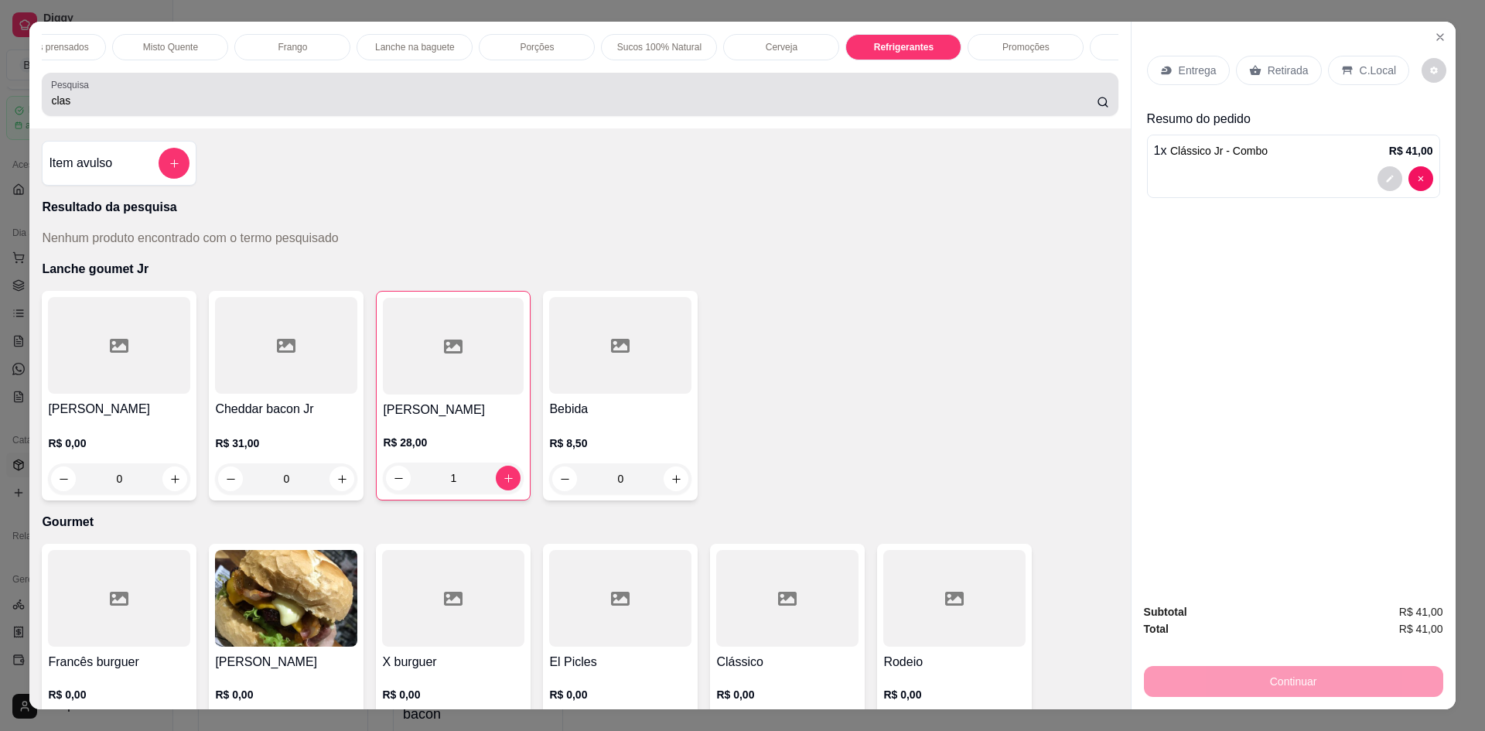
scroll to position [28, 0]
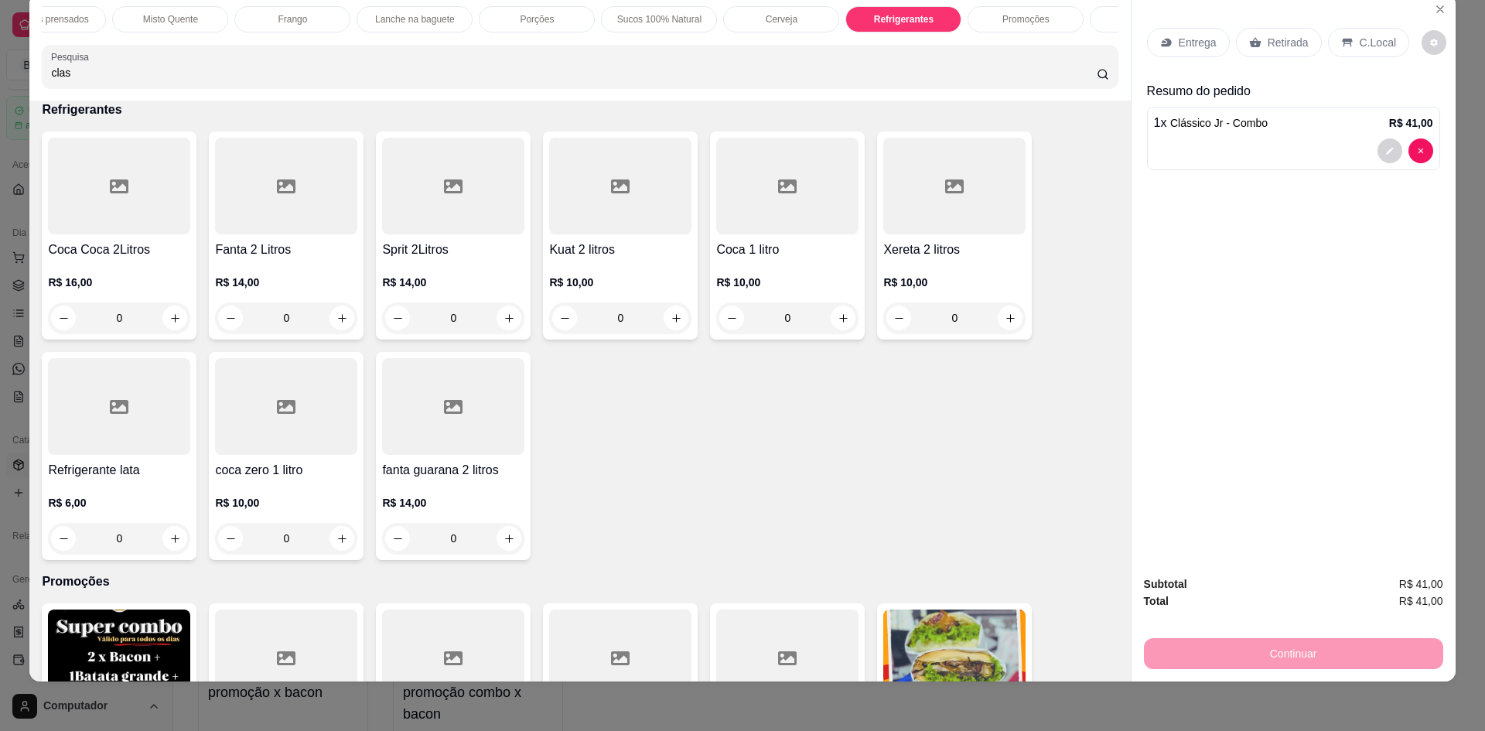
click at [261, 80] on input "clas" at bounding box center [573, 72] width 1045 height 15
type input "c"
drag, startPoint x: 259, startPoint y: 86, endPoint x: 251, endPoint y: 86, distance: 8.5
click at [260, 80] on input "Pesquisa" at bounding box center [573, 72] width 1045 height 15
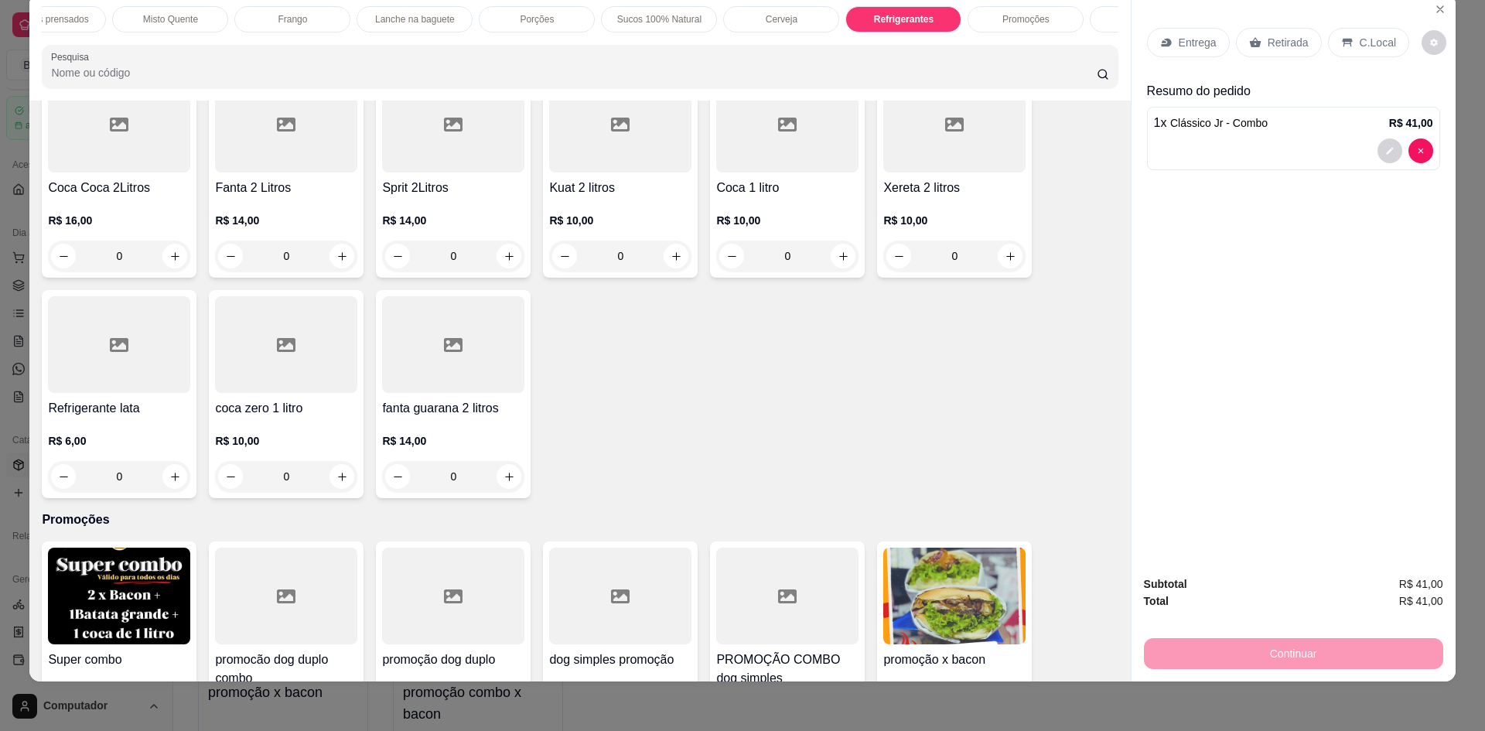
scroll to position [3723, 0]
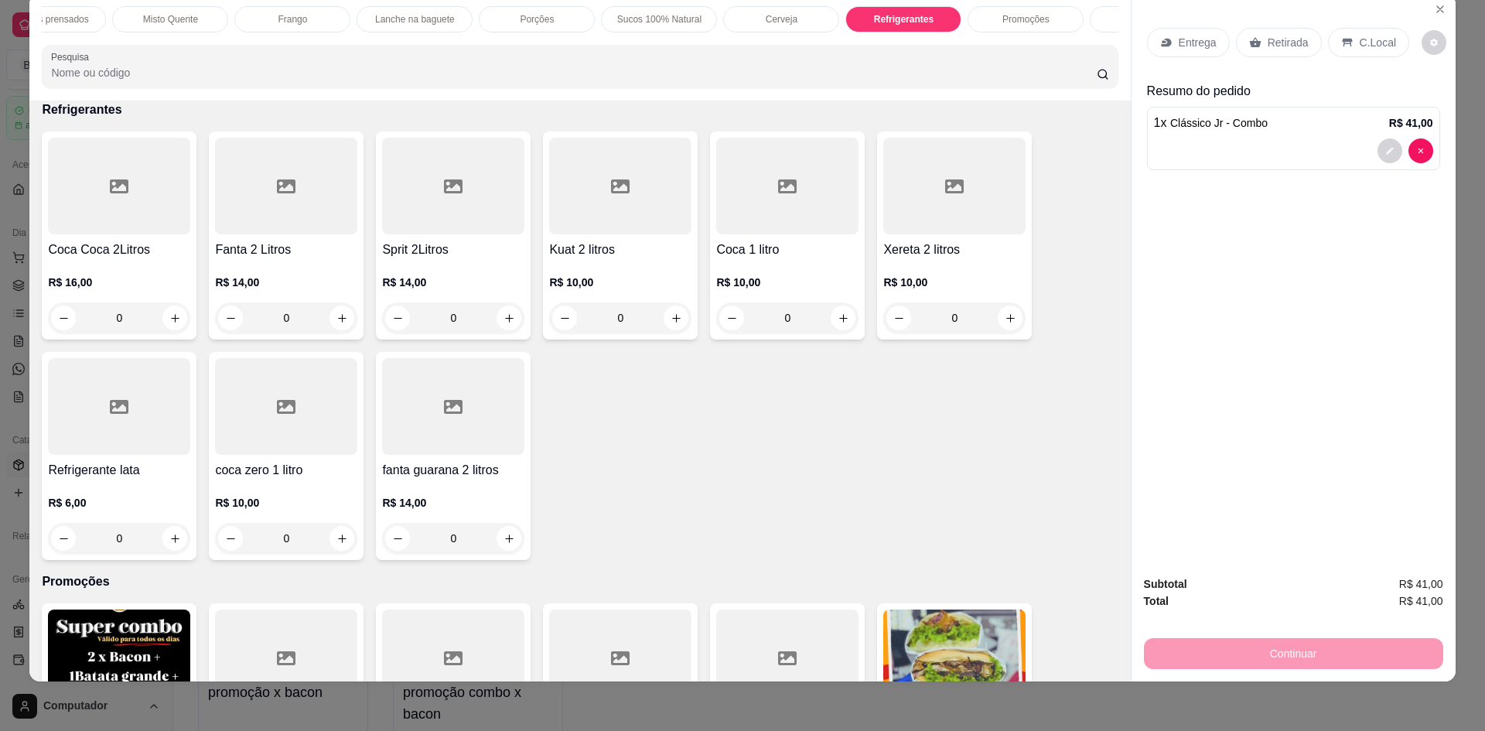
click at [203, 88] on div "Pesquisa" at bounding box center [580, 66] width 1076 height 43
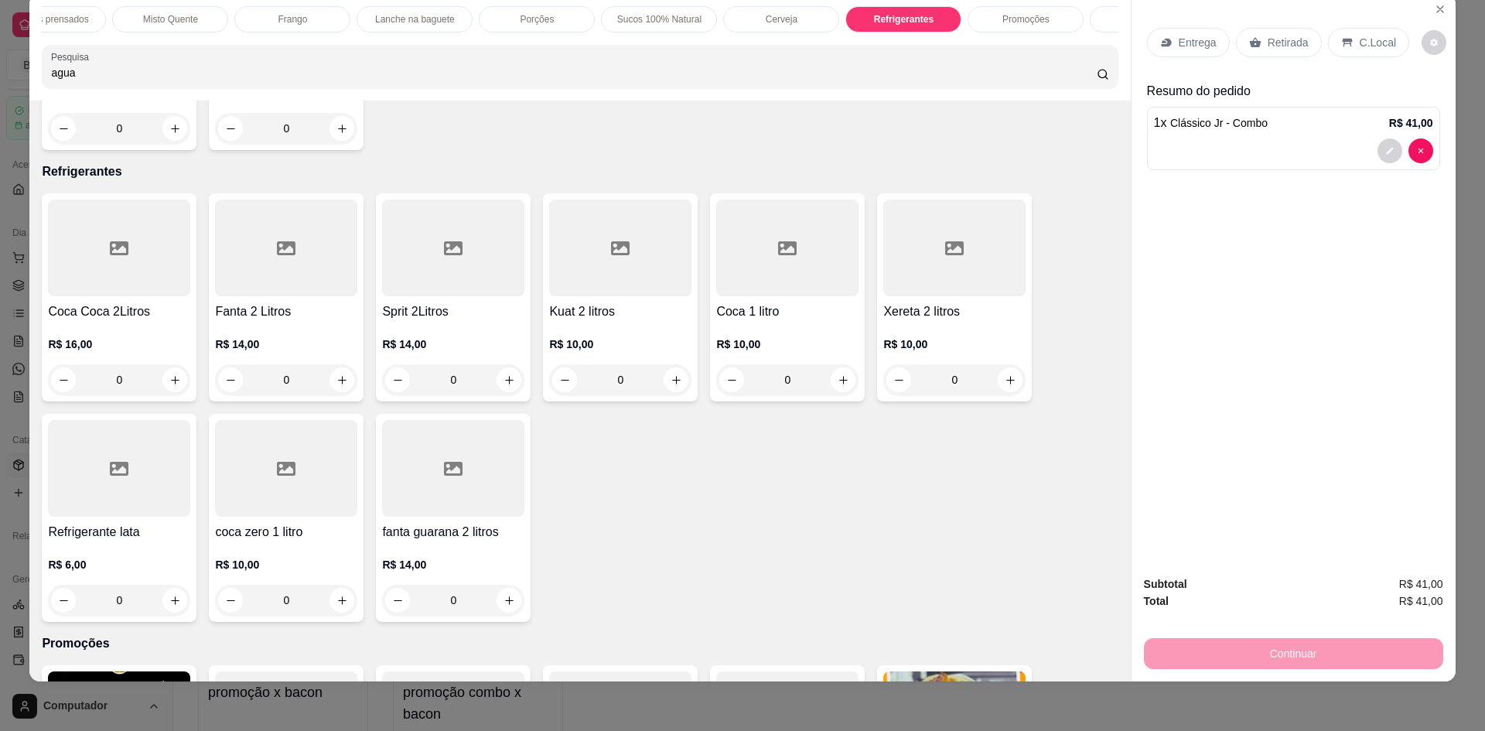
scroll to position [3785, 0]
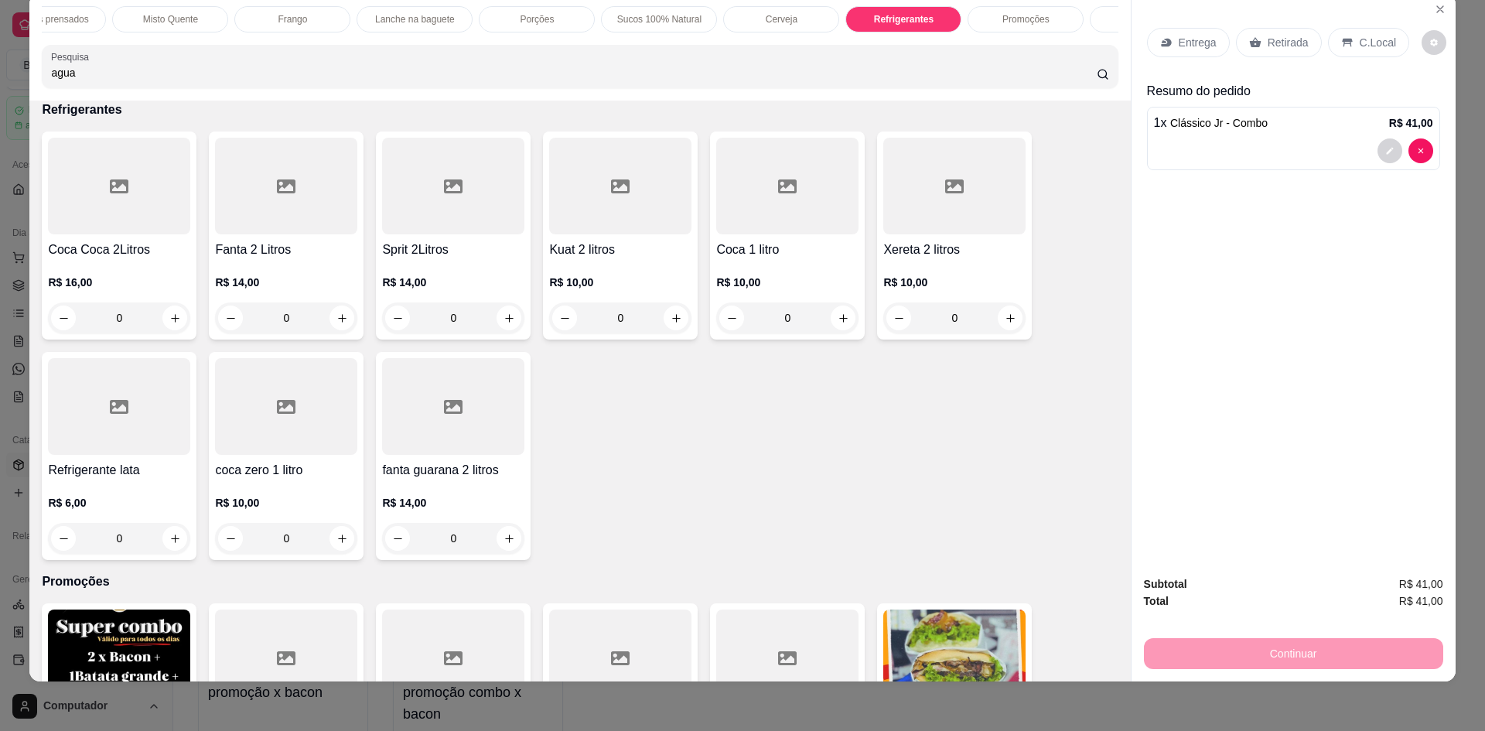
type input "agua"
click at [63, 18] on p "Lanche goumet Jr" at bounding box center [100, 19] width 74 height 12
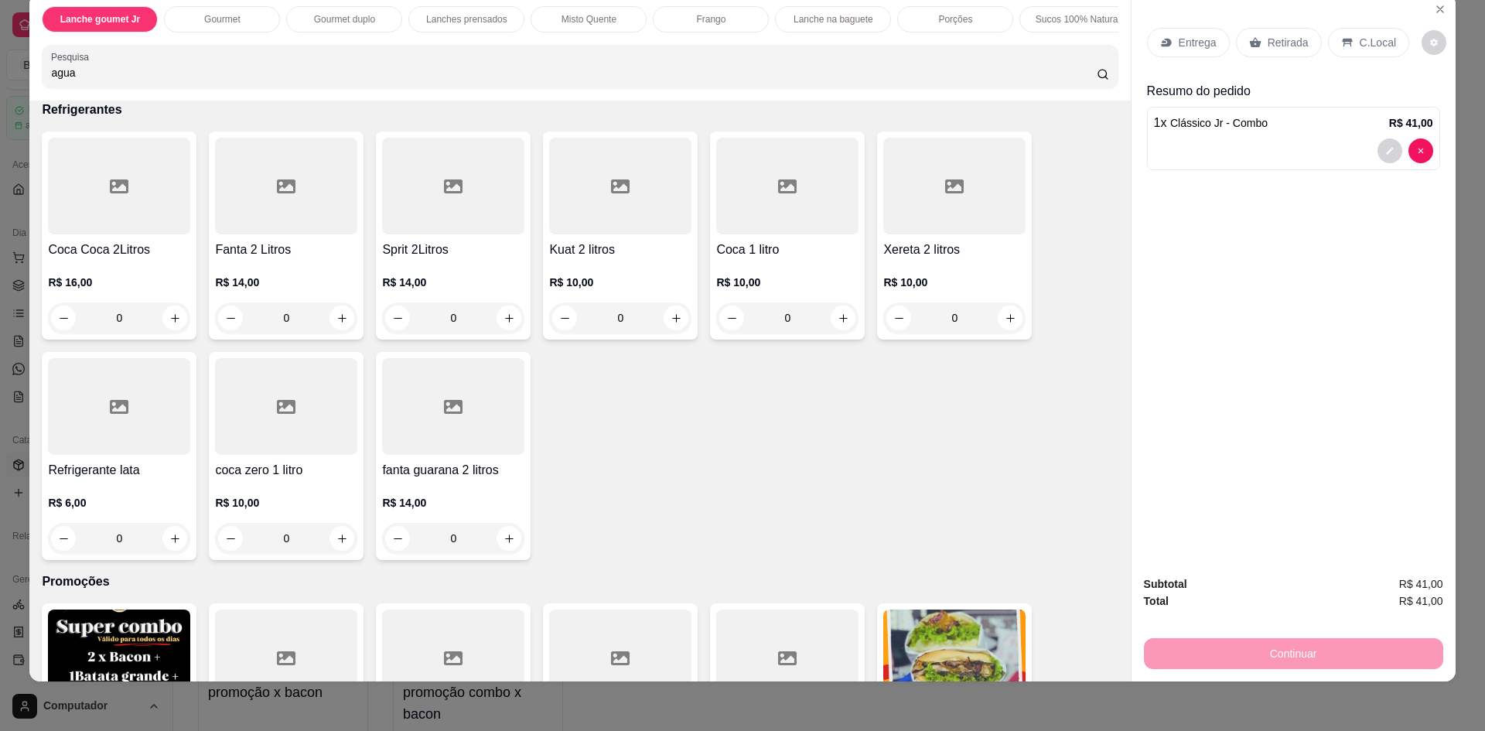
scroll to position [131, 0]
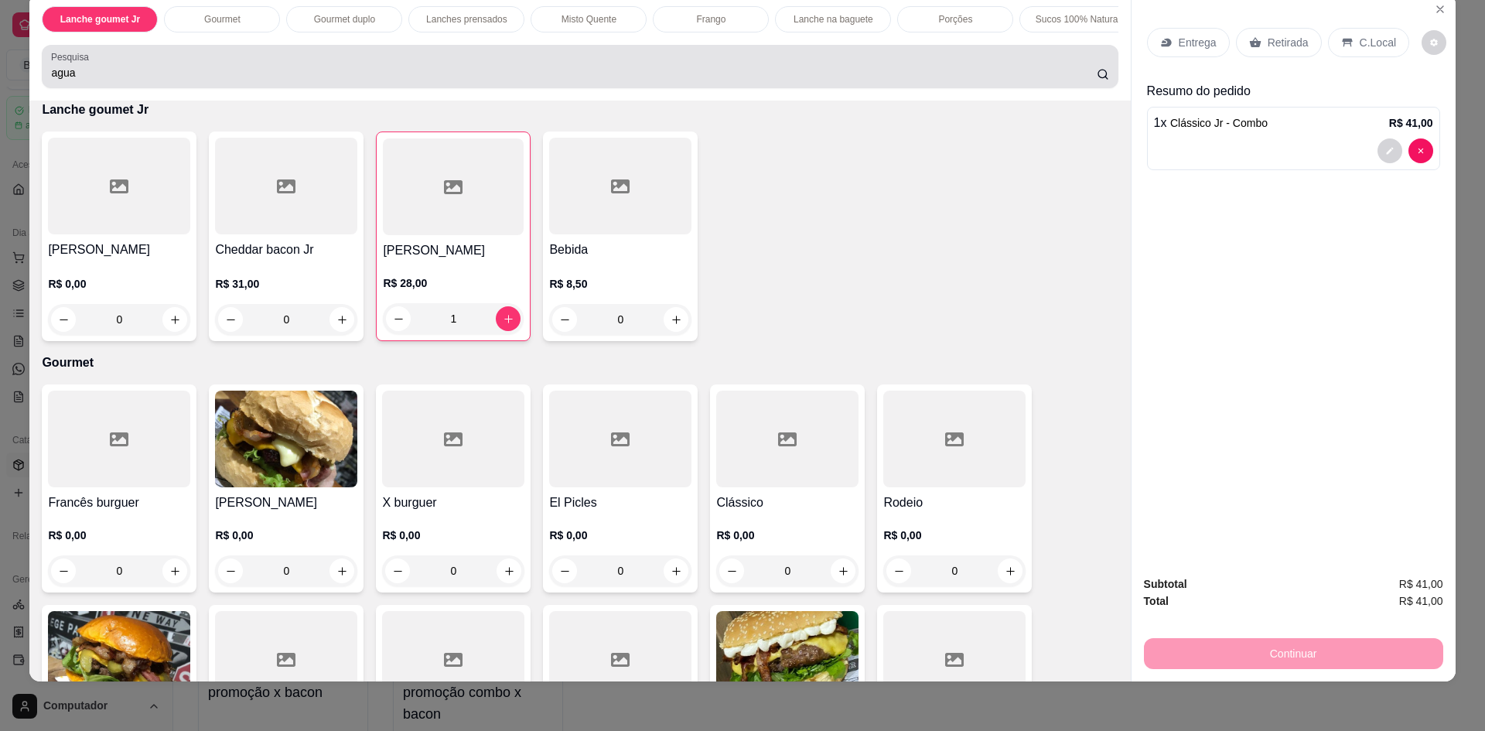
click at [92, 80] on input "agua" at bounding box center [573, 72] width 1045 height 15
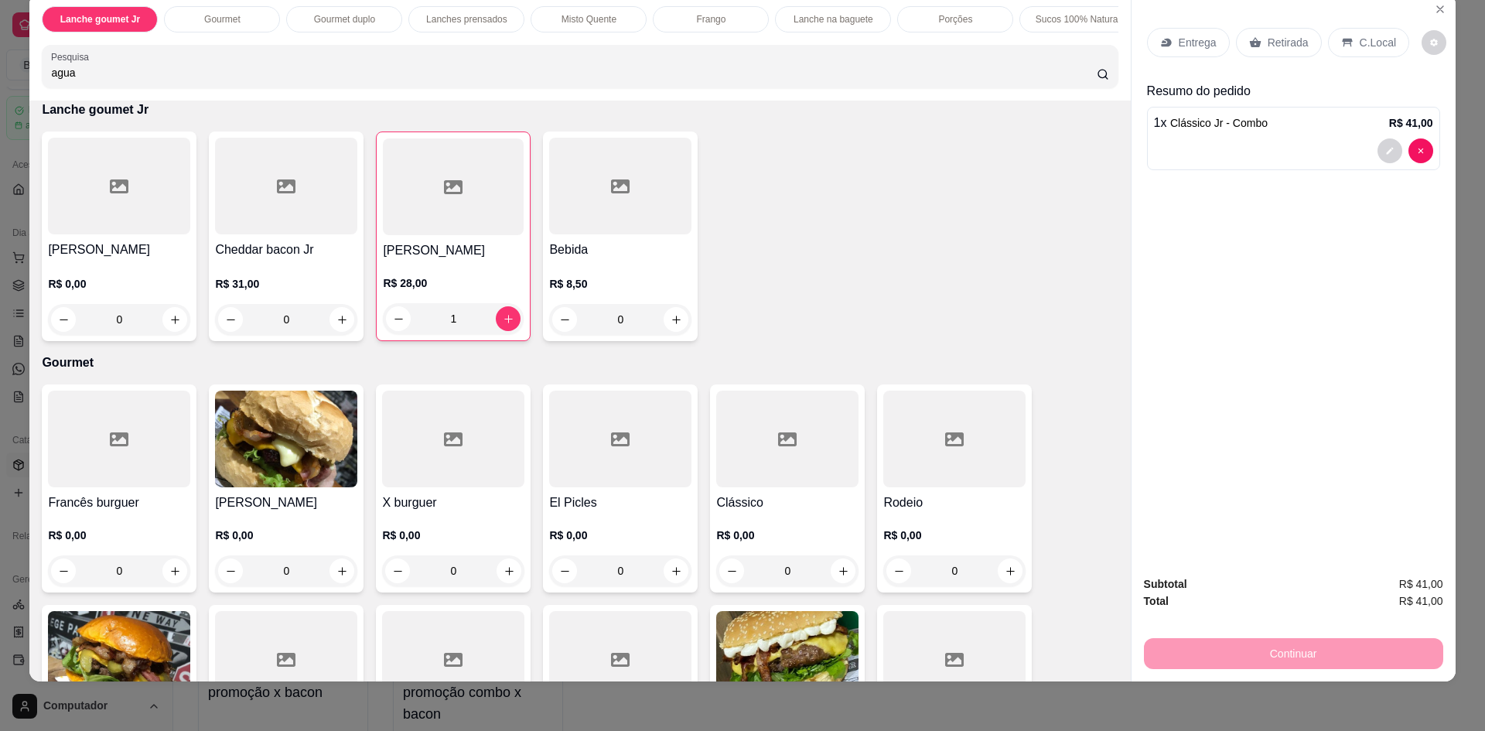
click at [1097, 82] on div "agua" at bounding box center [579, 66] width 1057 height 31
click at [1102, 80] on icon at bounding box center [1103, 74] width 12 height 12
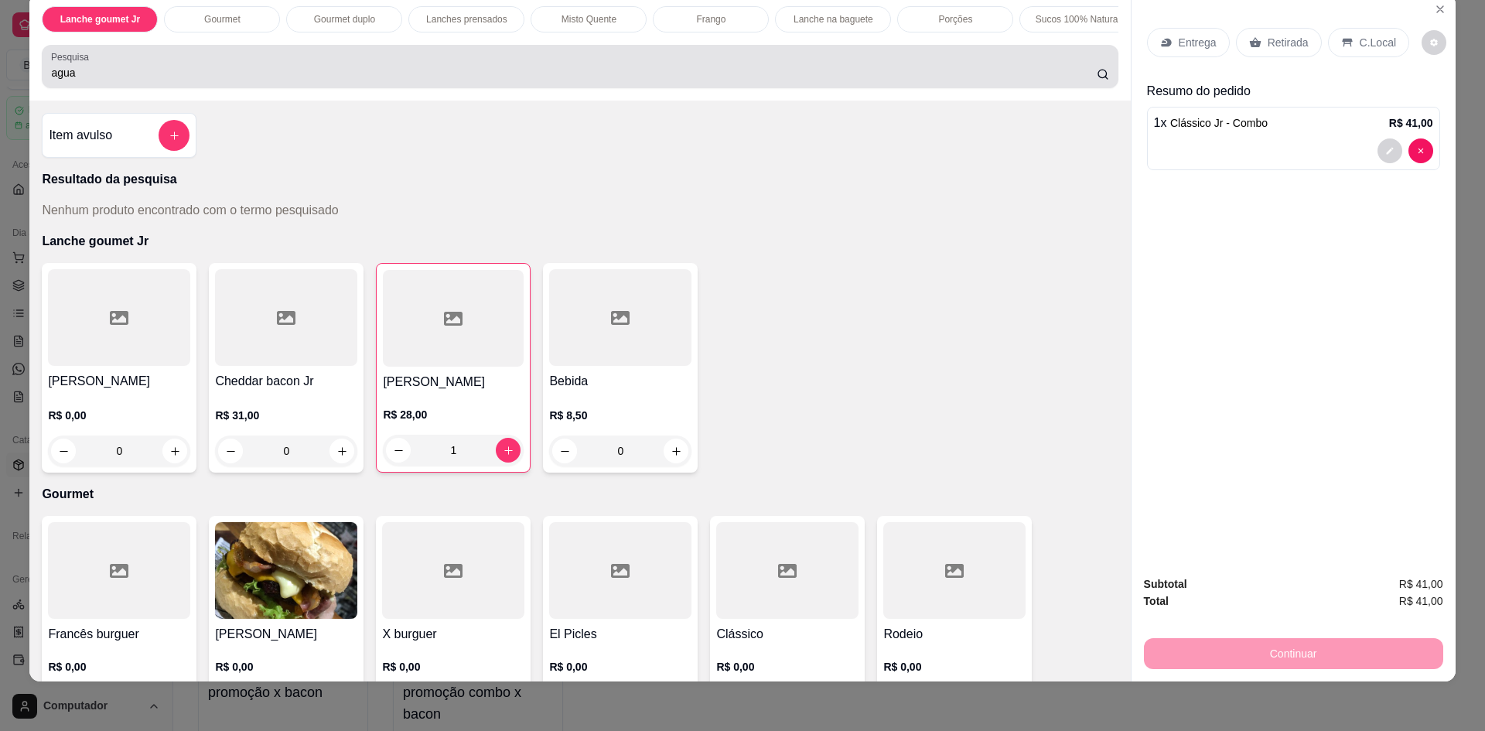
scroll to position [0, 0]
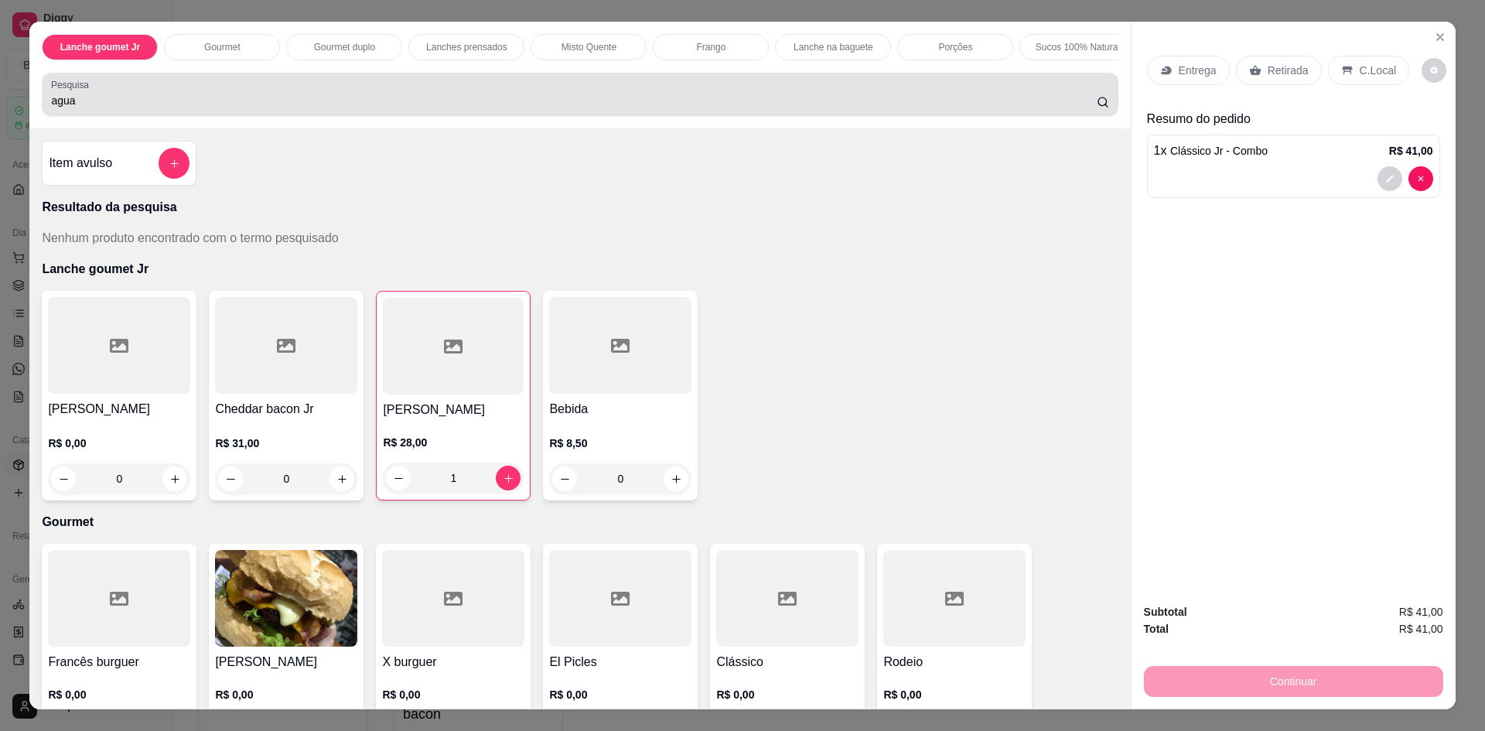
click at [179, 104] on div "agua" at bounding box center [579, 94] width 1057 height 31
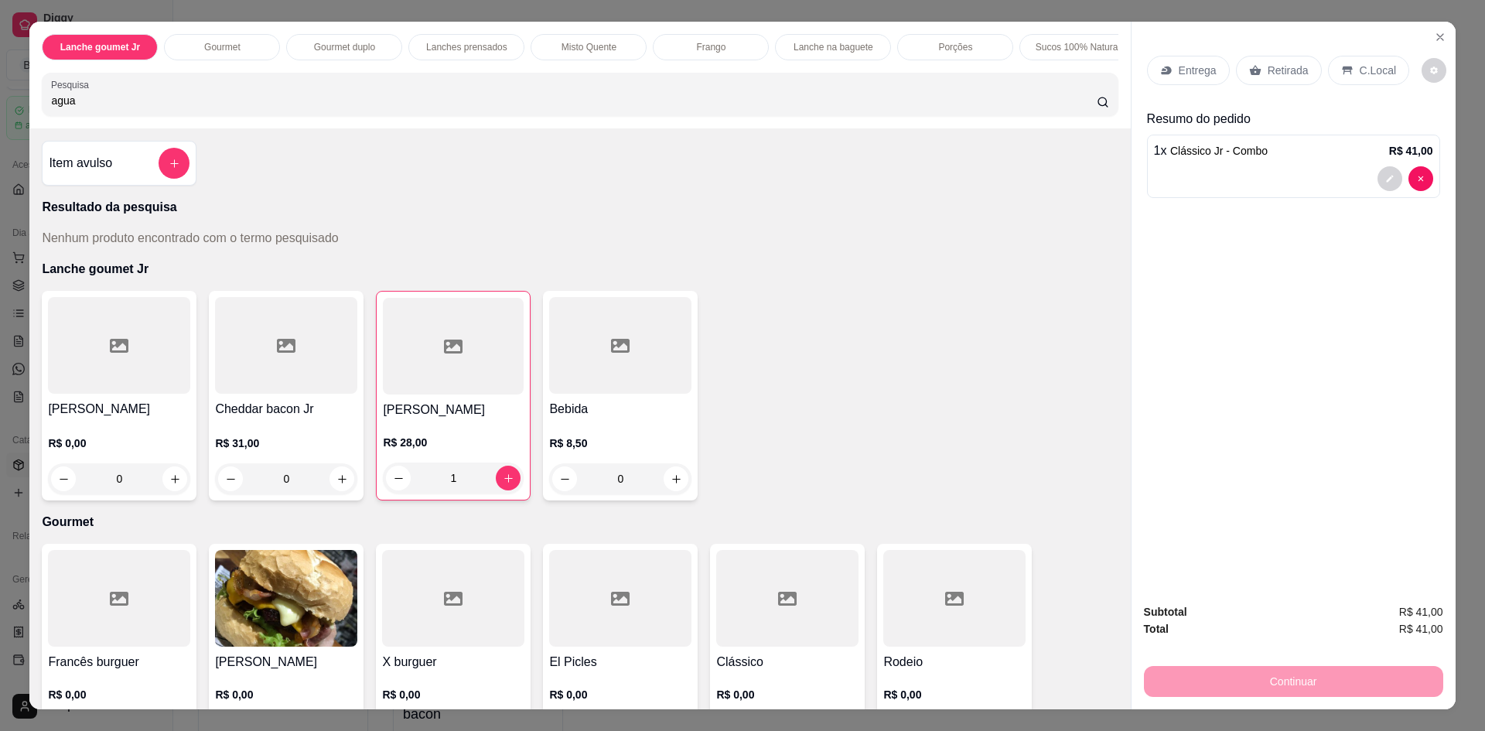
click at [156, 108] on input "agua" at bounding box center [573, 100] width 1045 height 15
click at [152, 108] on input "agua" at bounding box center [573, 100] width 1045 height 15
drag, startPoint x: 152, startPoint y: 111, endPoint x: 0, endPoint y: 111, distance: 152.3
click at [0, 111] on div "Lanche goumet Jr Gourmet Gourmet duplo Lanches prensados Misto Quente Frango La…" at bounding box center [742, 365] width 1485 height 731
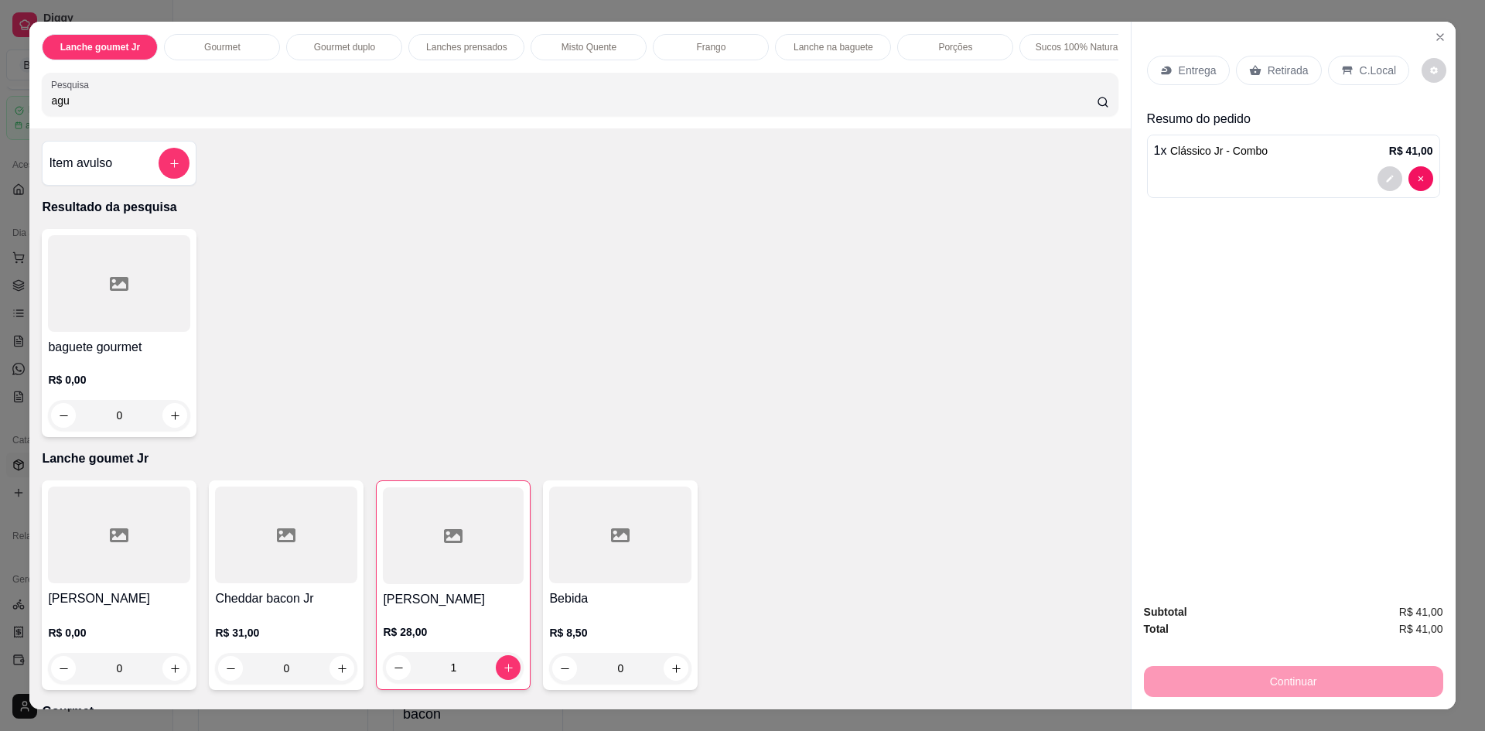
type input "agua"
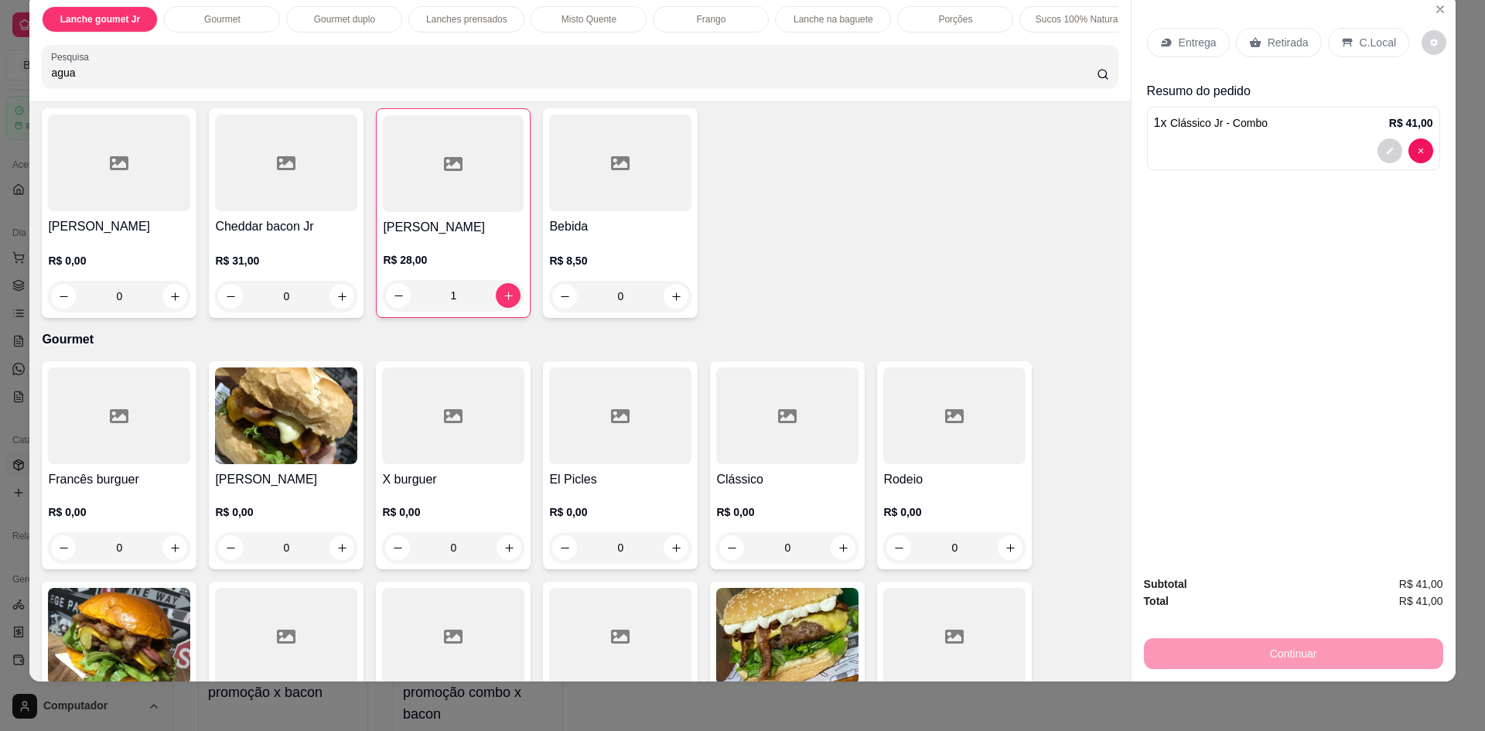
scroll to position [464, 0]
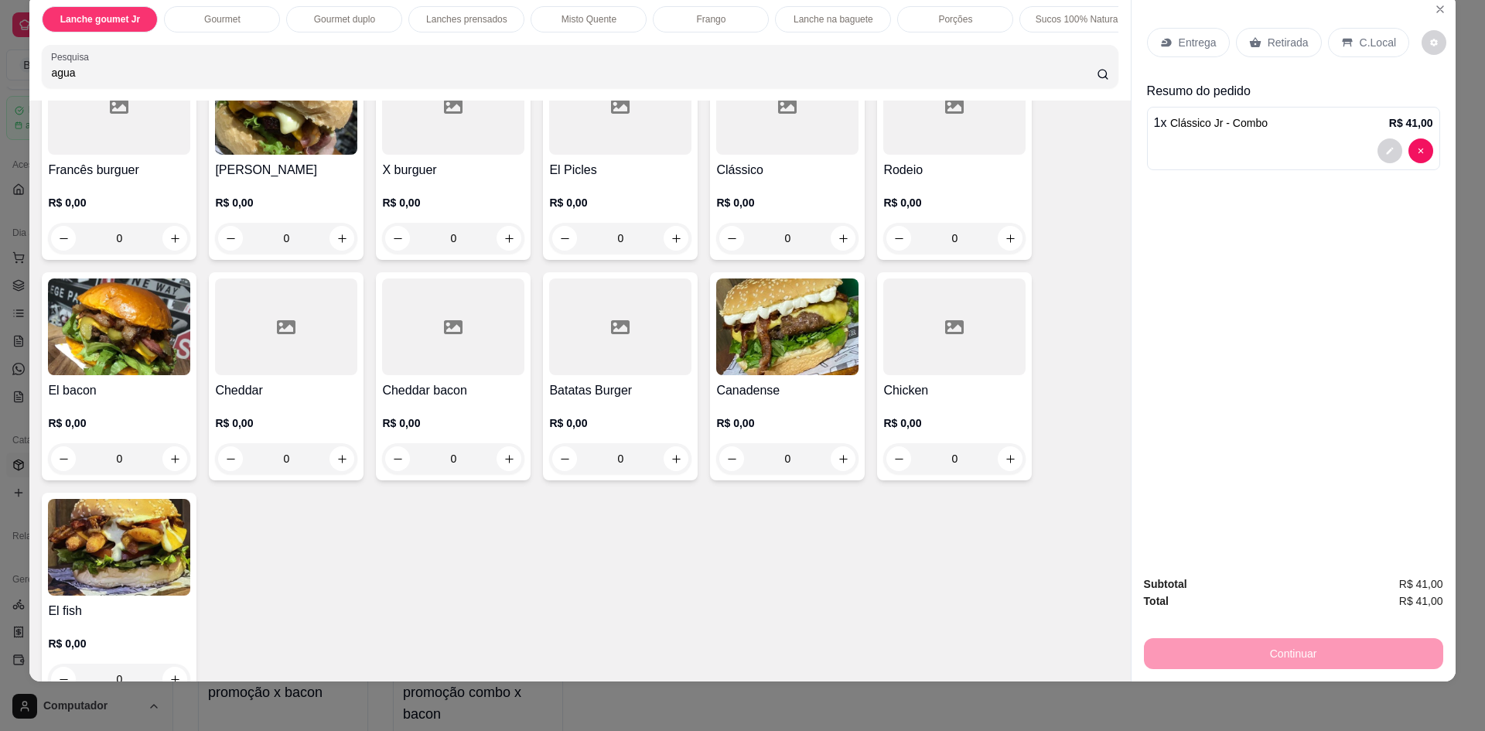
drag, startPoint x: 670, startPoint y: 46, endPoint x: 850, endPoint y: 42, distance: 180.2
click at [850, 42] on div "Lanche goumet Jr Gourmet Gourmet duplo Lanches prensados Misto Quente Frango La…" at bounding box center [579, 47] width 1100 height 107
click at [950, 20] on div "Água" at bounding box center [970, 19] width 116 height 26
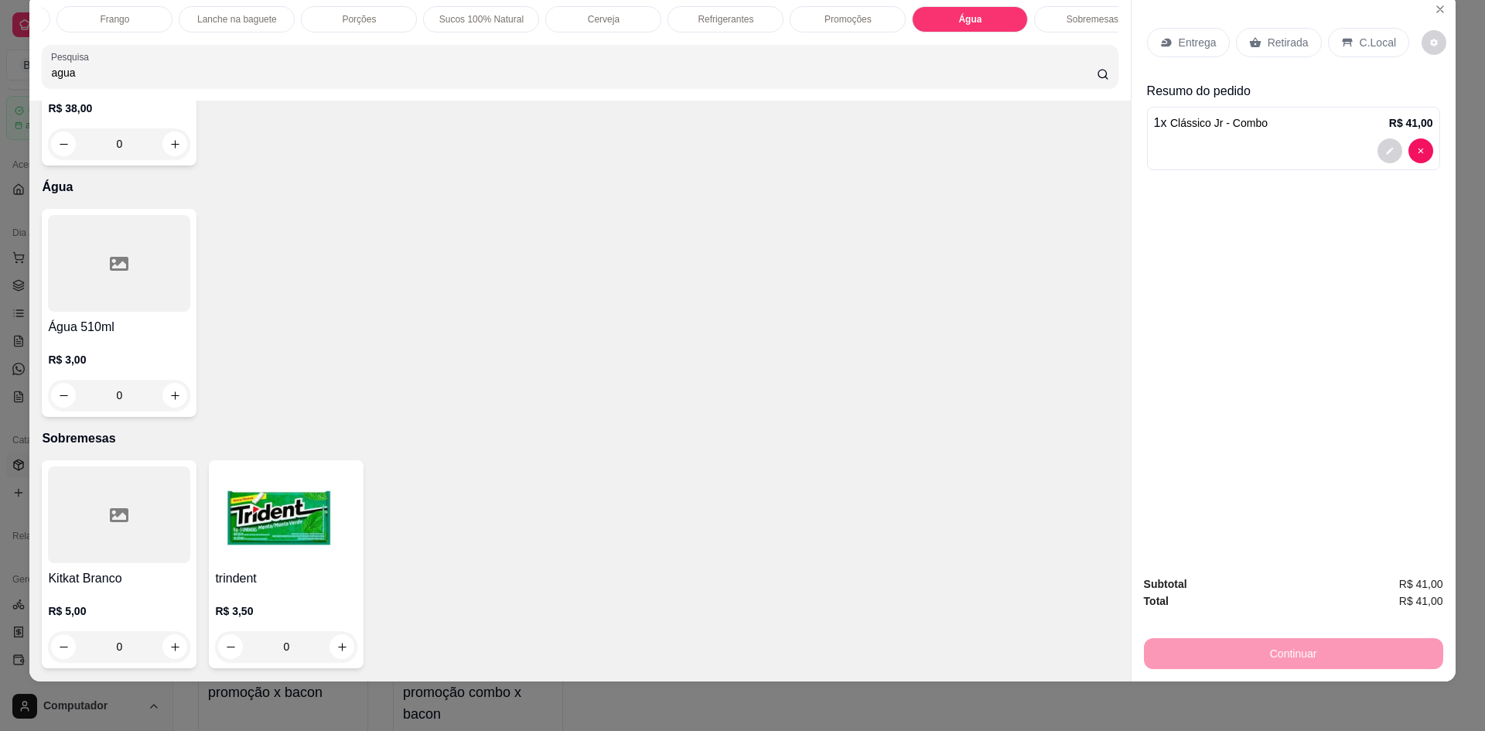
scroll to position [4699, 0]
click at [172, 393] on icon "increase-product-quantity" at bounding box center [175, 396] width 12 height 12
type input "1"
click at [1283, 44] on p "Retirada" at bounding box center [1287, 42] width 41 height 15
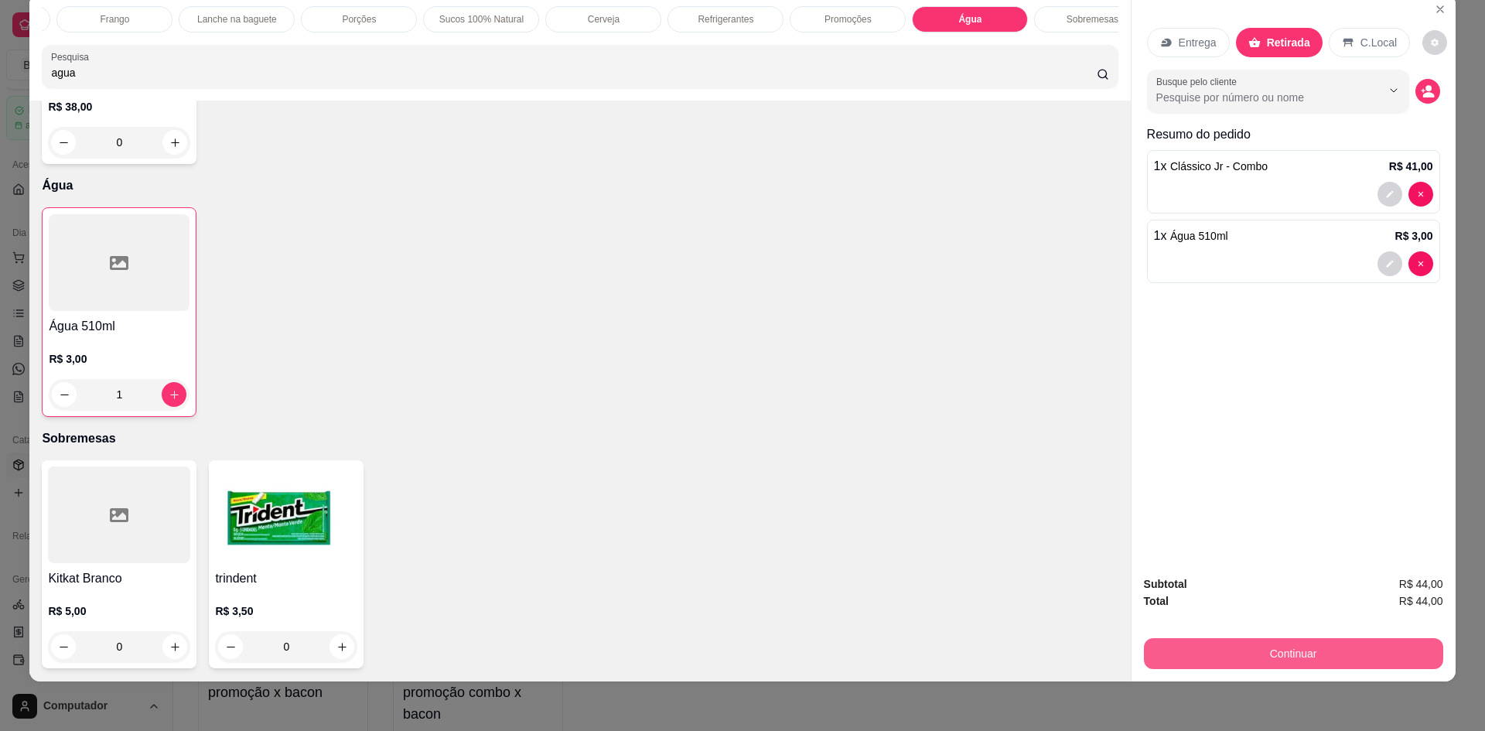
click at [1236, 659] on button "Continuar" at bounding box center [1293, 653] width 299 height 31
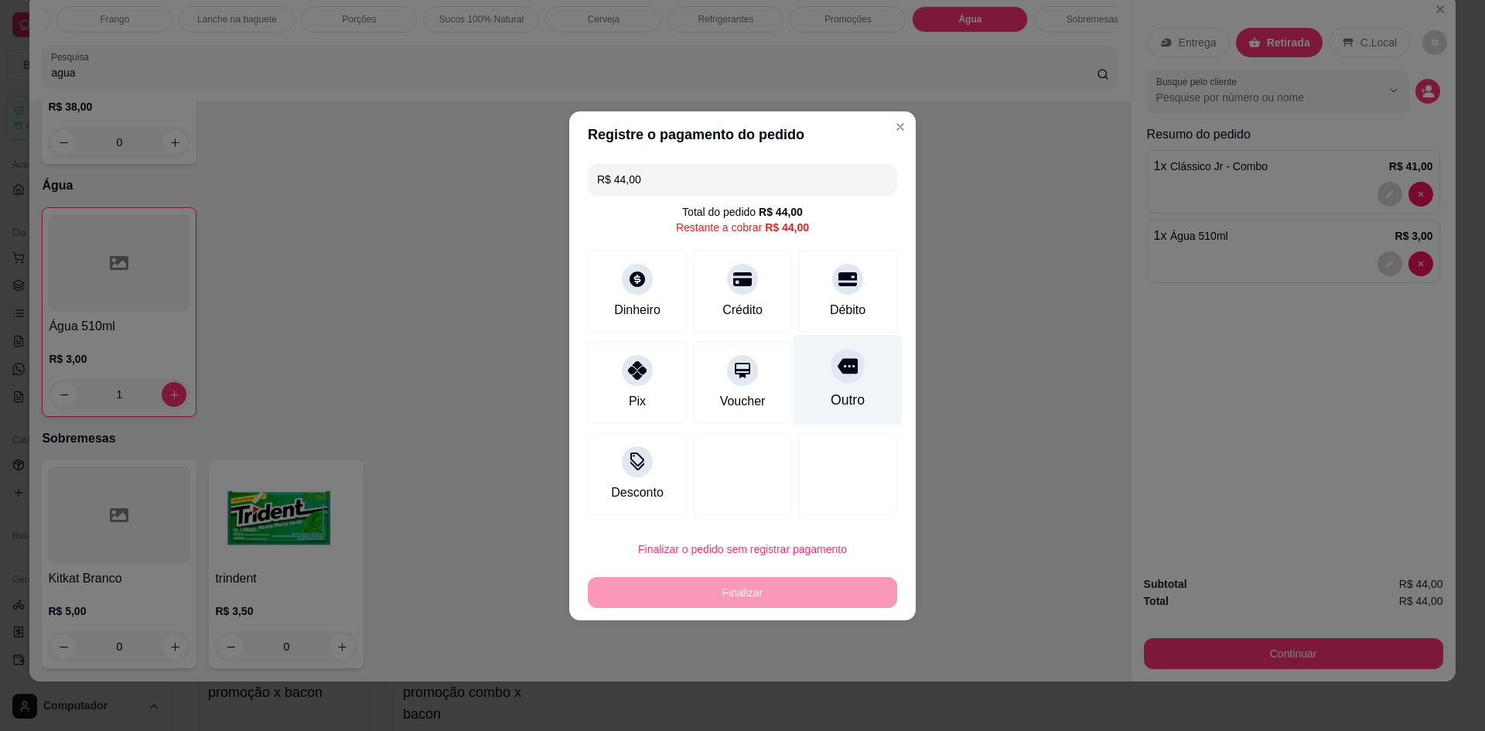
click at [818, 390] on div "Outro" at bounding box center [847, 379] width 109 height 90
type input "R$ 0,00"
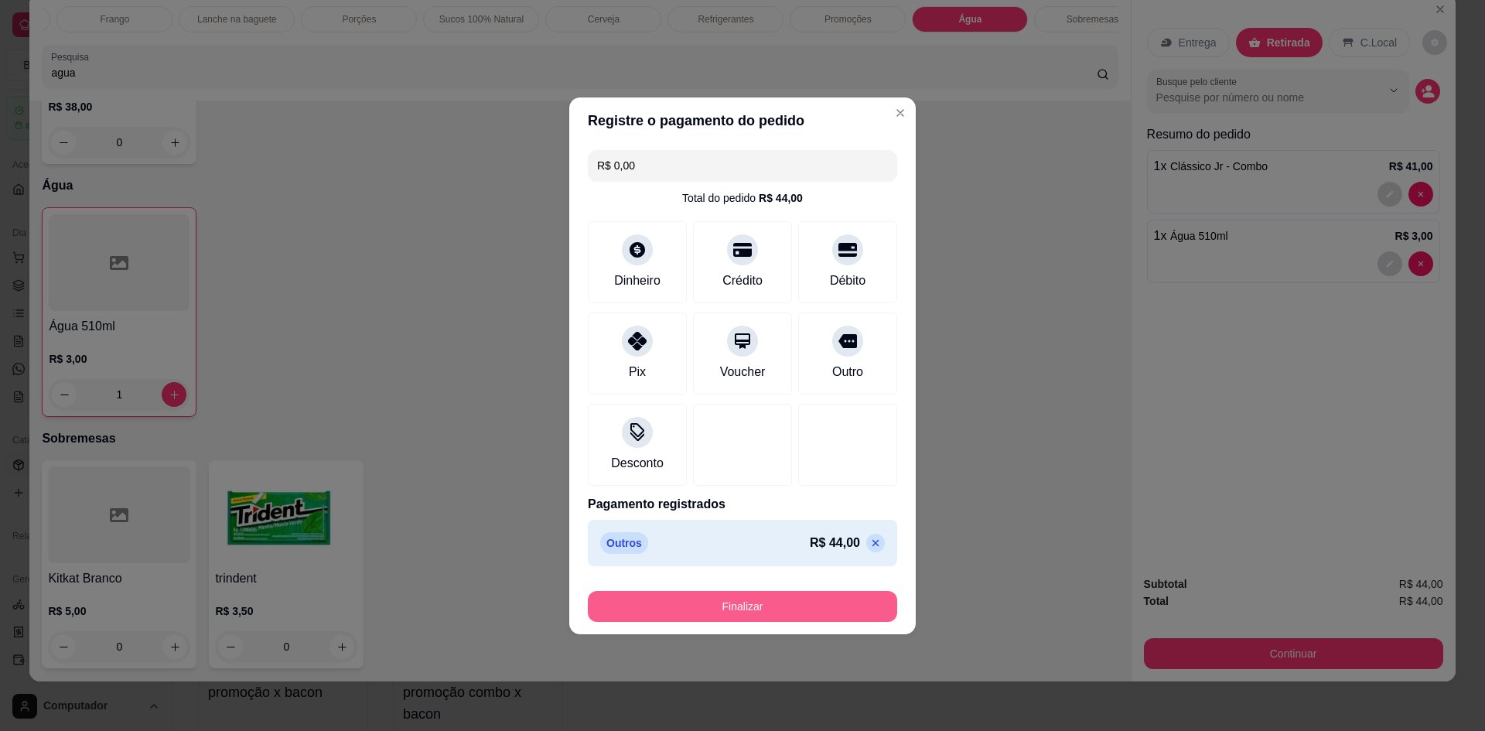
click at [808, 614] on button "Finalizar" at bounding box center [742, 606] width 309 height 31
type input "0"
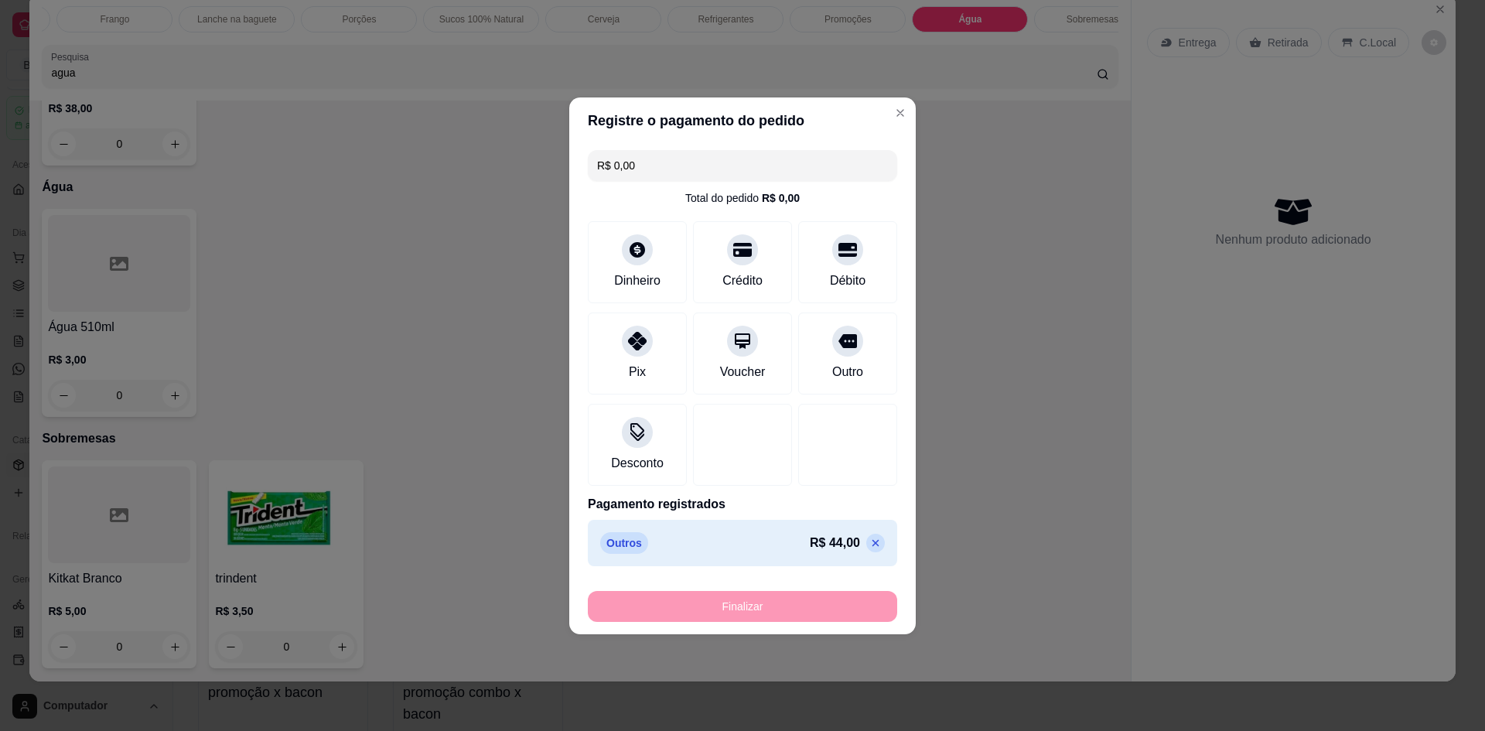
type input "-R$ 44,00"
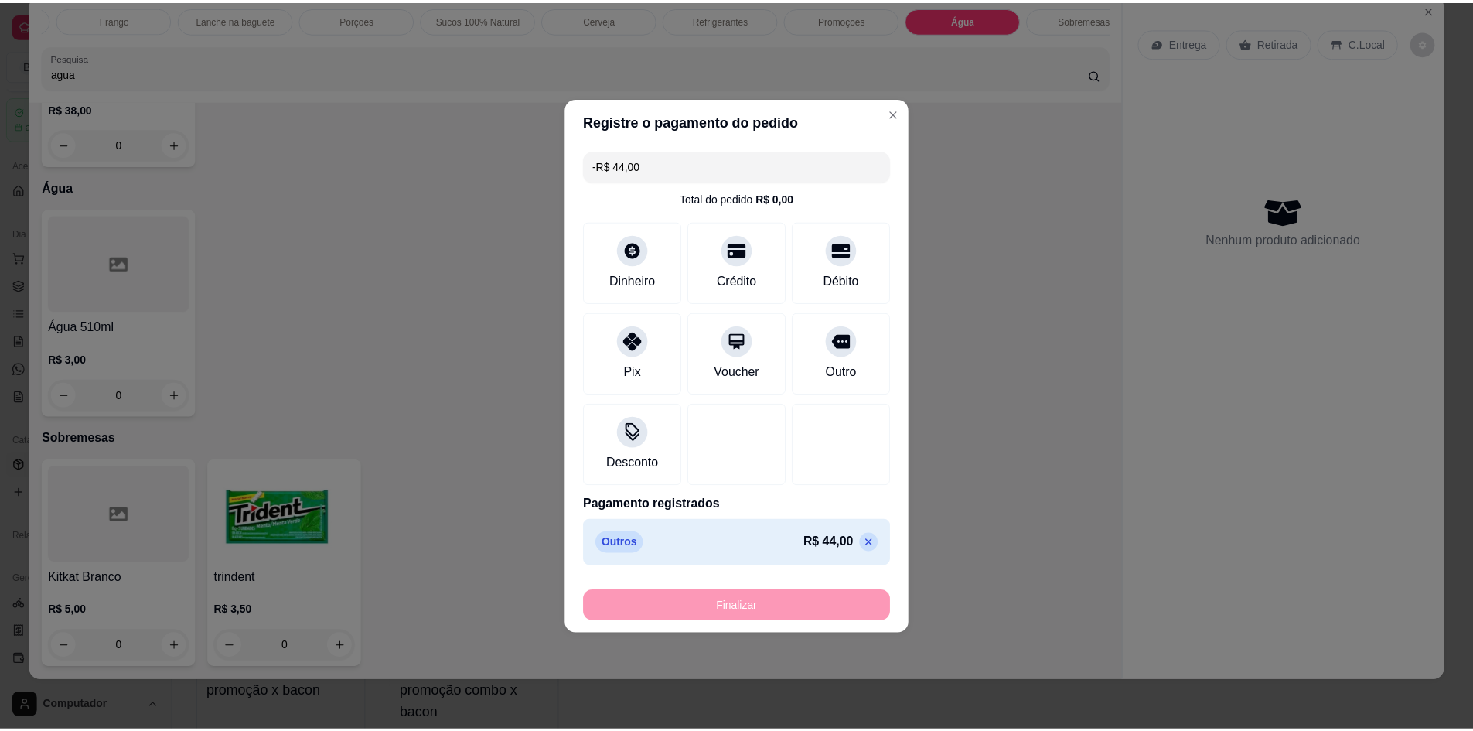
scroll to position [4698, 0]
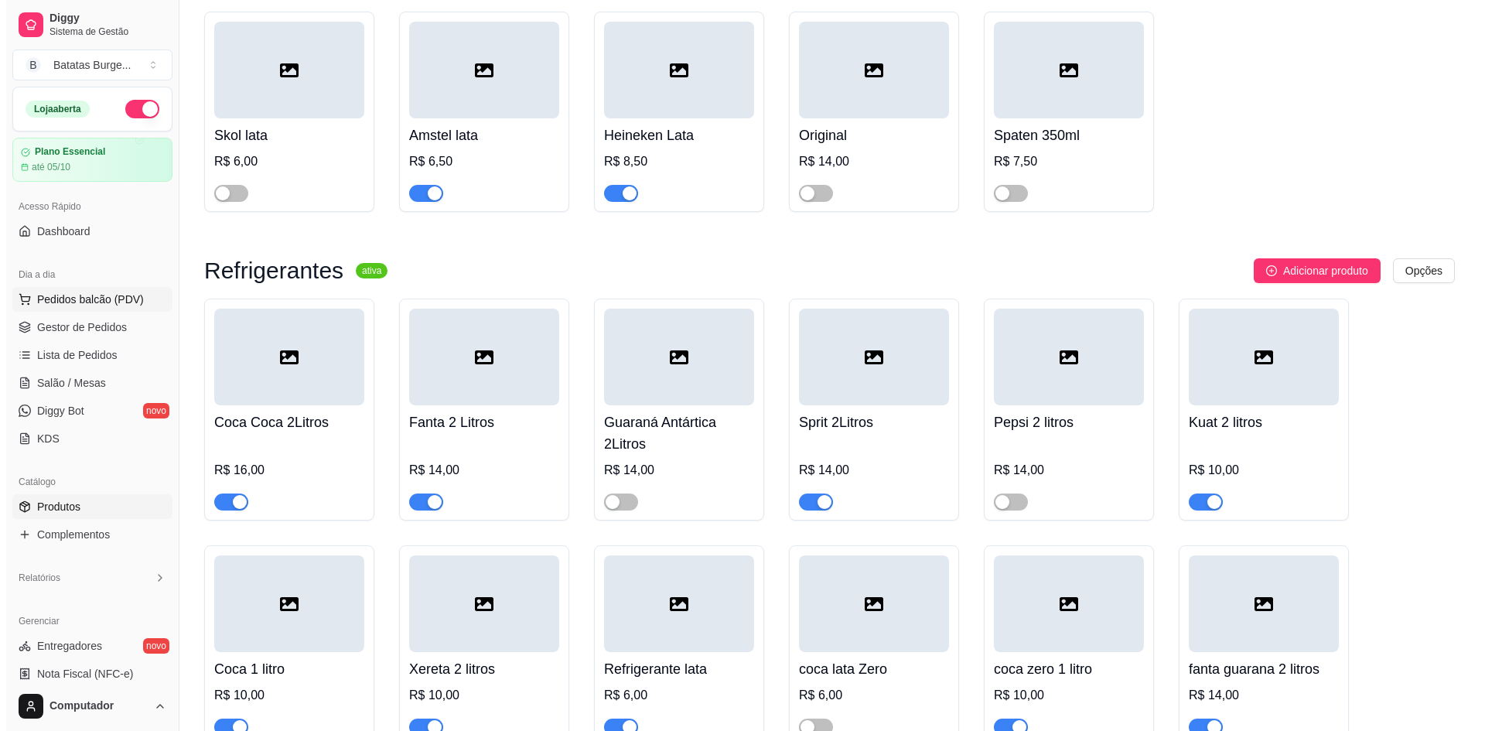
scroll to position [4485, 0]
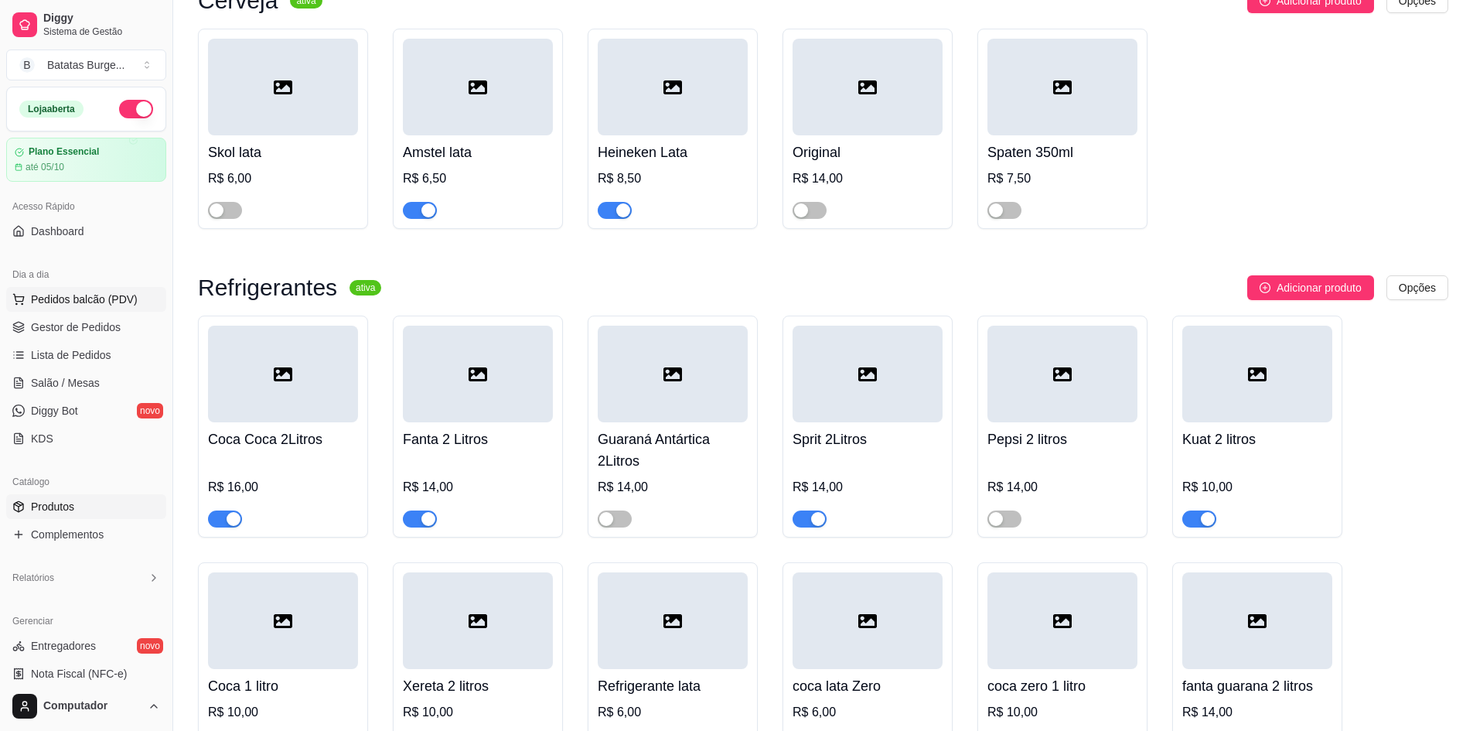
click at [120, 305] on span "Pedidos balcão (PDV)" at bounding box center [84, 299] width 107 height 15
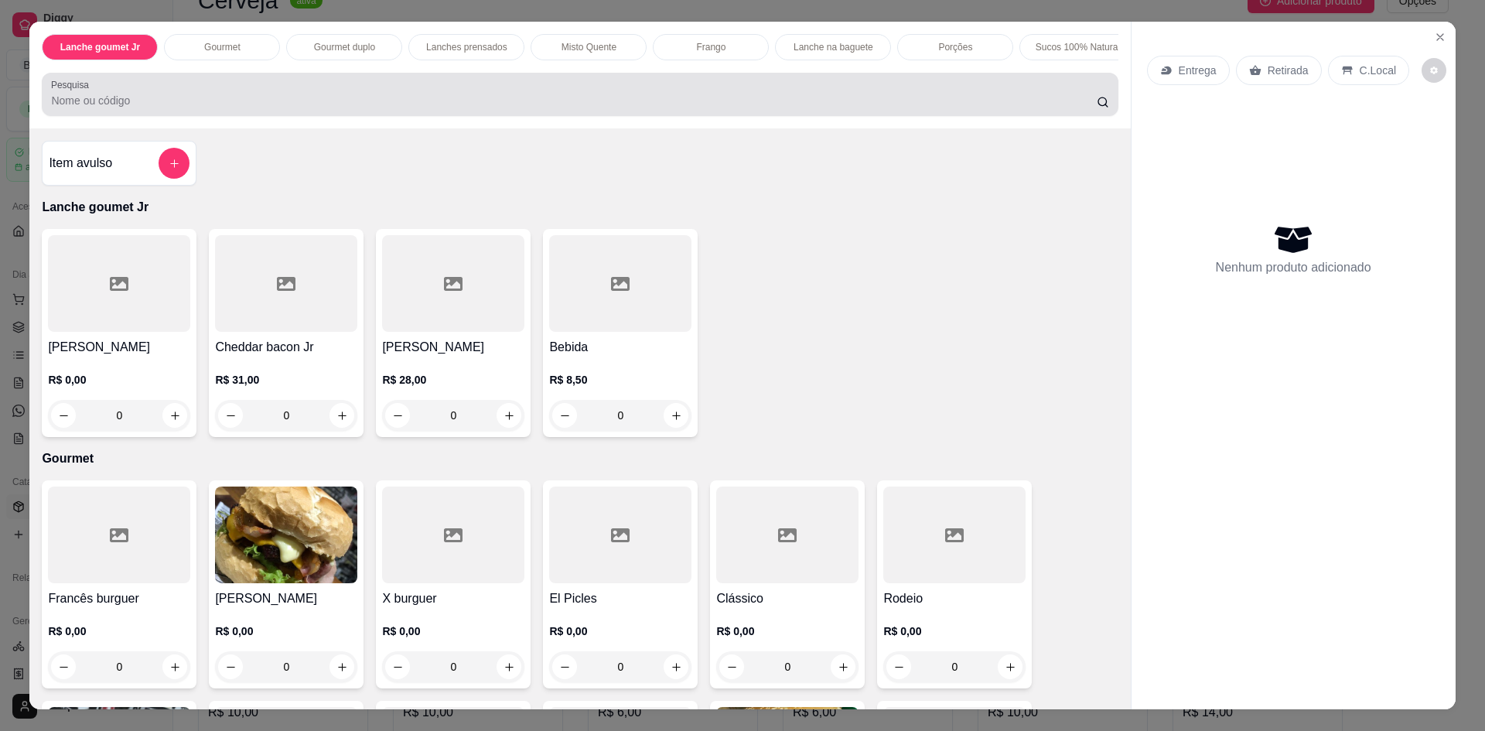
click at [250, 101] on div at bounding box center [579, 94] width 1057 height 31
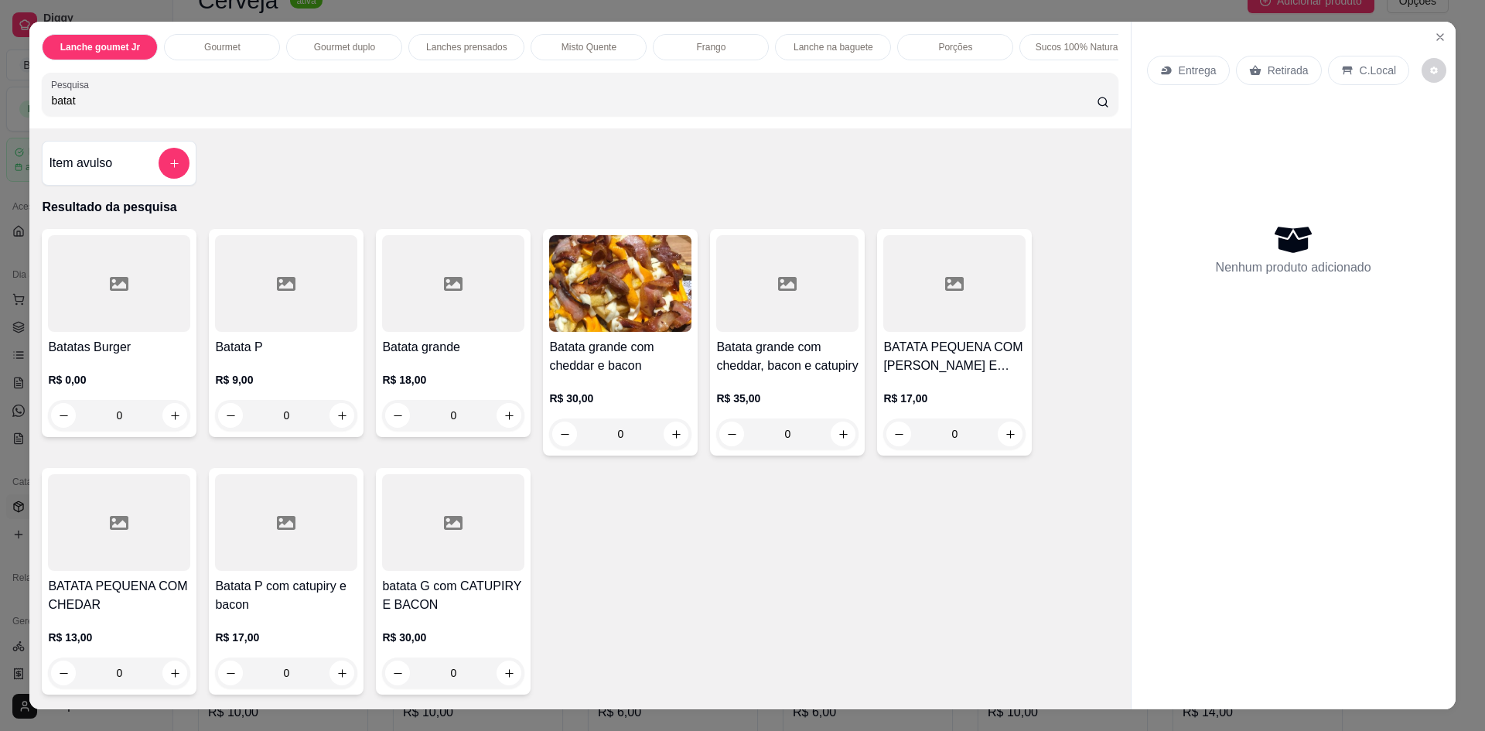
type input "batat"
click at [680, 449] on div "0" at bounding box center [620, 433] width 142 height 31
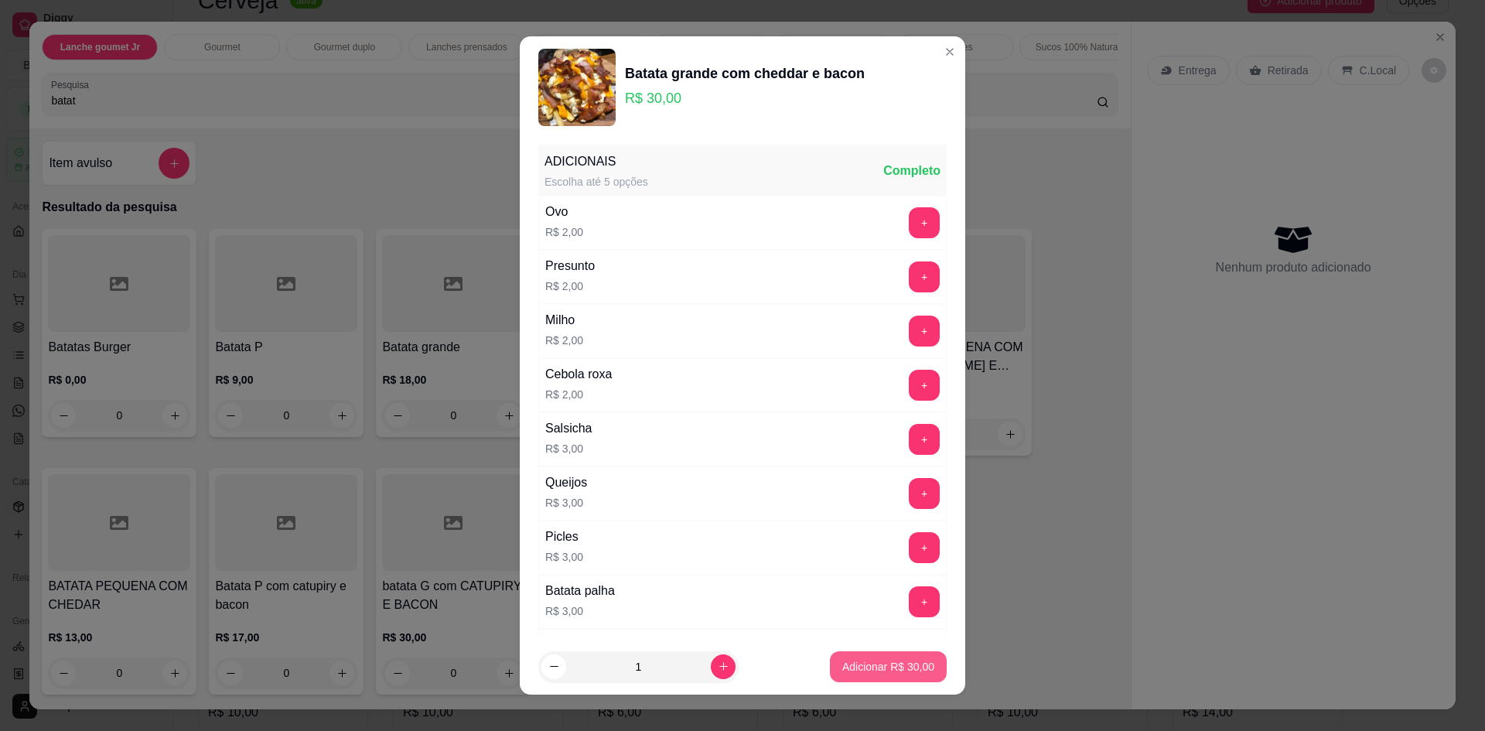
click at [854, 660] on p "Adicionar R$ 30,00" at bounding box center [888, 666] width 92 height 15
type input "1"
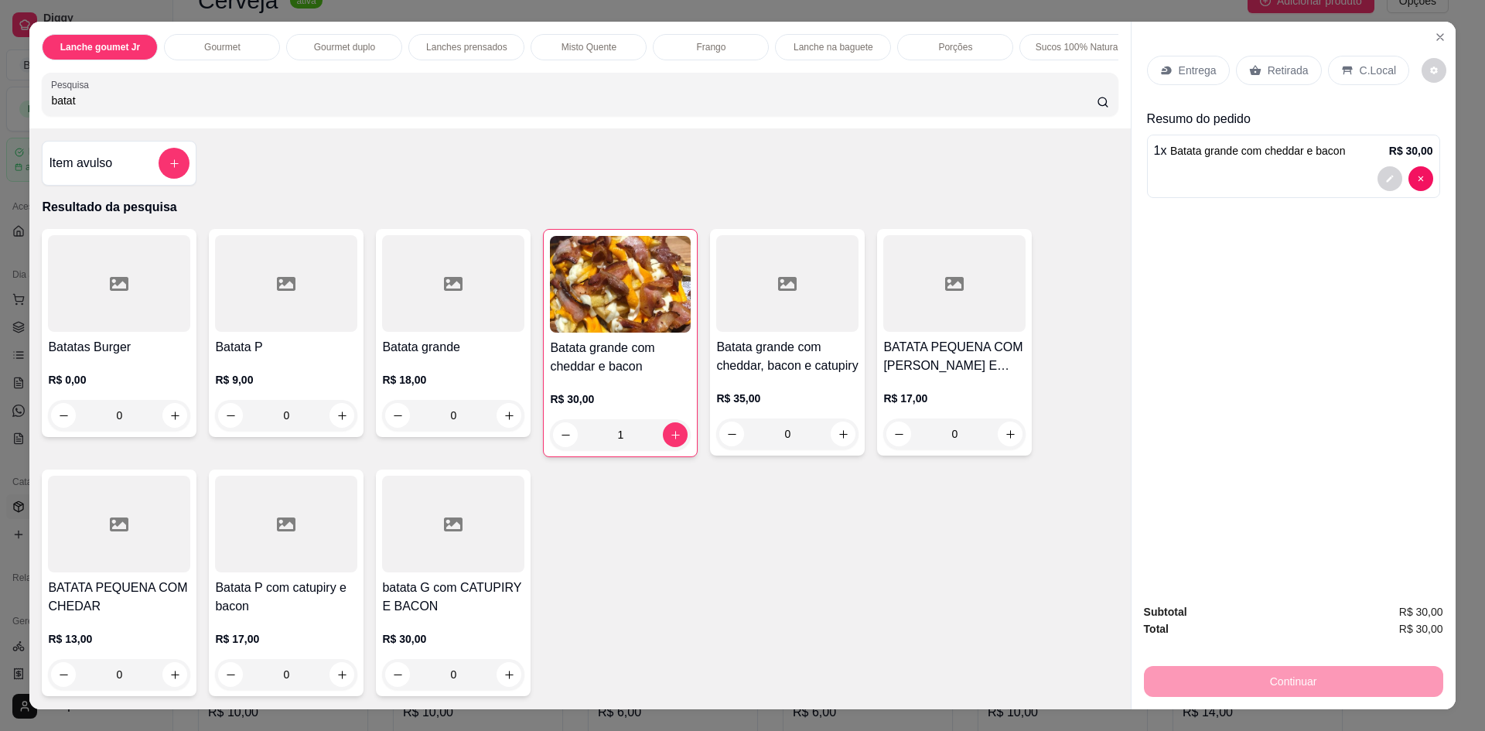
click at [175, 53] on div "Gourmet" at bounding box center [222, 47] width 116 height 26
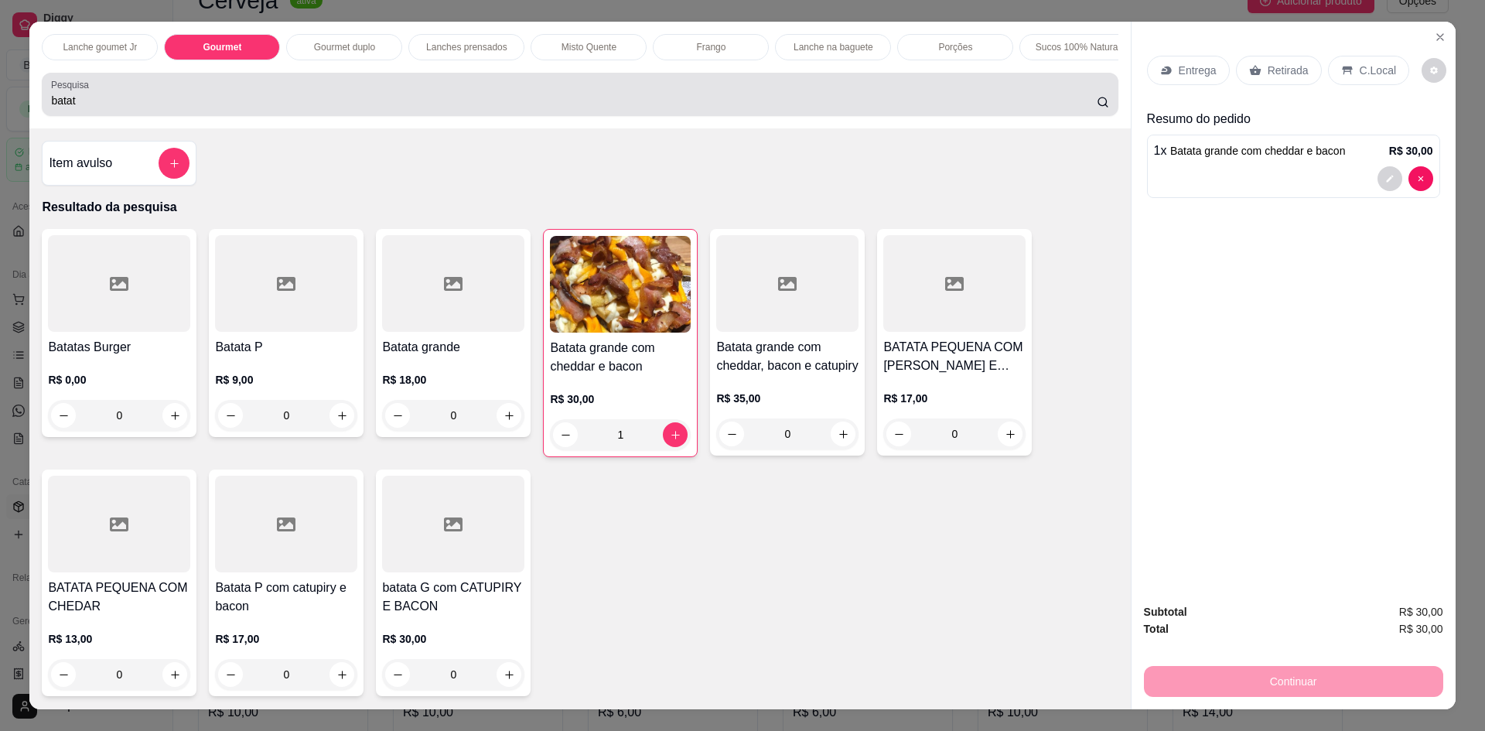
scroll to position [28, 0]
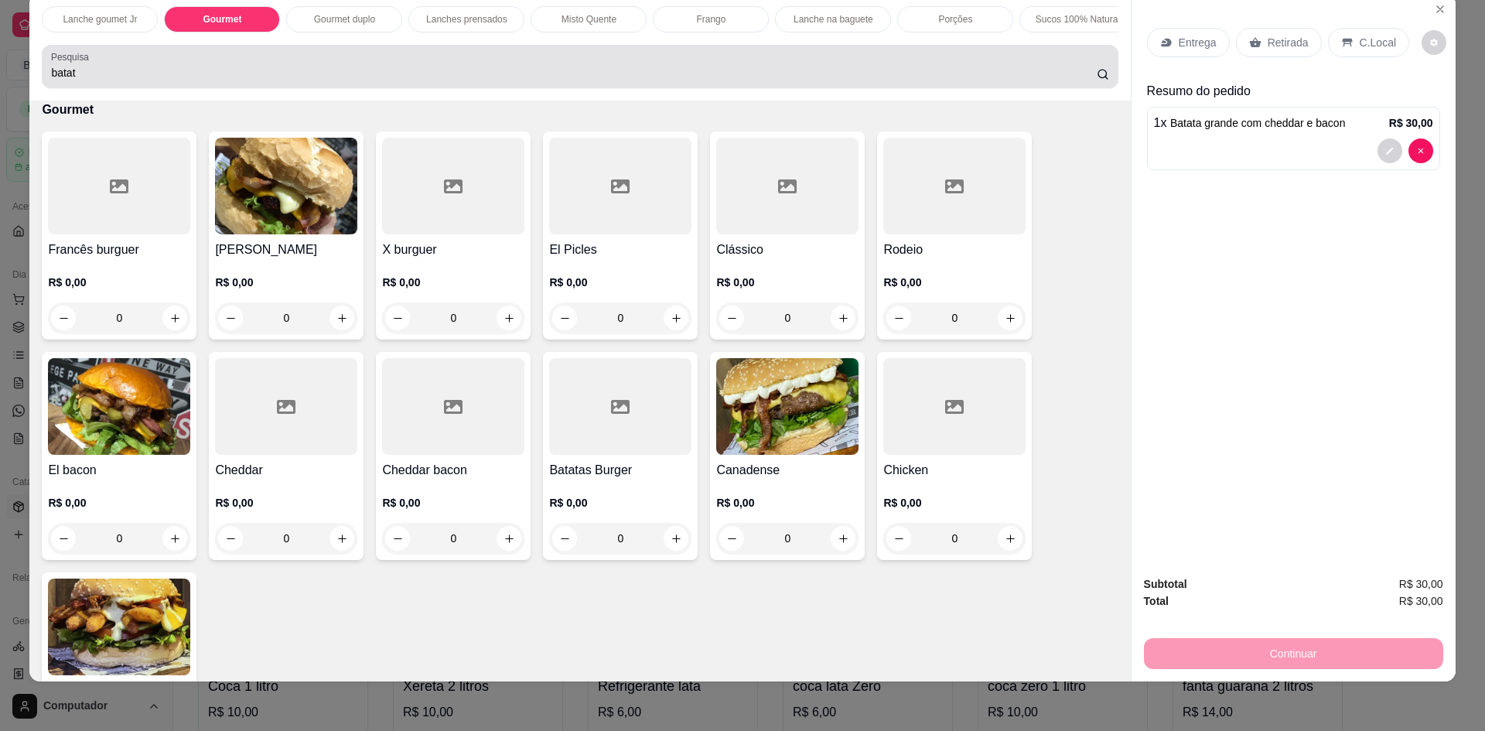
click at [132, 88] on div "Pesquisa batat" at bounding box center [580, 66] width 1076 height 43
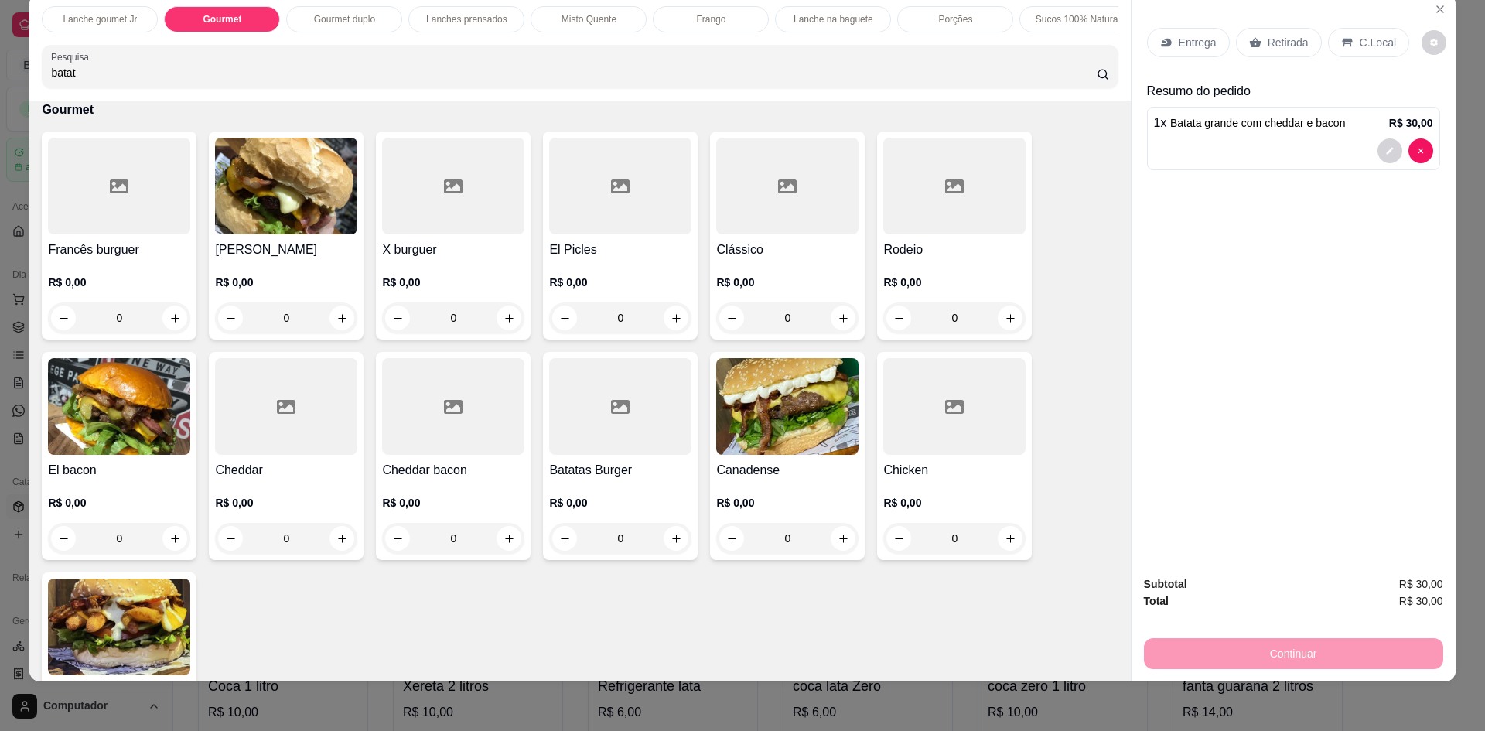
click at [112, 80] on input "batat" at bounding box center [573, 72] width 1045 height 15
drag, startPoint x: 106, startPoint y: 91, endPoint x: 20, endPoint y: 80, distance: 86.5
click at [20, 80] on div "Lanche goumet Jr Gourmet Gourmet duplo Lanches prensados Misto Quente Frango La…" at bounding box center [742, 365] width 1485 height 731
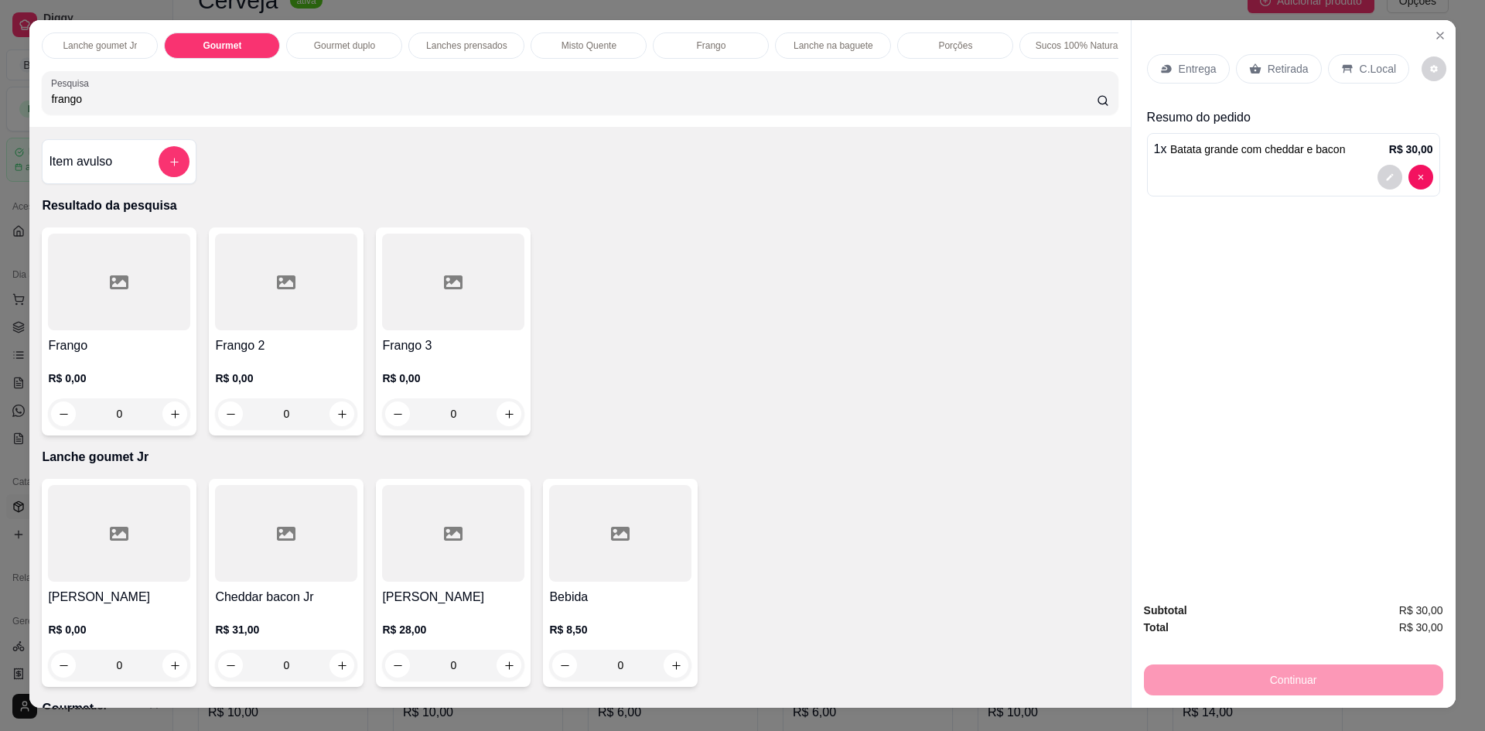
scroll to position [0, 0]
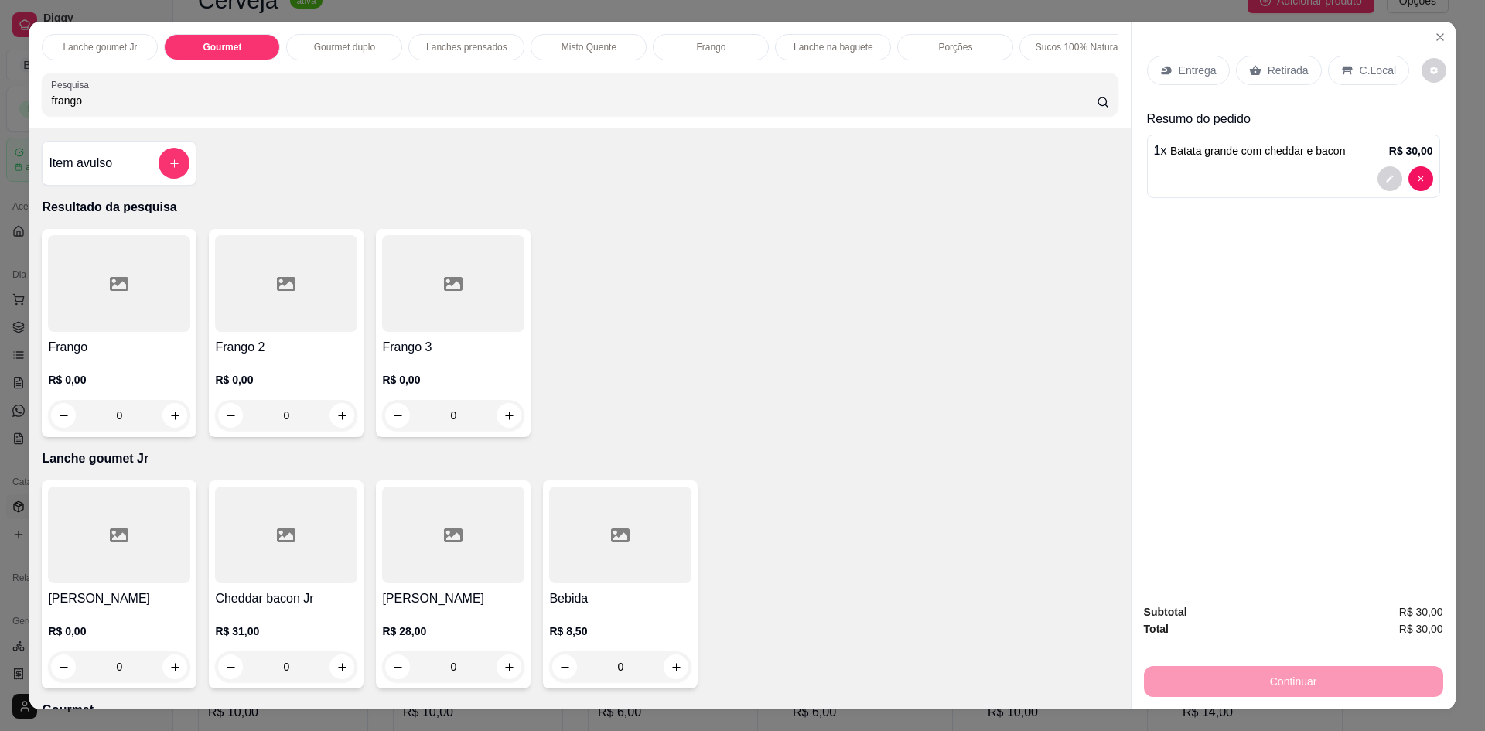
type input "frango"
click at [343, 422] on div "0" at bounding box center [286, 415] width 142 height 31
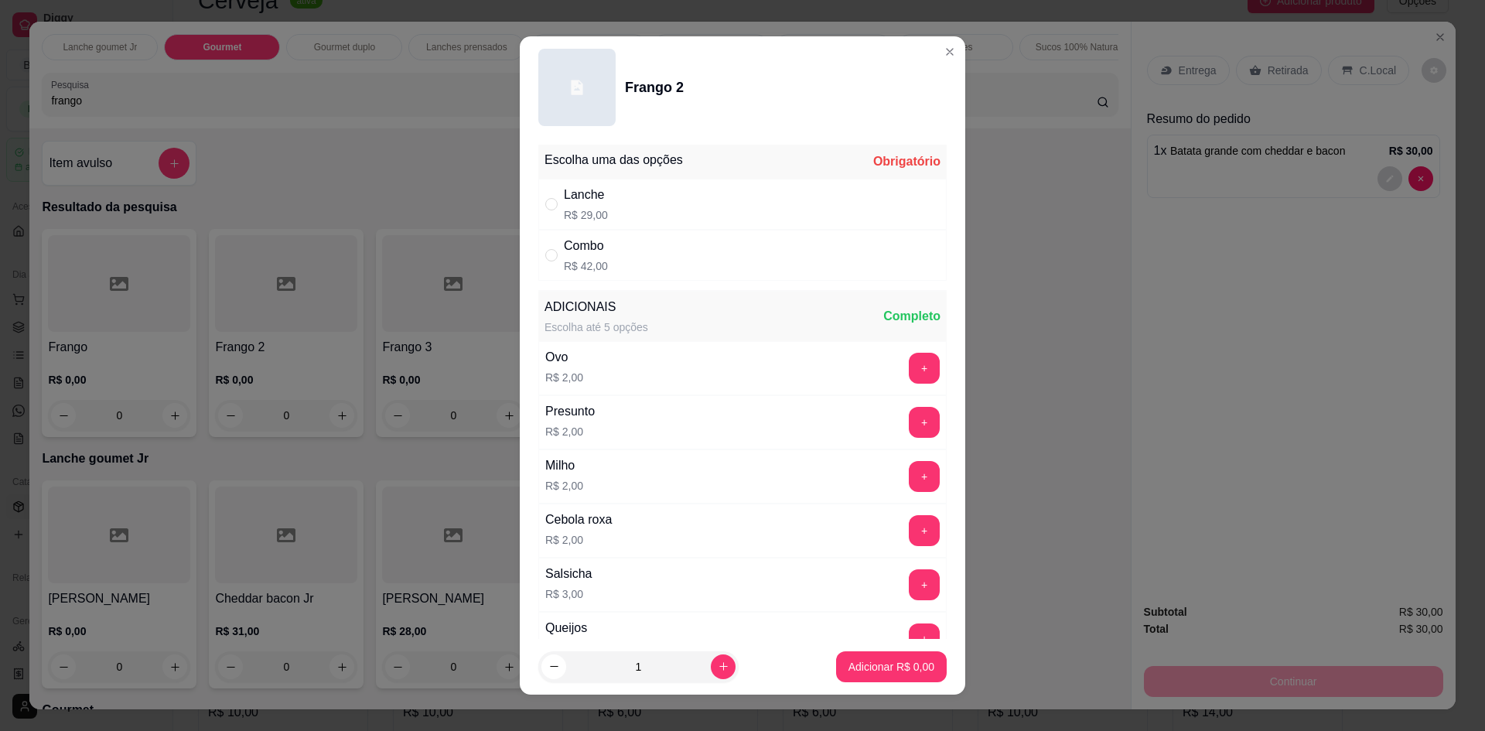
click at [648, 203] on div "Lanche R$ 29,00" at bounding box center [742, 204] width 408 height 51
radio input "true"
click at [838, 653] on button "Adicionar R$ 29,00" at bounding box center [888, 666] width 117 height 31
type input "1"
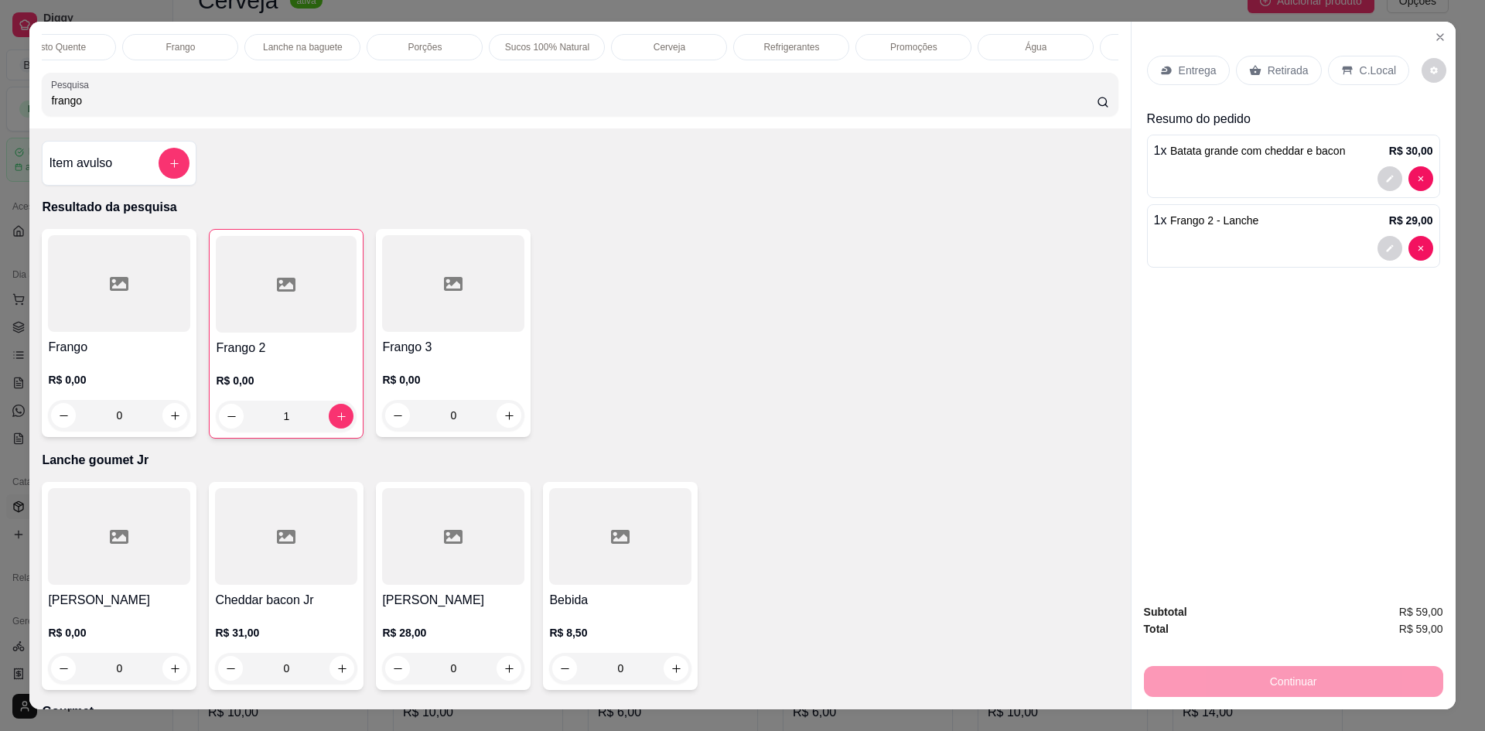
scroll to position [0, 505]
drag, startPoint x: 822, startPoint y: 49, endPoint x: 580, endPoint y: 100, distance: 247.4
click at [821, 49] on p "Refrigerantes" at bounding box center [817, 47] width 56 height 12
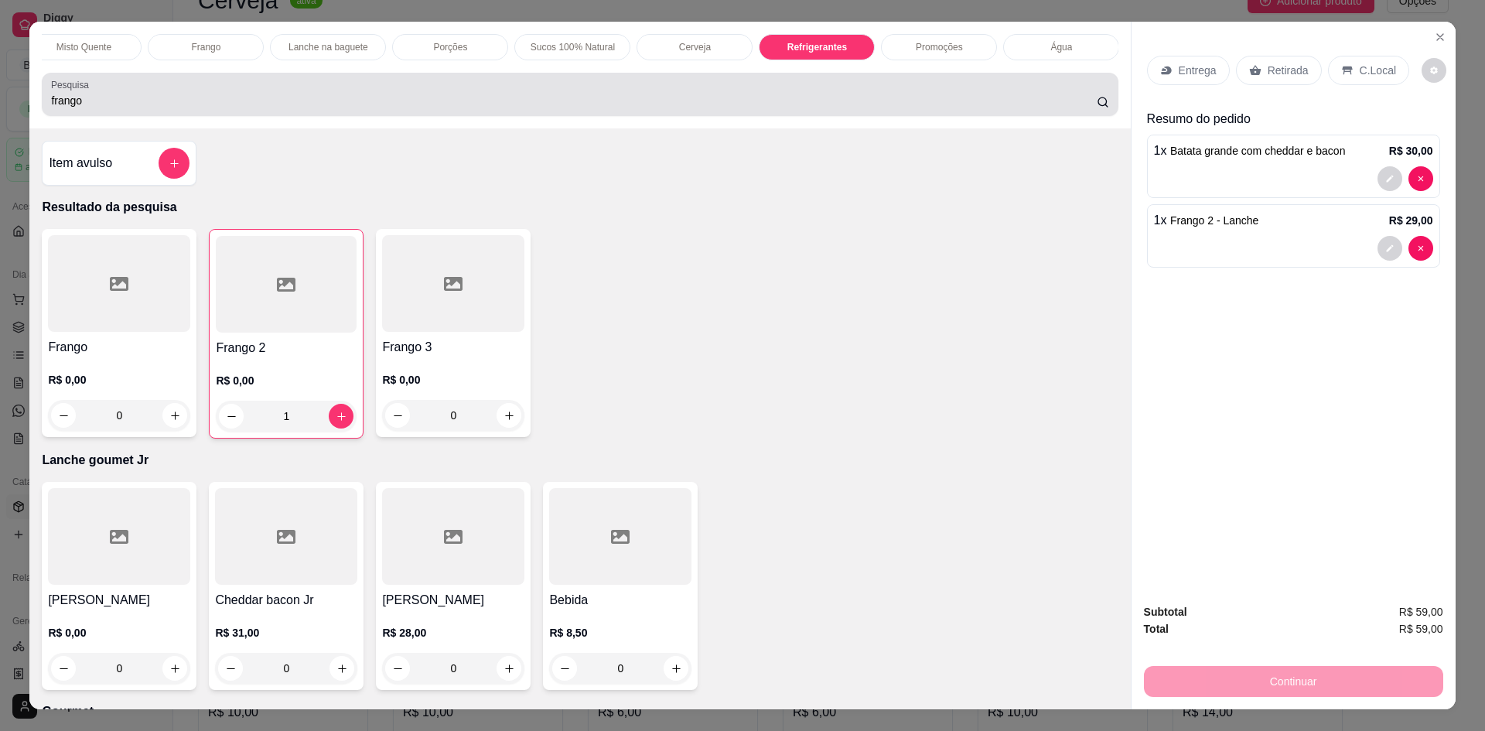
scroll to position [28, 0]
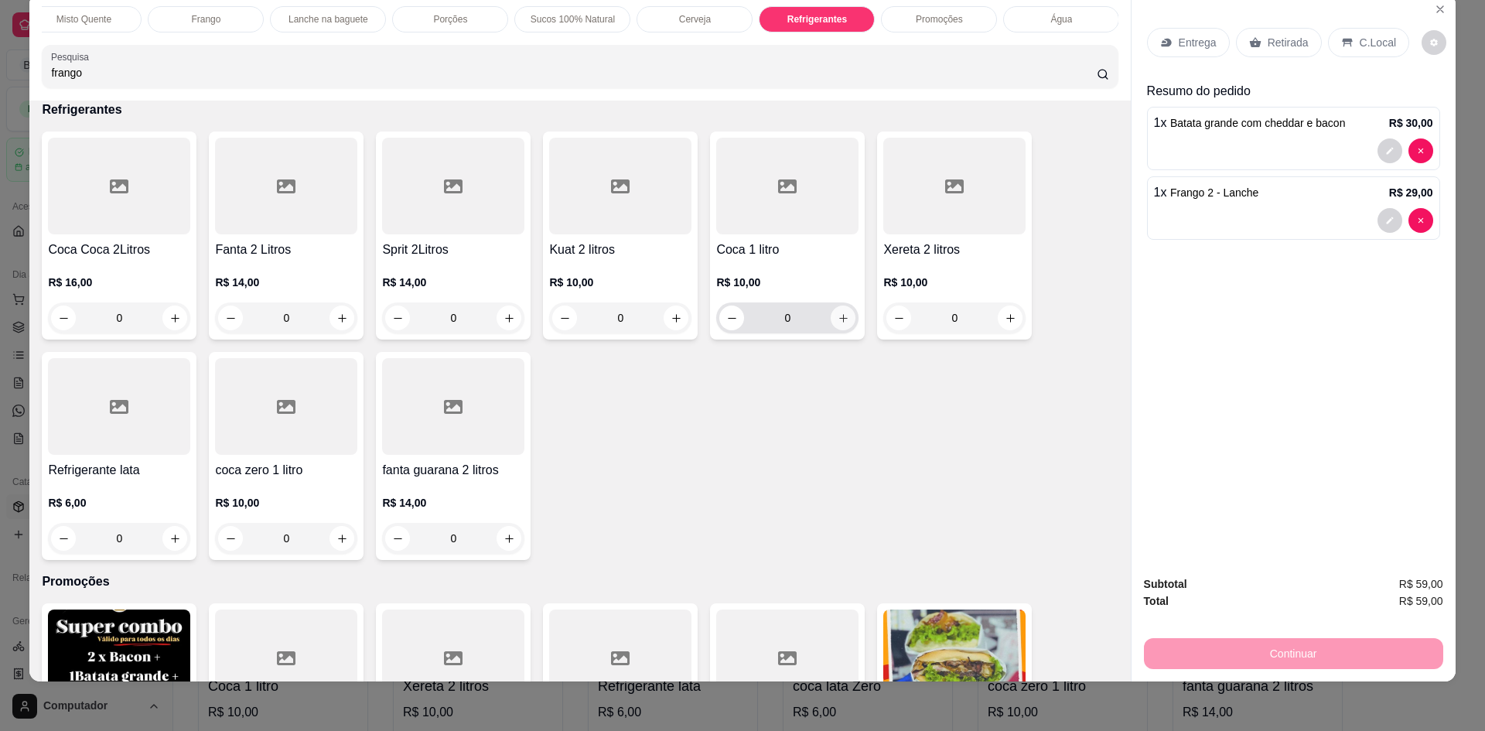
click at [840, 323] on icon "increase-product-quantity" at bounding box center [843, 318] width 12 height 12
type input "1"
click at [1273, 45] on p "Retirada" at bounding box center [1287, 42] width 41 height 15
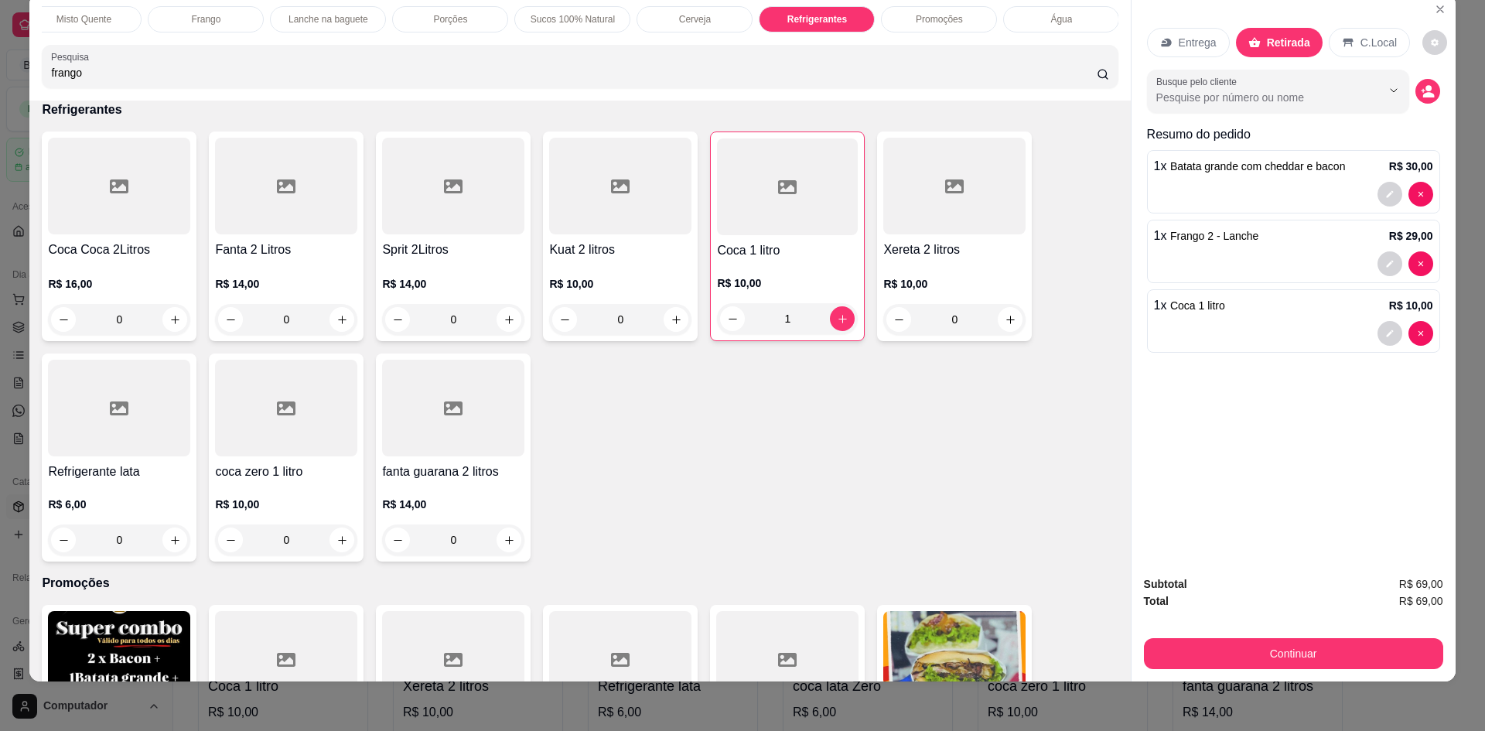
click at [1294, 662] on button "Continuar" at bounding box center [1293, 653] width 299 height 31
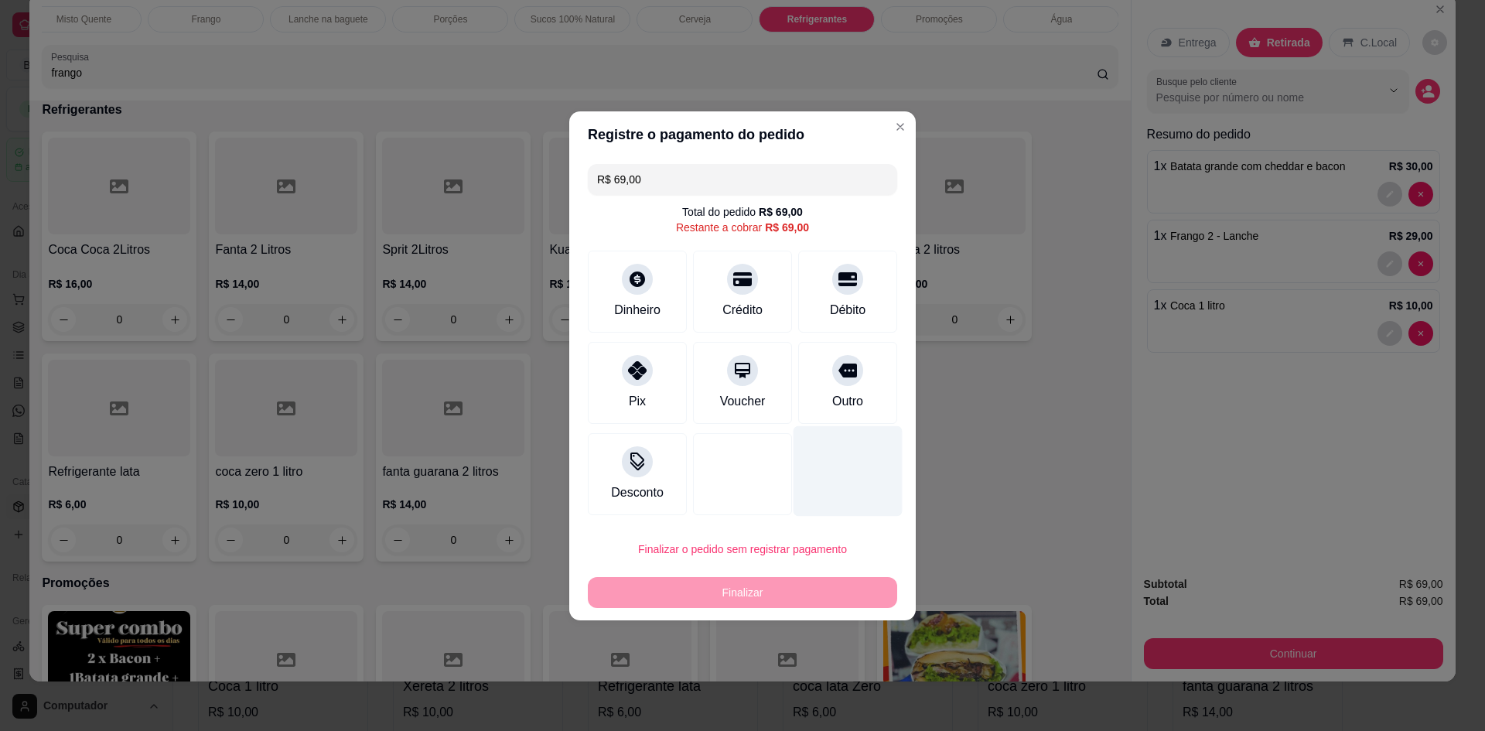
click at [848, 387] on div "Outro" at bounding box center [847, 383] width 99 height 82
type input "R$ 0,00"
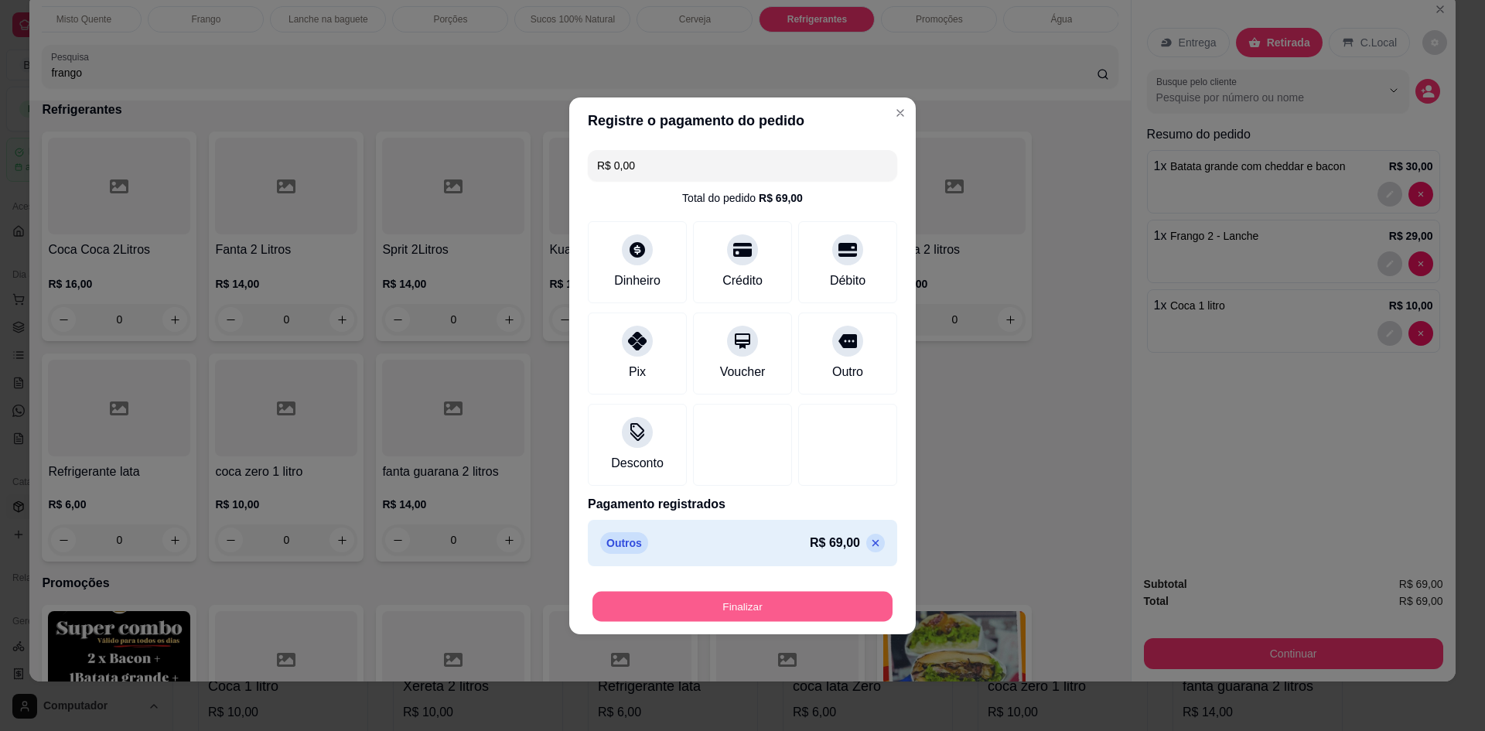
click at [783, 595] on button "Finalizar" at bounding box center [742, 606] width 300 height 30
type input "0"
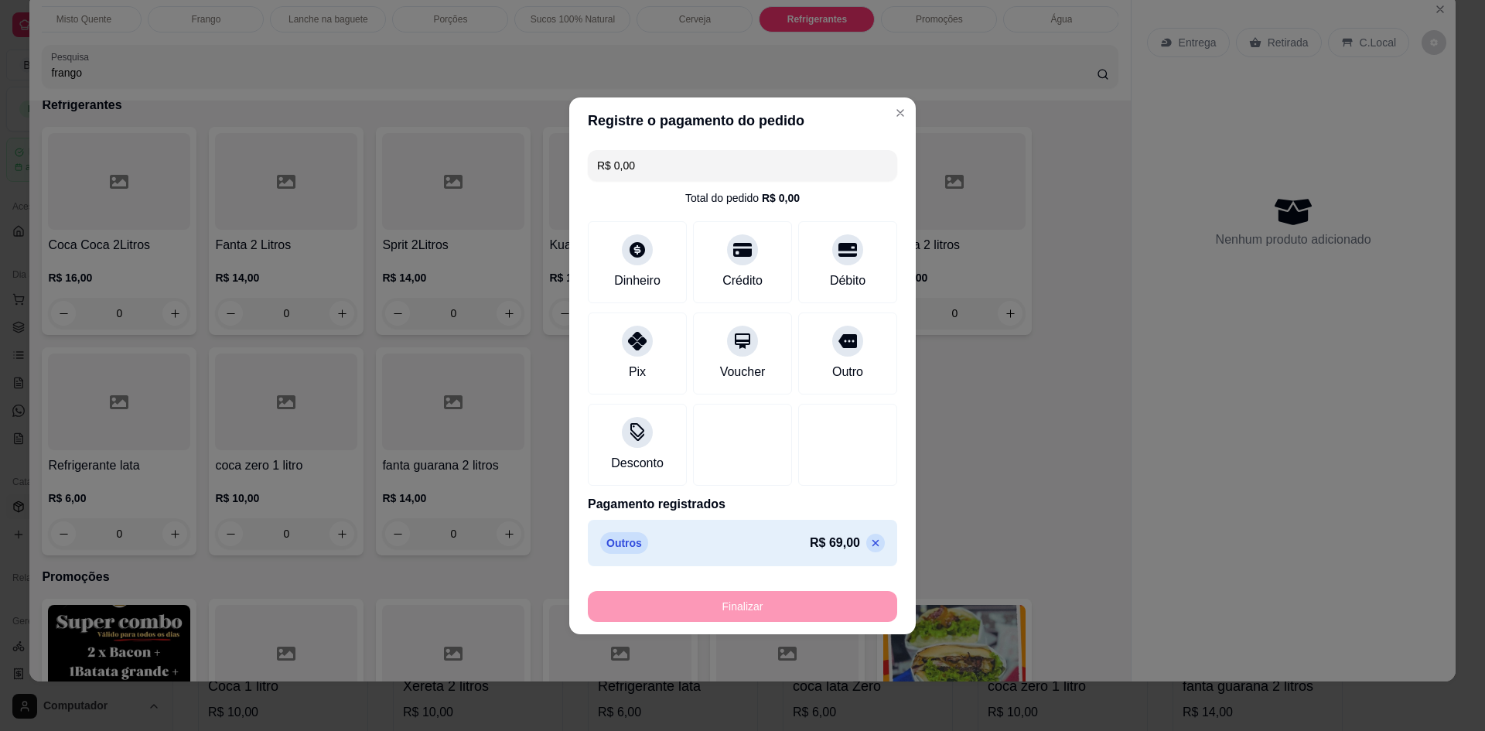
type input "-R$ 69,00"
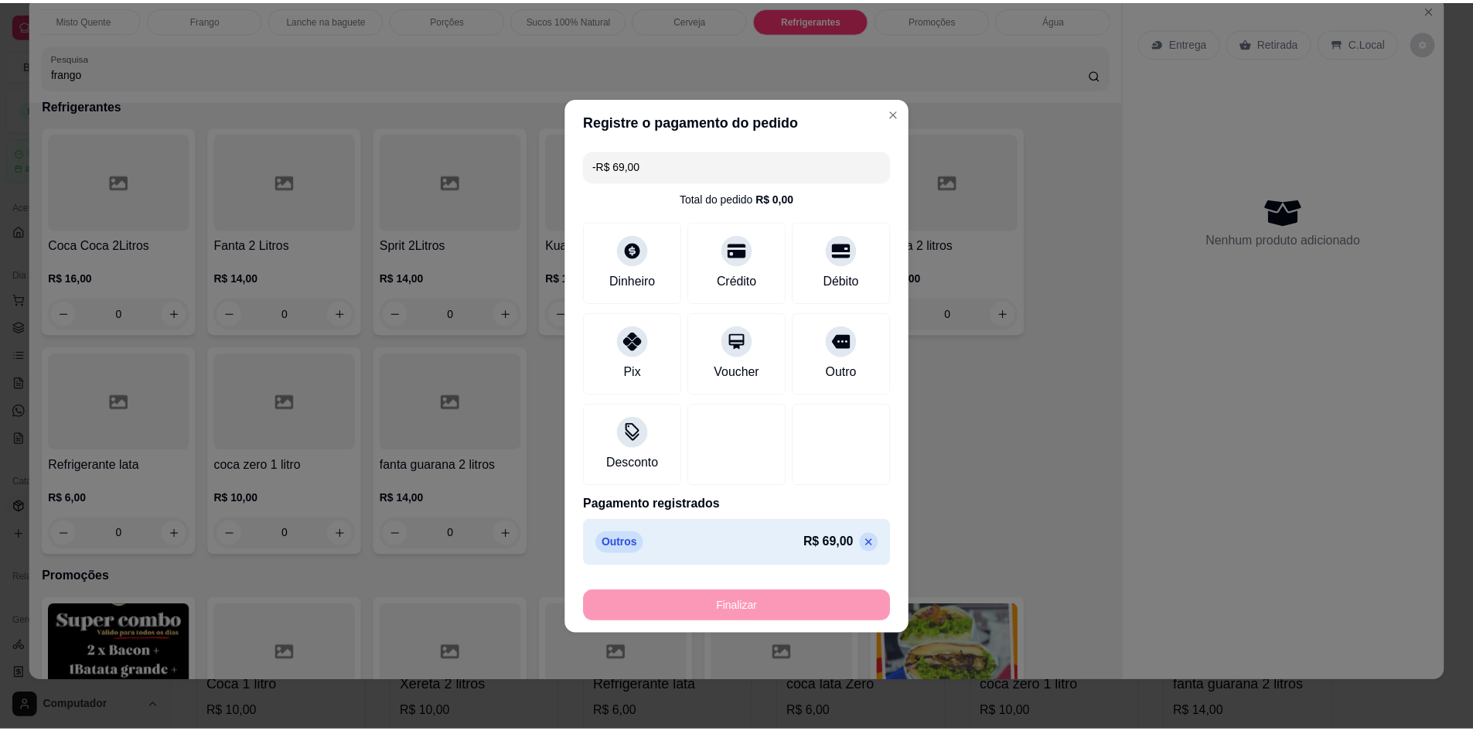
scroll to position [3973, 0]
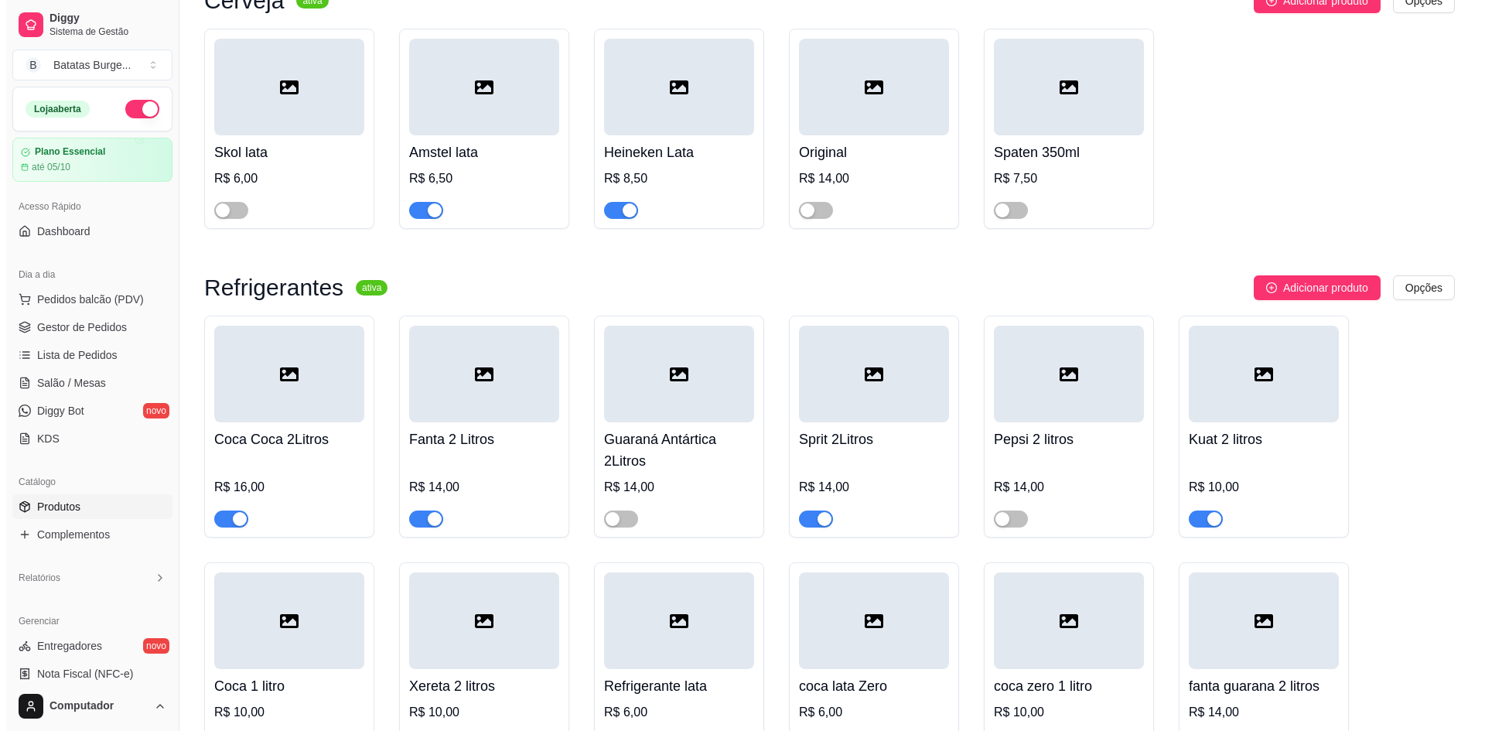
scroll to position [5124, 0]
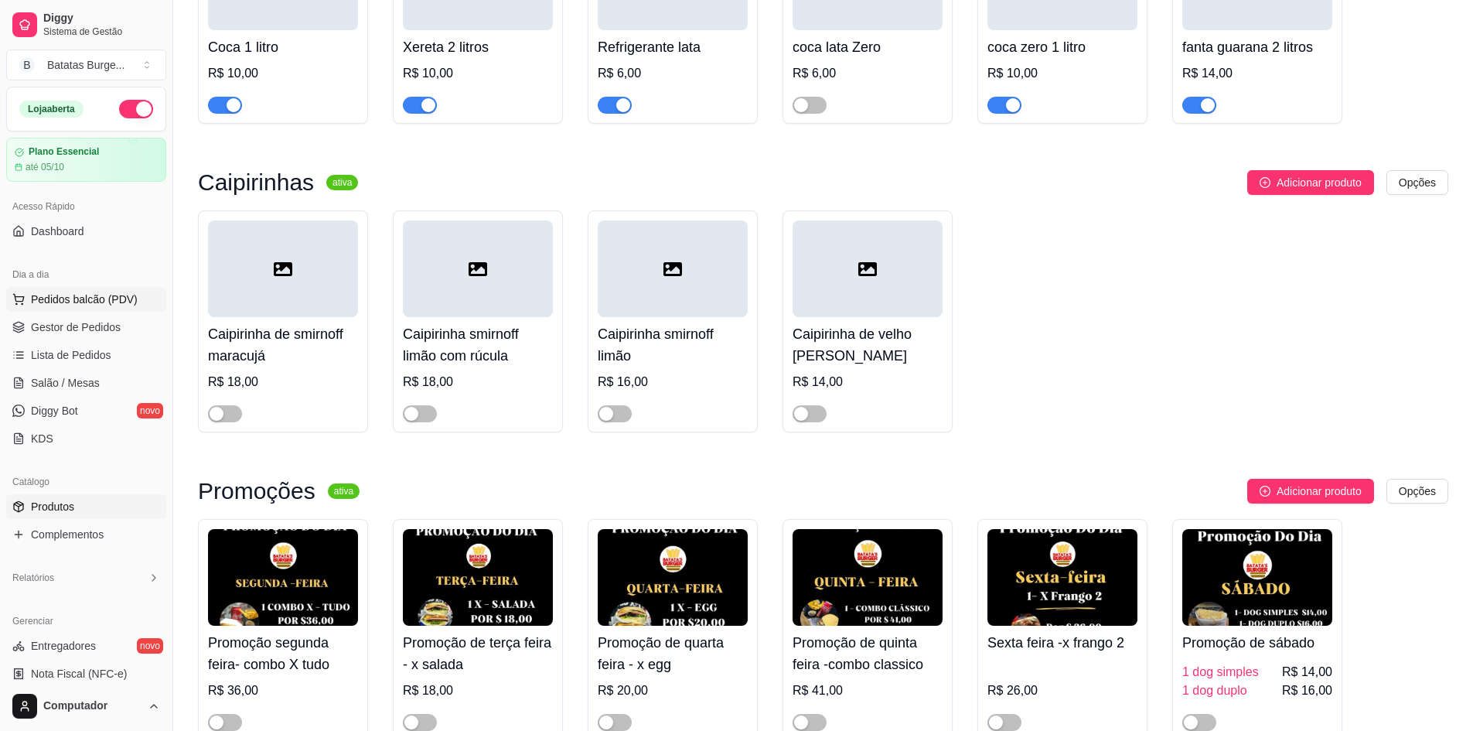
drag, startPoint x: 507, startPoint y: 415, endPoint x: 110, endPoint y: 302, distance: 412.7
click at [112, 301] on span "Pedidos balcão (PDV)" at bounding box center [84, 299] width 107 height 15
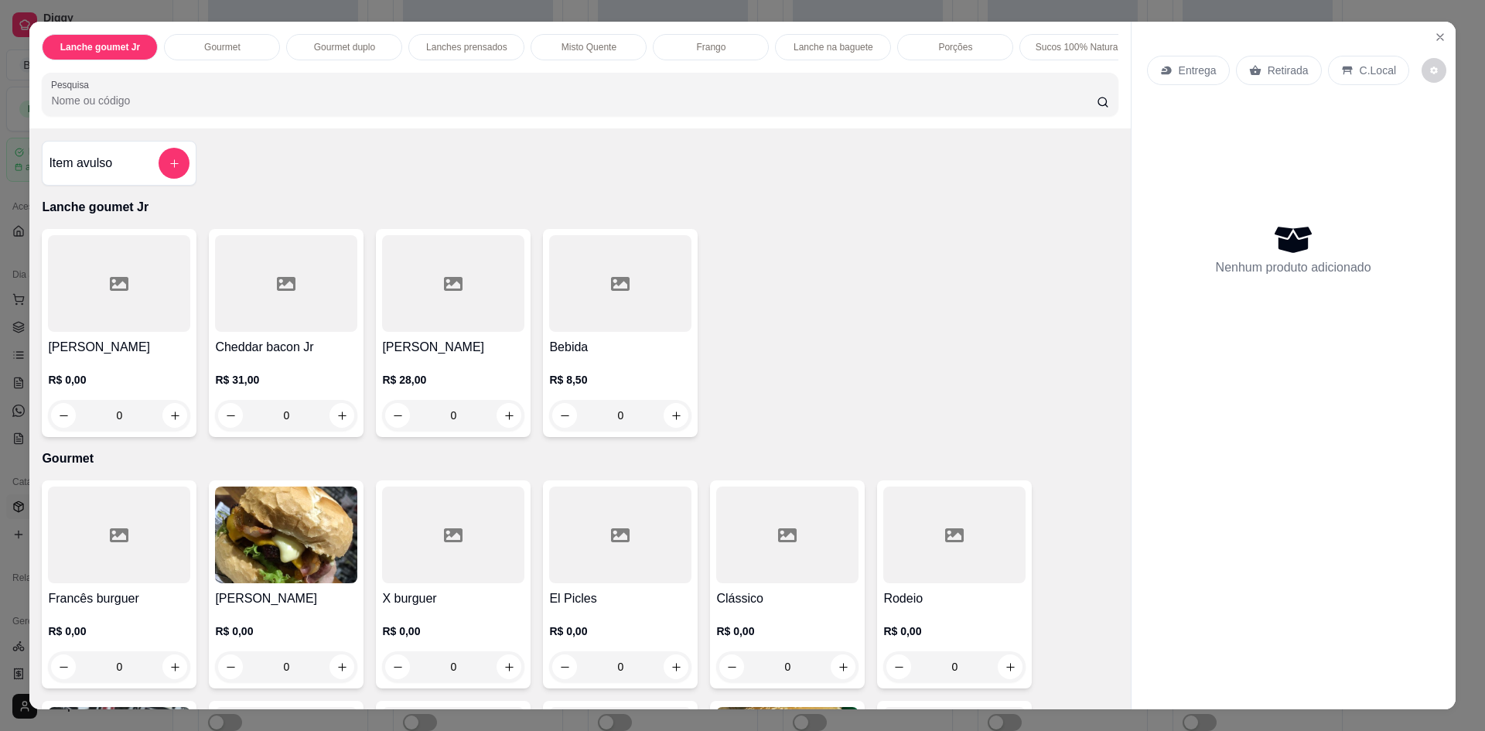
click at [139, 108] on input "Pesquisa" at bounding box center [573, 100] width 1045 height 15
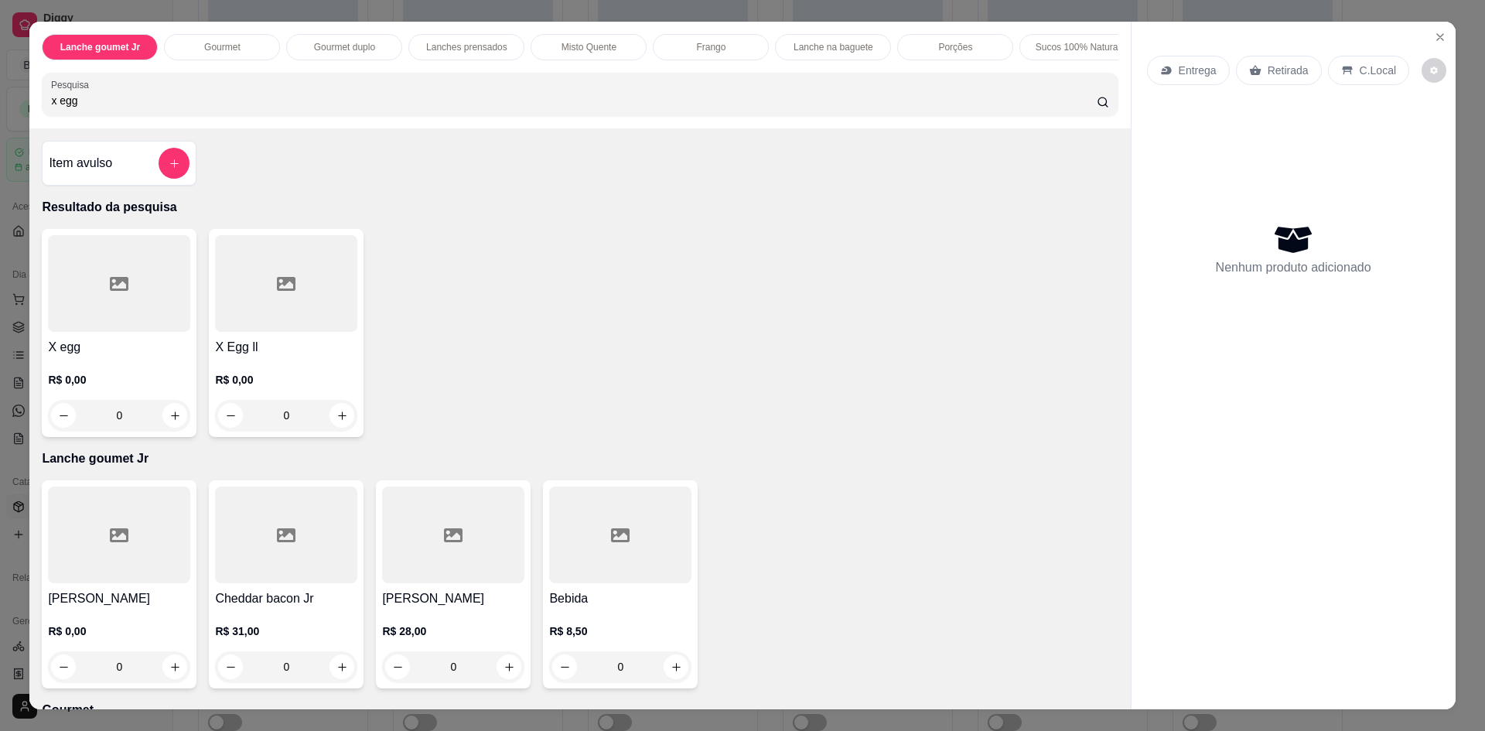
type input "x egg"
click at [165, 431] on div "0" at bounding box center [119, 415] width 142 height 31
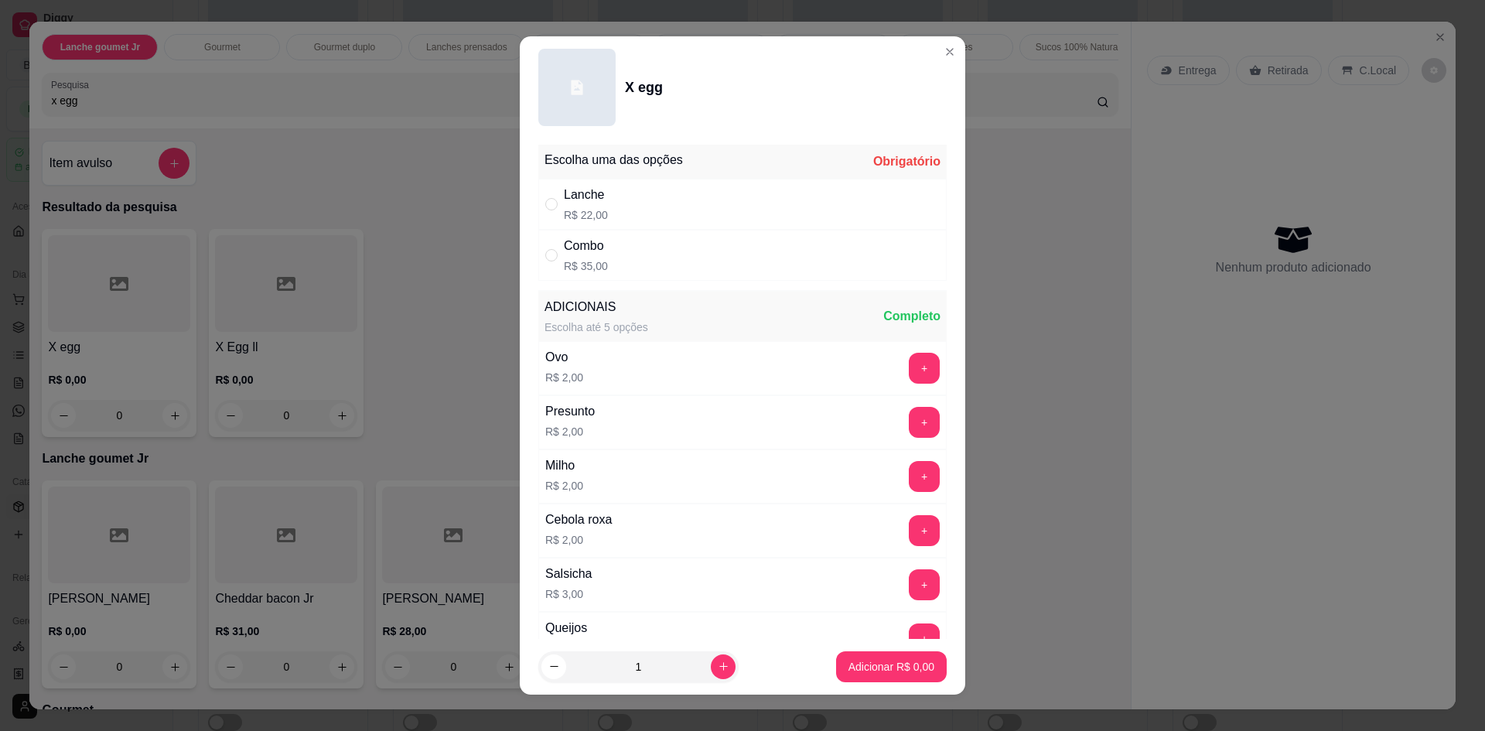
click at [723, 207] on div "Lanche R$ 22,00" at bounding box center [742, 204] width 408 height 51
radio input "true"
click at [854, 674] on p "Adicionar R$ 22,00" at bounding box center [888, 666] width 92 height 15
type input "1"
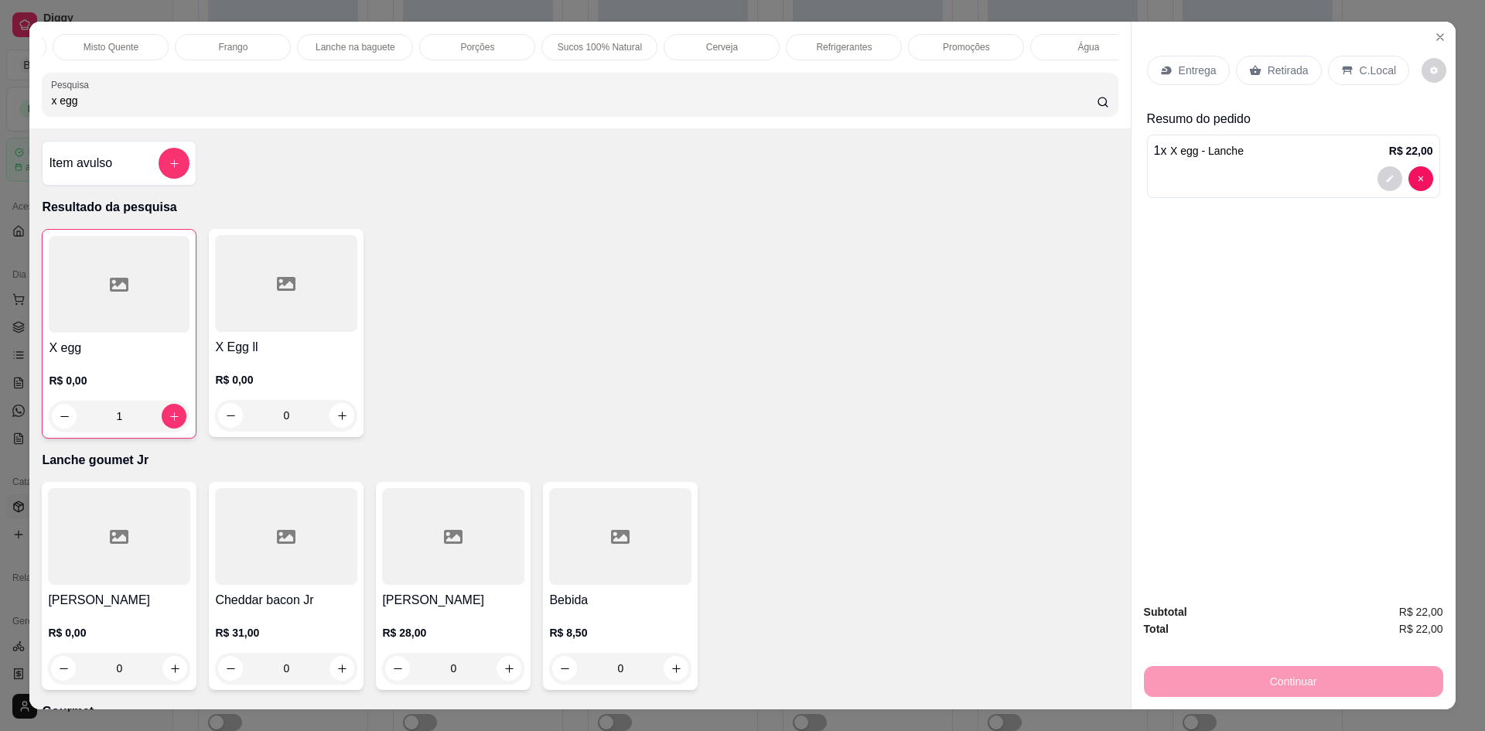
scroll to position [0, 480]
drag, startPoint x: 825, startPoint y: 53, endPoint x: 367, endPoint y: 167, distance: 472.4
click at [825, 53] on p "Refrigerantes" at bounding box center [841, 47] width 56 height 12
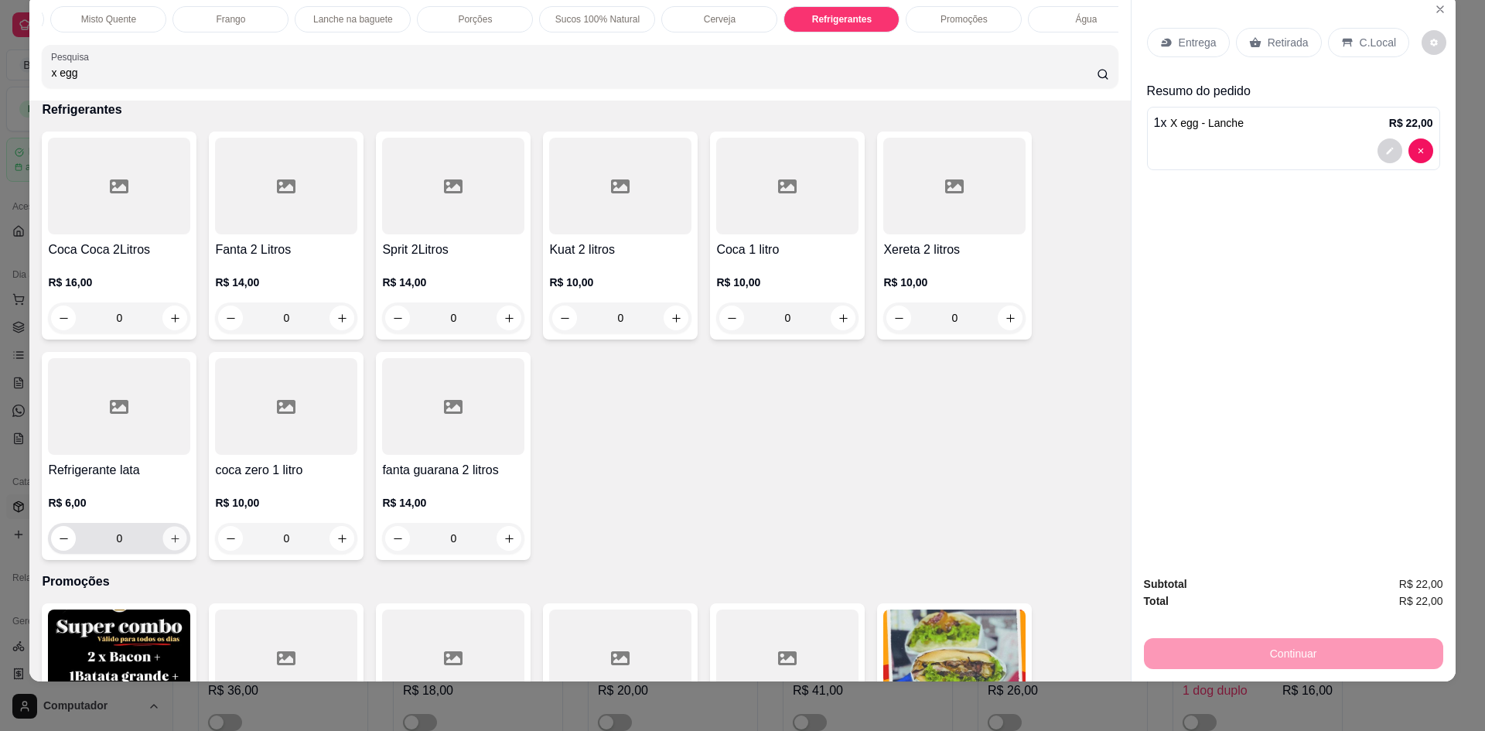
click at [174, 542] on button "increase-product-quantity" at bounding box center [175, 539] width 24 height 24
type input "1"
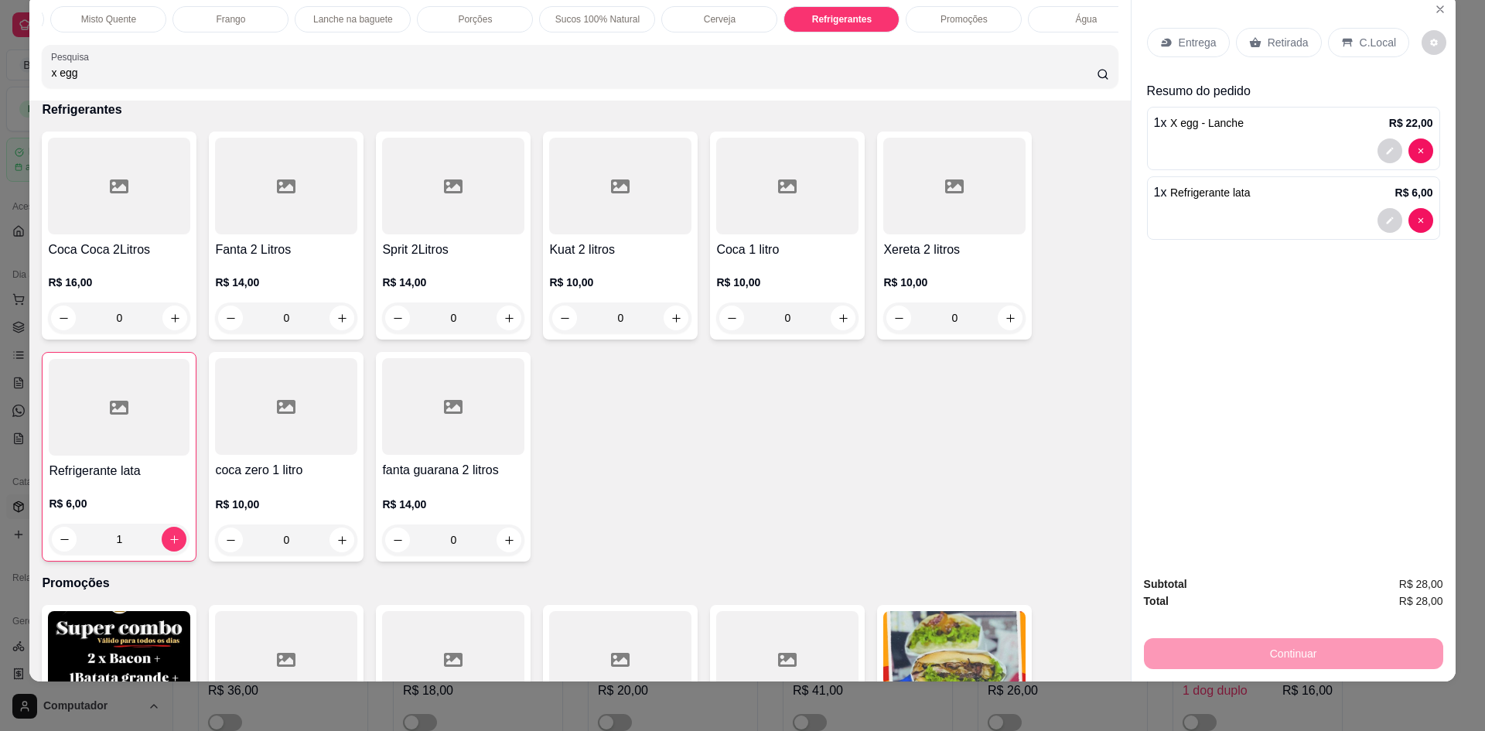
click at [1375, 47] on p "C.Local" at bounding box center [1377, 42] width 36 height 15
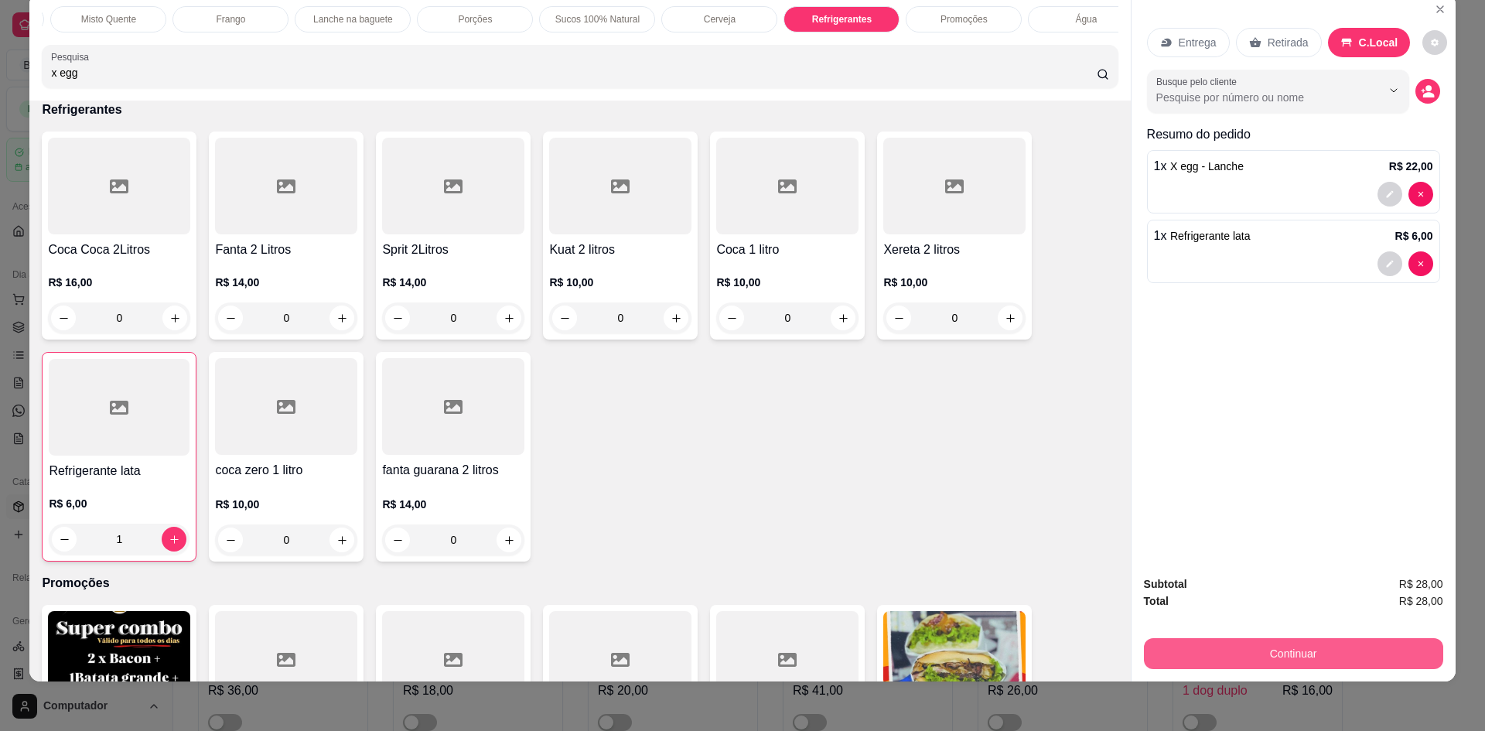
click at [1270, 658] on button "Continuar" at bounding box center [1293, 653] width 299 height 31
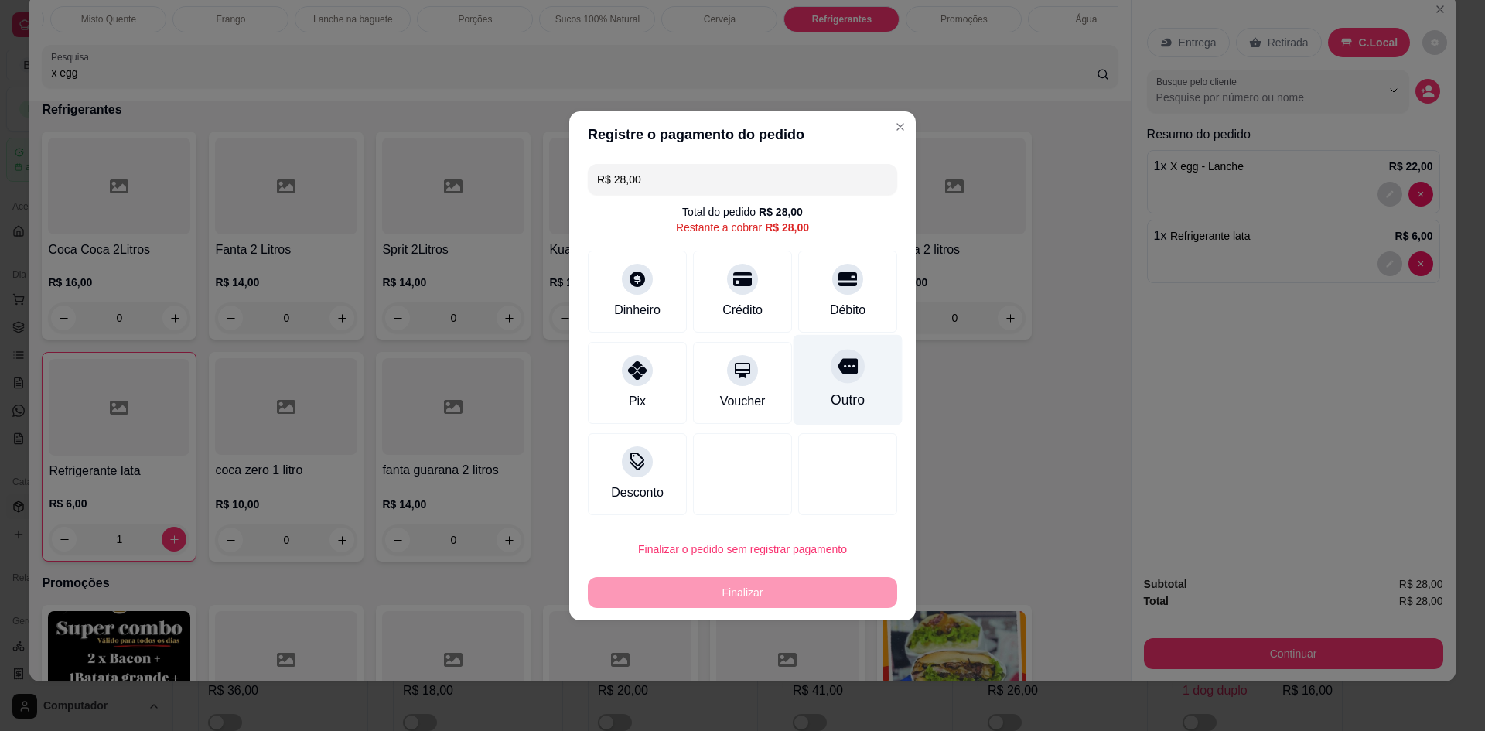
click at [848, 369] on icon at bounding box center [847, 365] width 20 height 15
type input "R$ 0,00"
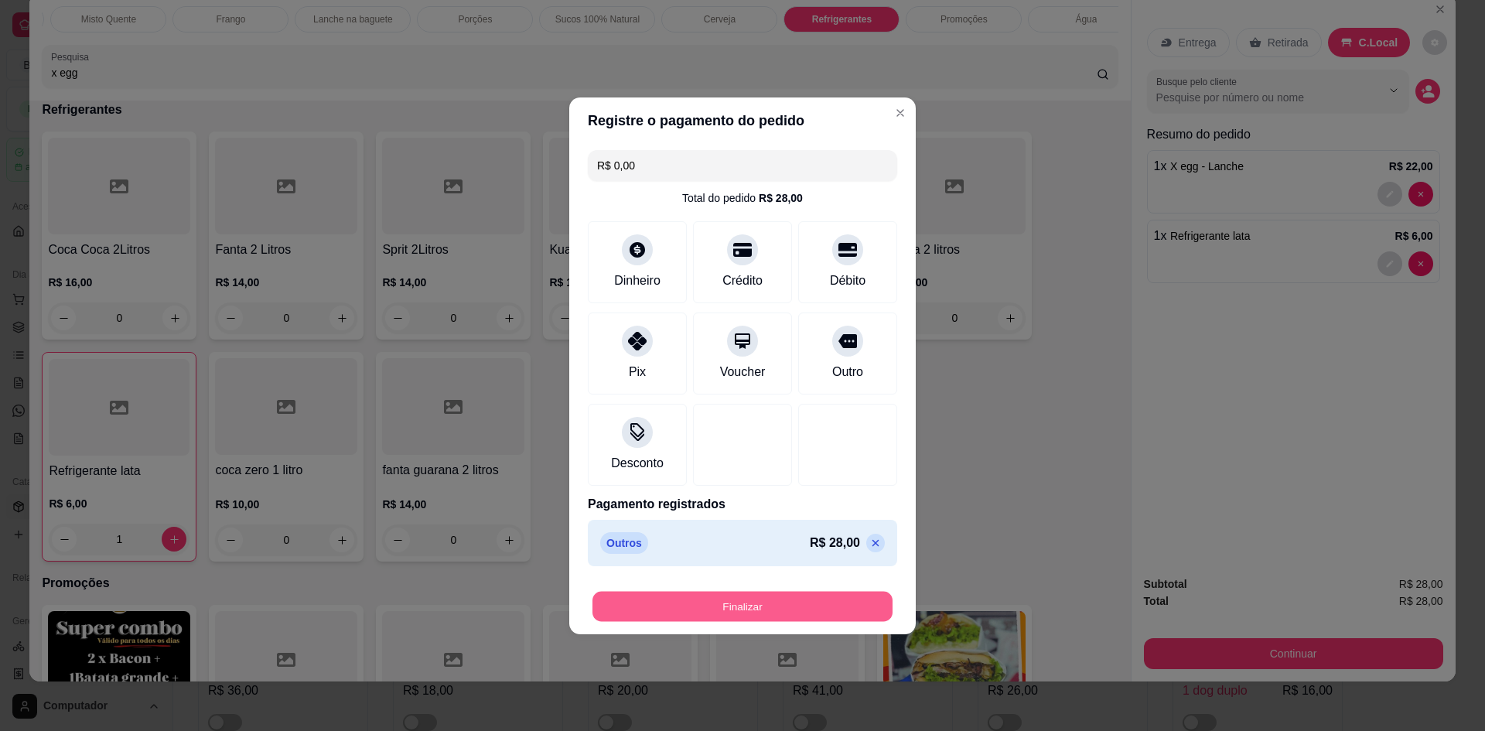
click at [803, 612] on button "Finalizar" at bounding box center [742, 606] width 300 height 30
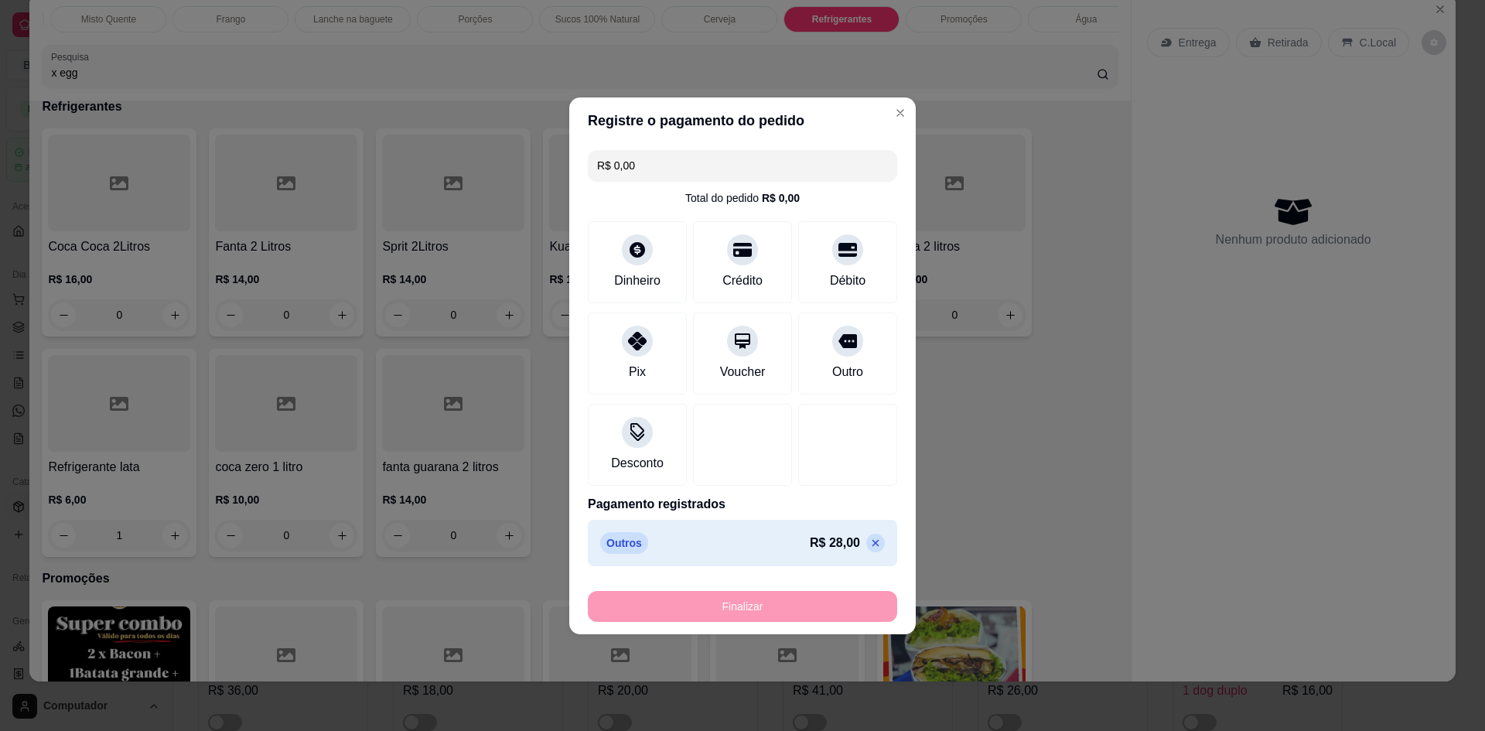
type input "0"
type input "-R$ 28,00"
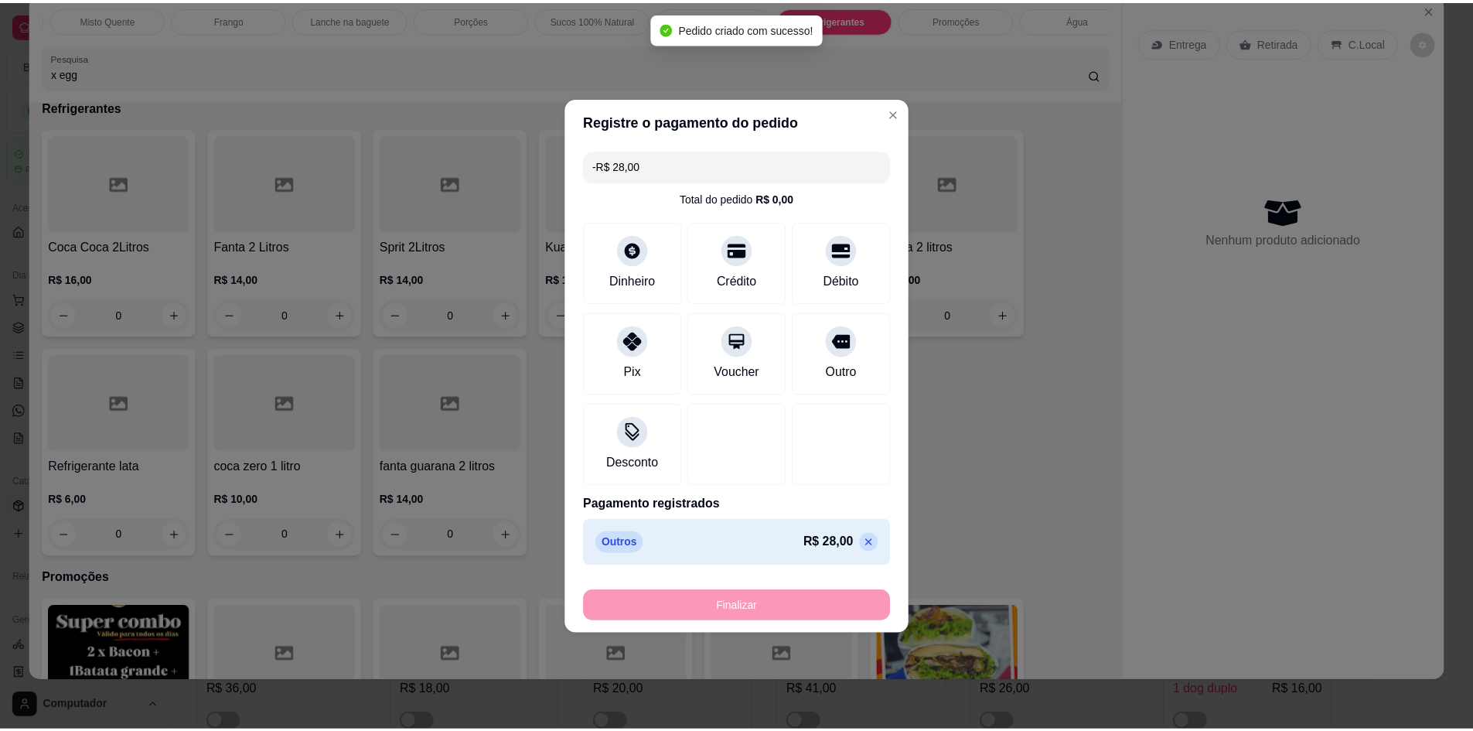
scroll to position [3973, 0]
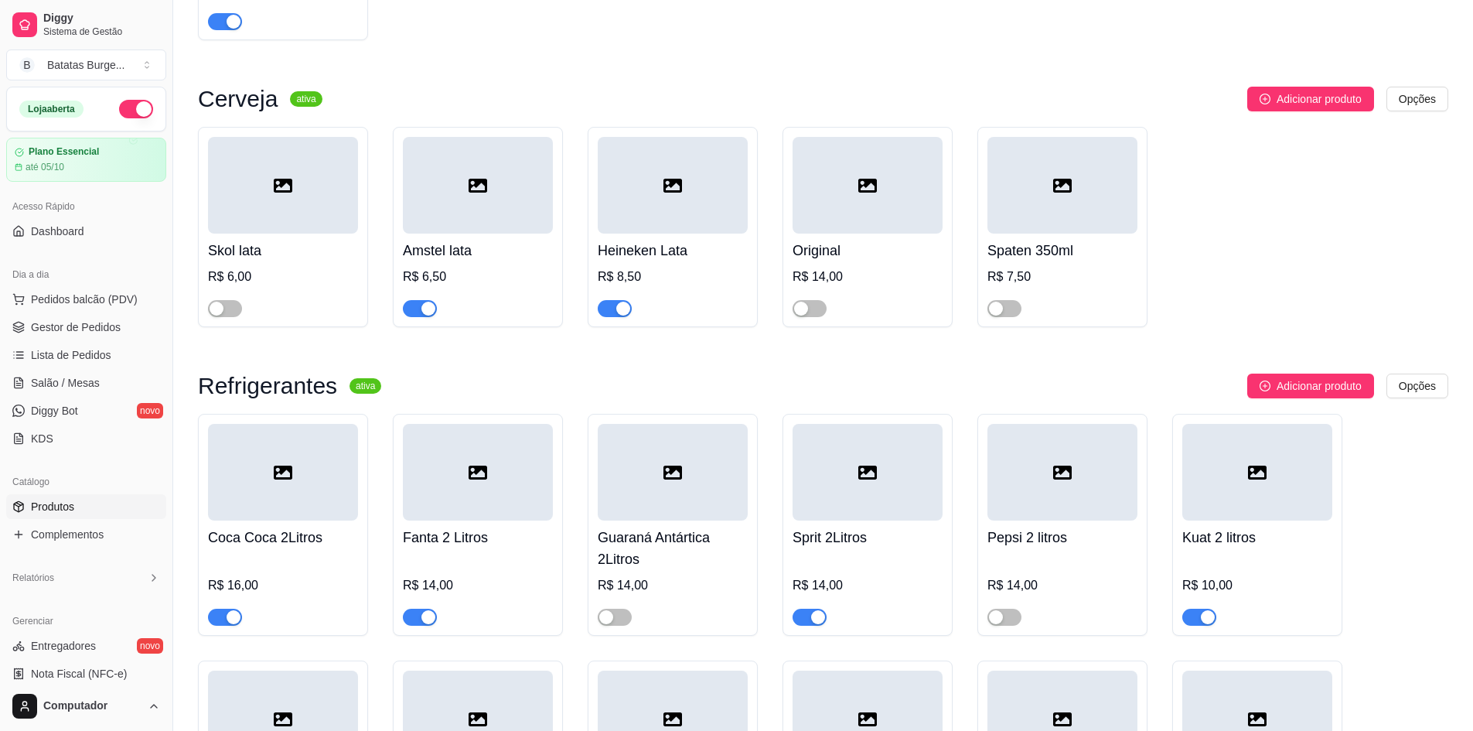
scroll to position [4273, 0]
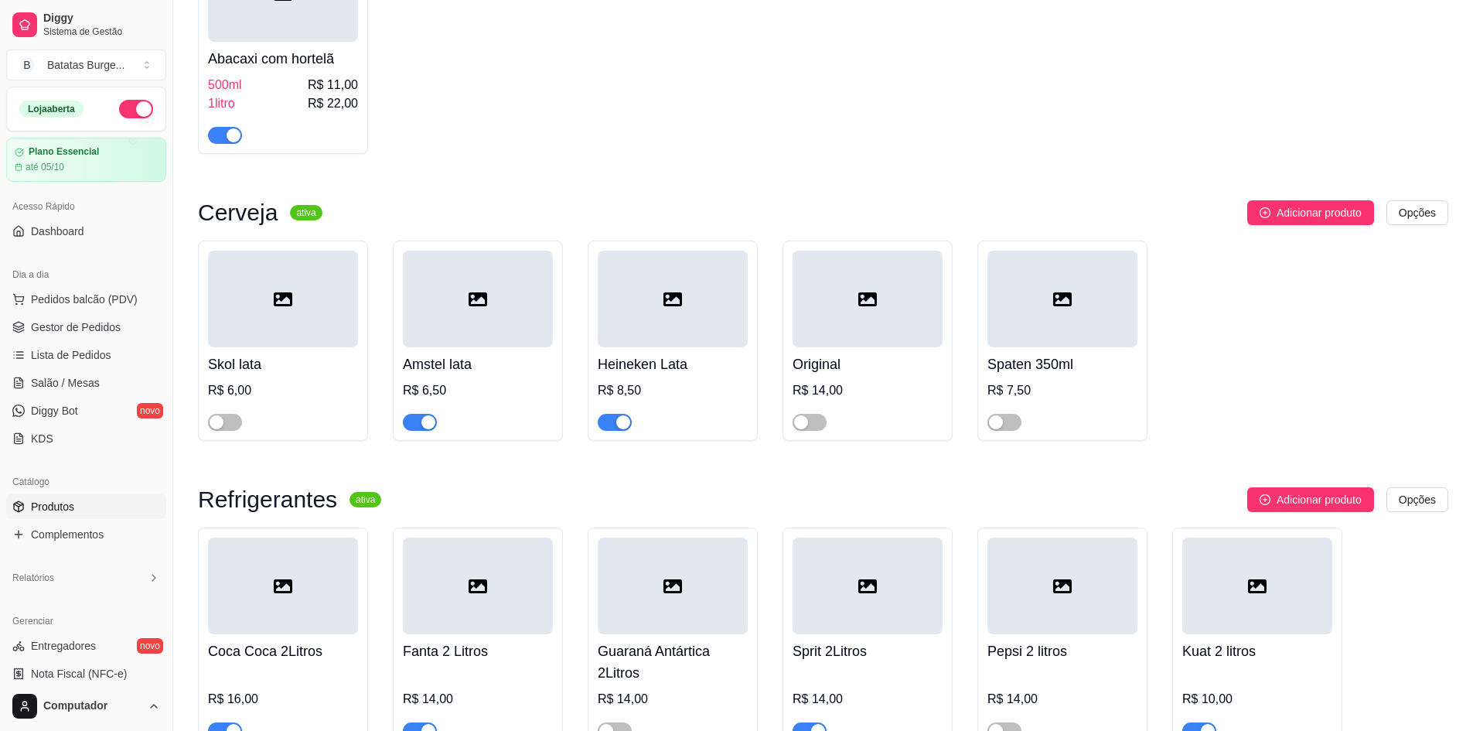
click at [138, 115] on button "button" at bounding box center [136, 109] width 34 height 19
